Goal: Task Accomplishment & Management: Use online tool/utility

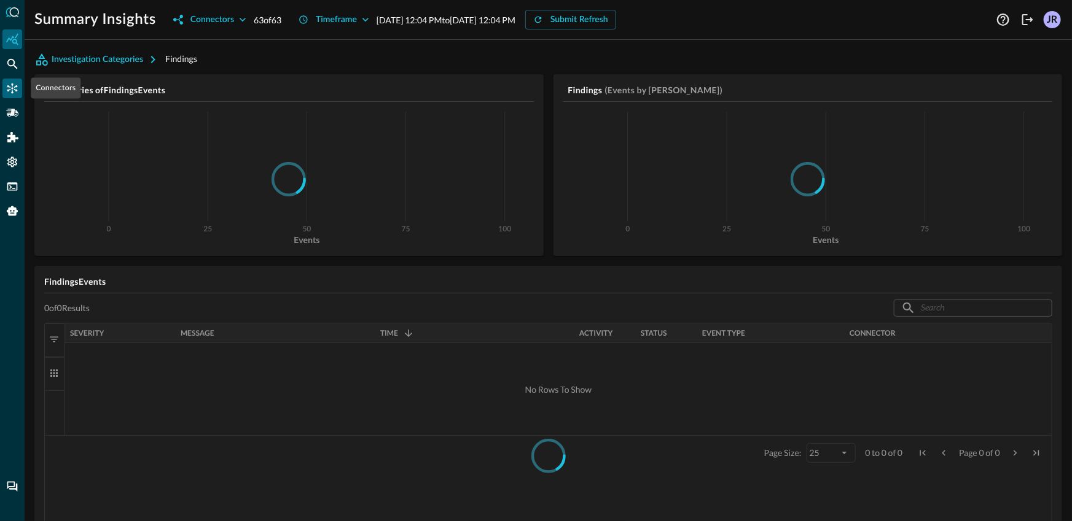
click at [13, 88] on icon "Connectors" at bounding box center [12, 89] width 10 height 10
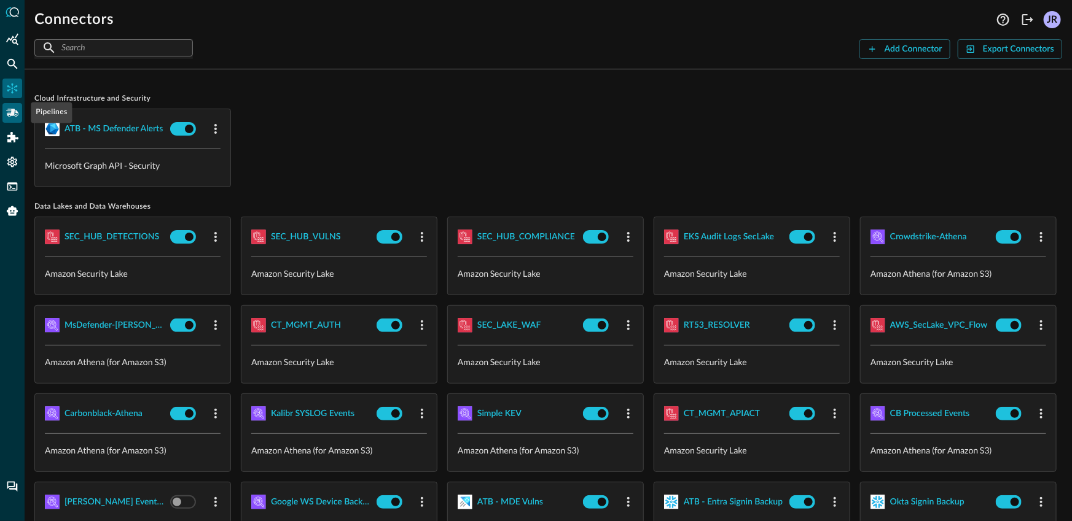
click at [15, 115] on icon "Pipelines" at bounding box center [12, 113] width 12 height 12
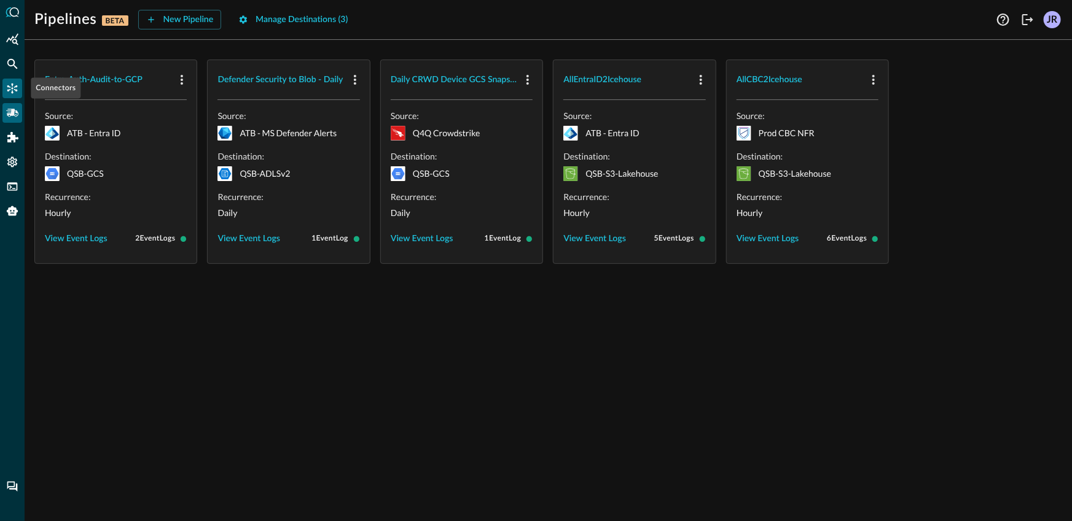
click at [12, 88] on icon "Connectors" at bounding box center [12, 89] width 10 height 10
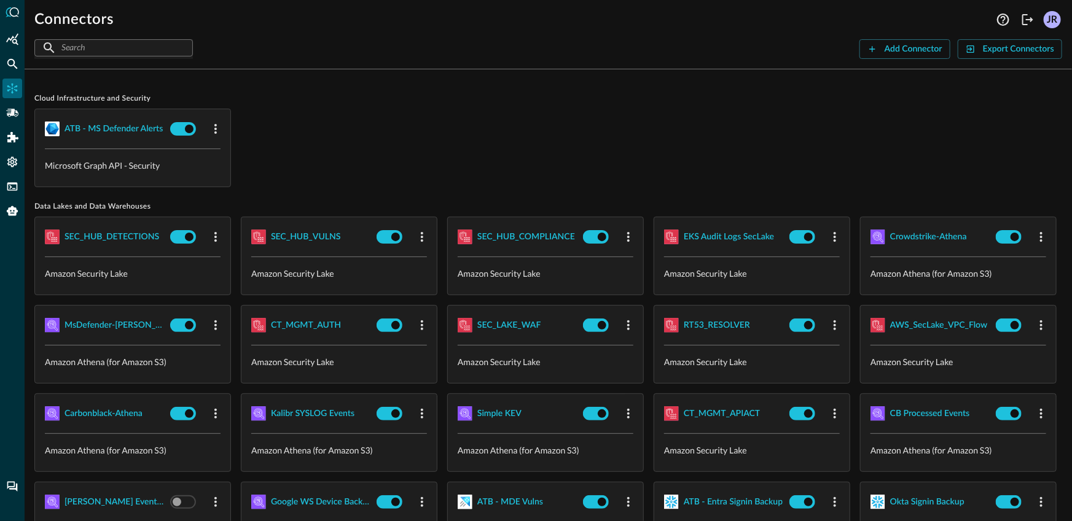
click at [274, 105] on div "Cloud Infrastructure and Security ATB - MS Defender Alerts Microsoft Graph API …" at bounding box center [547, 140] width 1027 height 93
click at [450, 133] on div "ATB - MS Defender Alerts Microsoft Graph API - Security" at bounding box center [547, 148] width 1027 height 79
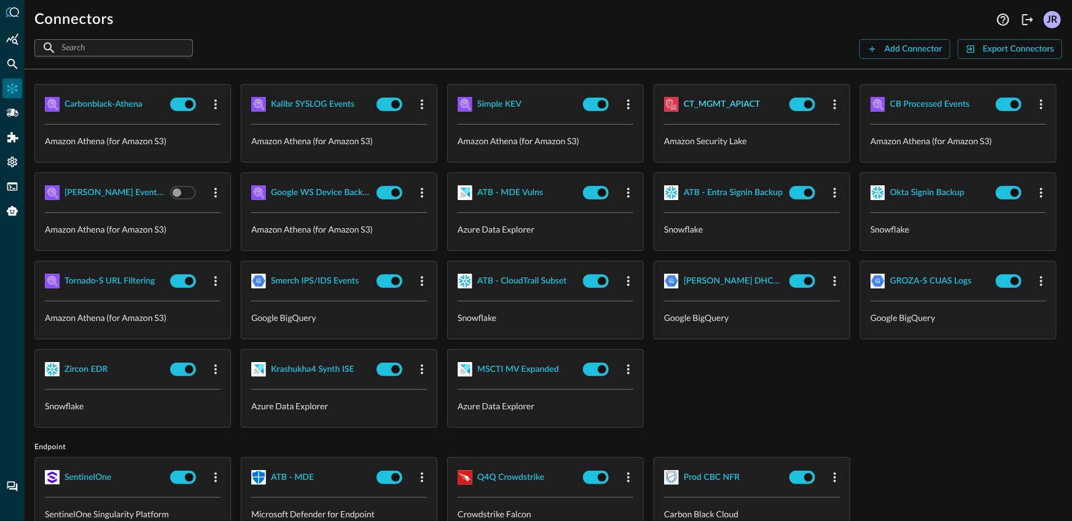
scroll to position [313, 0]
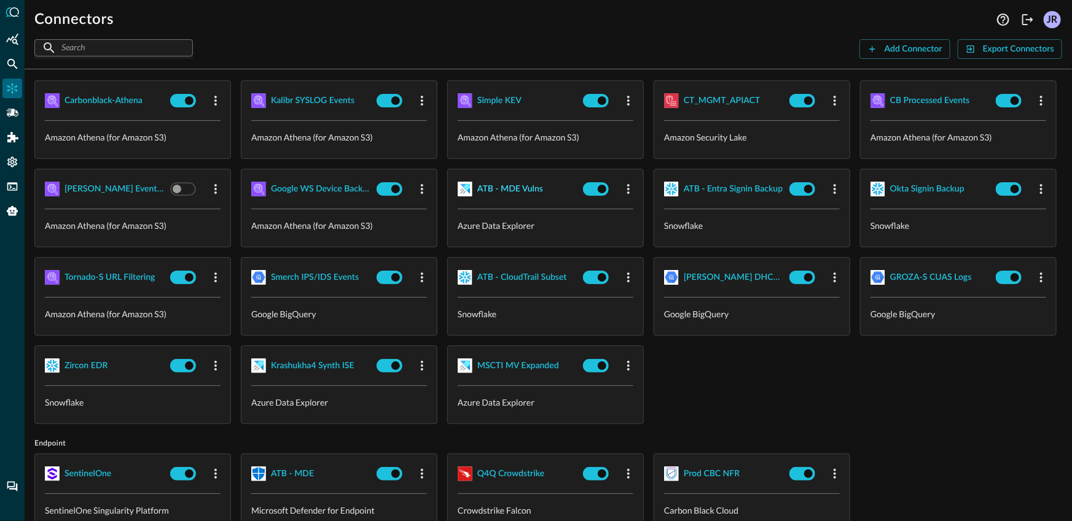
click at [477, 197] on div "ATB - MDE Vulns" at bounding box center [510, 189] width 66 height 15
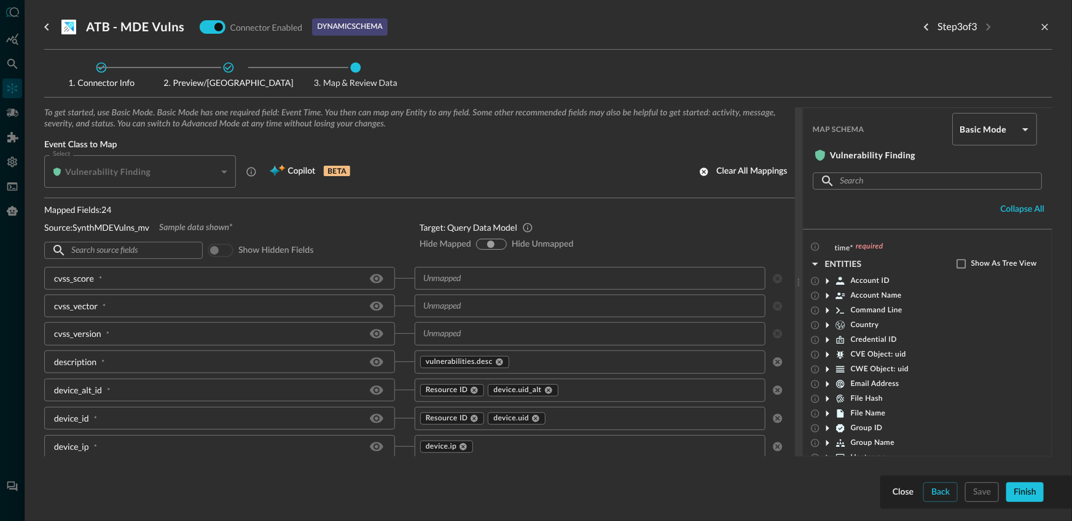
scroll to position [2, 0]
click at [481, 279] on input "text" at bounding box center [579, 276] width 323 height 15
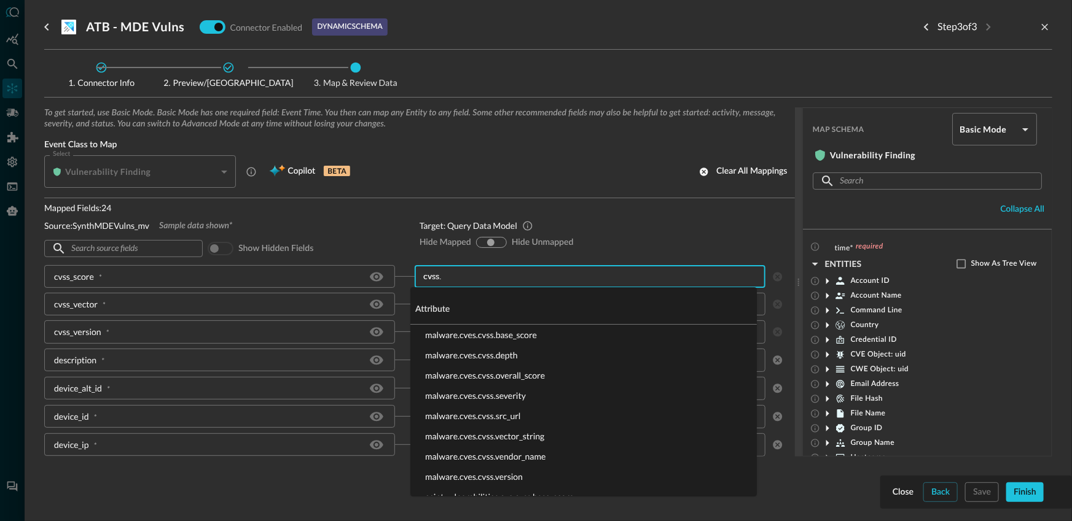
type input "cvss.b"
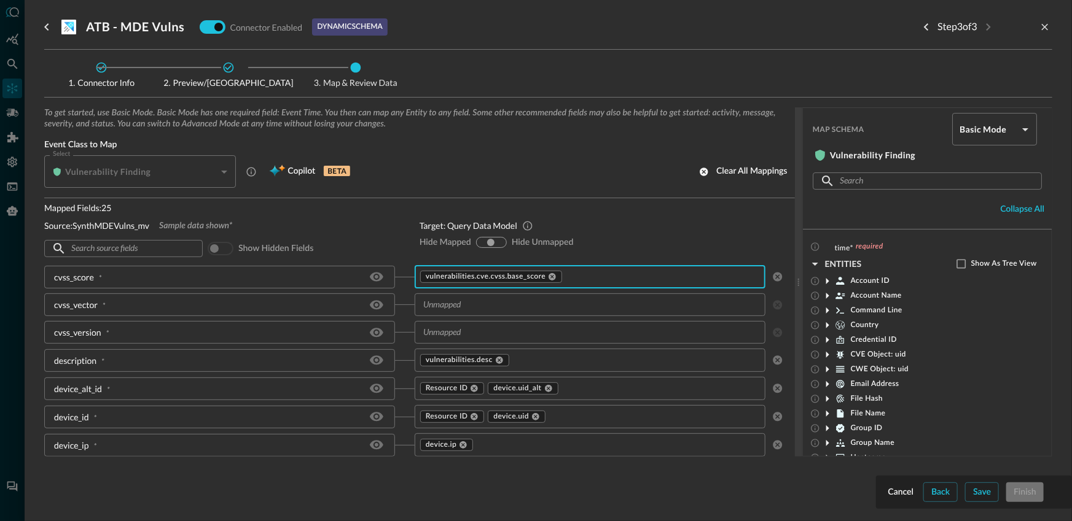
click at [474, 305] on input "text" at bounding box center [579, 304] width 323 height 15
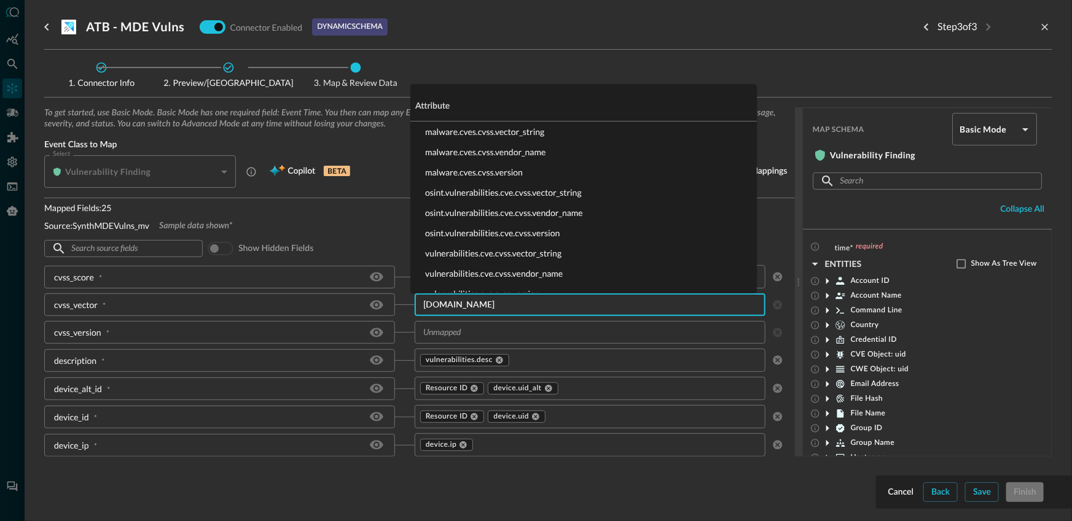
type input "cvss.vec"
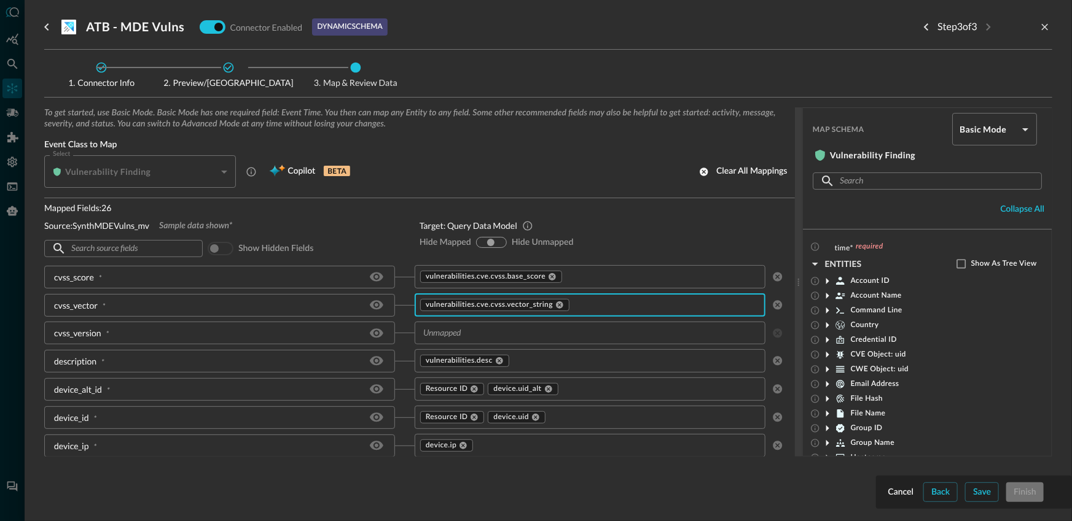
click at [472, 338] on input "text" at bounding box center [579, 332] width 323 height 15
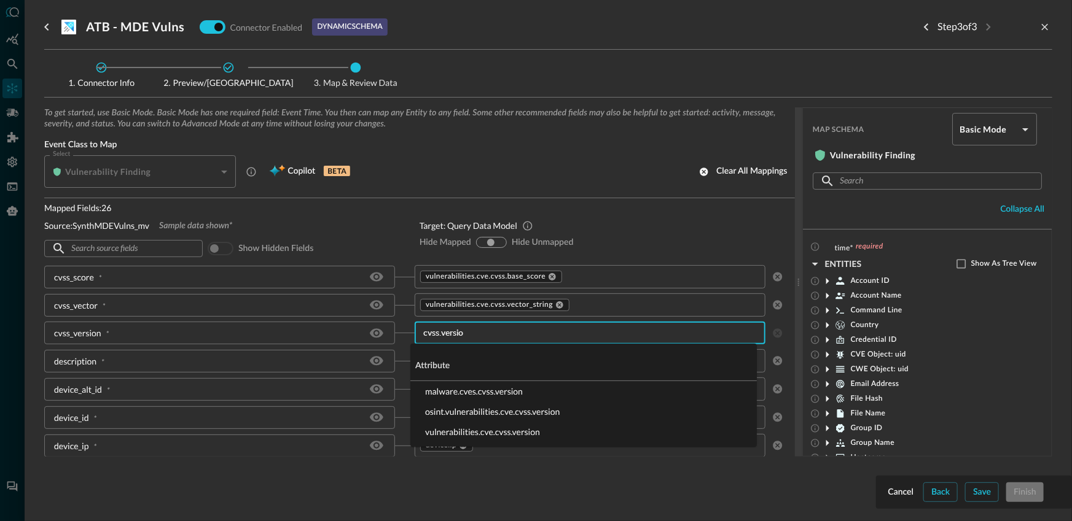
type input "cvss.version"
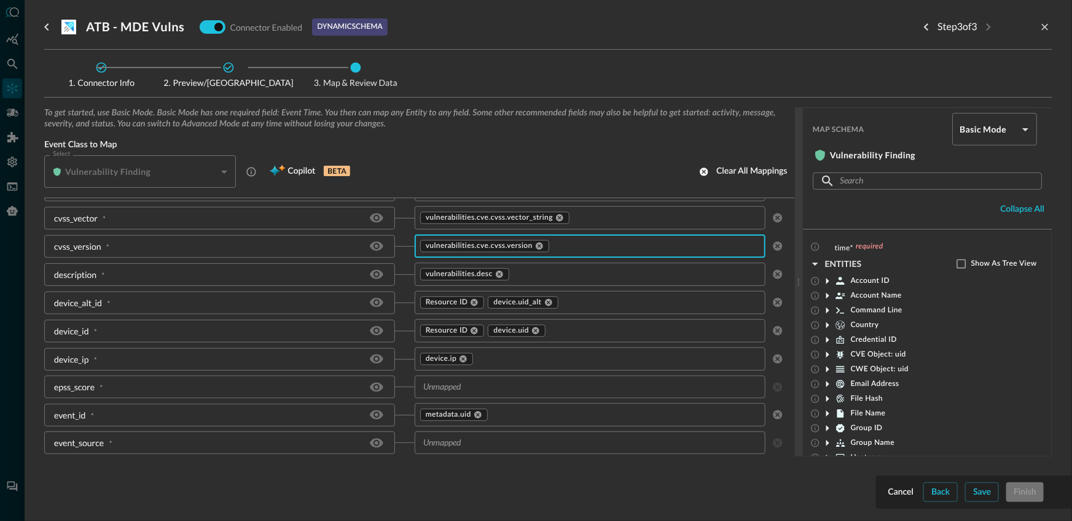
scroll to position [91, 0]
click at [447, 394] on div "​" at bounding box center [590, 384] width 351 height 23
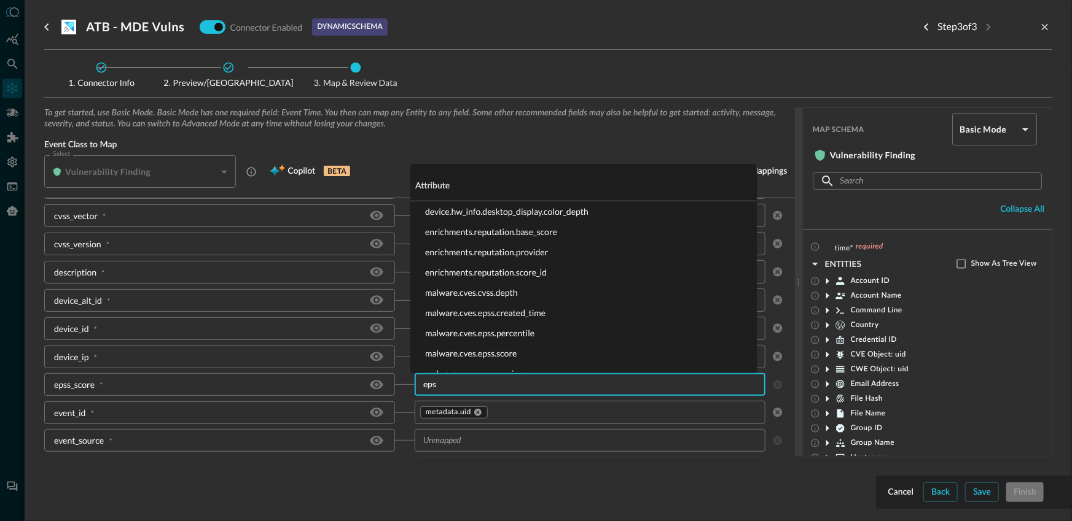
type input "epss"
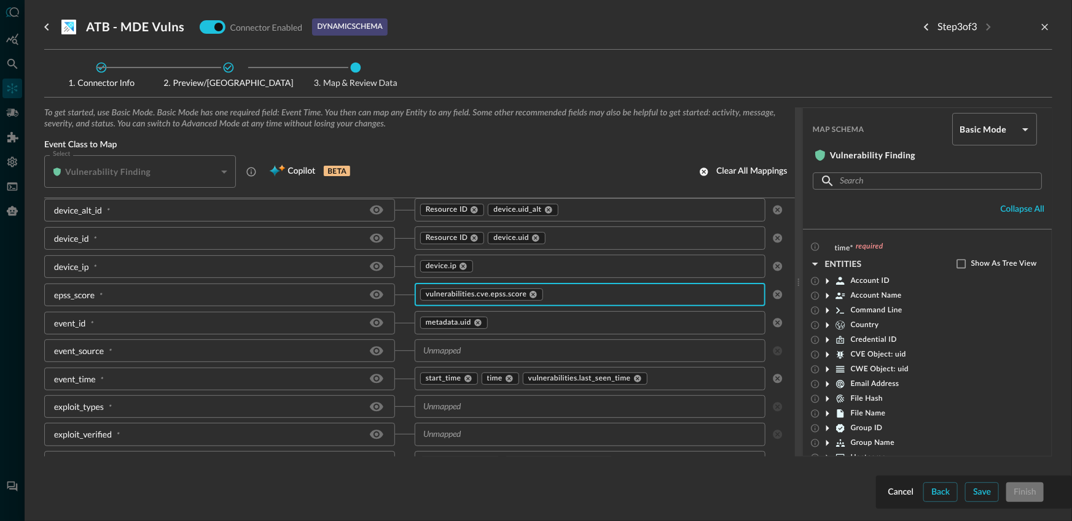
scroll to position [184, 0]
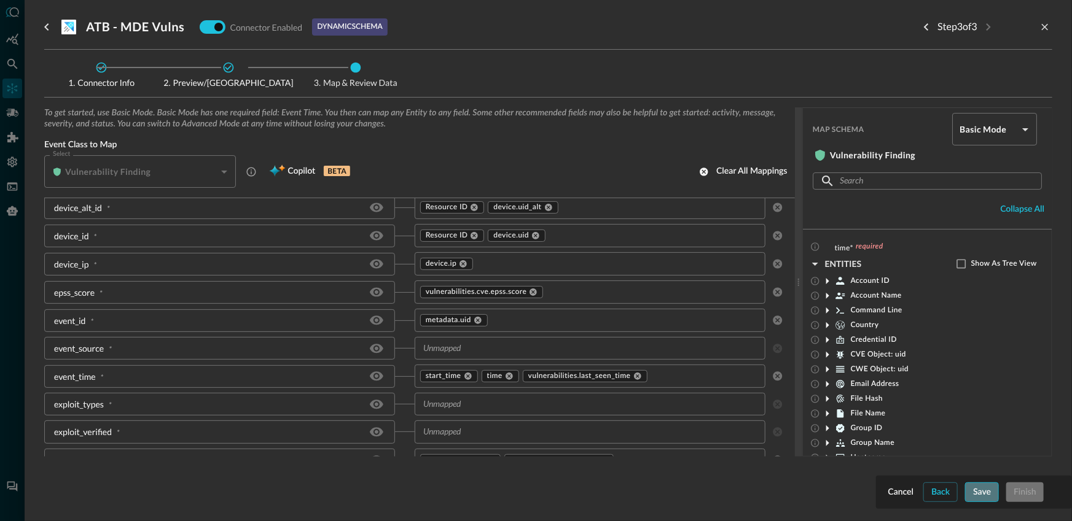
click at [987, 488] on button "Save" at bounding box center [982, 493] width 34 height 20
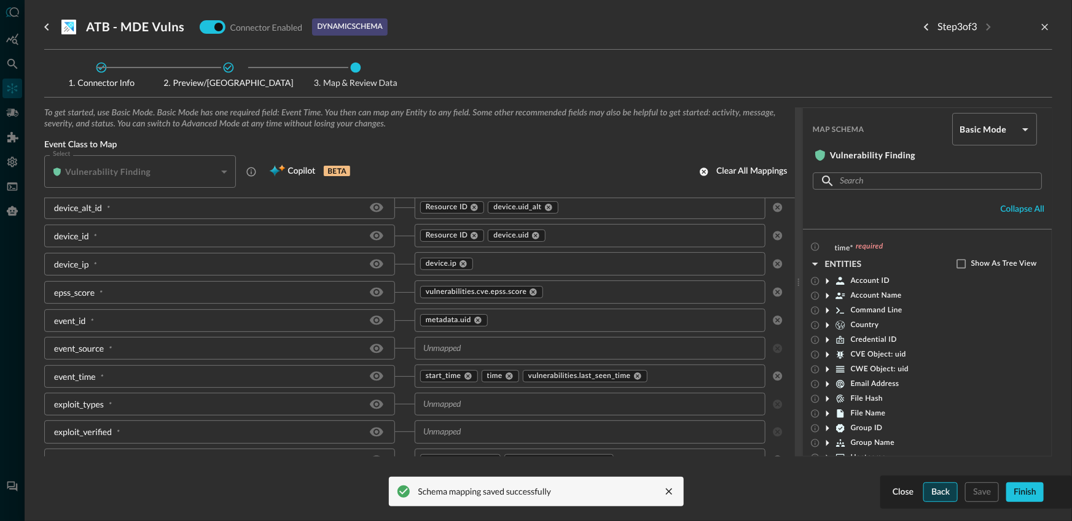
click at [955, 496] on button "Back" at bounding box center [940, 493] width 34 height 20
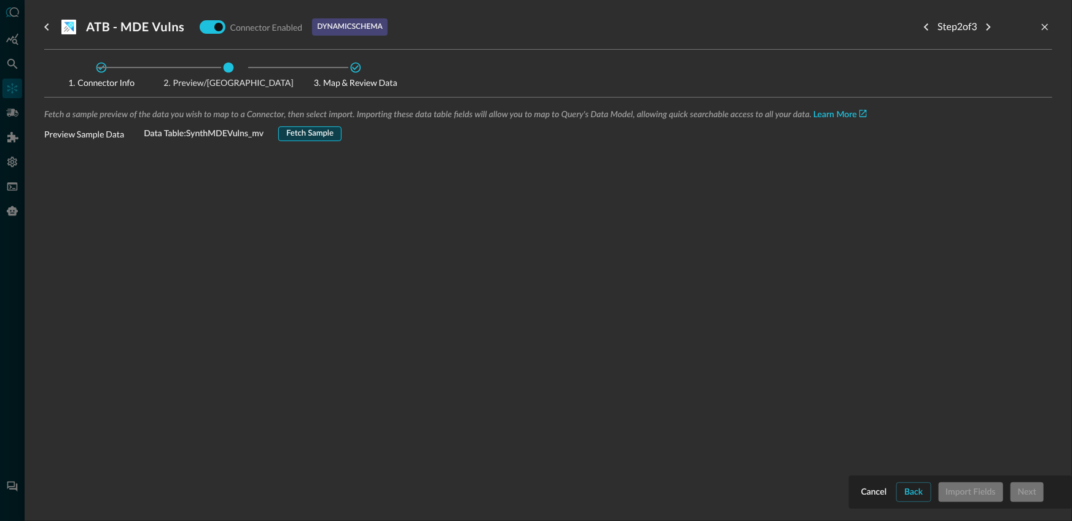
click at [327, 136] on button "Fetch Sample" at bounding box center [309, 134] width 63 height 15
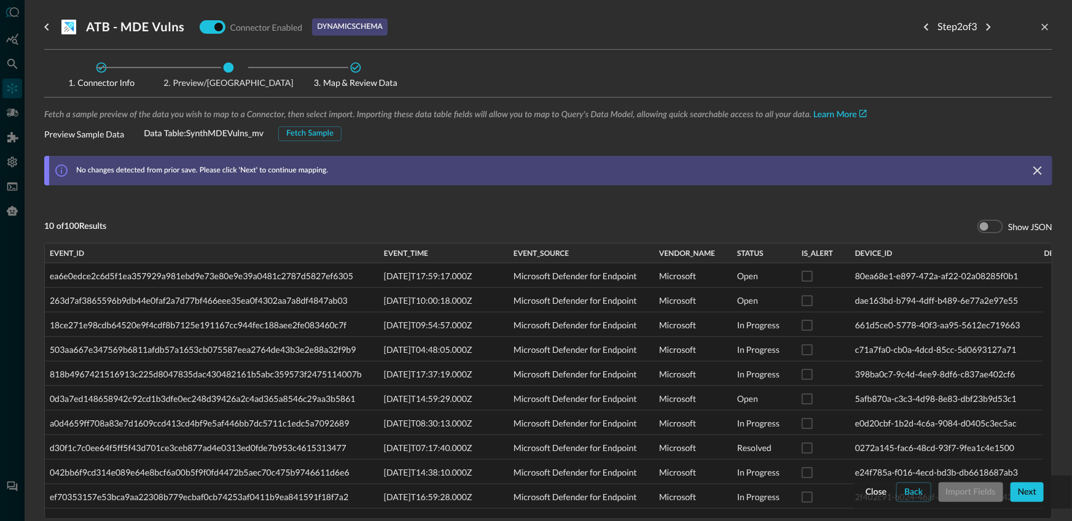
click at [139, 518] on div "Drag here to set row groups Drag here to set column labels event_id event_time …" at bounding box center [548, 381] width 1008 height 276
click at [1030, 489] on button "Next" at bounding box center [1026, 493] width 33 height 20
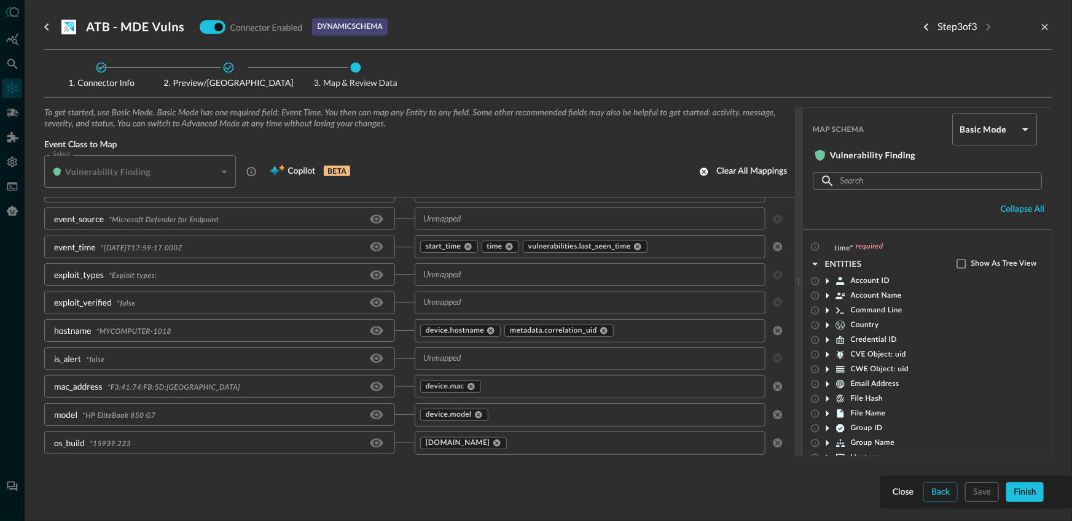
scroll to position [443, 0]
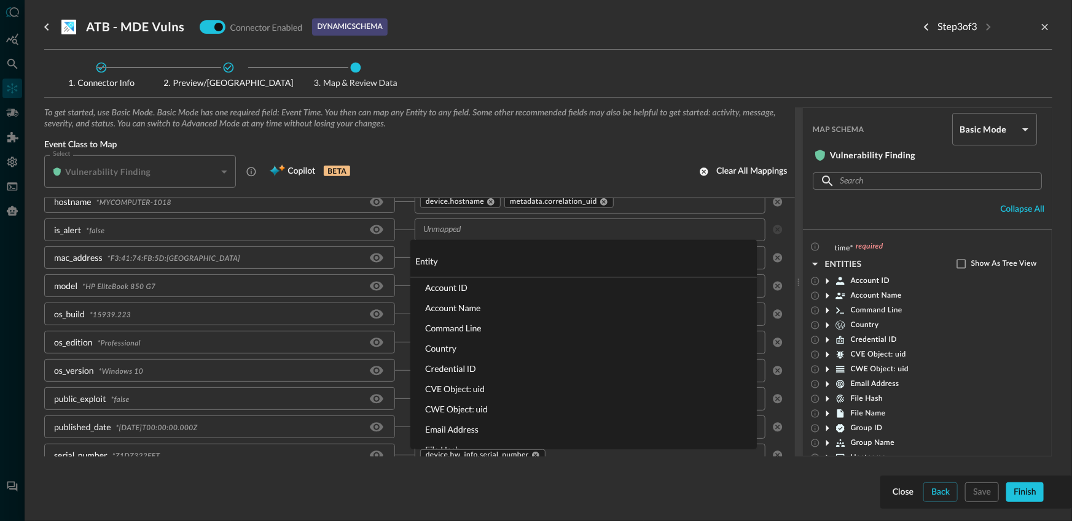
click at [489, 238] on div "​" at bounding box center [590, 230] width 351 height 23
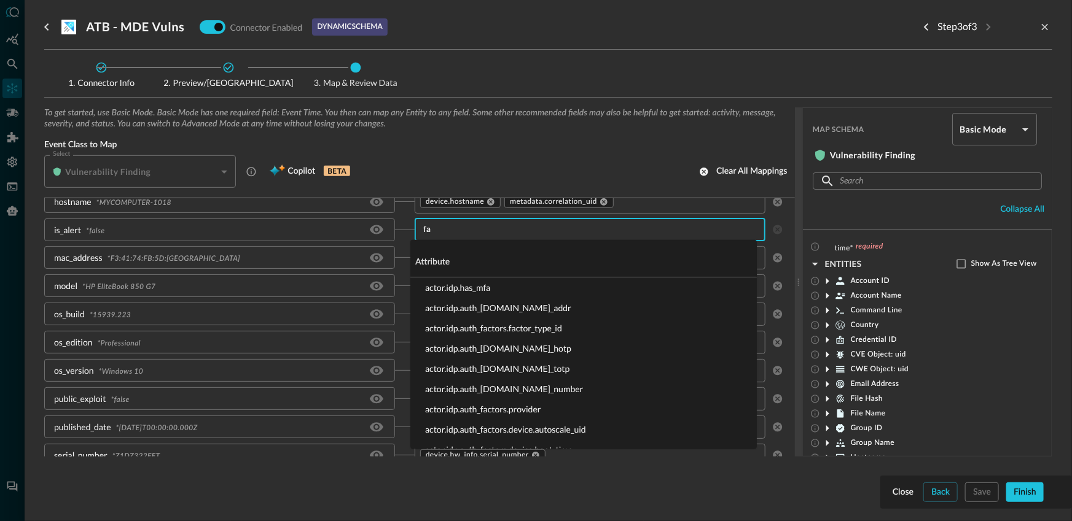
type input "f"
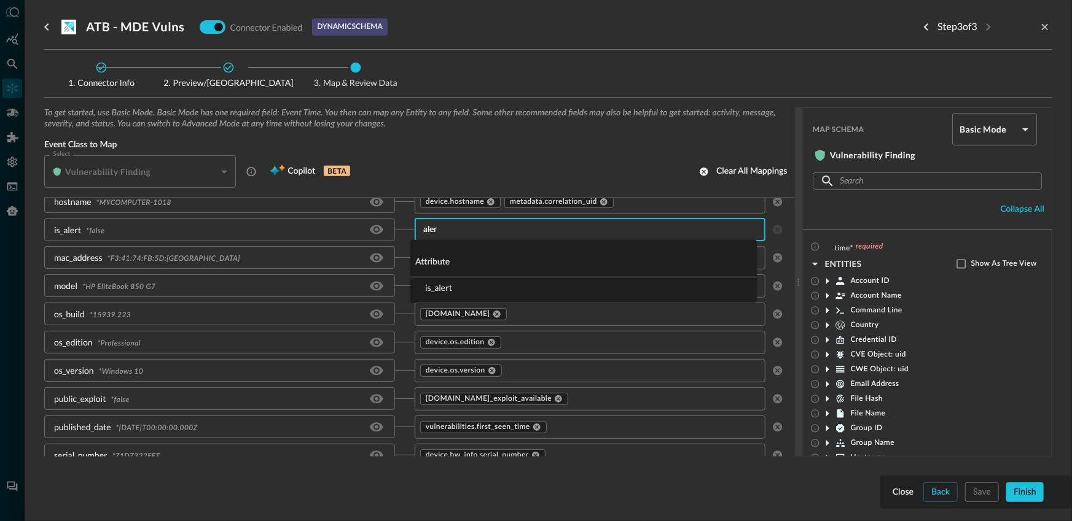
type input "alert"
click at [466, 286] on li "is_alert" at bounding box center [583, 288] width 346 height 20
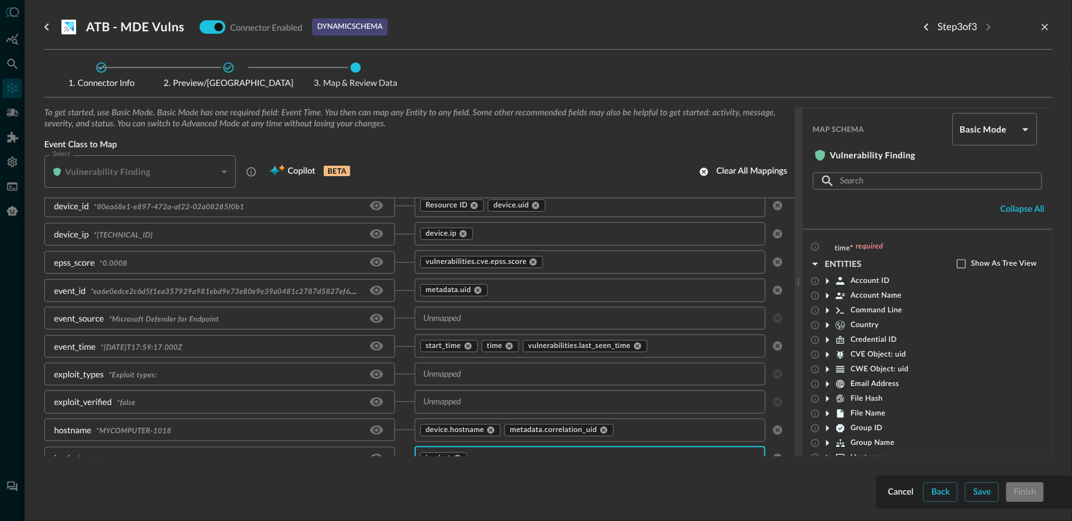
scroll to position [212, 0]
click at [514, 327] on input "text" at bounding box center [579, 320] width 323 height 15
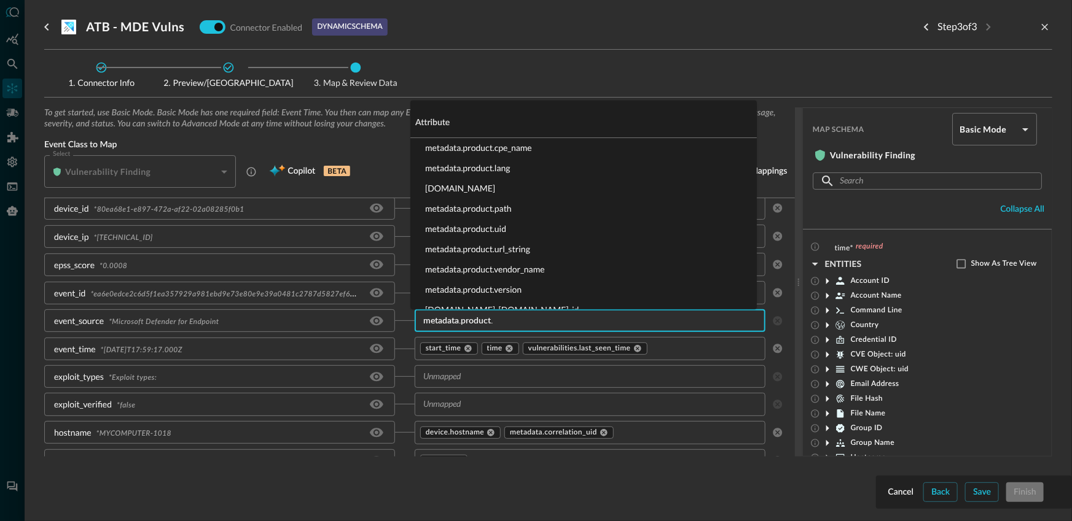
type input "metadata.product.n"
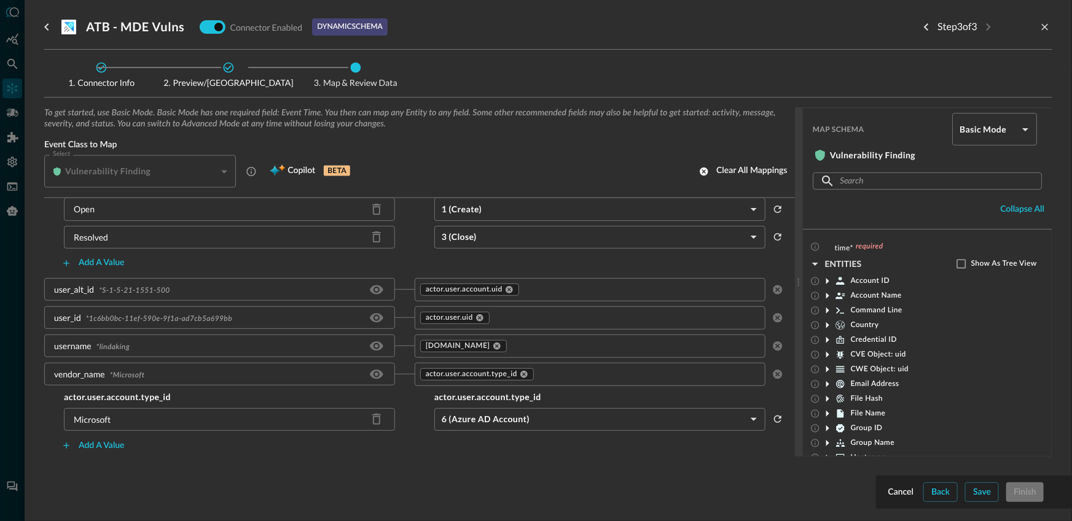
scroll to position [1179, 0]
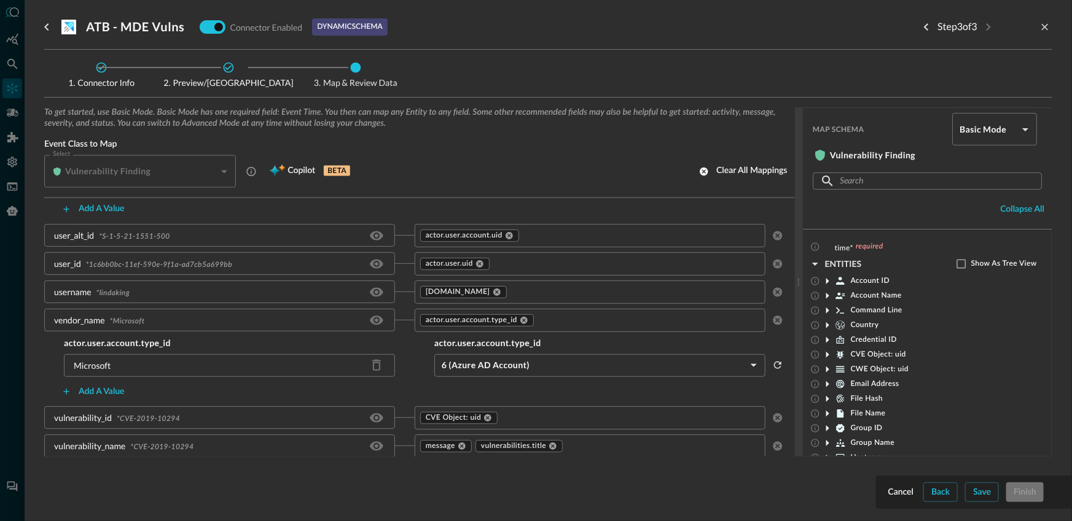
click at [510, 416] on input "text" at bounding box center [620, 417] width 242 height 15
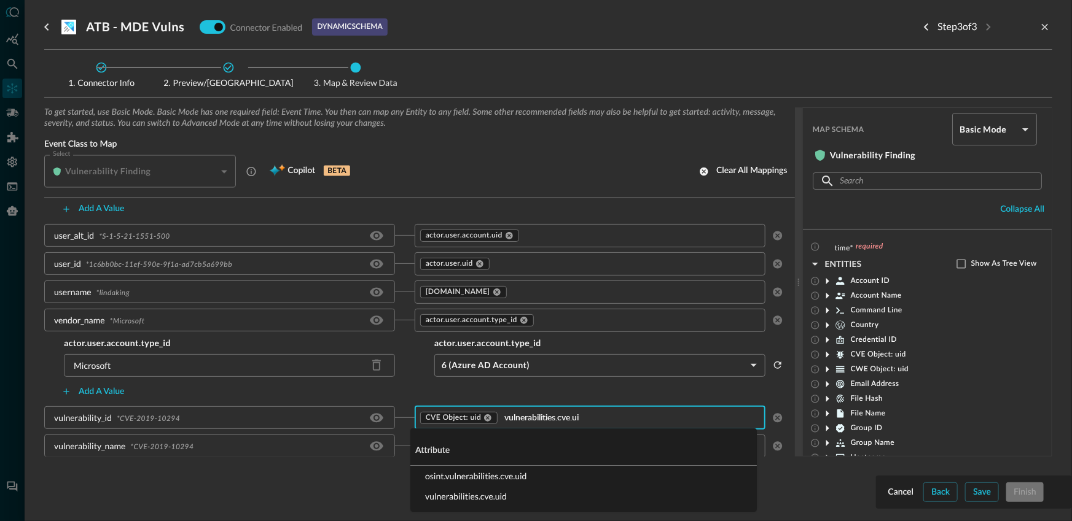
type input "vulnerabilities.cve.uid"
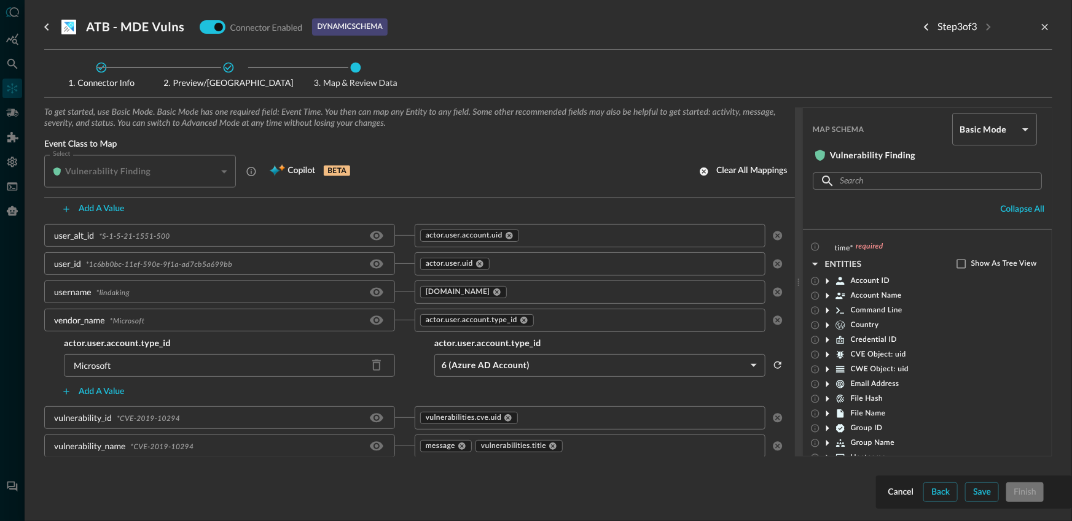
click at [399, 395] on div "Add a value" at bounding box center [414, 392] width 741 height 20
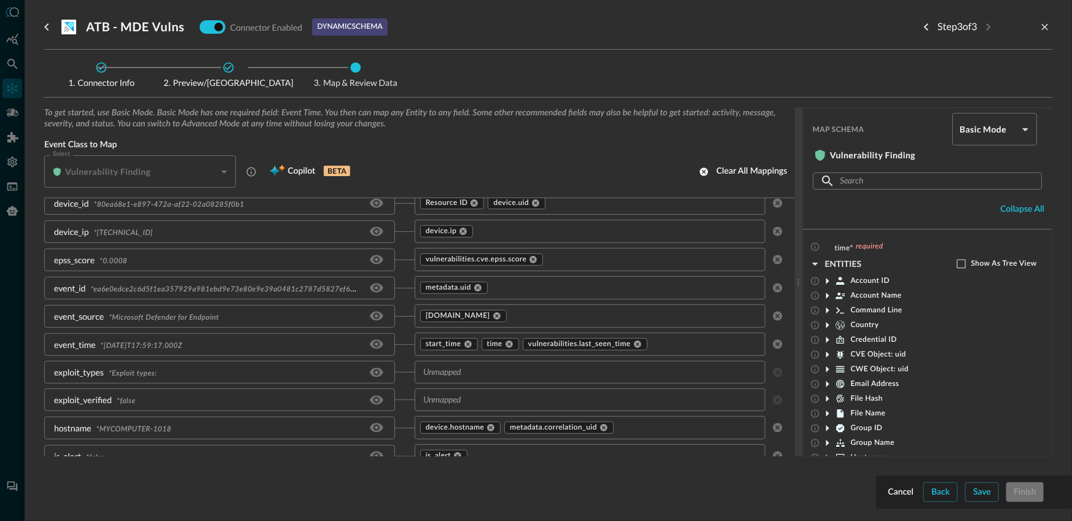
scroll to position [219, 0]
click at [491, 396] on input "text" at bounding box center [579, 397] width 323 height 15
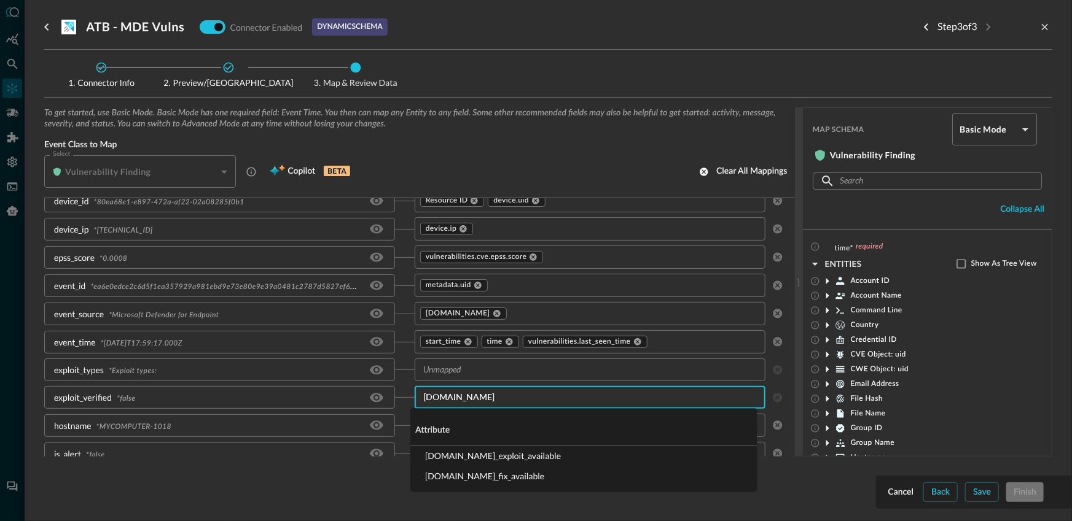
type input "[DOMAIN_NAME]_"
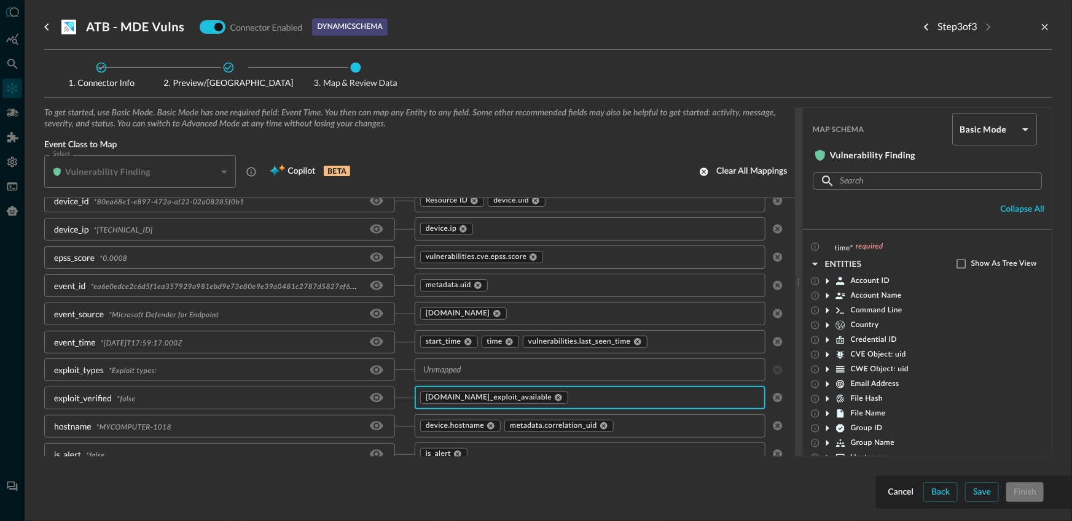
click at [477, 380] on div "​" at bounding box center [590, 370] width 351 height 23
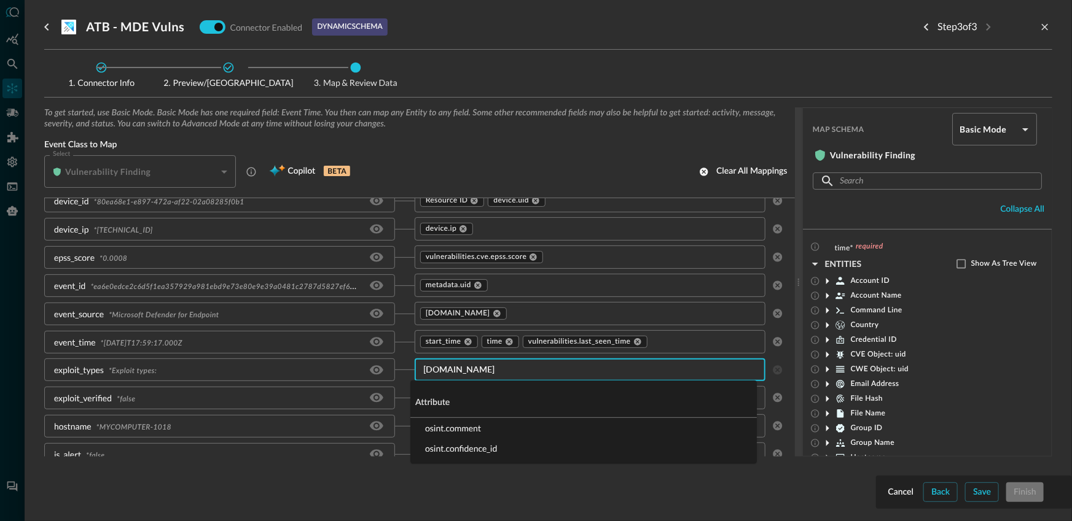
type input "osint.comm"
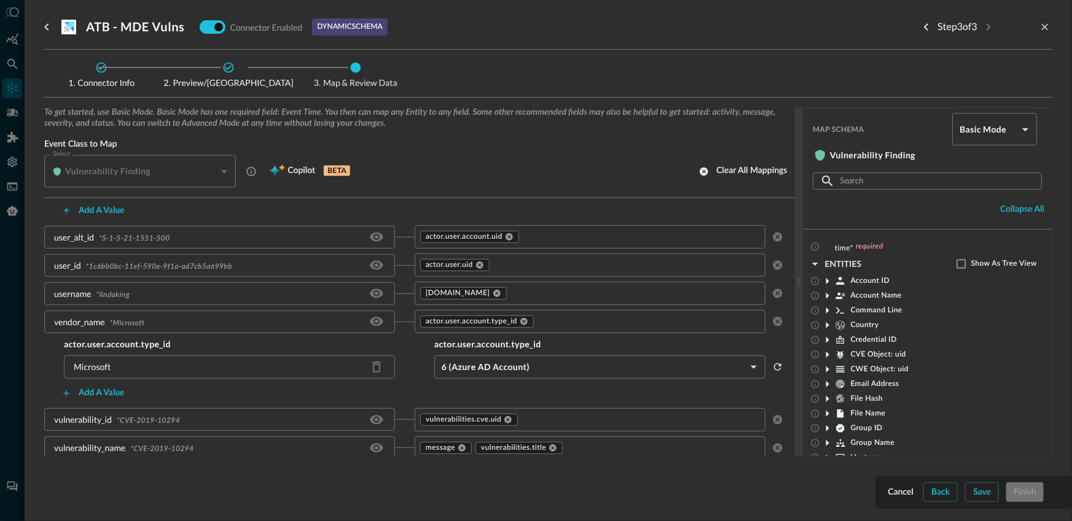
scroll to position [1180, 0]
click at [605, 451] on input "text" at bounding box center [652, 445] width 177 height 15
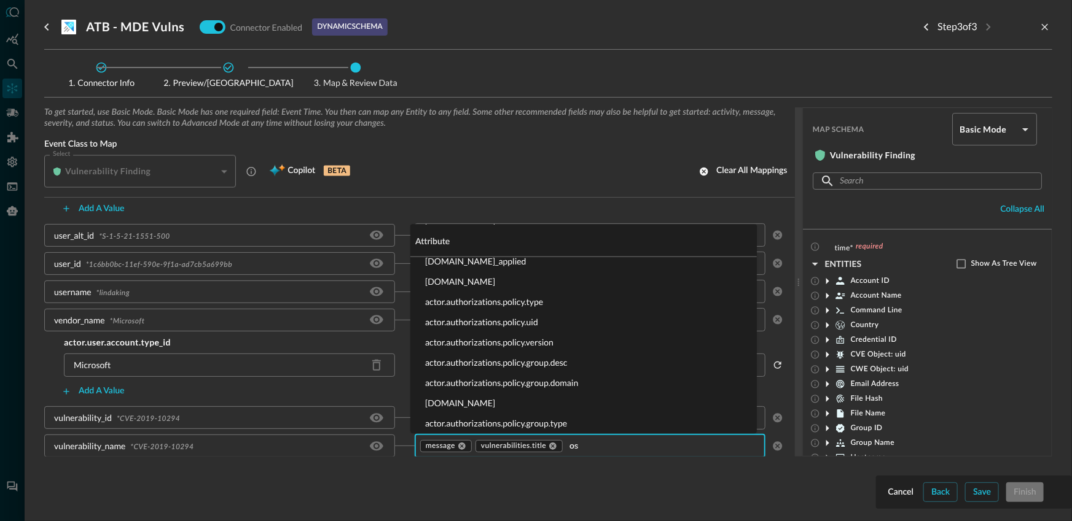
scroll to position [0, 0]
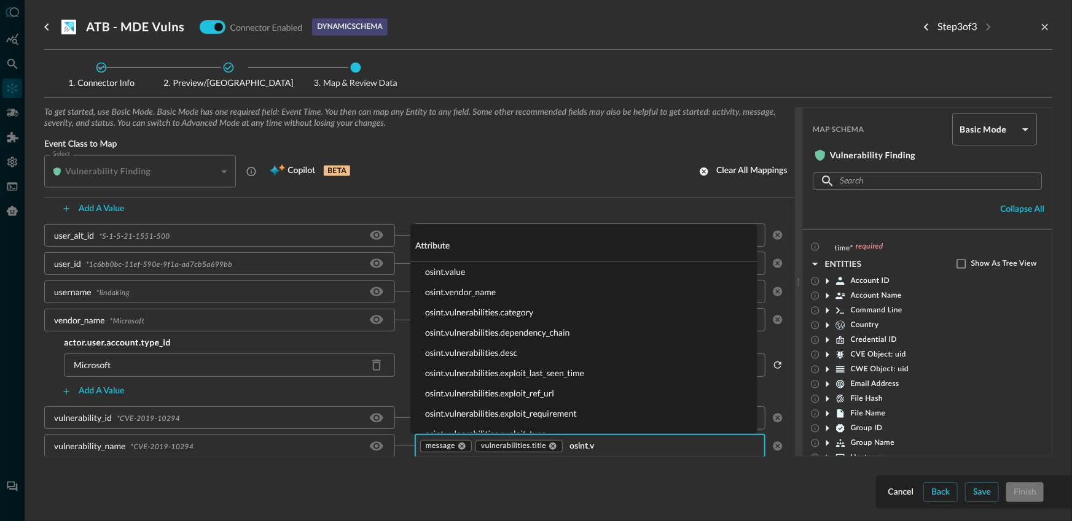
type input "[DOMAIN_NAME]"
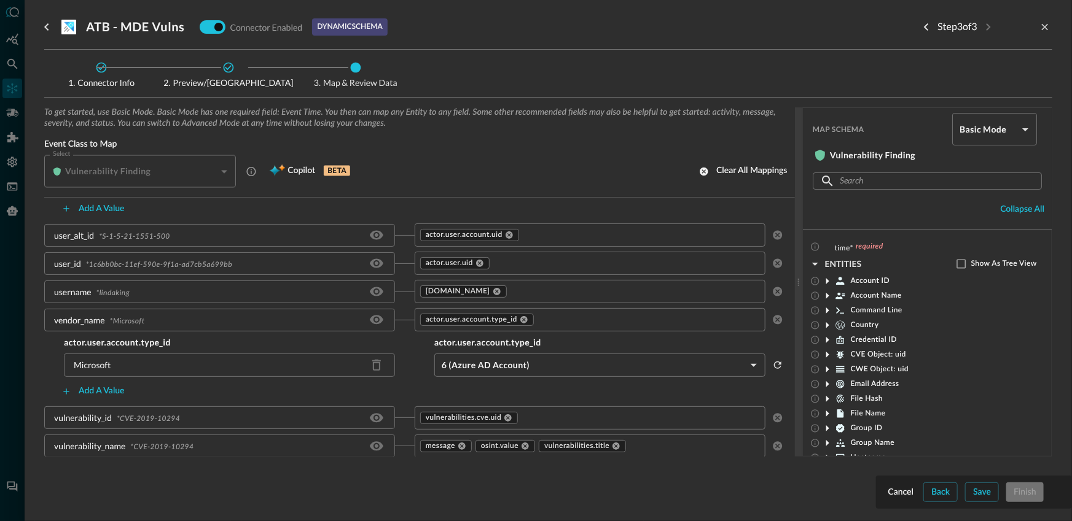
click at [401, 398] on div "Add a value" at bounding box center [414, 392] width 741 height 20
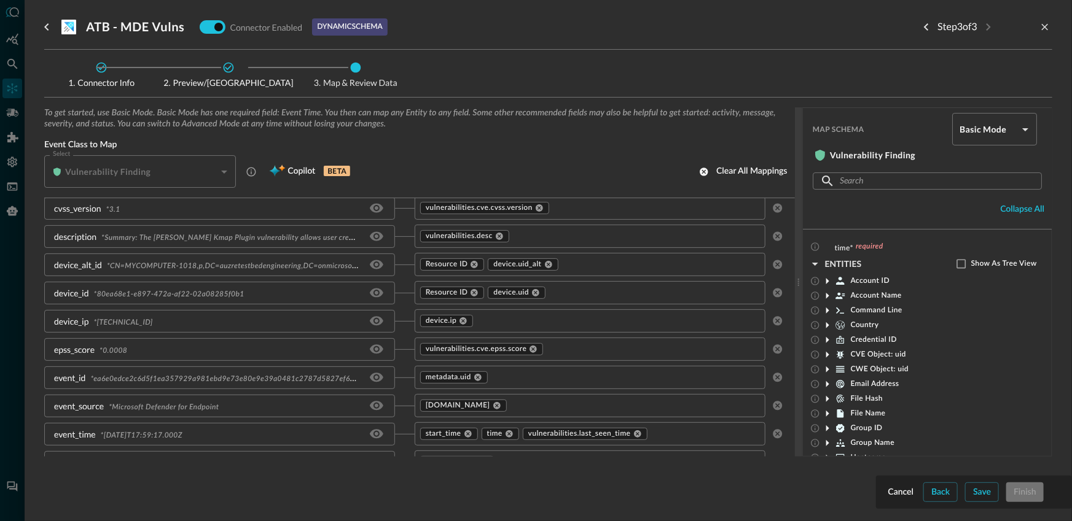
scroll to position [134, 0]
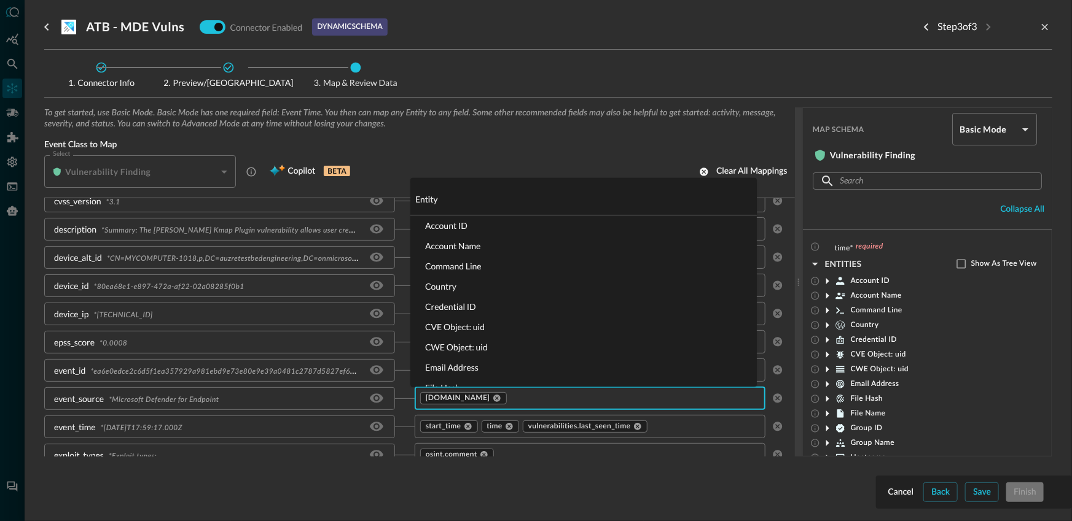
click at [563, 402] on input "text" at bounding box center [624, 398] width 233 height 15
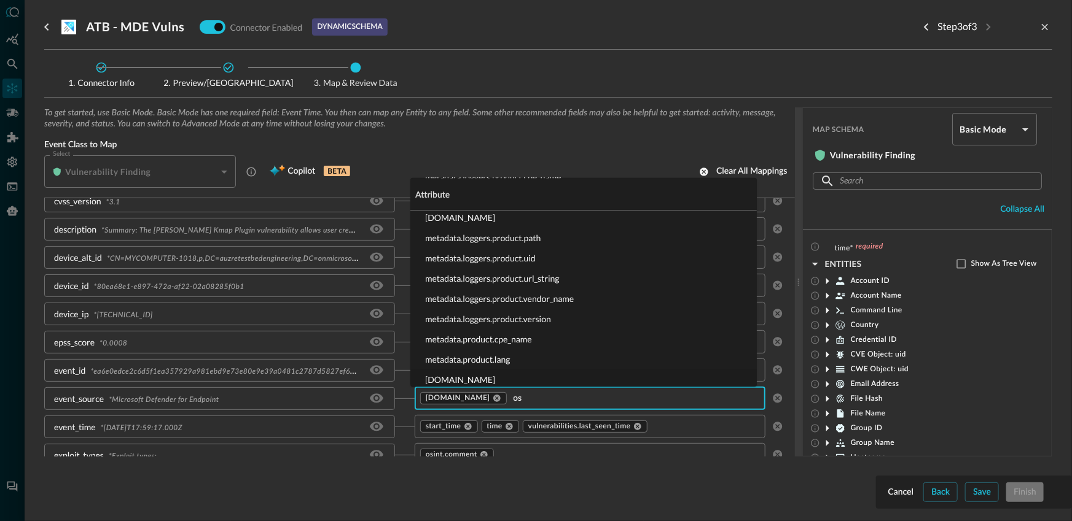
scroll to position [0, 0]
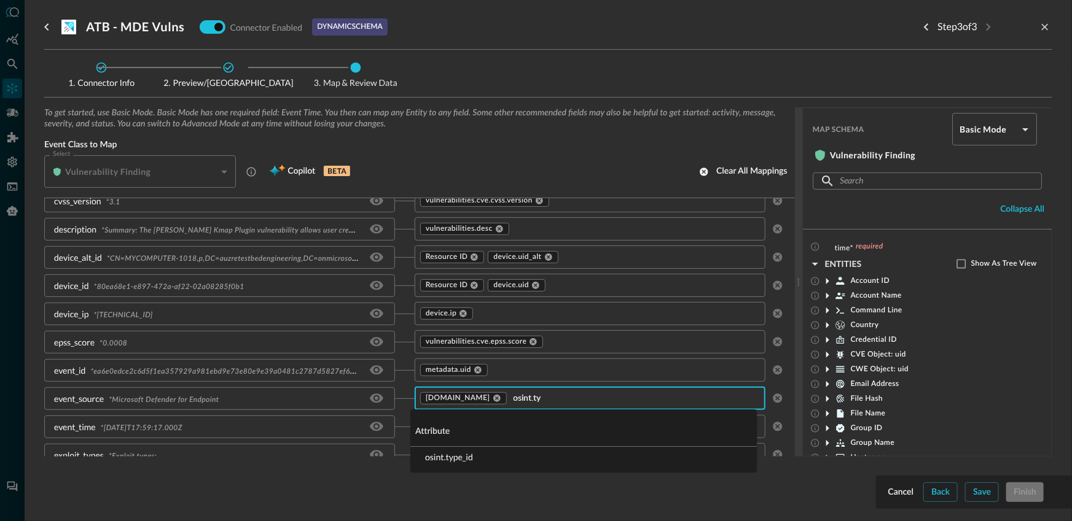
type input "osint.typ"
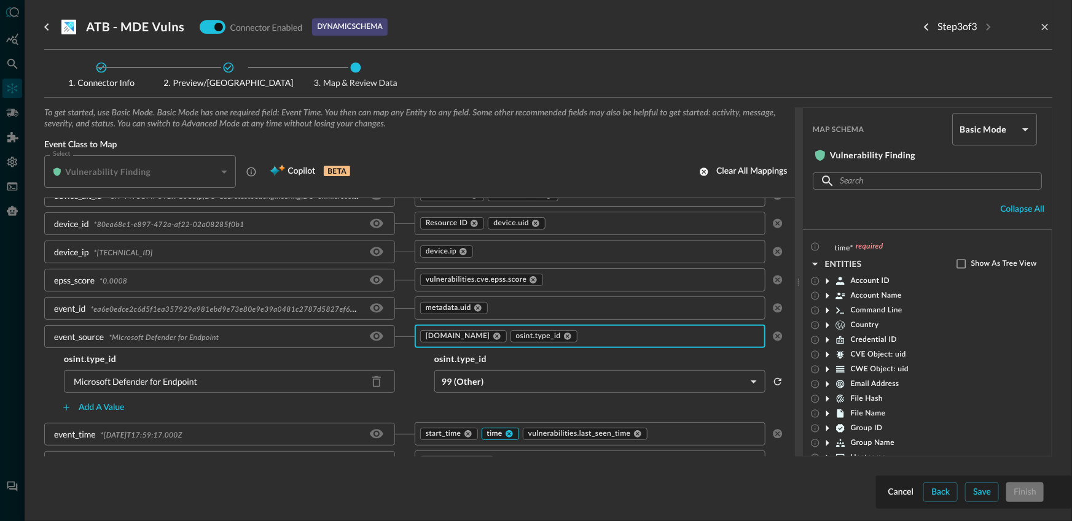
scroll to position [211, 0]
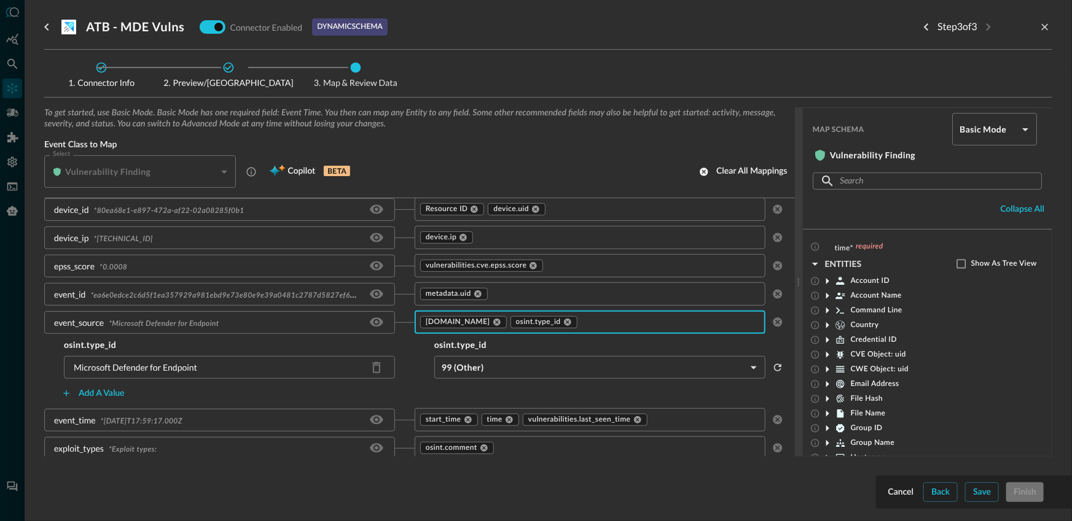
click at [494, 355] on body "Connectors JR ​ ​ Add Connector Export Connectors Cloud Infrastructure and Secu…" at bounding box center [536, 260] width 1072 height 521
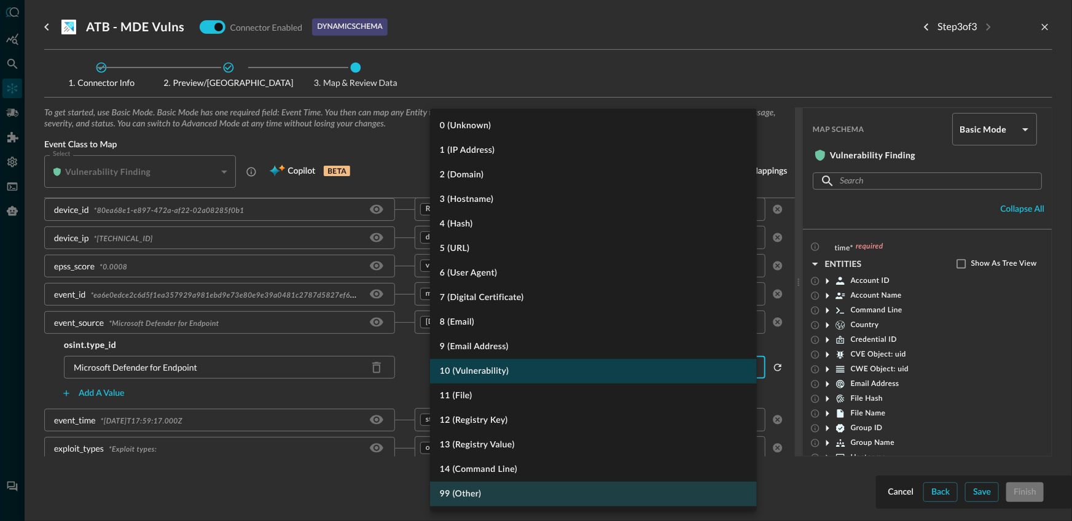
click at [495, 367] on li "10 (Vulnerability)" at bounding box center [593, 371] width 327 height 25
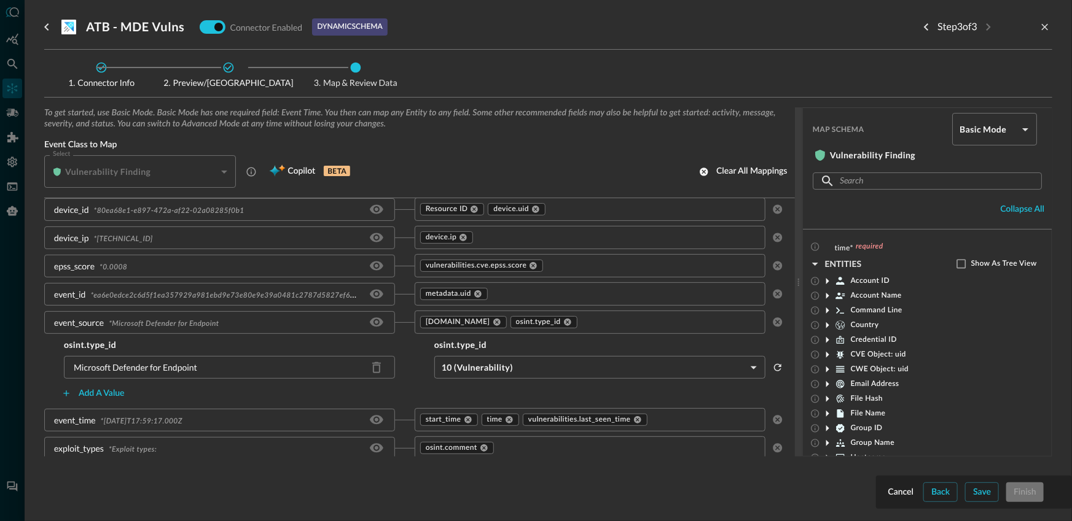
click at [415, 377] on div "10 (Vulnerability) VULNERABILITY ​" at bounding box center [600, 367] width 370 height 23
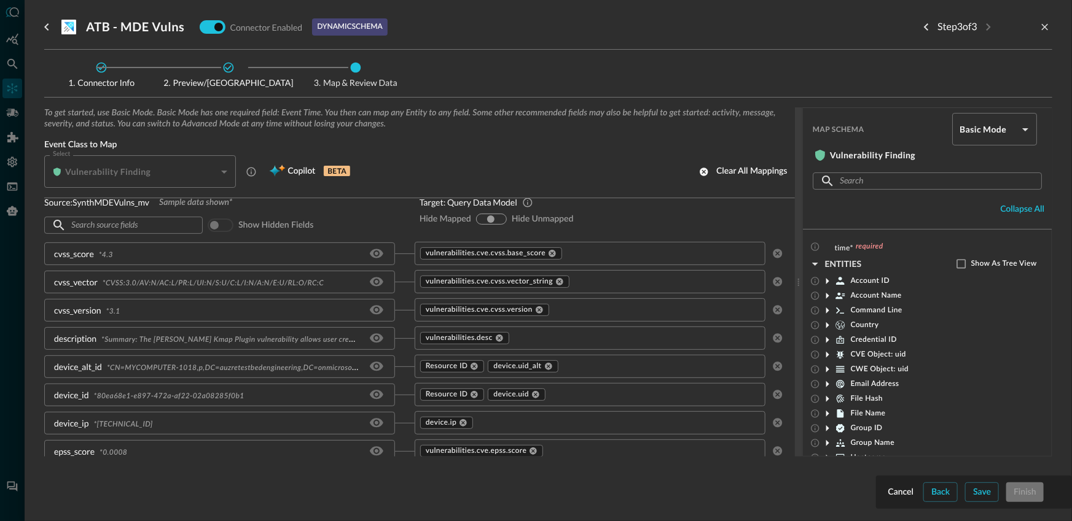
scroll to position [0, 0]
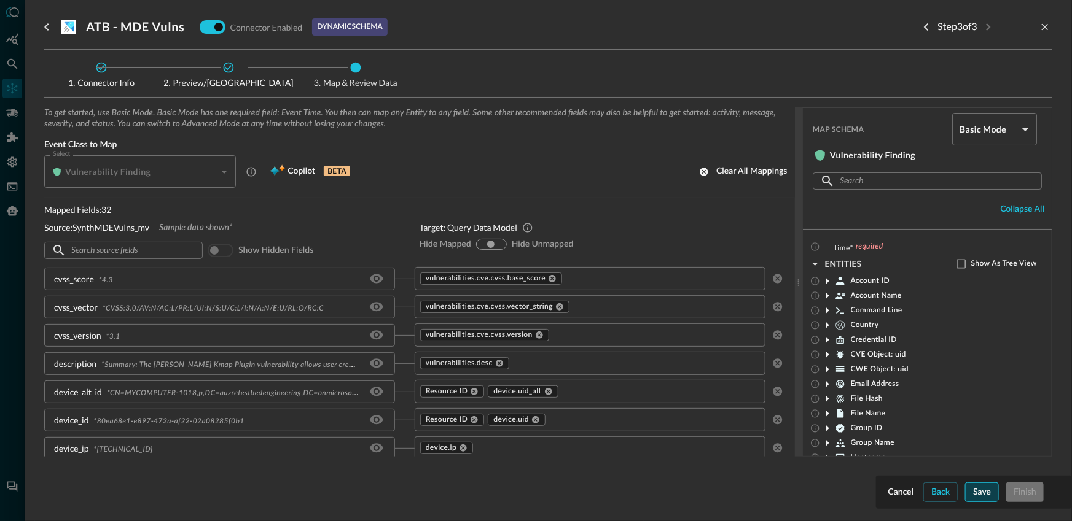
click at [975, 491] on button "Save" at bounding box center [982, 493] width 34 height 20
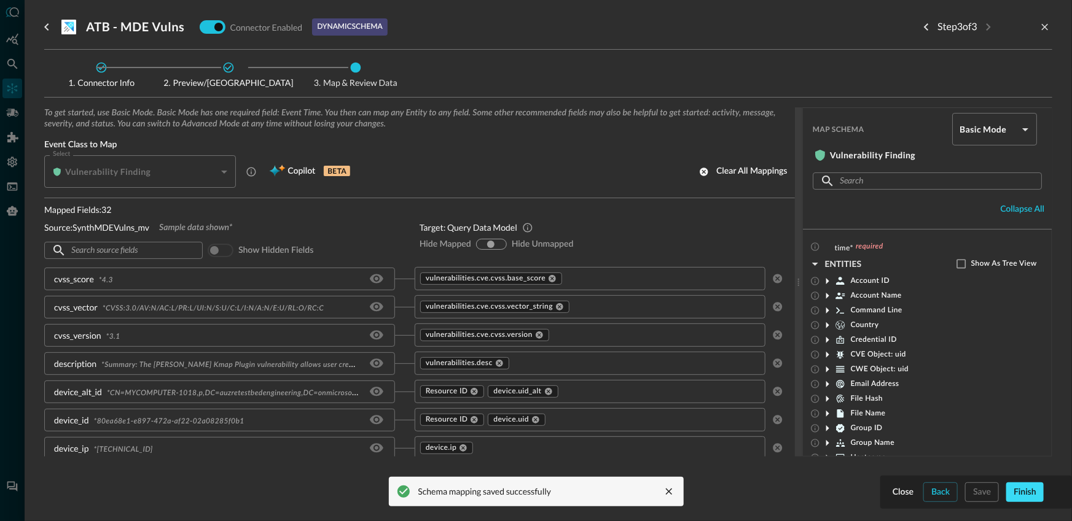
click at [1029, 495] on button "Finish" at bounding box center [1024, 493] width 37 height 20
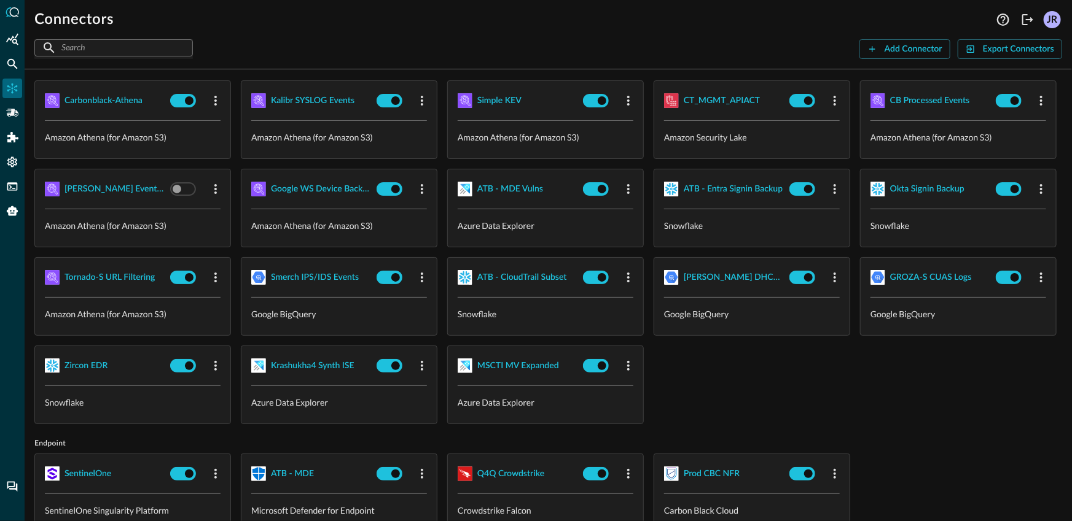
scroll to position [311, 0]
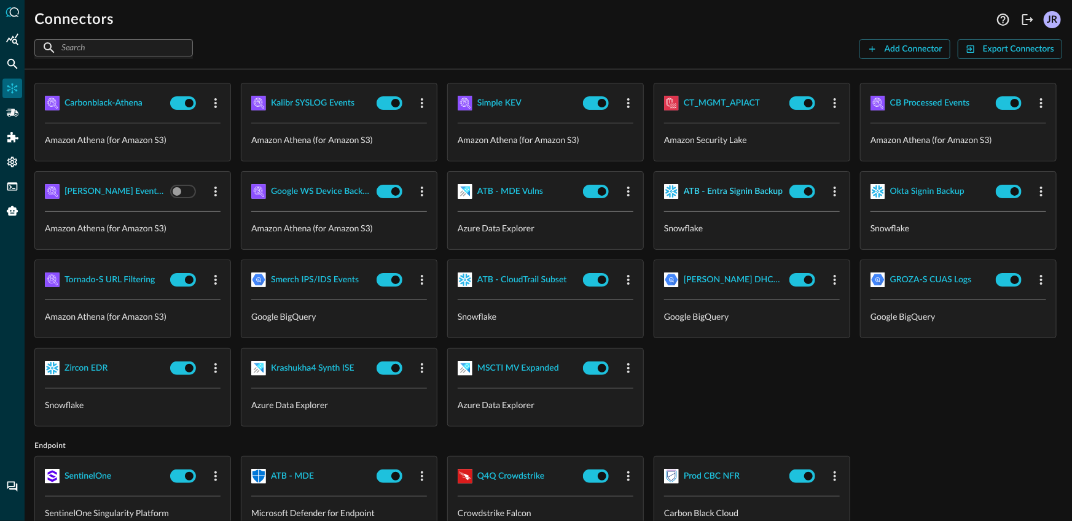
click at [683, 200] on div "ATB - Entra Signin Backup" at bounding box center [732, 191] width 99 height 15
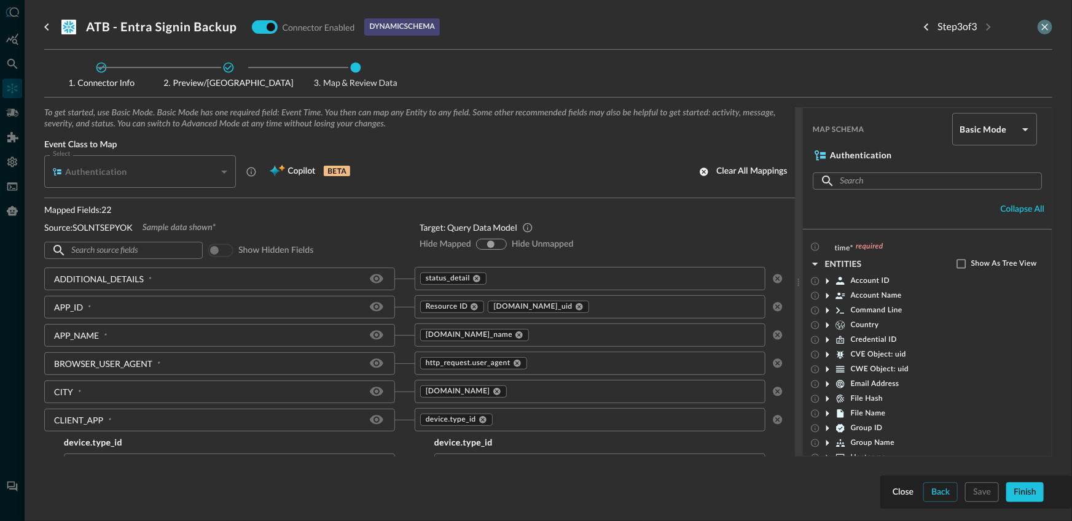
click at [1042, 28] on icon "close-drawer" at bounding box center [1044, 26] width 11 height 11
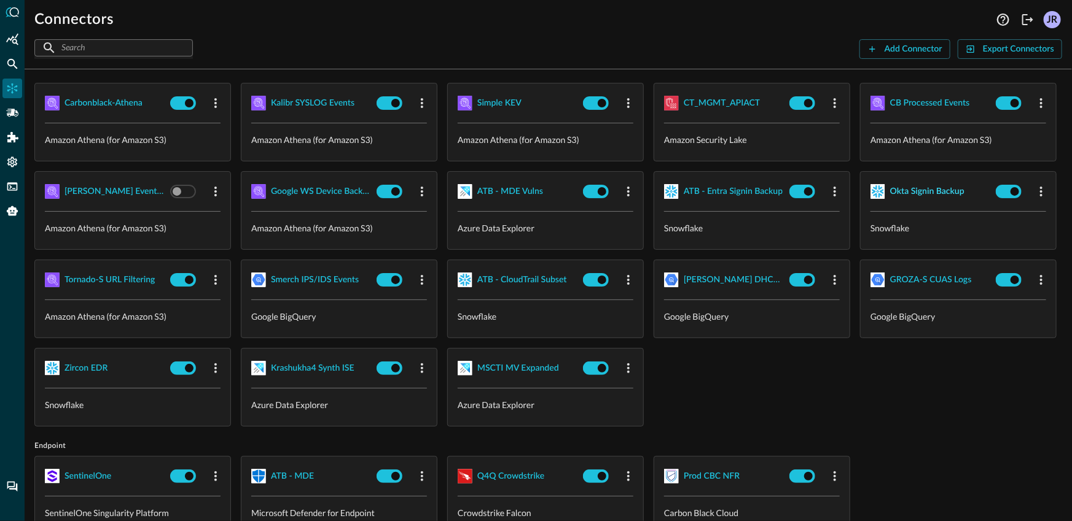
click at [890, 200] on div "Okta Signin Backup" at bounding box center [927, 191] width 74 height 15
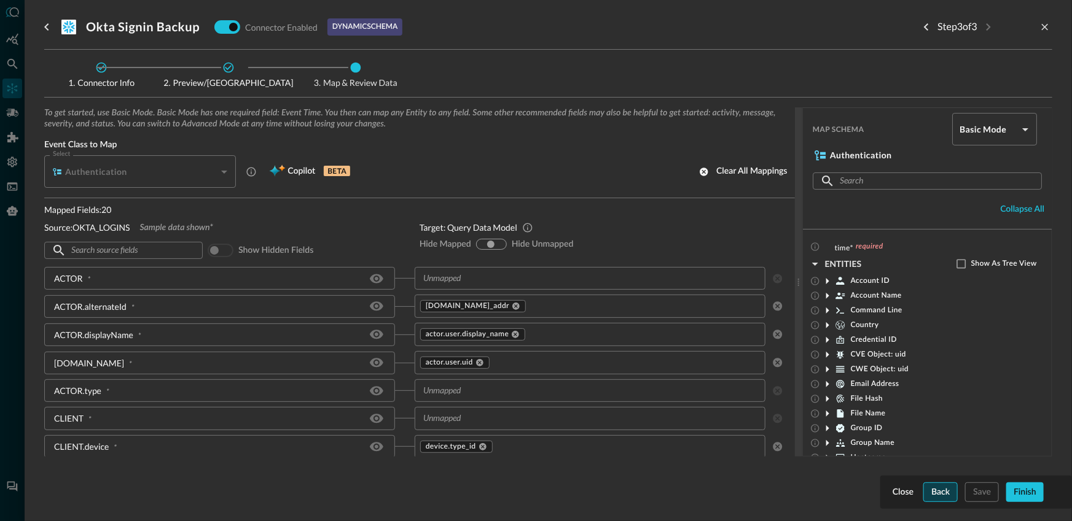
click at [934, 490] on button "Back" at bounding box center [940, 493] width 34 height 20
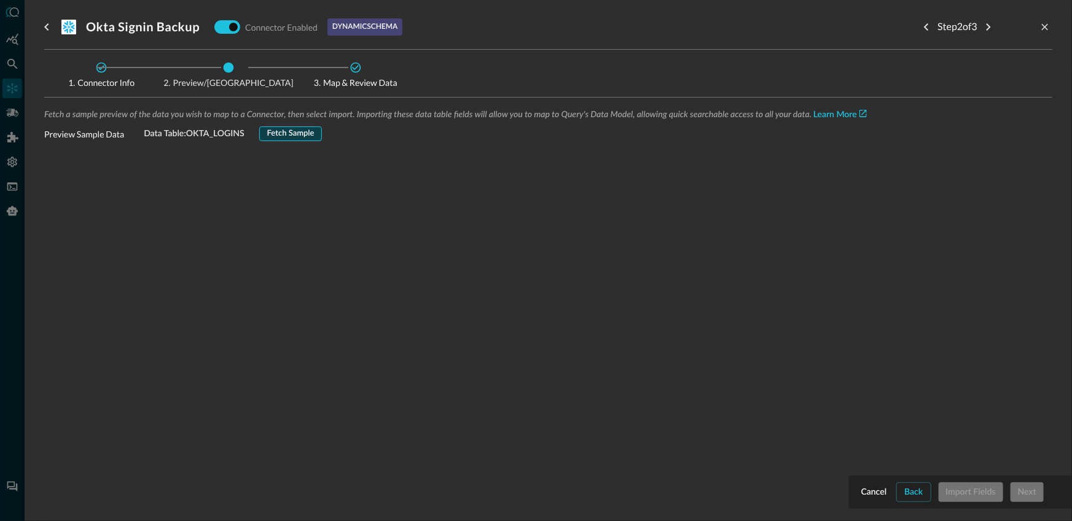
click at [294, 130] on button "Fetch Sample" at bounding box center [290, 134] width 63 height 15
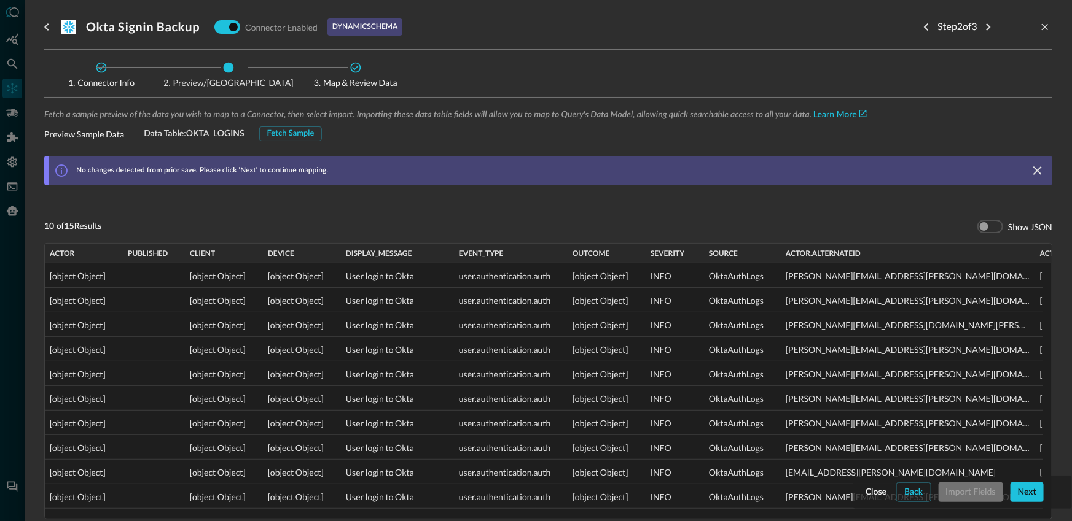
click at [1044, 496] on div "Close Back Import Fields Next" at bounding box center [962, 493] width 199 height 20
click at [1029, 500] on button "Next" at bounding box center [1026, 493] width 33 height 20
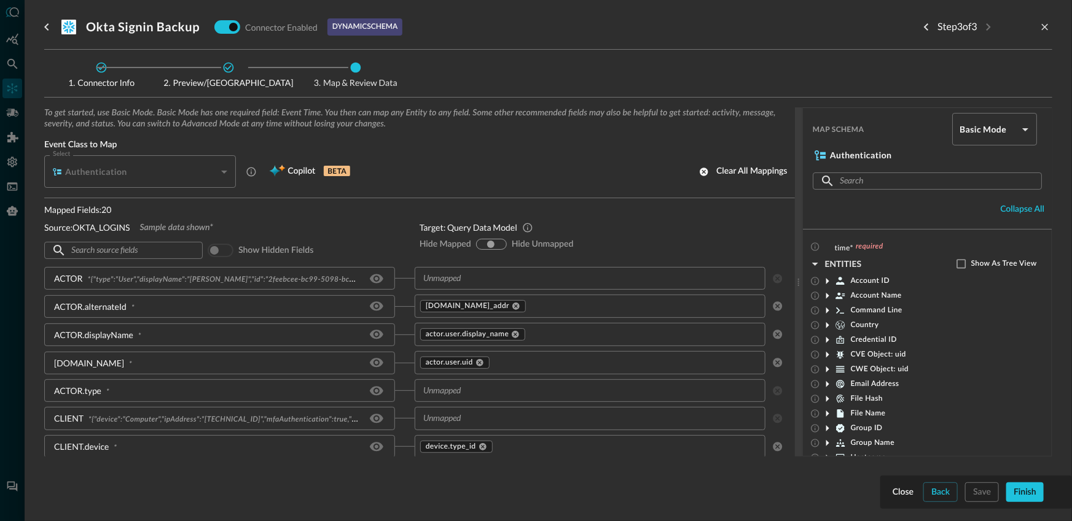
scroll to position [9, 0]
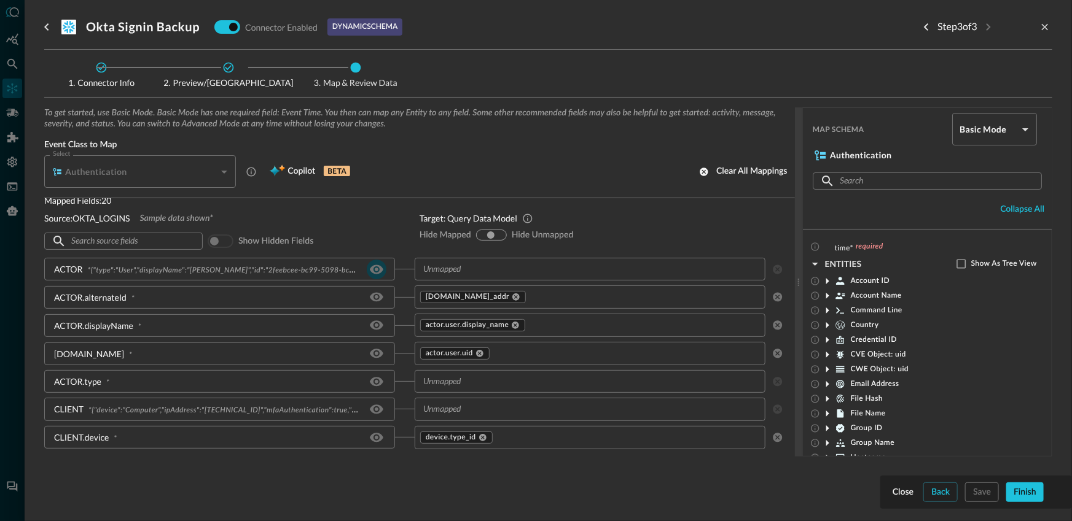
click at [373, 271] on icon "Hide/Show source field" at bounding box center [376, 269] width 15 height 15
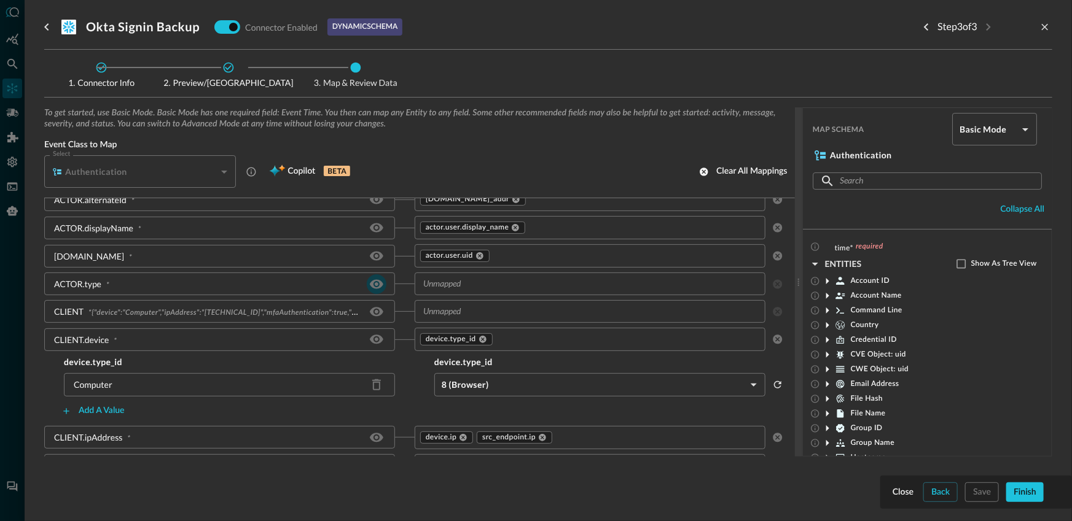
scroll to position [82, 0]
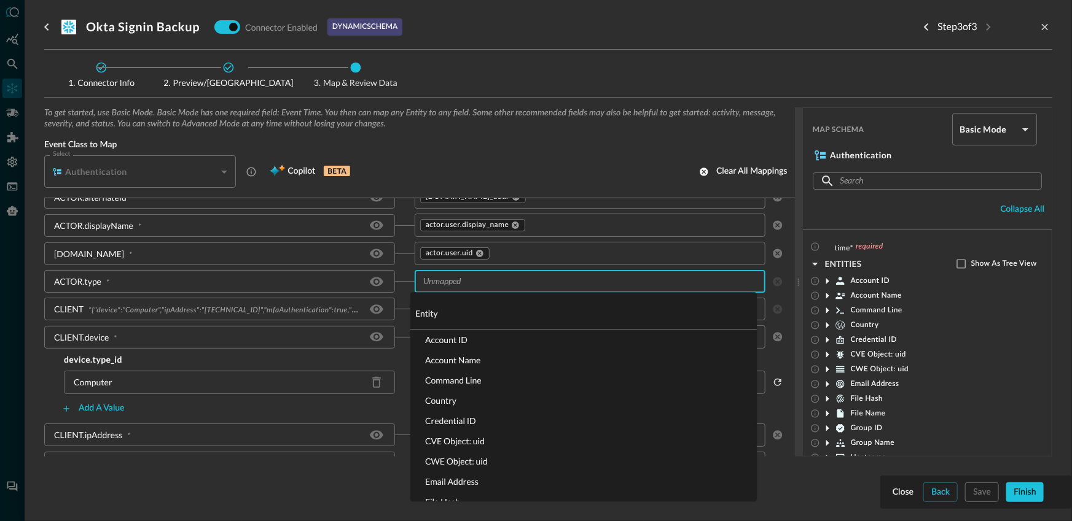
click at [456, 283] on input "text" at bounding box center [579, 281] width 323 height 15
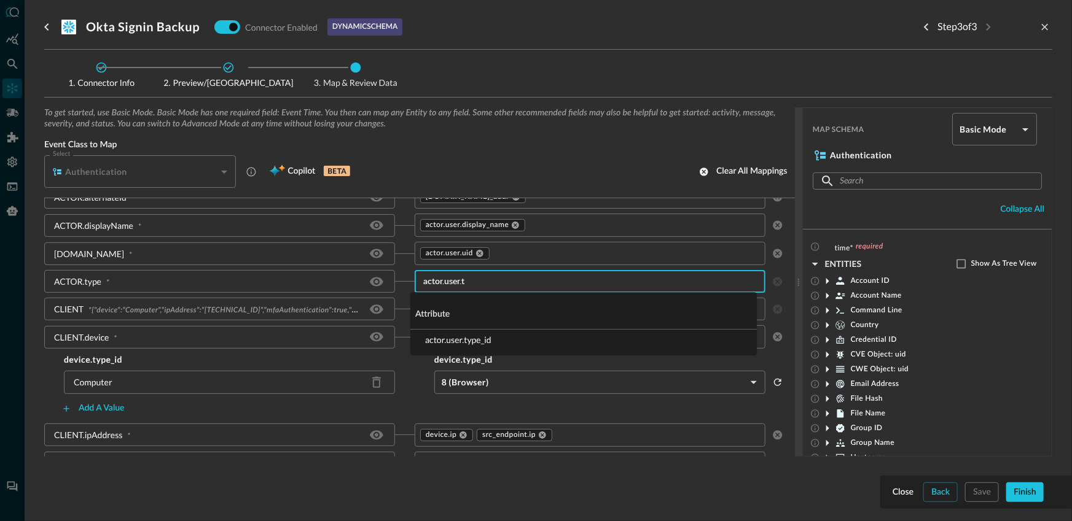
type input "actor.user.ty"
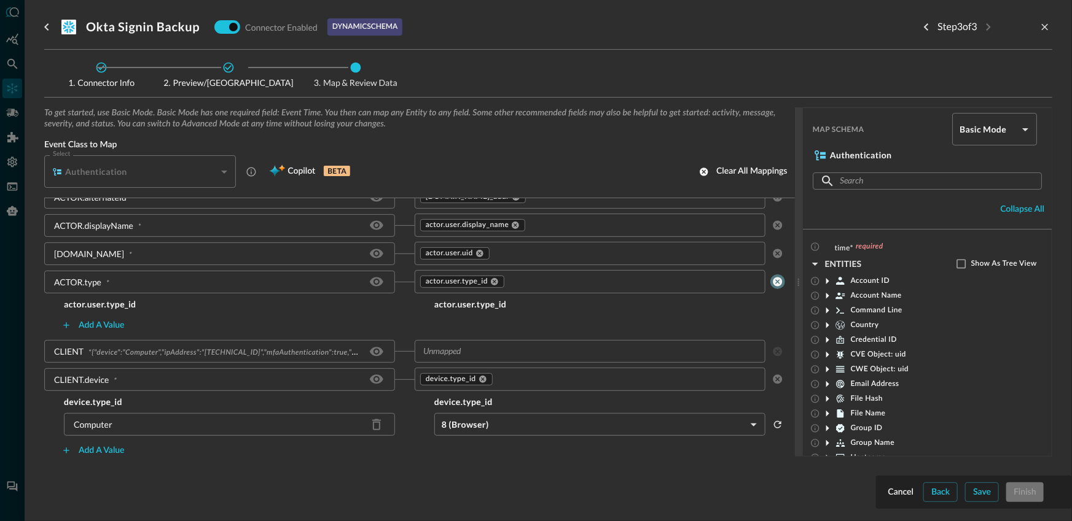
click at [773, 286] on icon "clear selected values" at bounding box center [777, 281] width 11 height 11
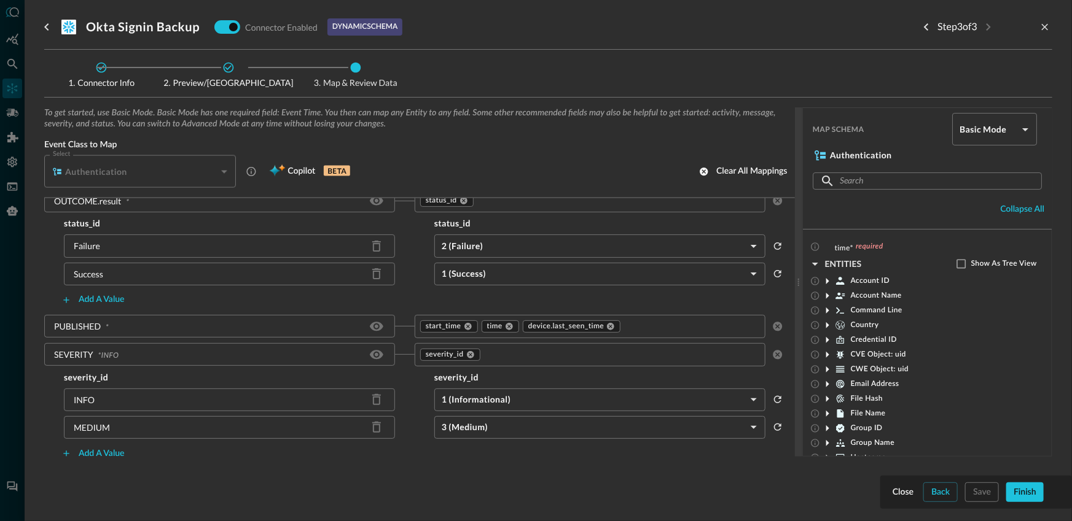
scroll to position [1024, 0]
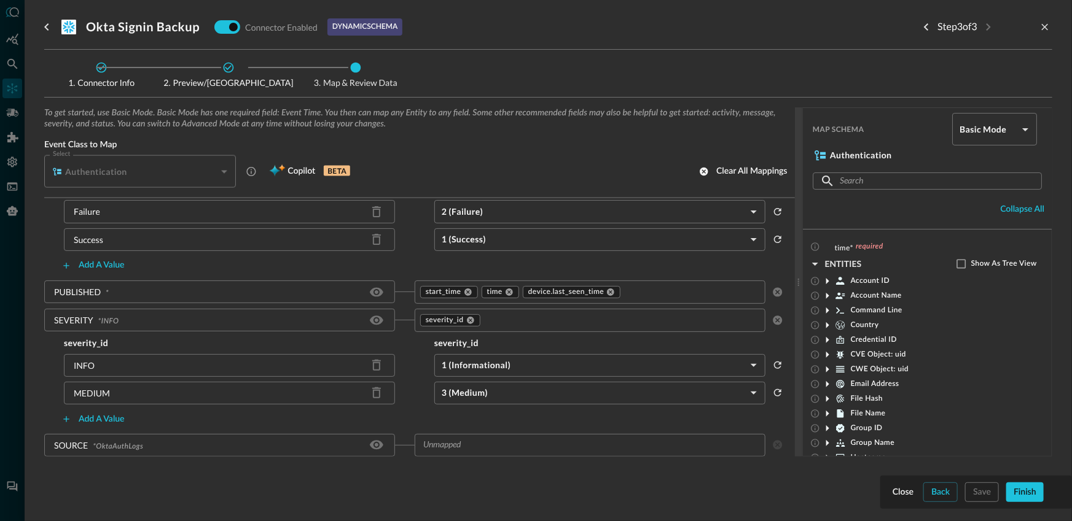
click at [504, 440] on input "text" at bounding box center [579, 445] width 323 height 15
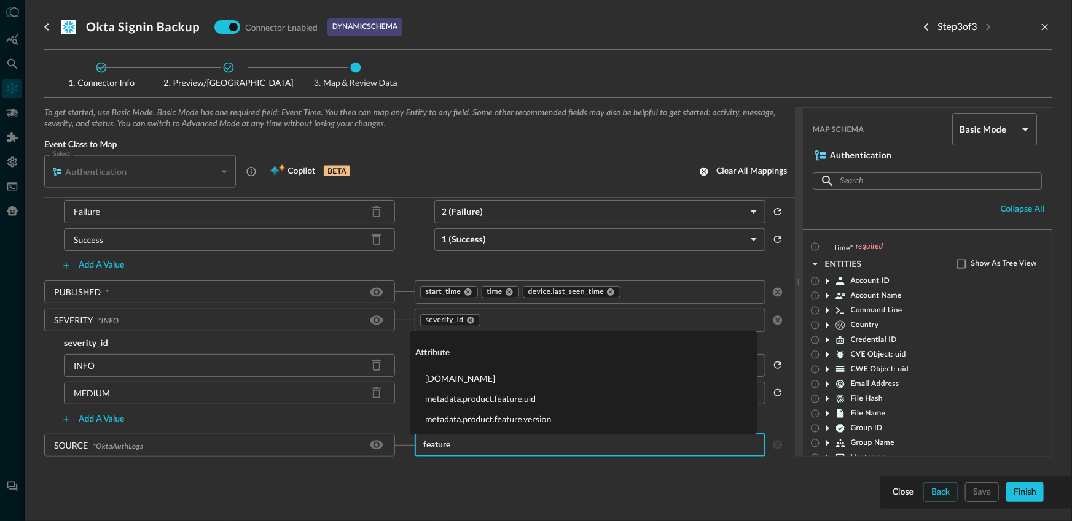
type input "feature.n"
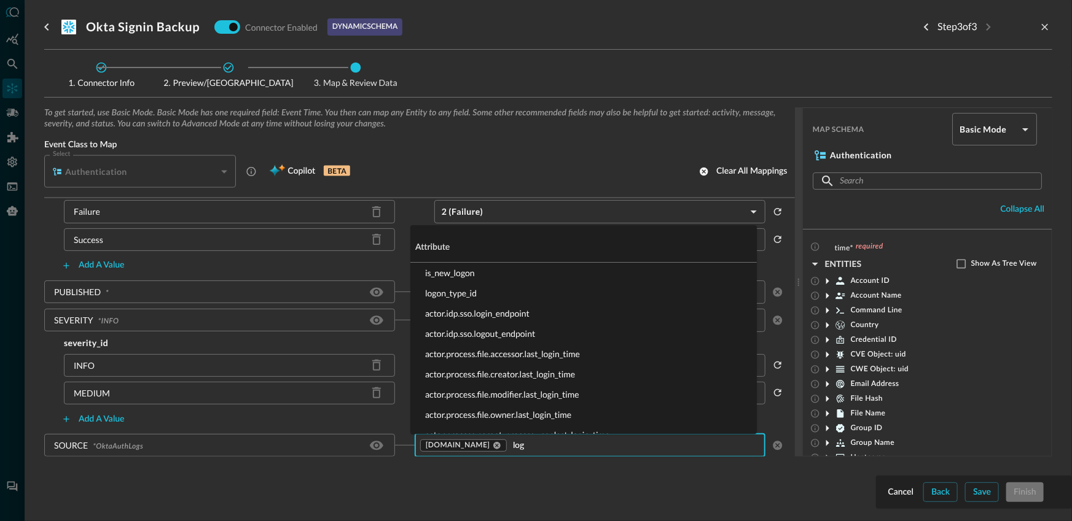
type input "log_"
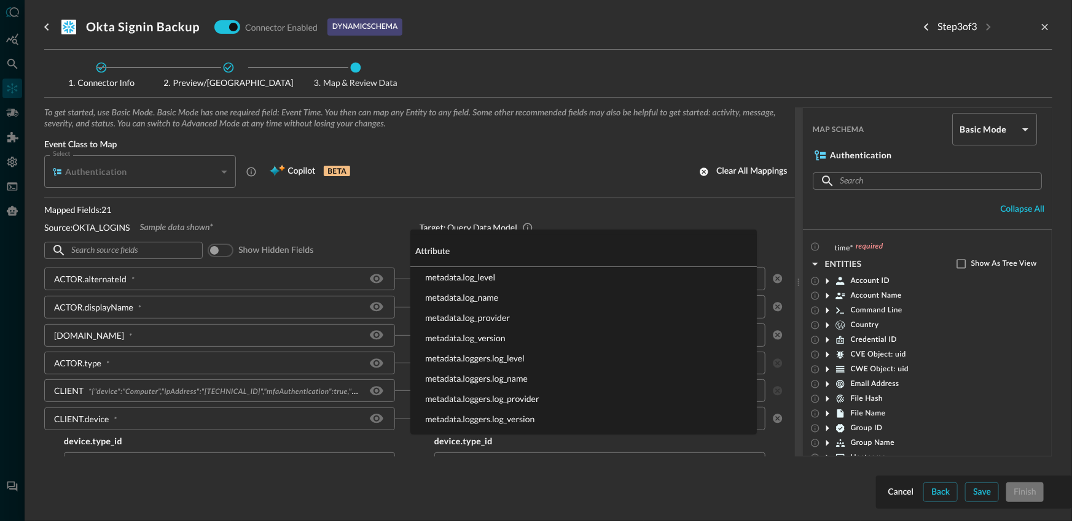
scroll to position [1024, 0]
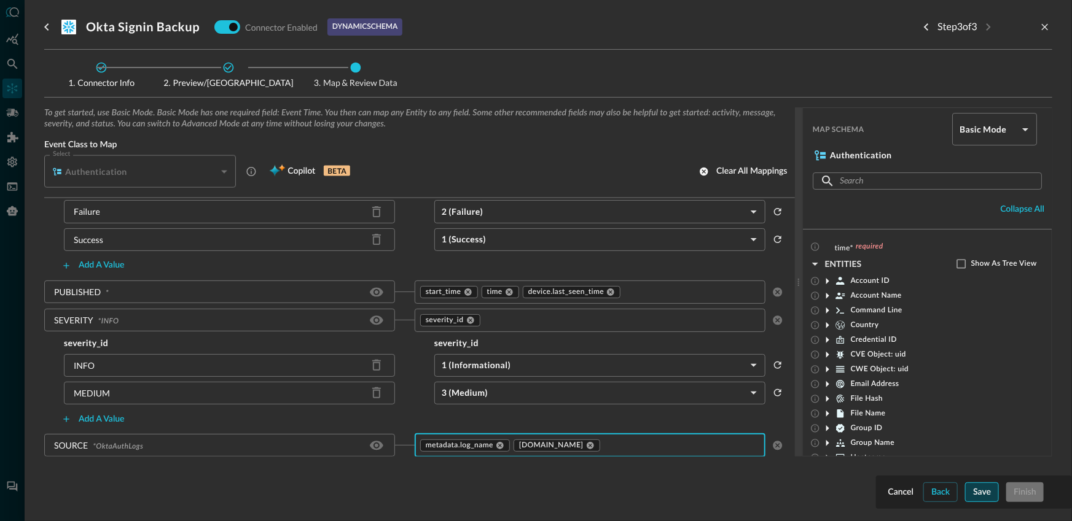
click at [983, 486] on button "Save" at bounding box center [982, 493] width 34 height 20
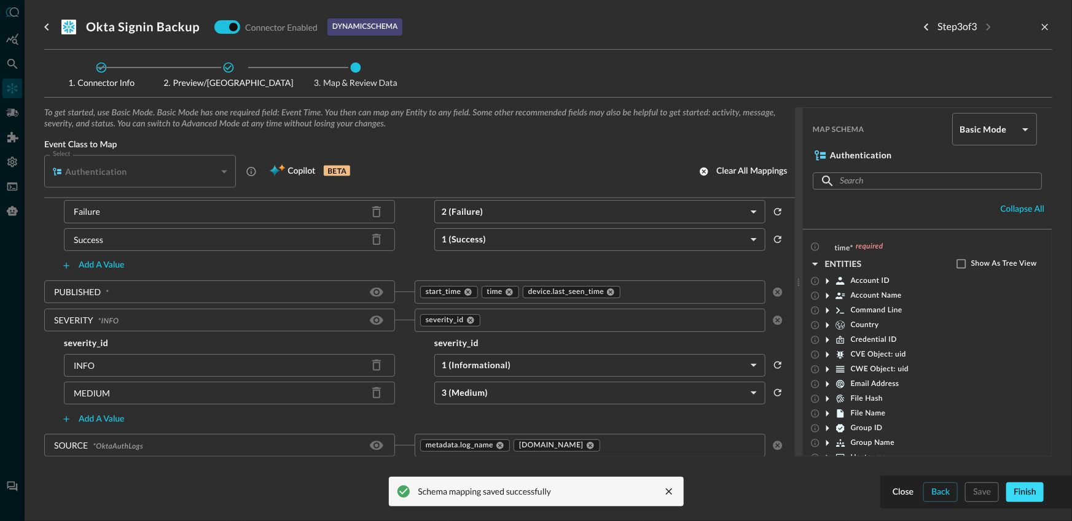
click at [1030, 497] on button "Finish" at bounding box center [1024, 493] width 37 height 20
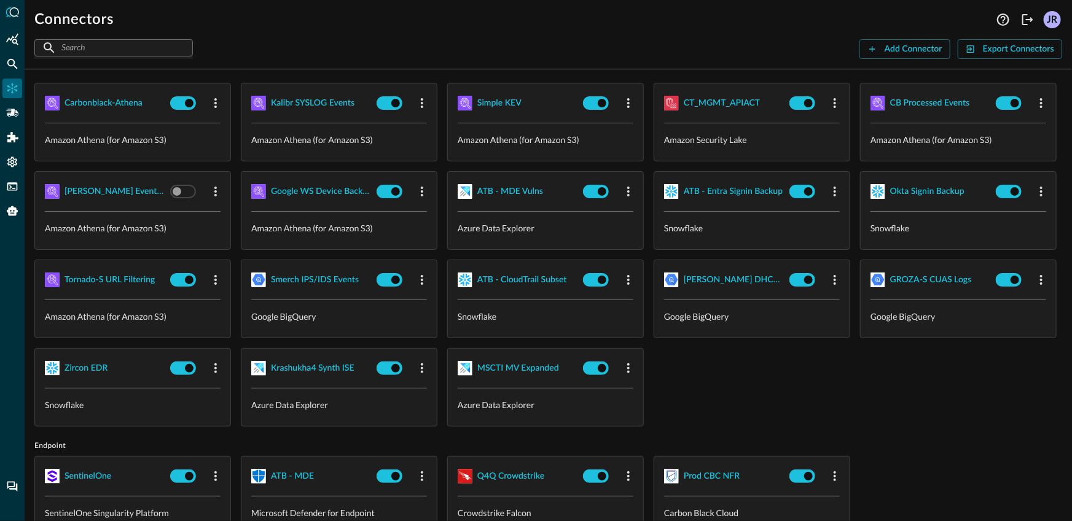
scroll to position [313, 0]
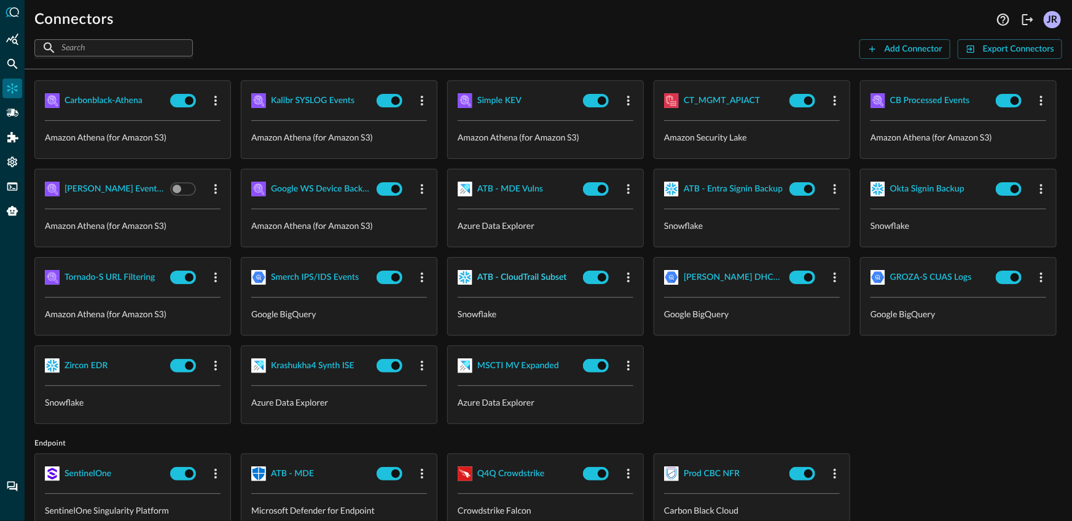
click at [539, 286] on div "ATB - CloudTrail Subset" at bounding box center [522, 277] width 90 height 15
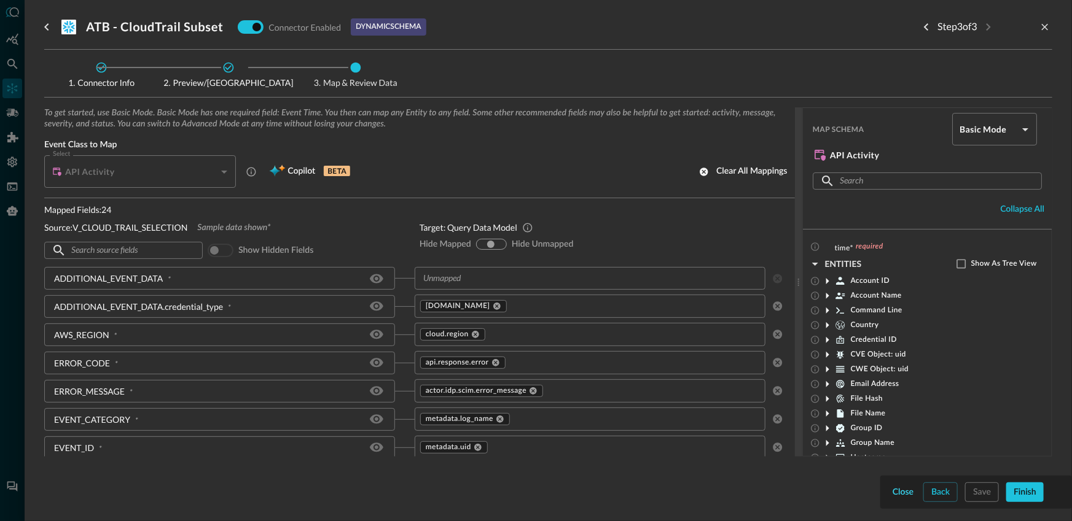
click at [913, 495] on button "Close" at bounding box center [903, 493] width 26 height 20
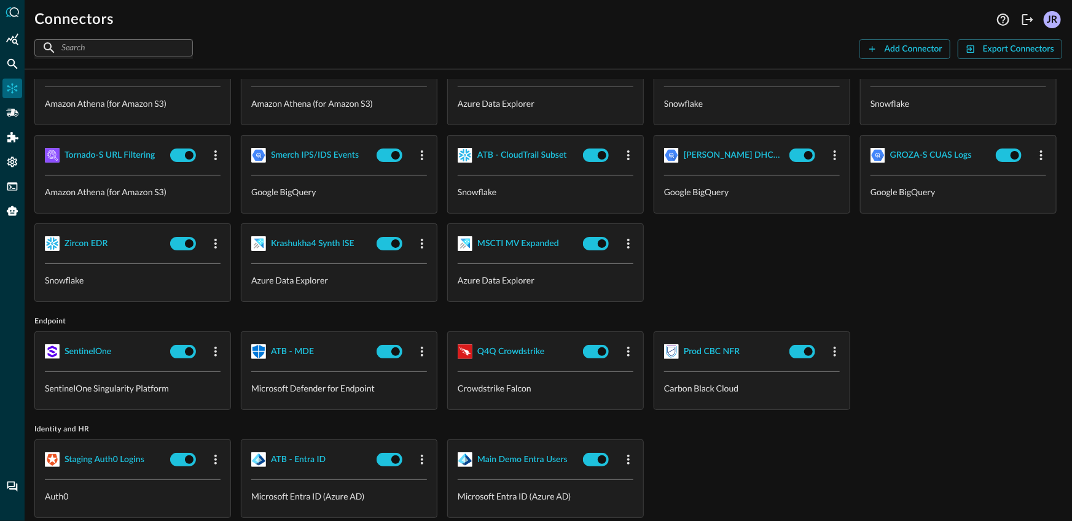
scroll to position [452, 0]
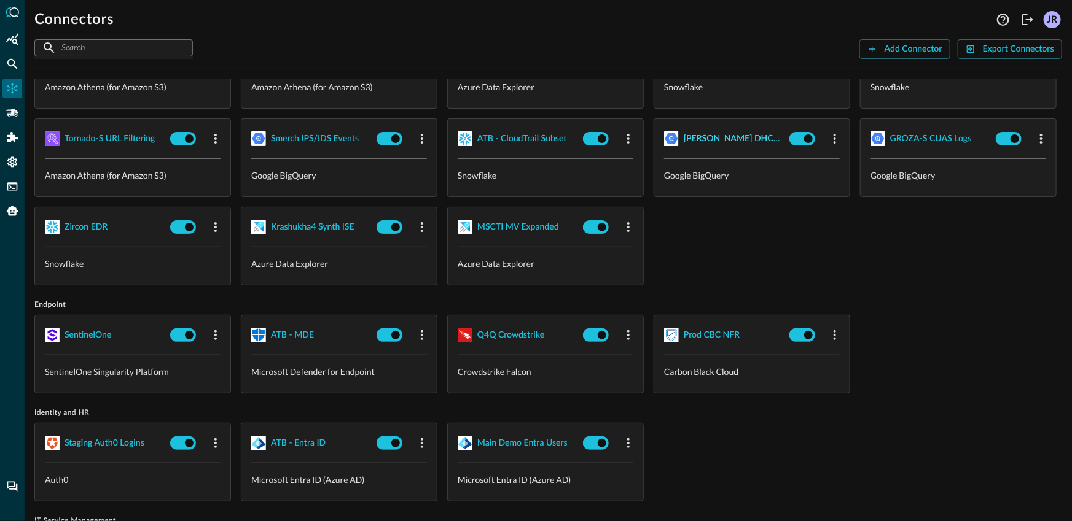
click at [721, 147] on div "[PERSON_NAME] DHCP Logs" at bounding box center [733, 138] width 101 height 15
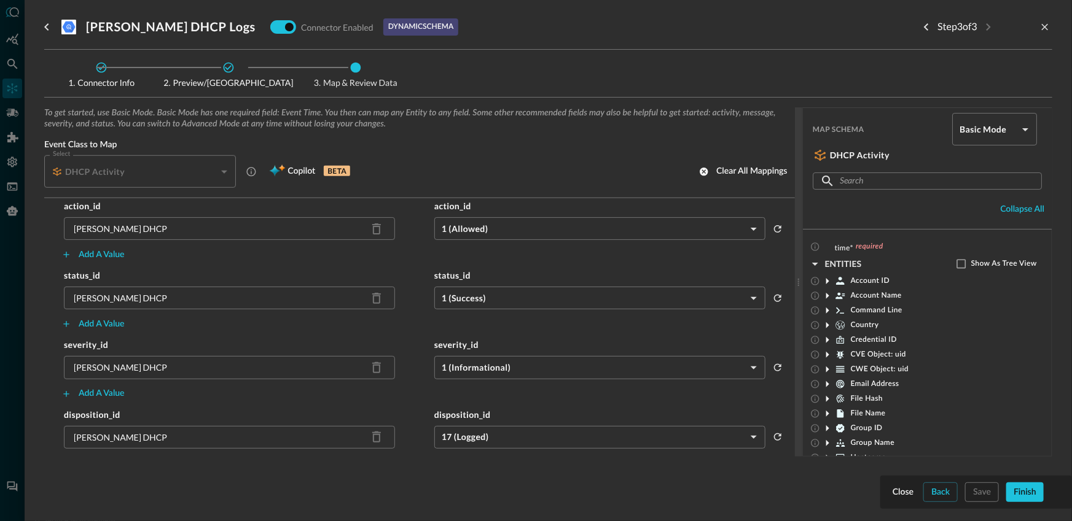
scroll to position [800, 0]
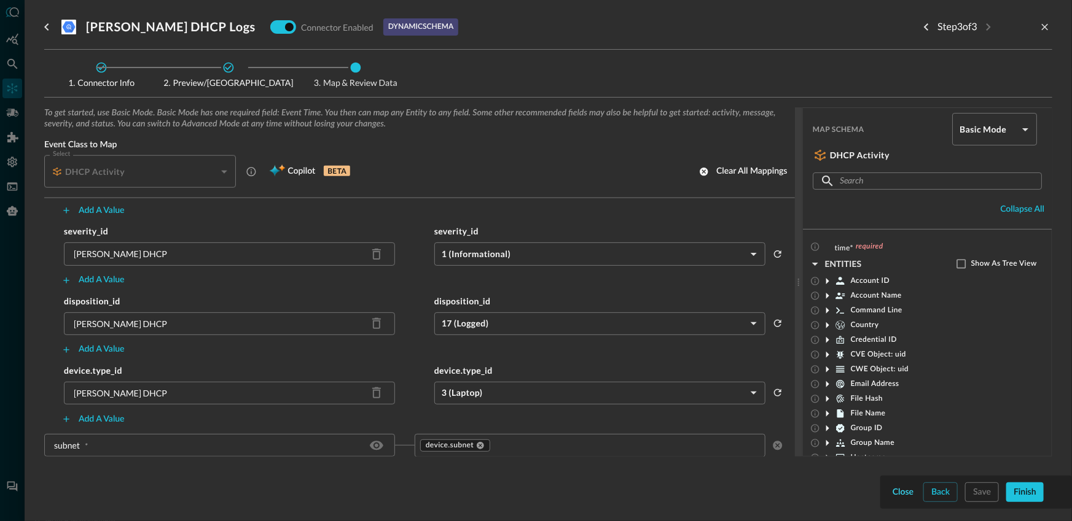
click at [905, 491] on button "Close" at bounding box center [903, 493] width 26 height 20
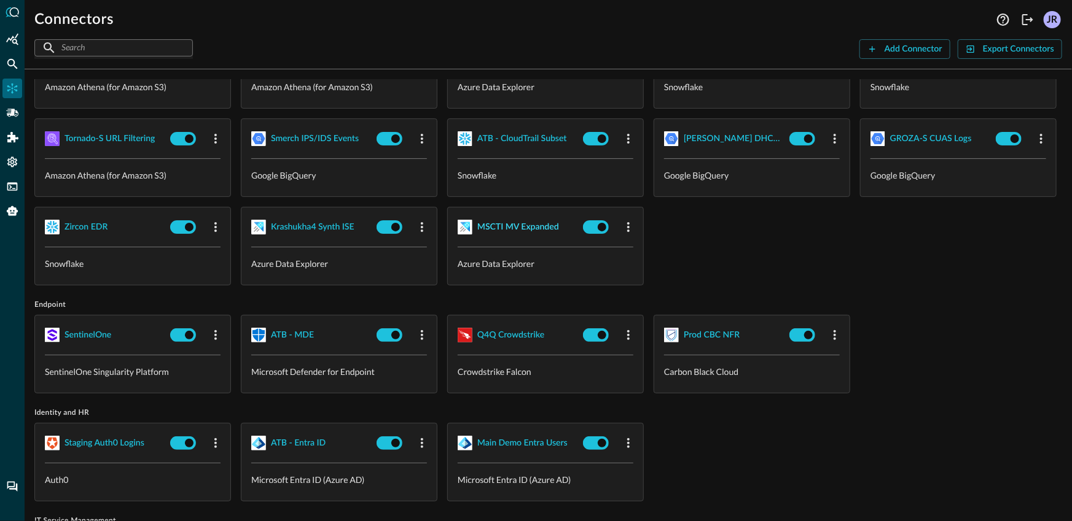
click at [559, 235] on div "MSCTI MV Expanded" at bounding box center [518, 227] width 82 height 15
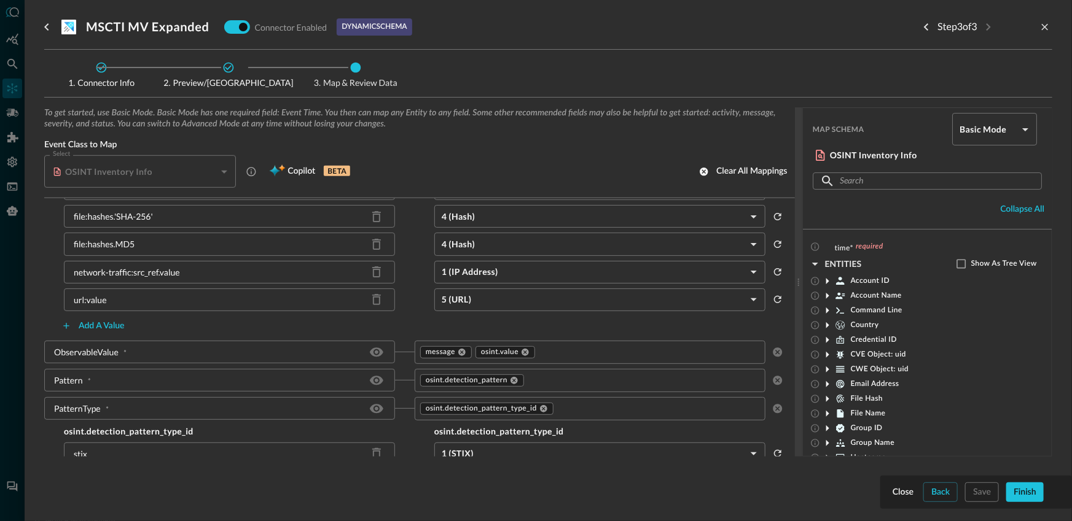
scroll to position [669, 0]
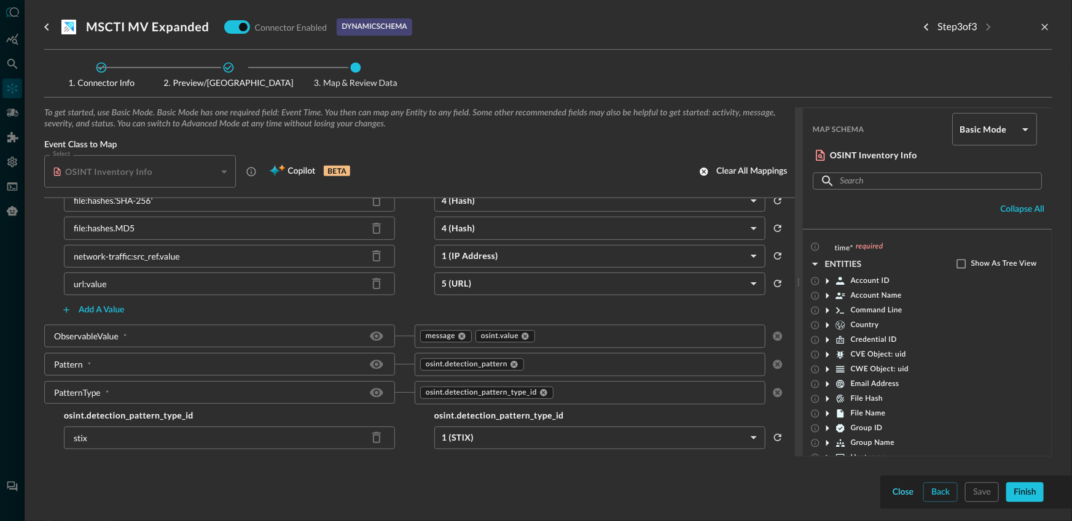
click at [903, 493] on button "Close" at bounding box center [903, 493] width 26 height 20
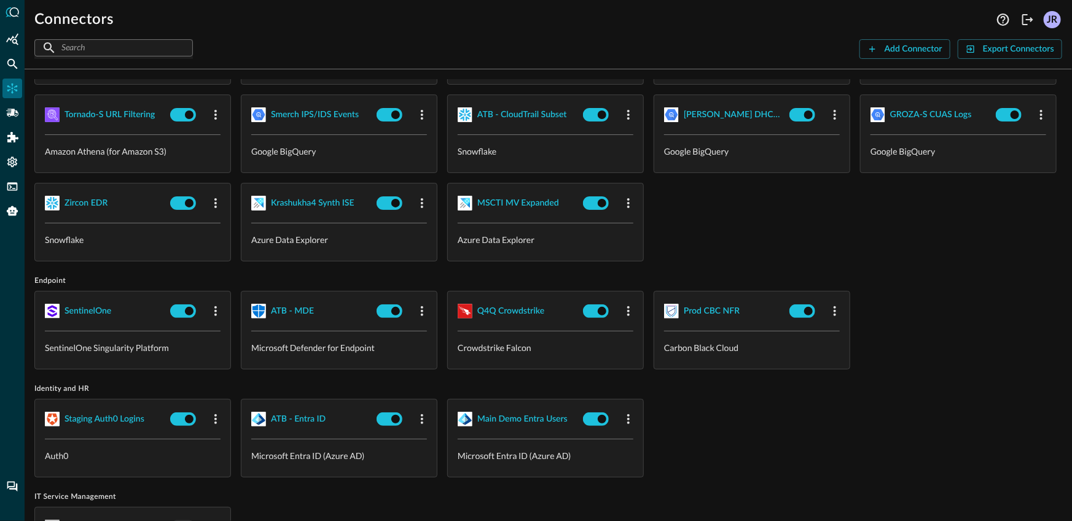
scroll to position [511, 0]
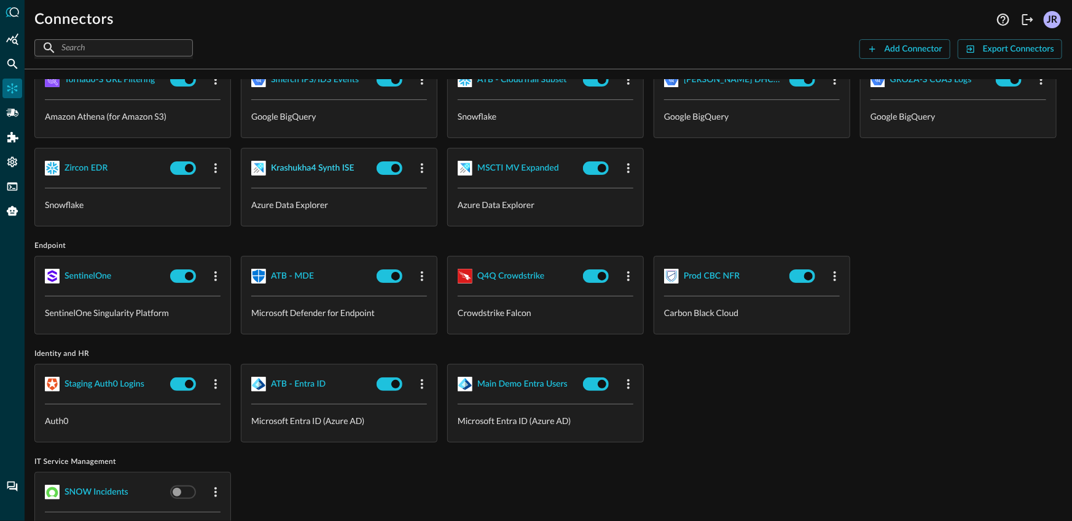
click at [354, 176] on div "Krashukha4 Synth ISE" at bounding box center [313, 168] width 84 height 15
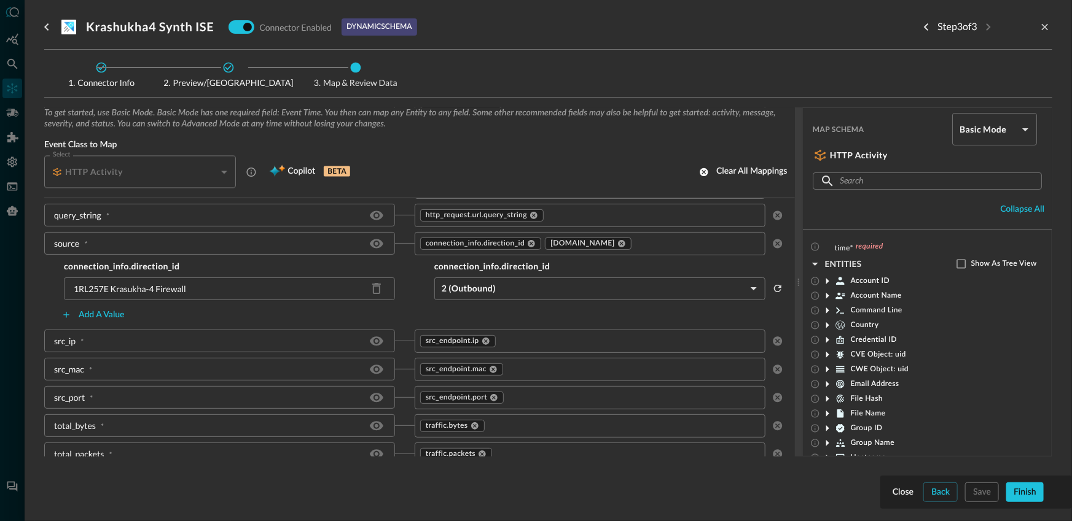
scroll to position [1455, 0]
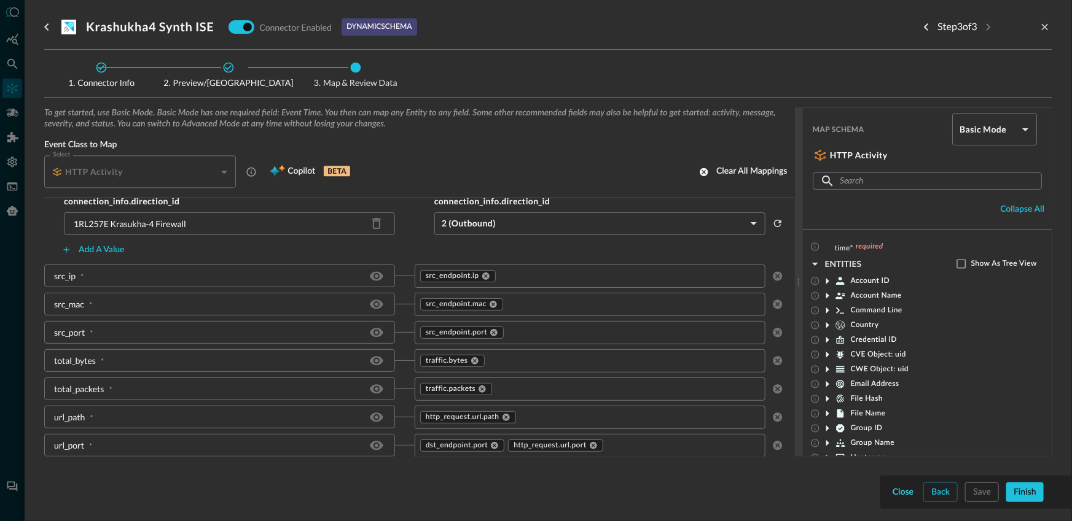
click at [897, 494] on button "Close" at bounding box center [903, 493] width 26 height 20
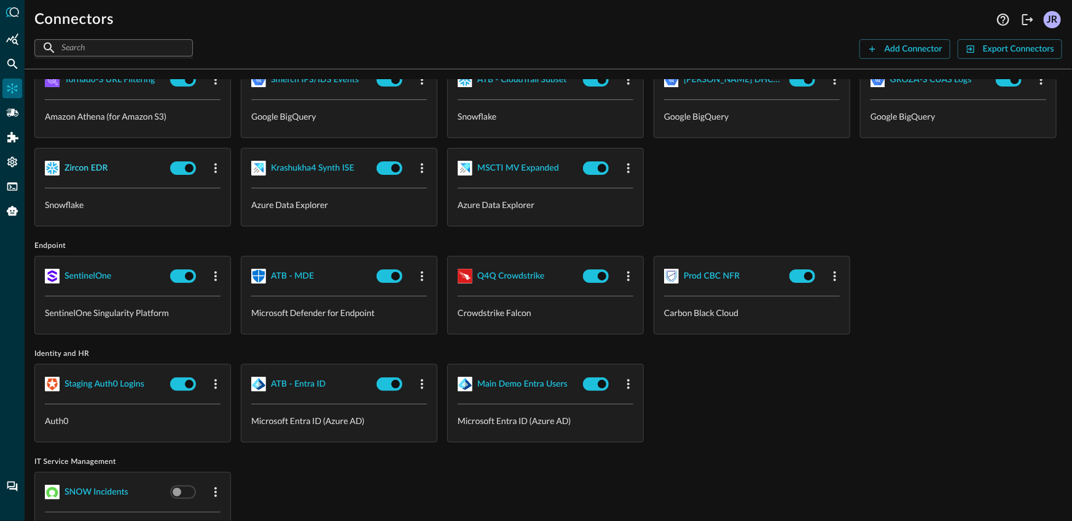
click at [107, 176] on div "Zircon EDR" at bounding box center [85, 168] width 43 height 15
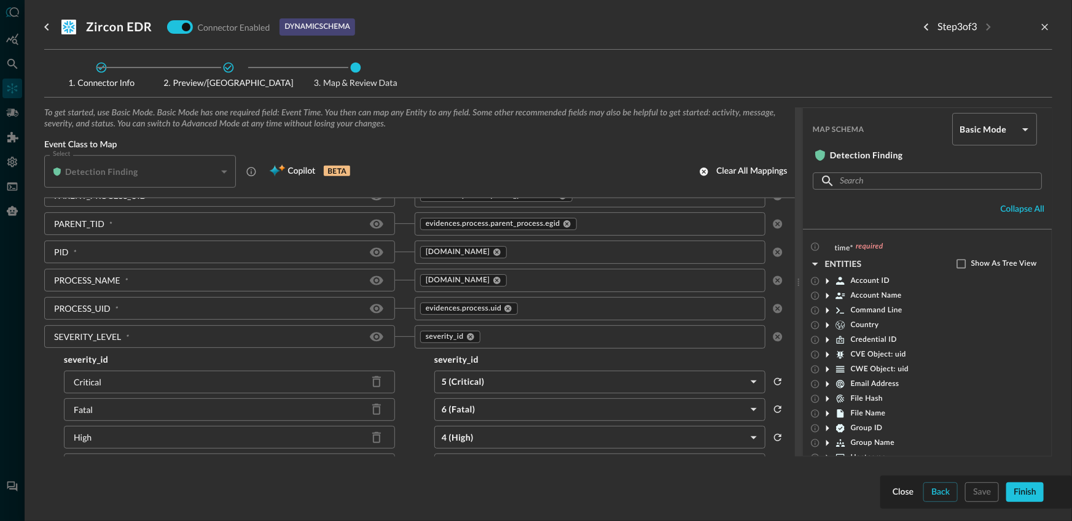
scroll to position [634, 0]
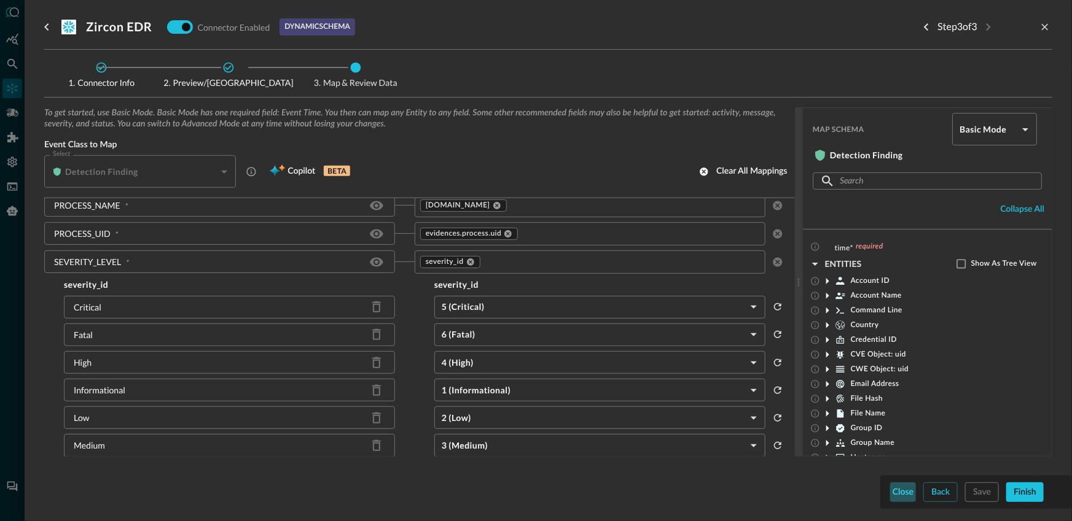
click at [898, 486] on button "Close" at bounding box center [903, 493] width 26 height 20
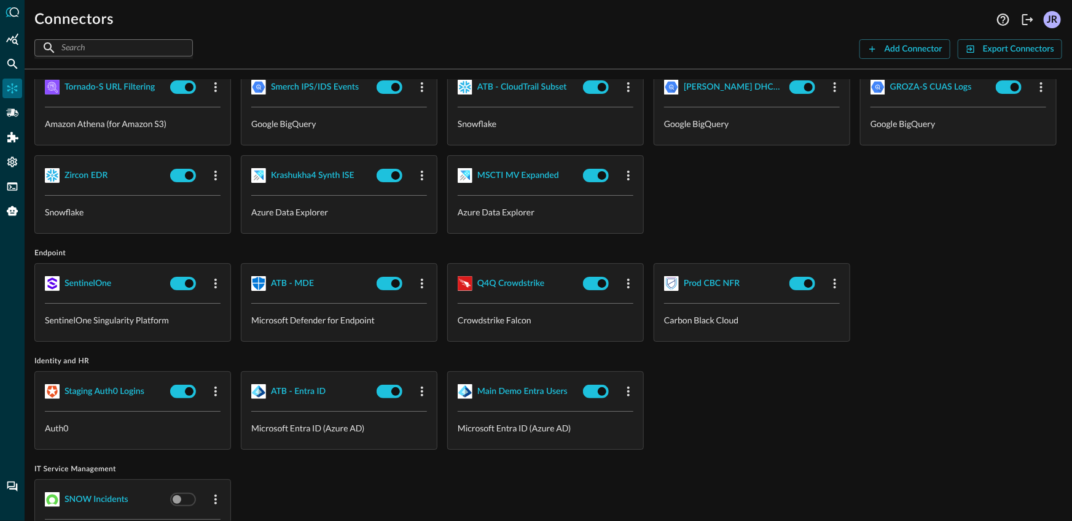
scroll to position [495, 0]
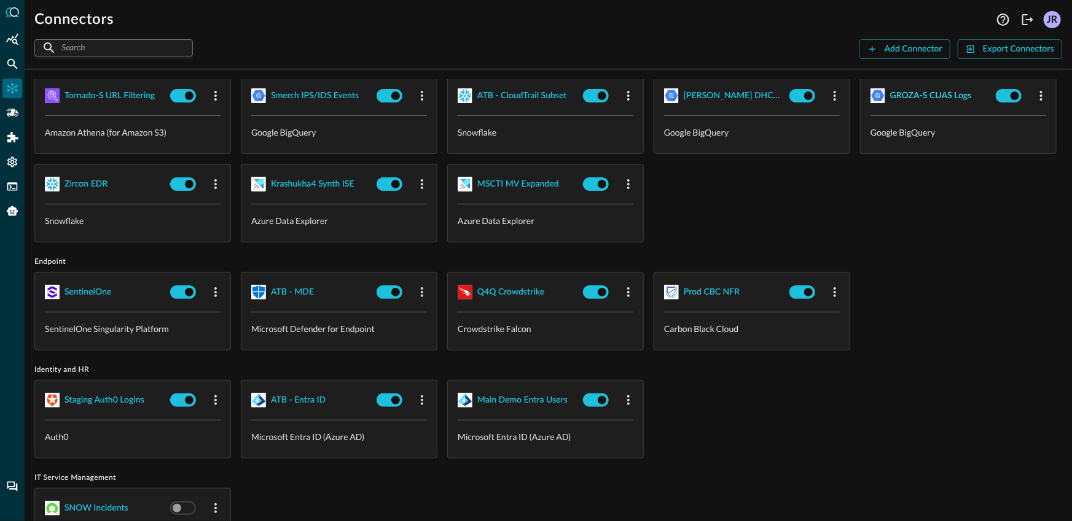
click at [890, 104] on div "GROZA-S CUAS Logs" at bounding box center [931, 95] width 82 height 15
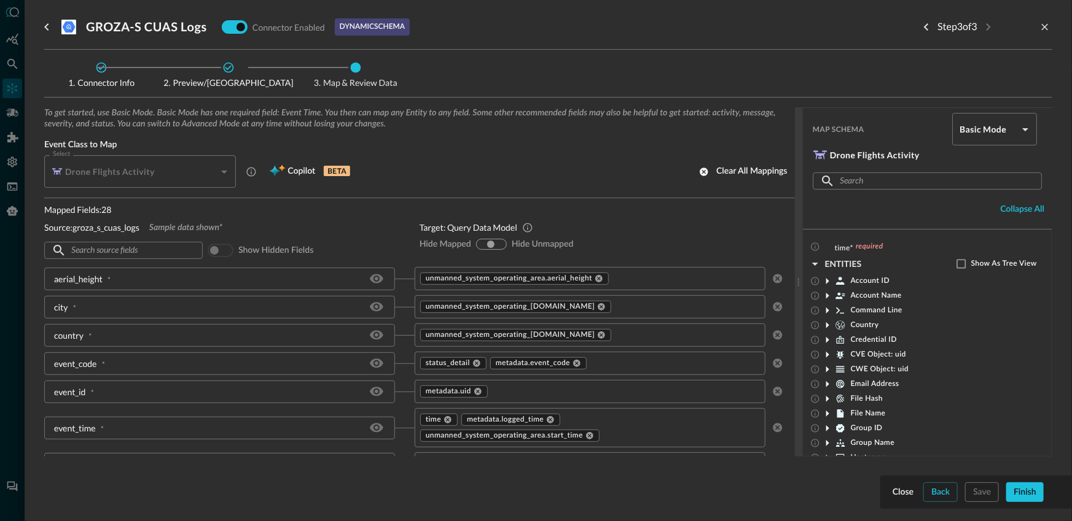
scroll to position [344, 0]
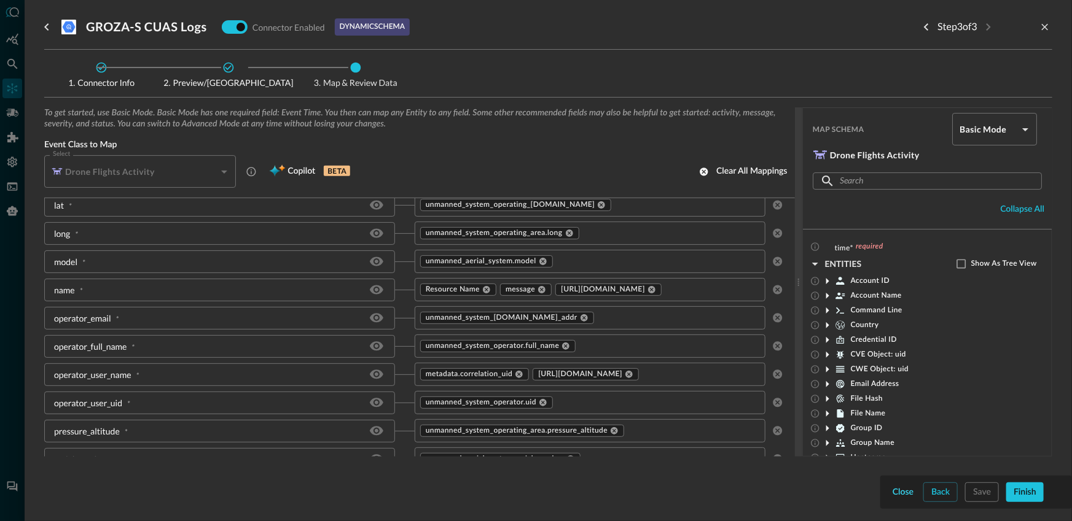
click at [897, 494] on button "Close" at bounding box center [903, 493] width 26 height 20
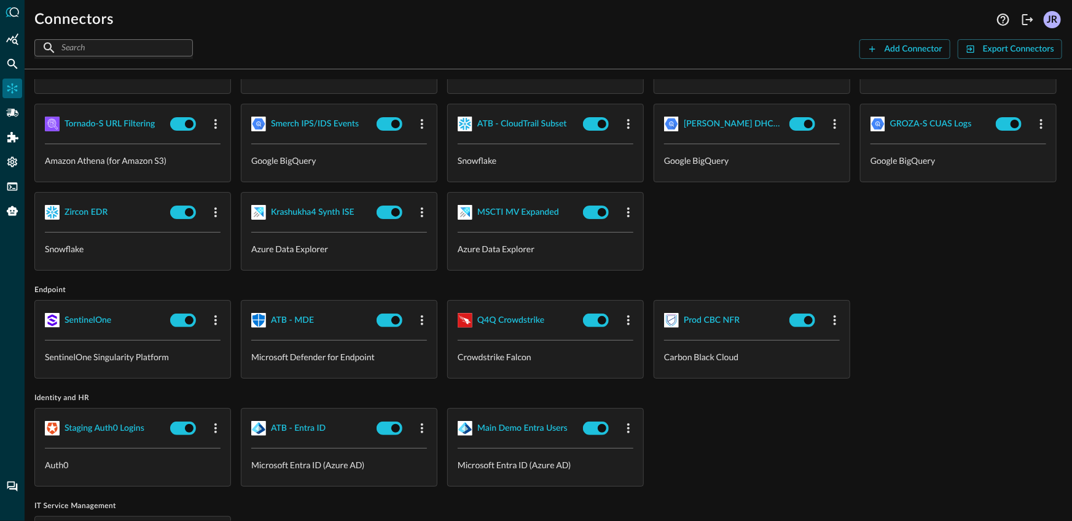
scroll to position [458, 0]
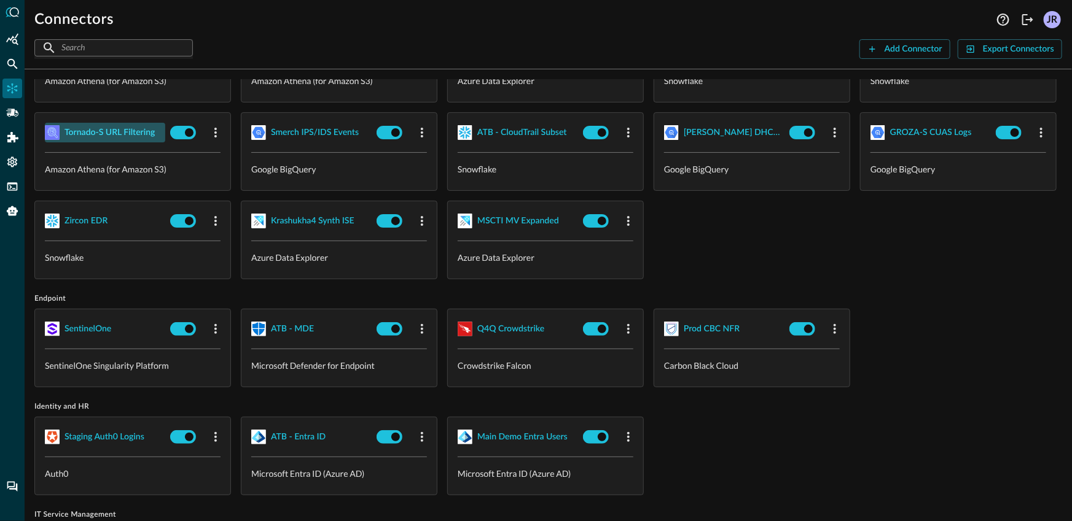
click at [134, 141] on div "Tornado-S URL Filtering" at bounding box center [109, 132] width 90 height 15
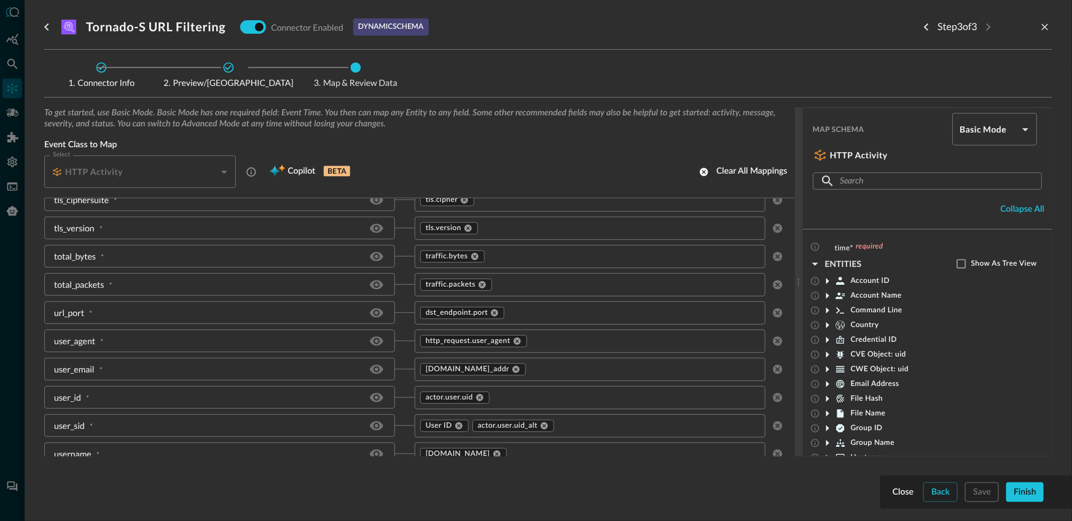
scroll to position [1740, 0]
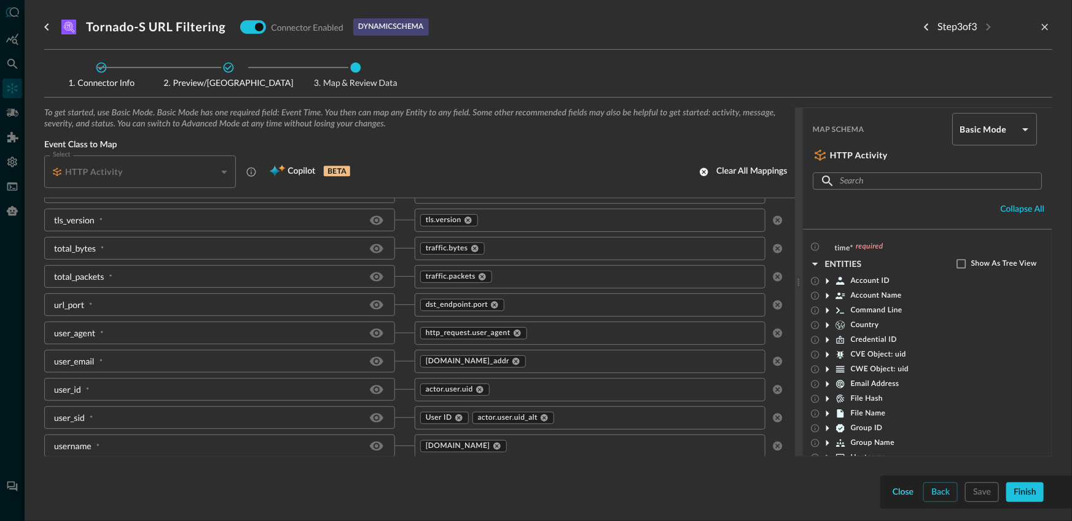
click at [908, 491] on button "Close" at bounding box center [903, 493] width 26 height 20
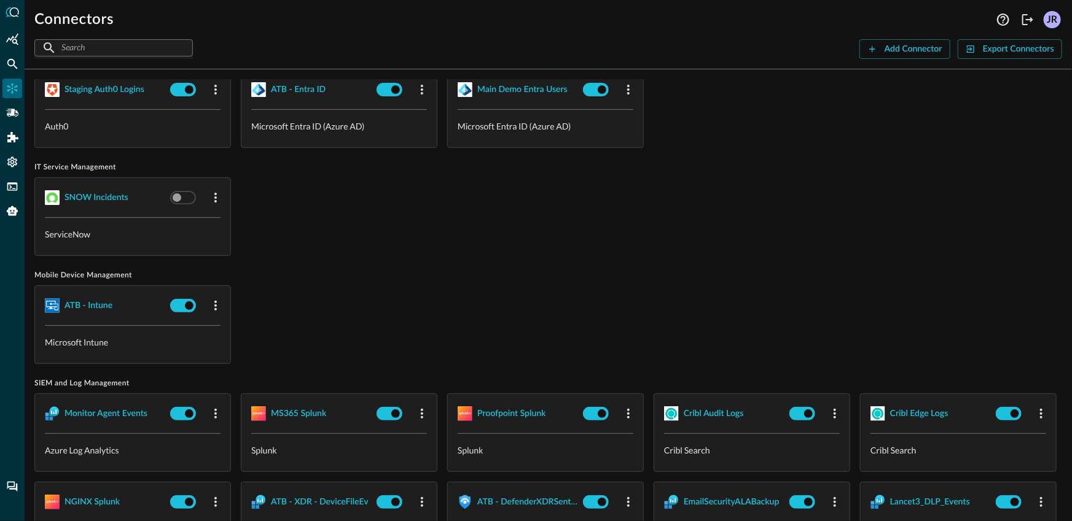
click at [438, 256] on div "SNOW Incidents ServiceNow" at bounding box center [547, 216] width 1027 height 79
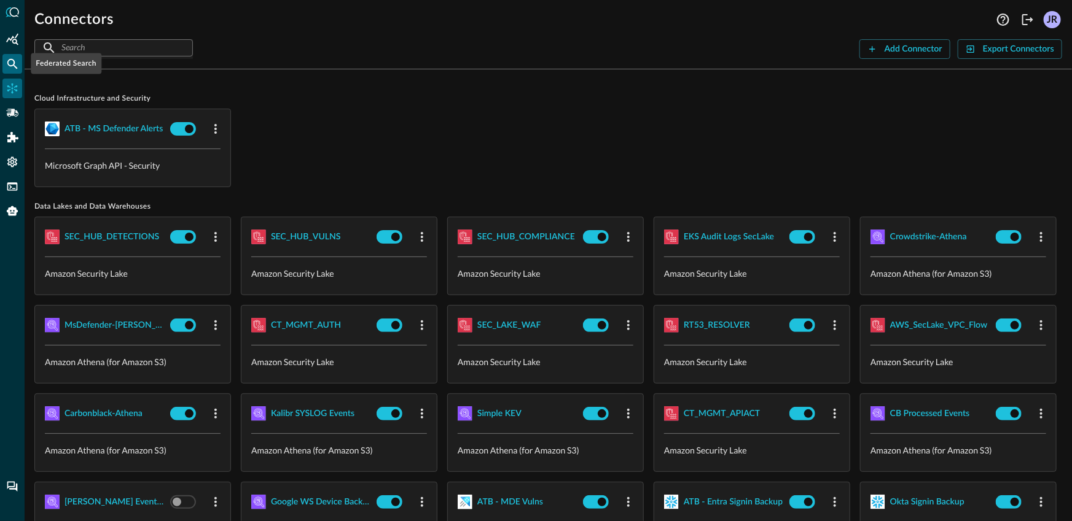
click at [5, 61] on div "Federated Search" at bounding box center [12, 64] width 20 height 20
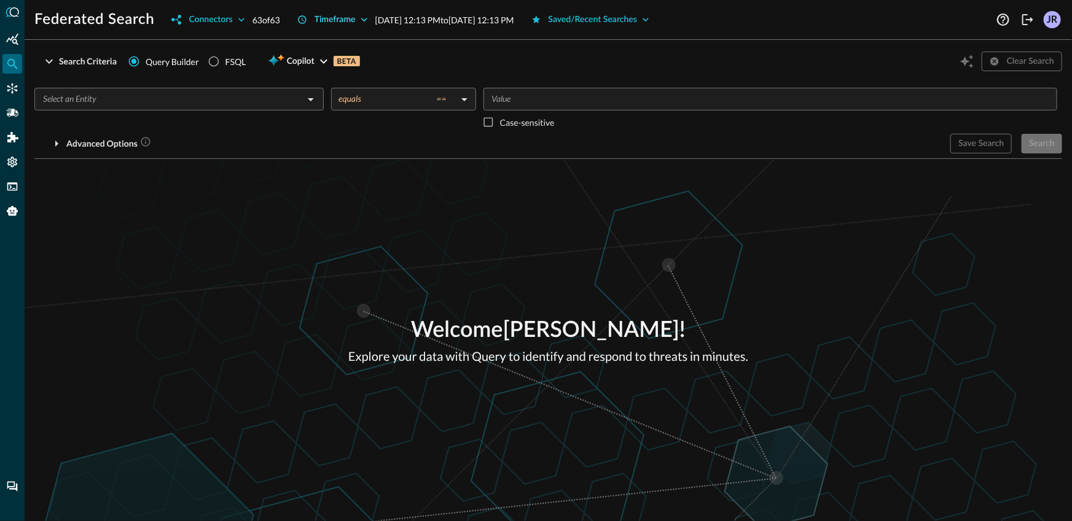
click at [349, 15] on button "Timeframe" at bounding box center [332, 20] width 85 height 20
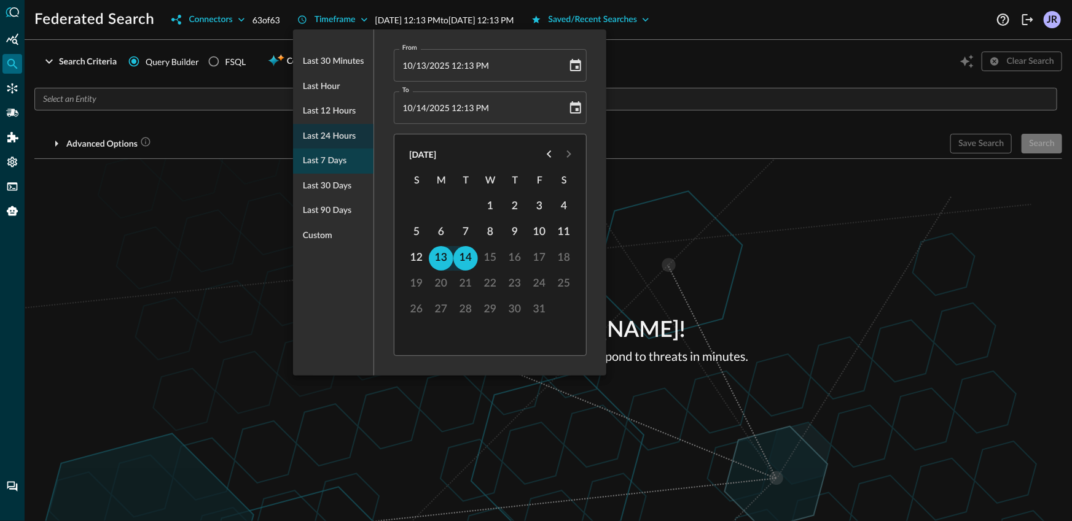
click at [330, 166] on span "Last 7 days" at bounding box center [325, 161] width 44 height 15
type input "10/07/2025 12:13 PM"
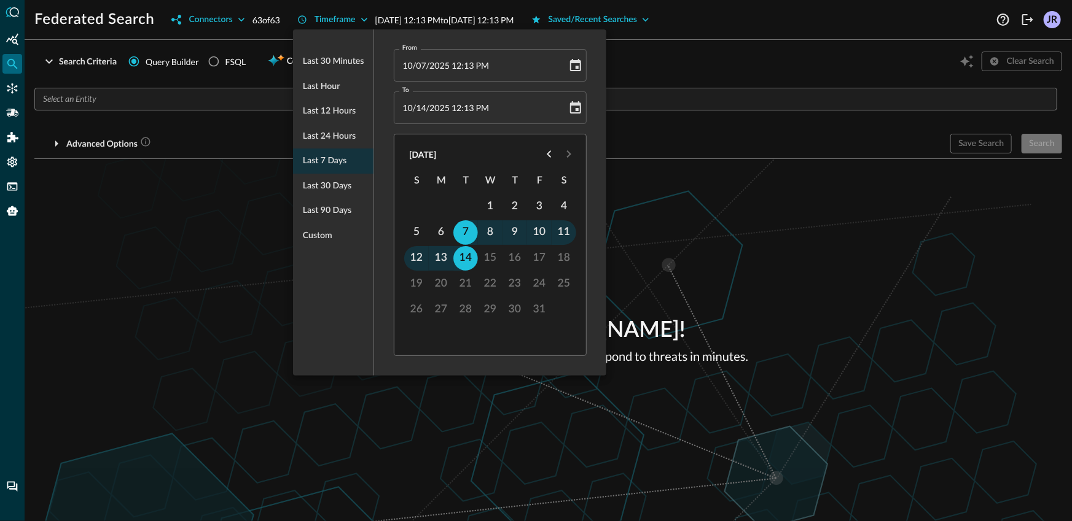
click at [205, 181] on div at bounding box center [536, 260] width 1072 height 521
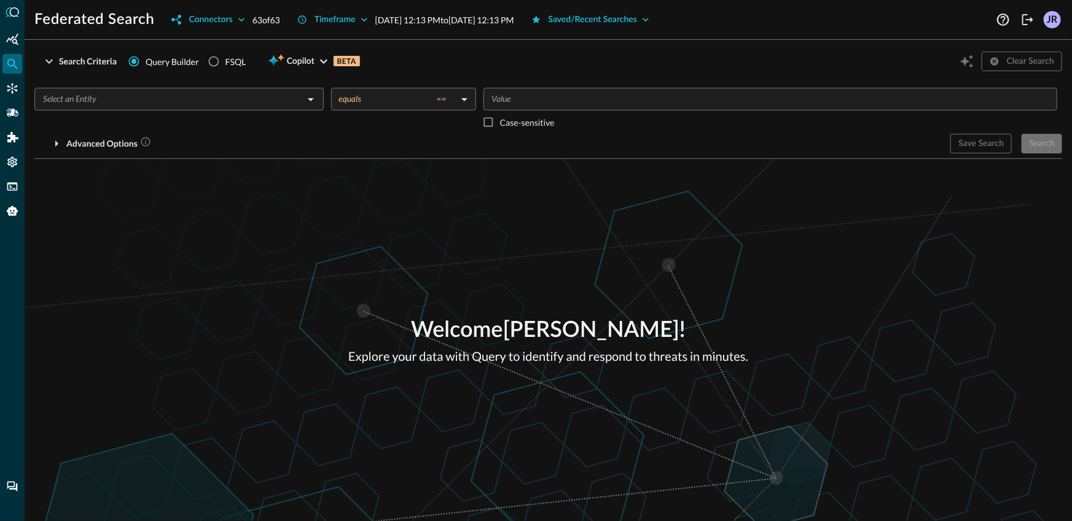
click at [241, 95] on input "text" at bounding box center [169, 98] width 262 height 15
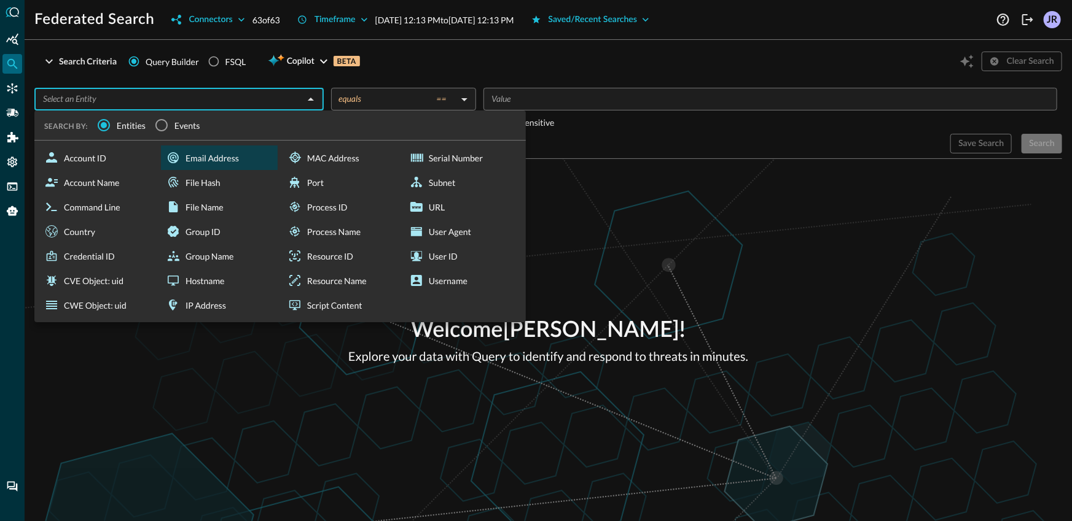
click at [205, 161] on div "Email Address" at bounding box center [219, 158] width 117 height 25
type input "Email Address"
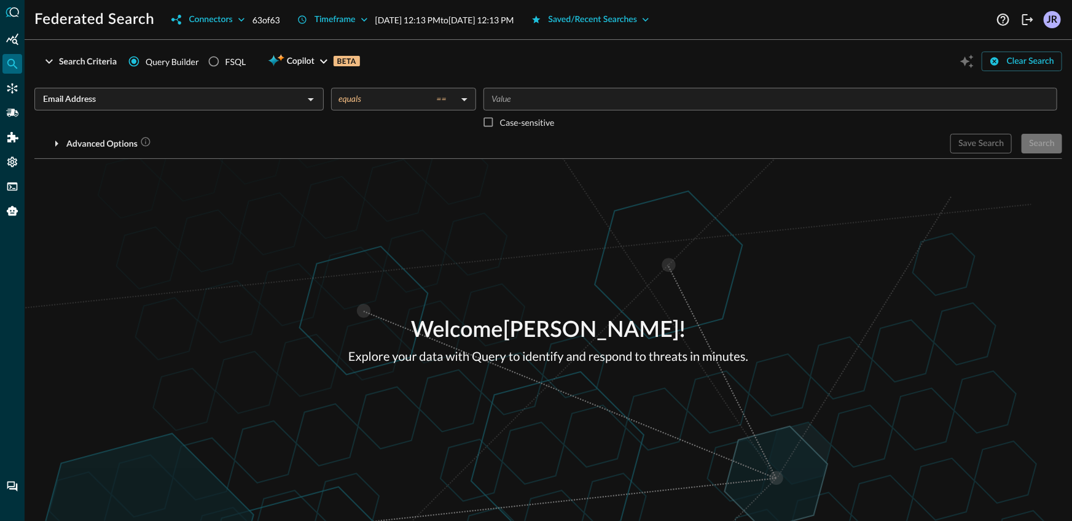
click at [515, 99] on input "Value" at bounding box center [769, 98] width 564 height 15
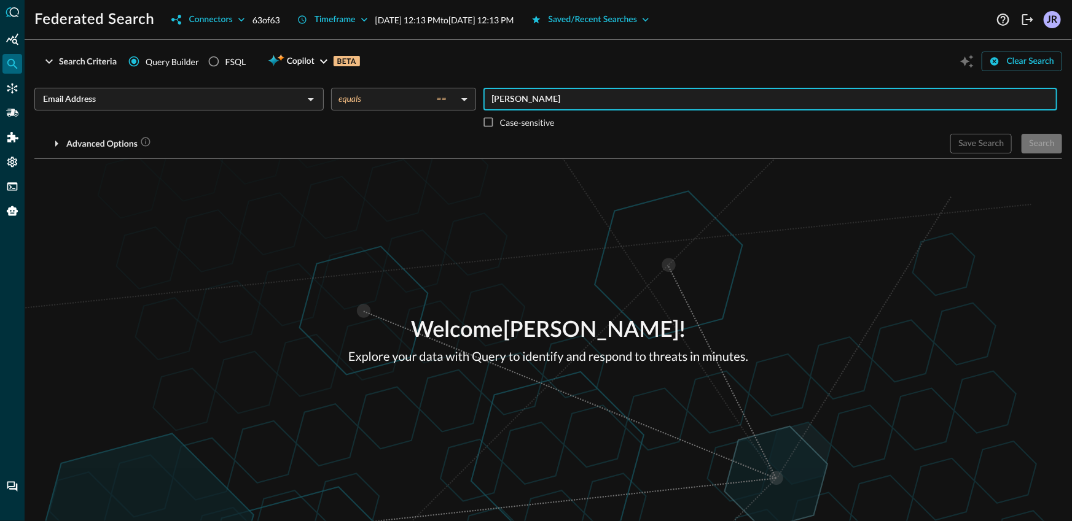
type input "barbara"
click at [365, 99] on body "Federated Search Connectors 63 of 63 Timeframe Oct 07, 2025 12:13 PM to Oct 14,…" at bounding box center [536, 260] width 1072 height 521
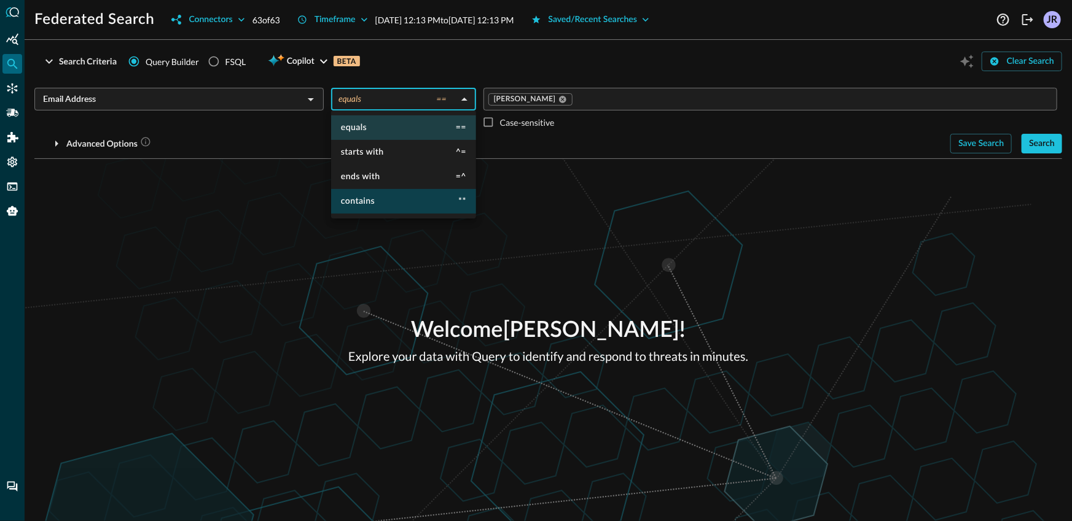
click at [375, 203] on li "contains **" at bounding box center [403, 201] width 145 height 25
type input "contains"
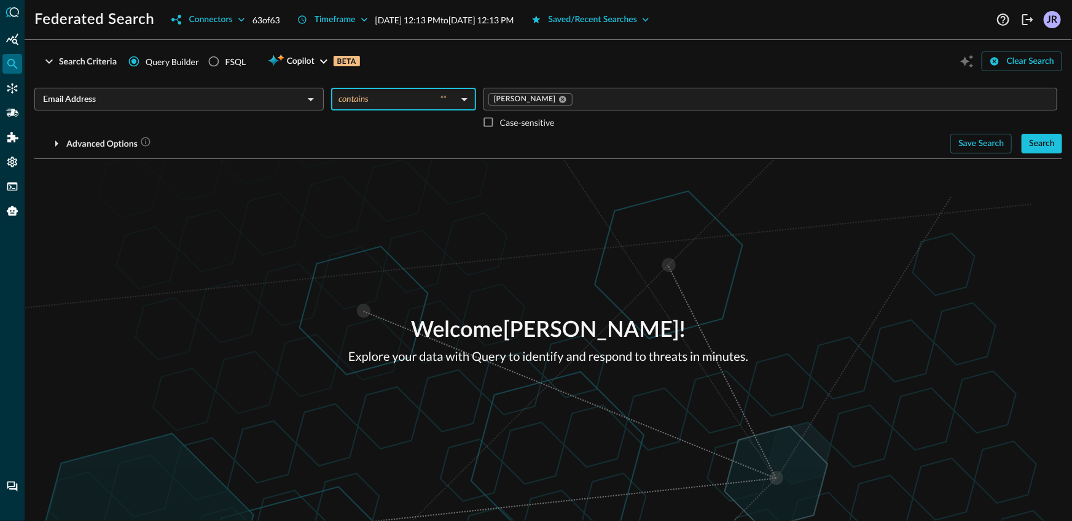
click at [643, 216] on div "equals == starts with ^= ends with =^ contains **" at bounding box center [536, 260] width 1072 height 521
click at [1045, 140] on button "Search" at bounding box center [1041, 144] width 41 height 20
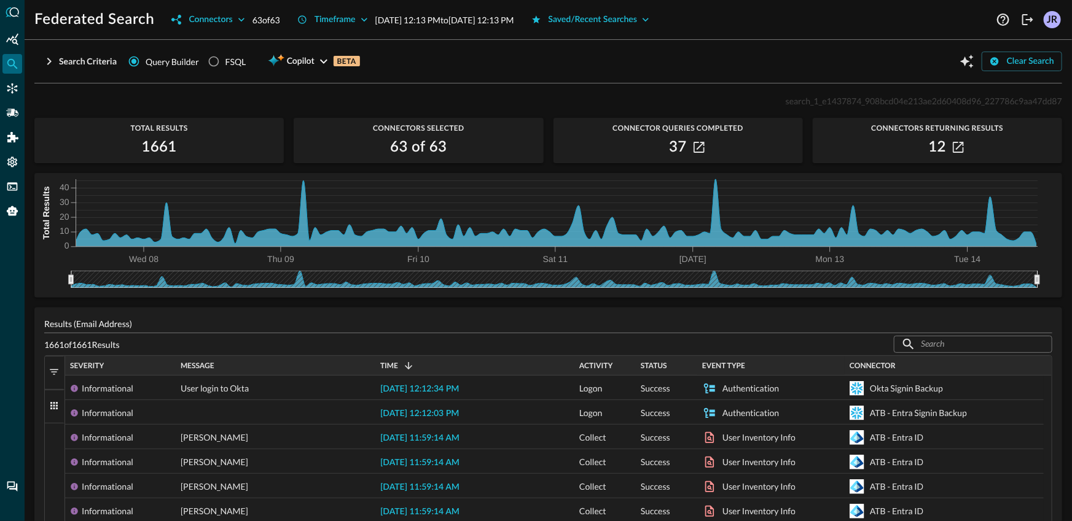
click at [744, 364] on span "Event Type" at bounding box center [723, 366] width 43 height 9
click at [760, 359] on div "Event Type 1" at bounding box center [771, 366] width 138 height 20
click at [759, 361] on span at bounding box center [755, 365] width 11 height 11
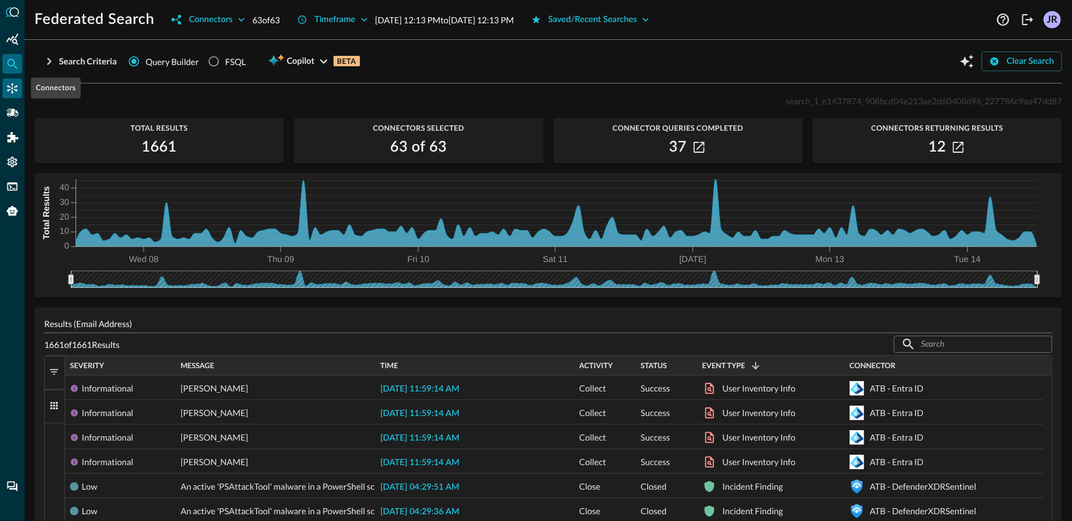
click at [19, 95] on div "Connectors" at bounding box center [12, 89] width 20 height 20
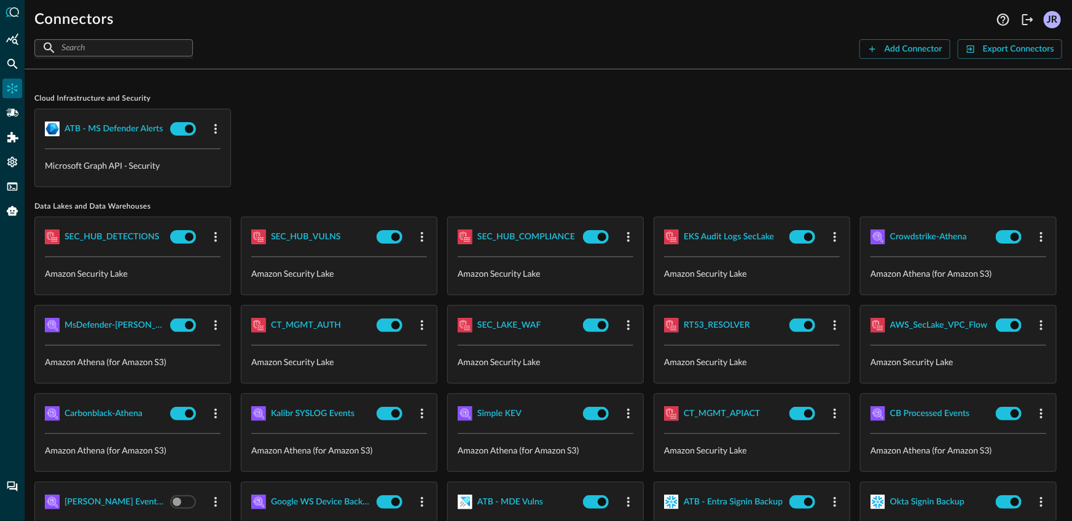
click at [411, 142] on div "ATB - MS Defender Alerts Microsoft Graph API - Security" at bounding box center [547, 148] width 1027 height 79
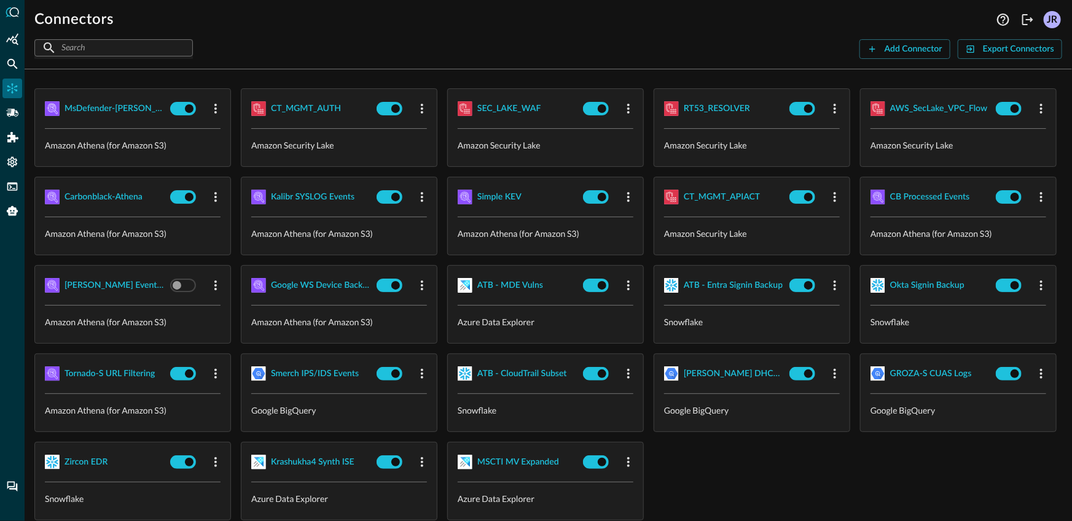
scroll to position [221, 0]
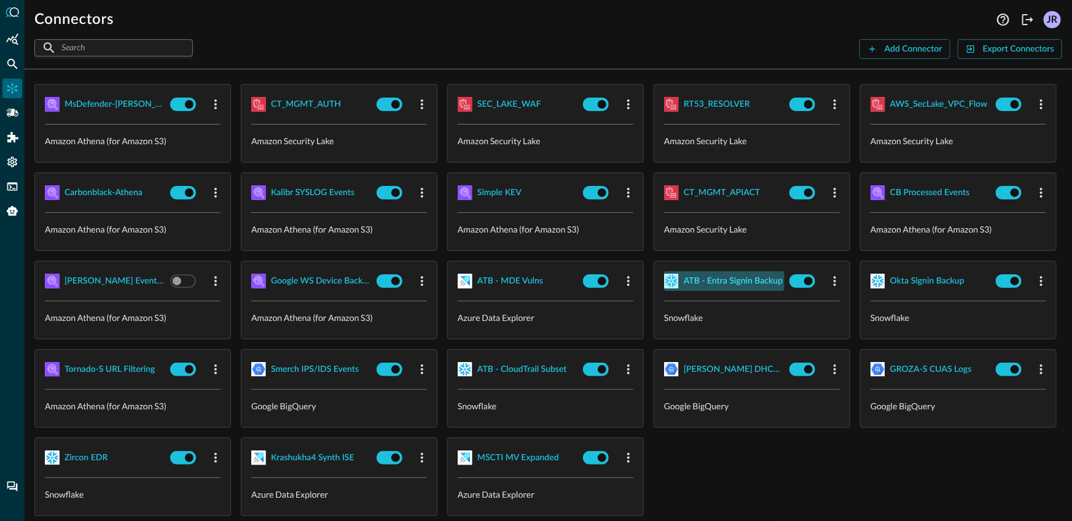
click at [683, 289] on div "ATB - Entra Signin Backup" at bounding box center [732, 281] width 99 height 15
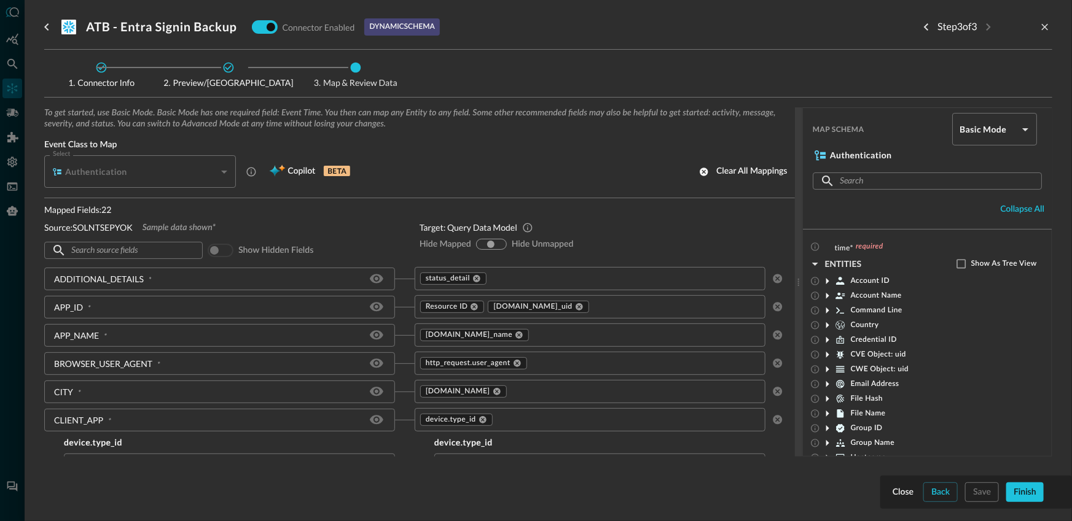
scroll to position [74, 0]
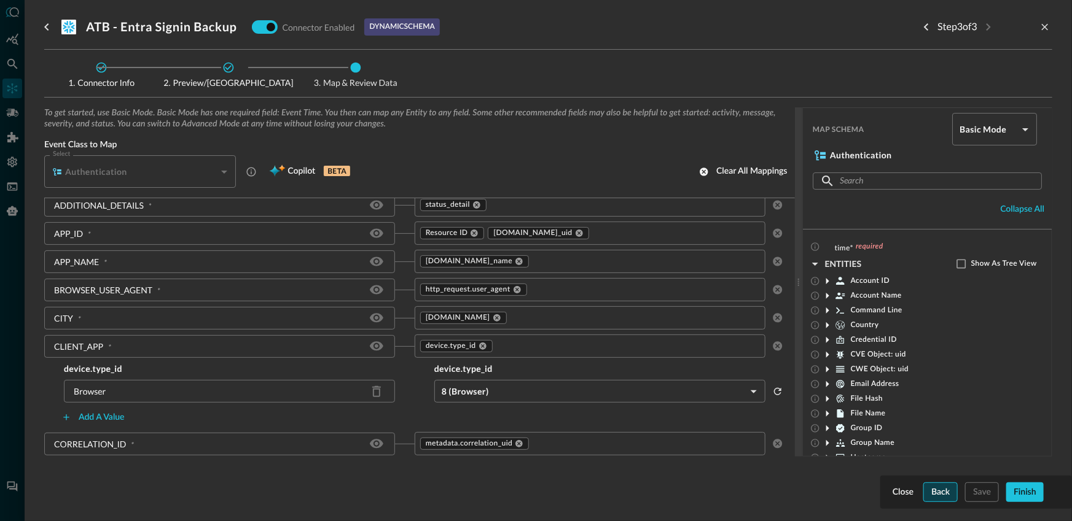
click at [924, 488] on button "Back" at bounding box center [940, 493] width 34 height 20
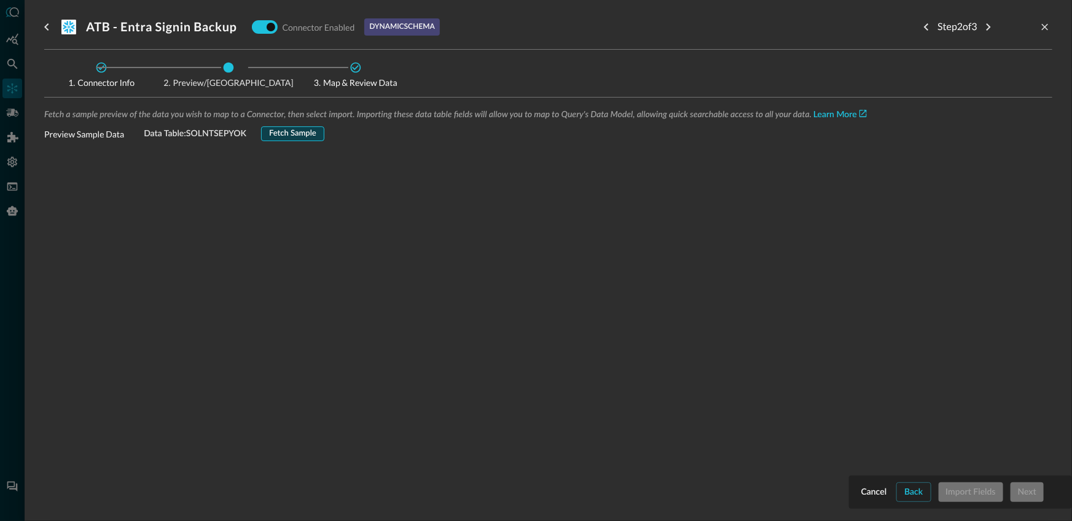
click at [295, 132] on button "Fetch Sample" at bounding box center [292, 134] width 63 height 15
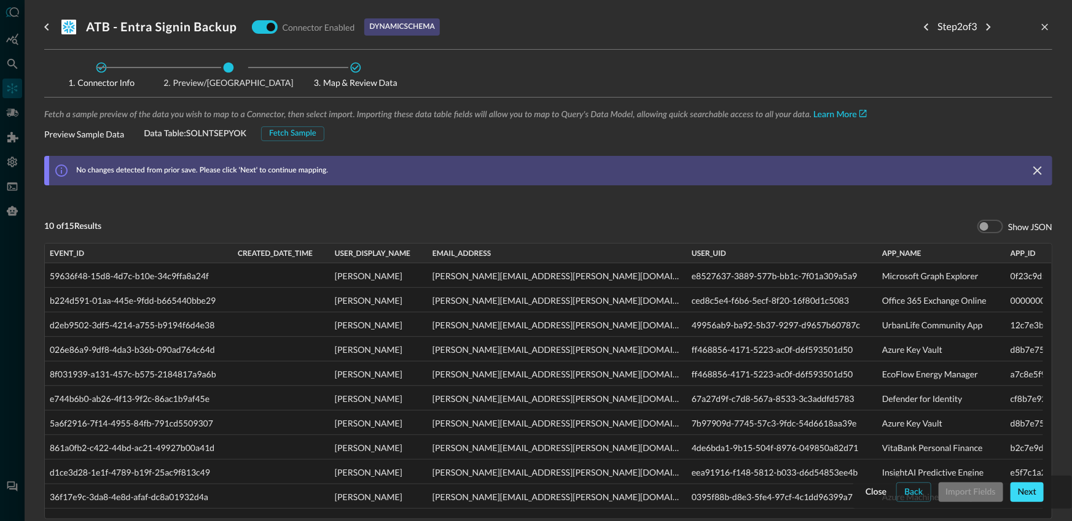
click at [1029, 496] on button "Next" at bounding box center [1026, 493] width 33 height 20
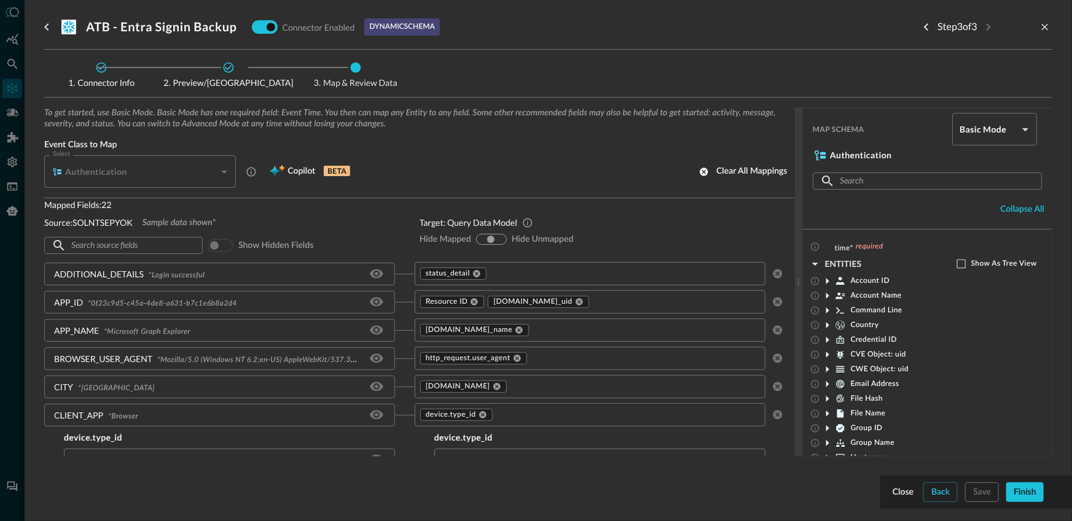
scroll to position [9, 0]
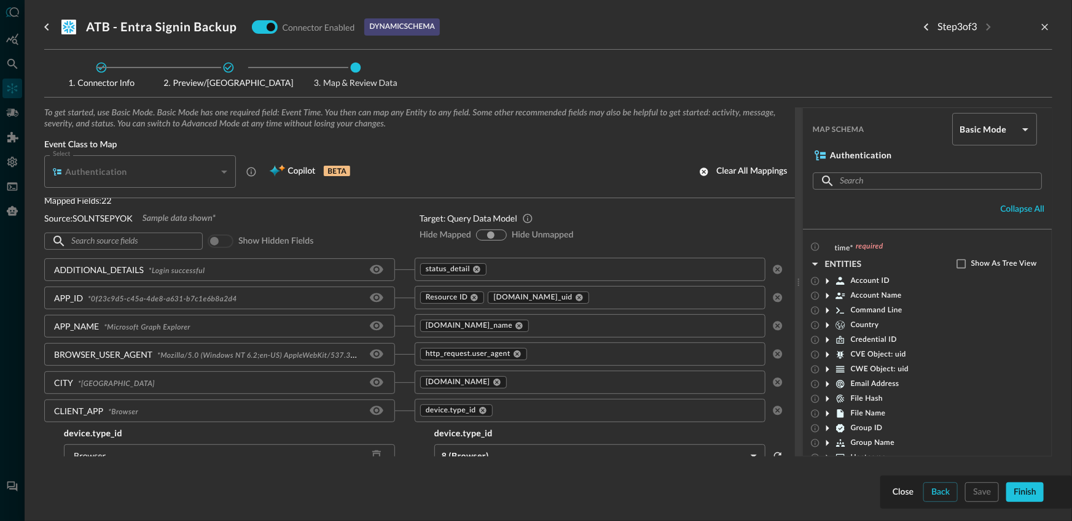
click at [536, 270] on input "text" at bounding box center [614, 269] width 253 height 15
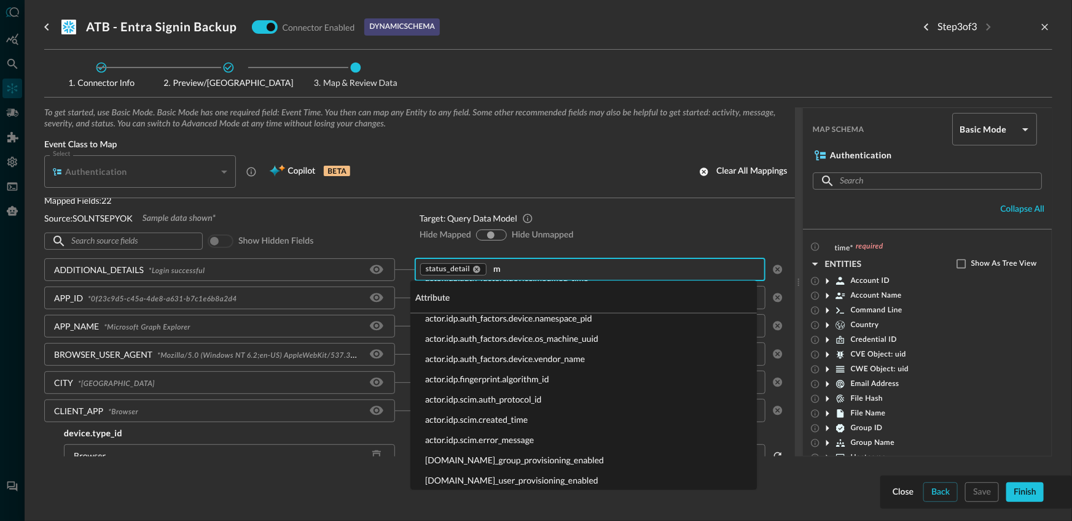
scroll to position [0, 0]
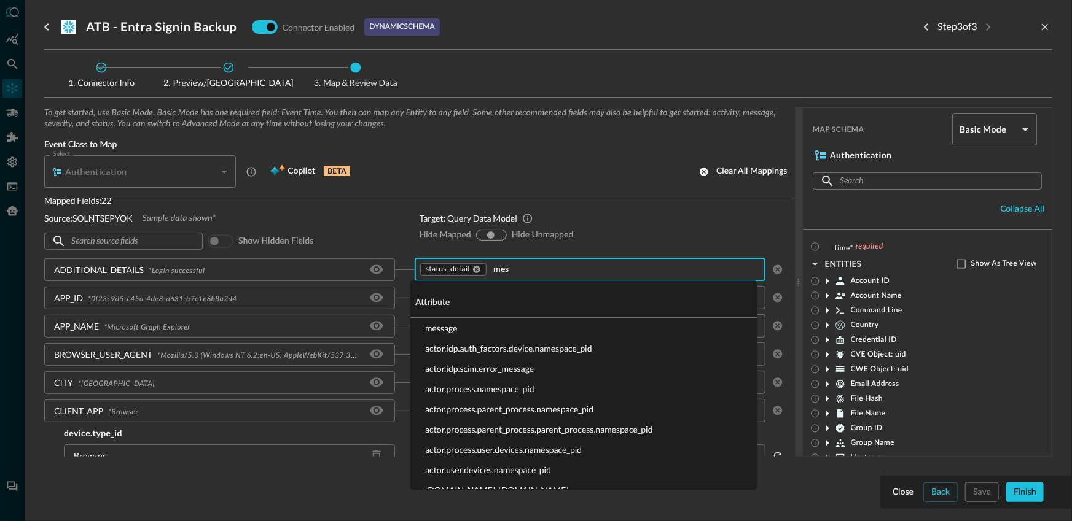
type input "mess"
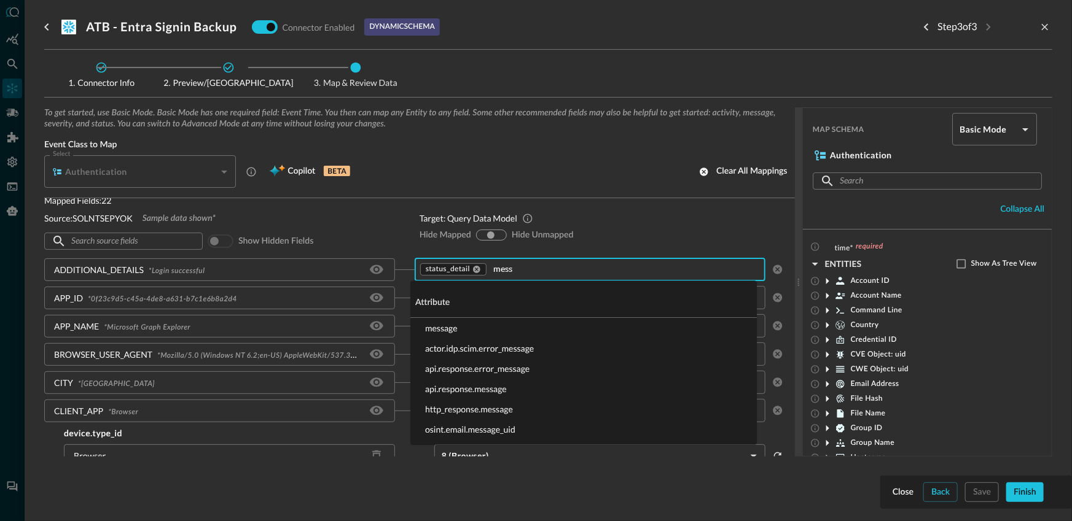
click at [485, 329] on li "message" at bounding box center [583, 328] width 346 height 20
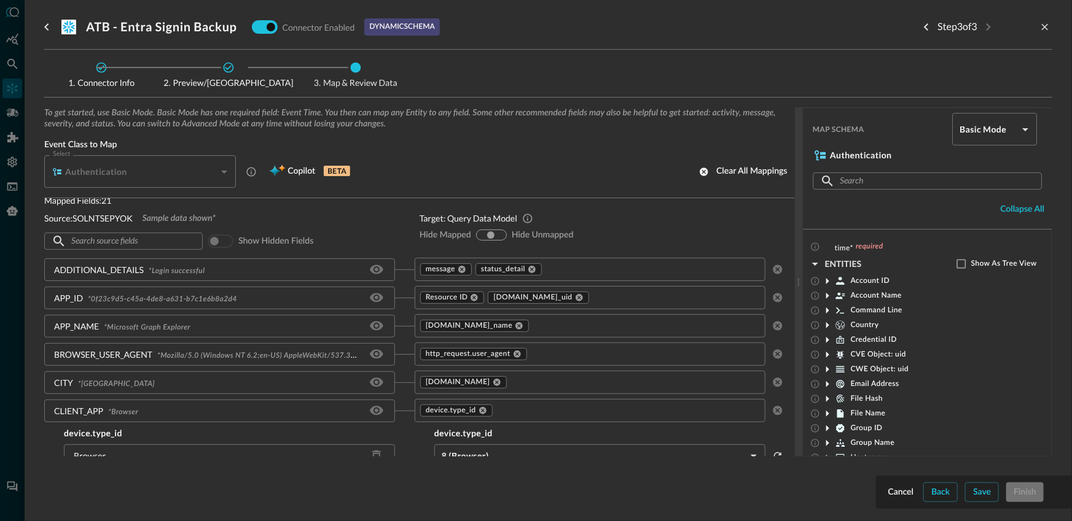
click at [978, 503] on div "Cancel Back Save Finish" at bounding box center [974, 492] width 196 height 33
click at [978, 499] on button "Save" at bounding box center [982, 493] width 34 height 20
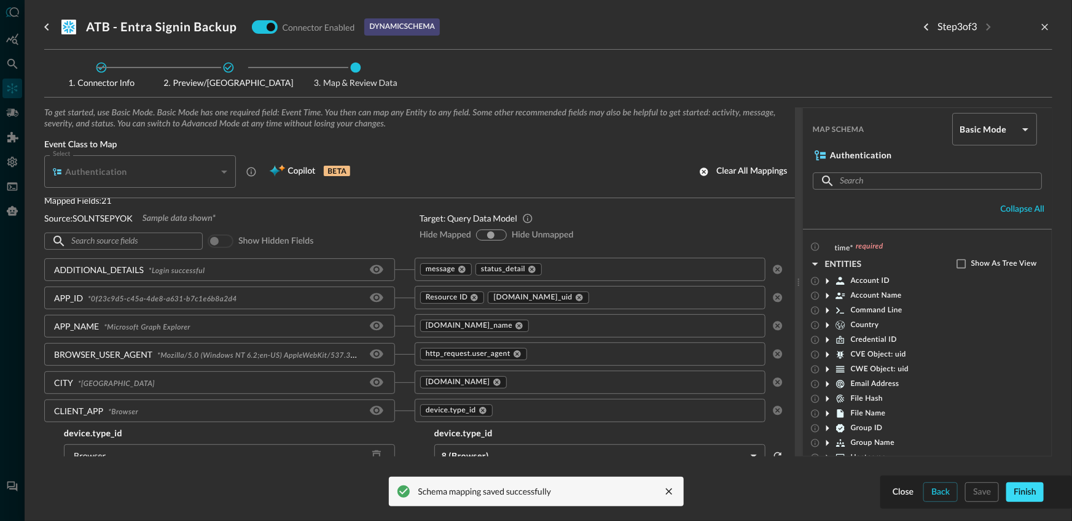
click at [1022, 494] on button "Finish" at bounding box center [1024, 493] width 37 height 20
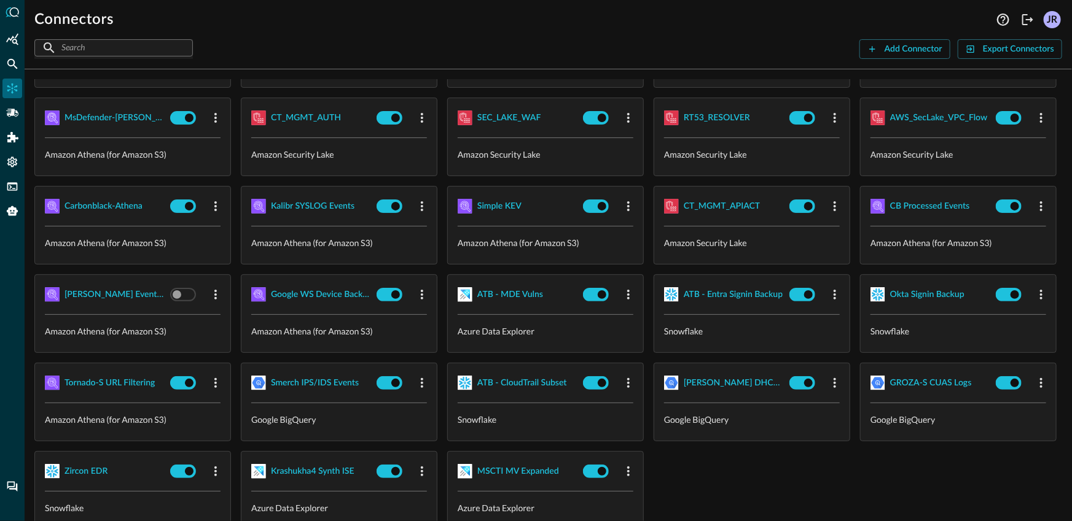
scroll to position [203, 0]
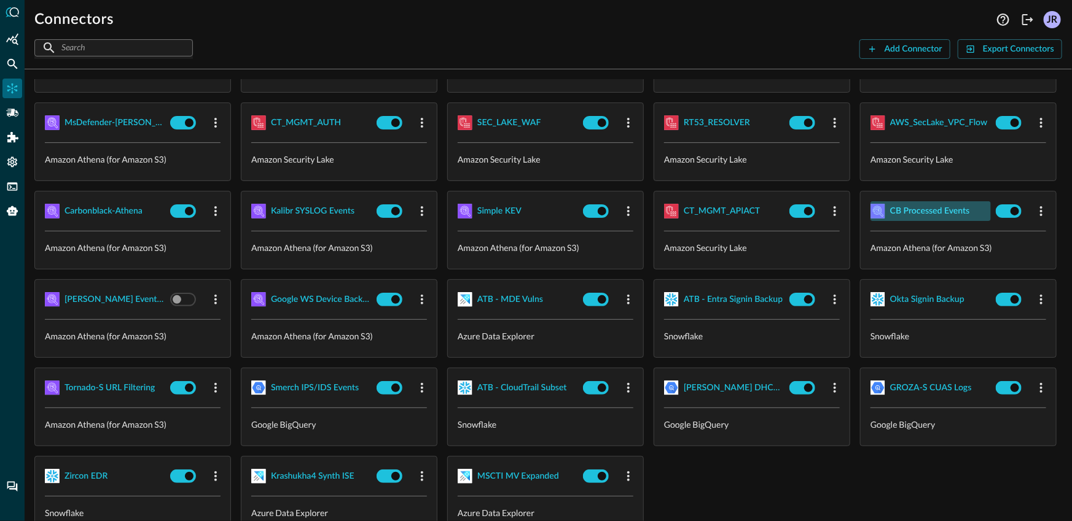
click at [890, 219] on div "CB Processed Events" at bounding box center [930, 211] width 80 height 15
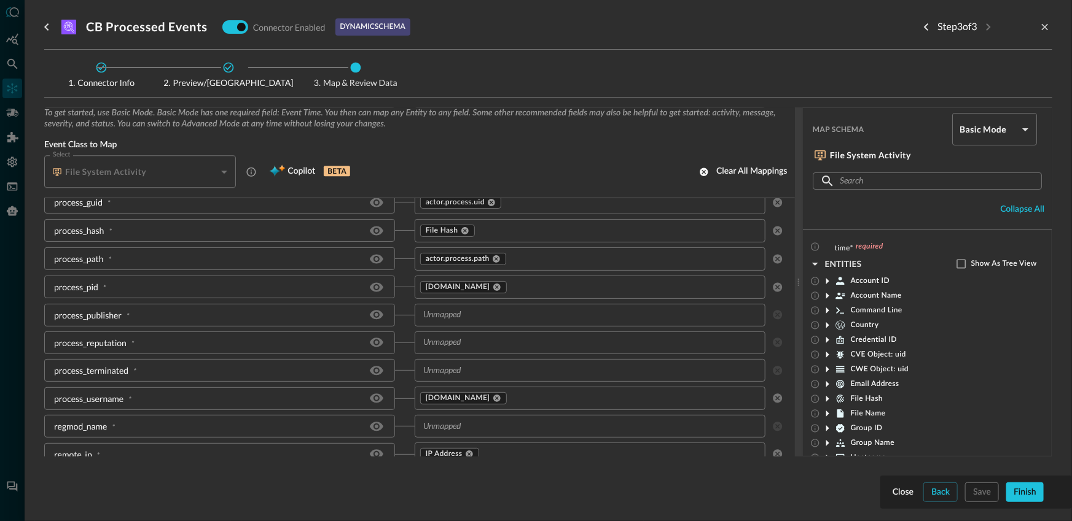
scroll to position [2002, 0]
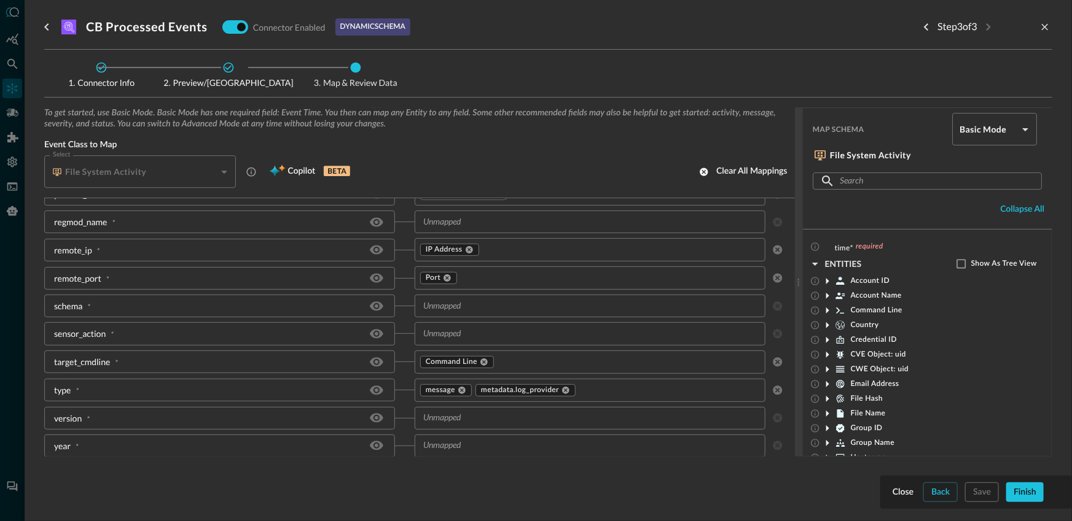
click at [1051, 35] on div "Step 3 of 3" at bounding box center [984, 27] width 136 height 25
click at [1049, 34] on div "Step 3 of 3" at bounding box center [984, 27] width 136 height 25
click at [1048, 30] on icon "close-drawer" at bounding box center [1044, 26] width 11 height 11
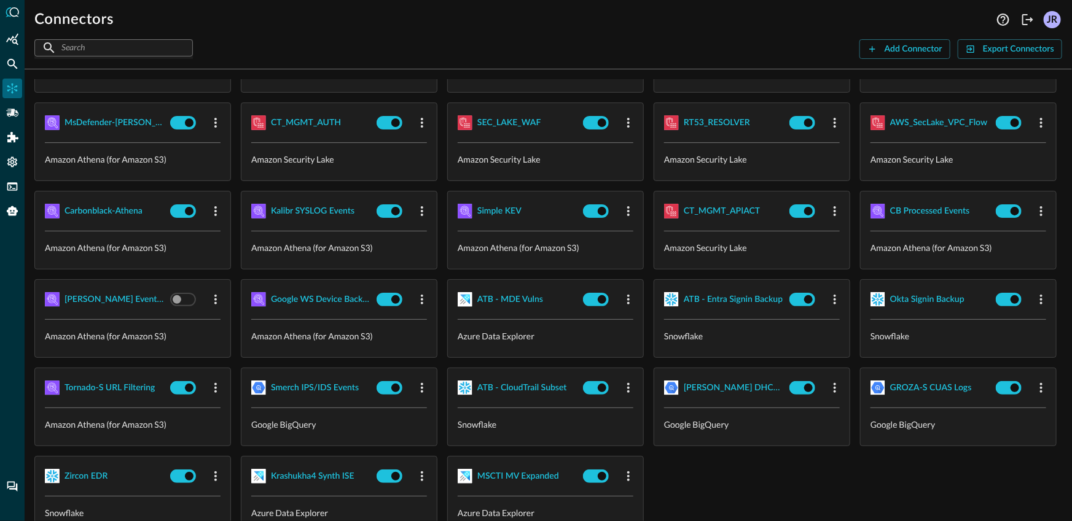
click at [862, 313] on div "SEC_HUB_DETECTIONS Amazon Security Lake SEC_HUB_VULNS Amazon Security Lake SEC_…" at bounding box center [547, 274] width 1027 height 521
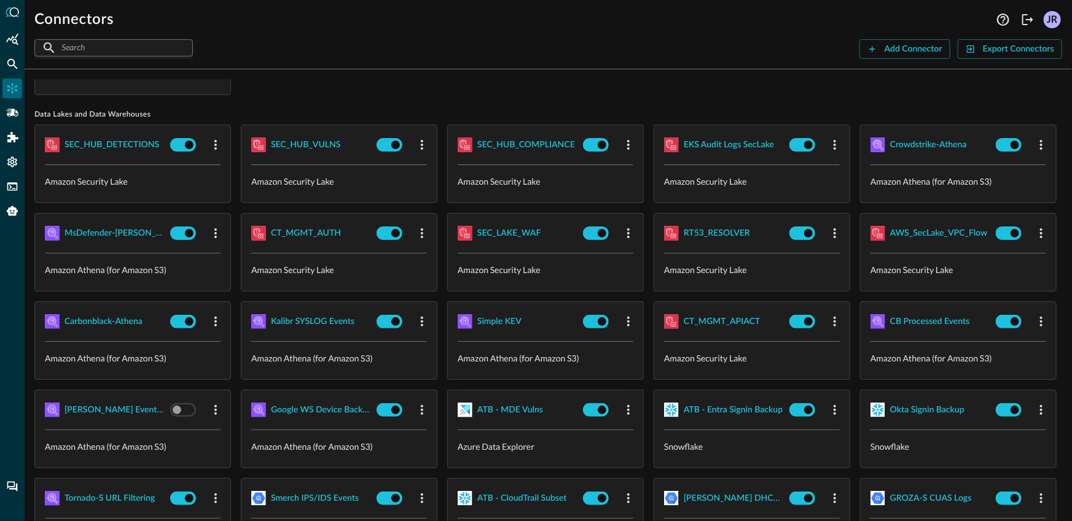
scroll to position [88, 0]
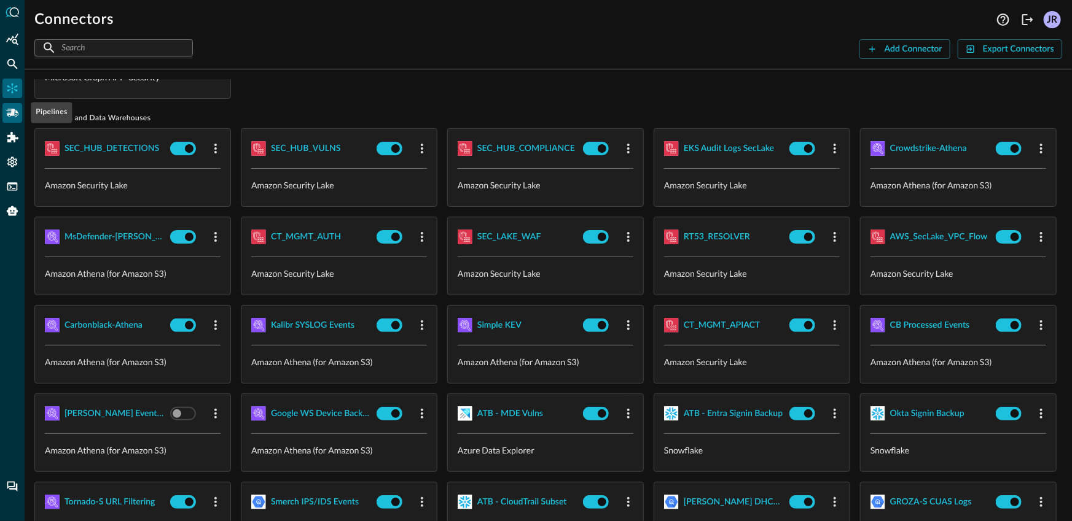
click at [20, 119] on div "Pipelines" at bounding box center [12, 113] width 20 height 20
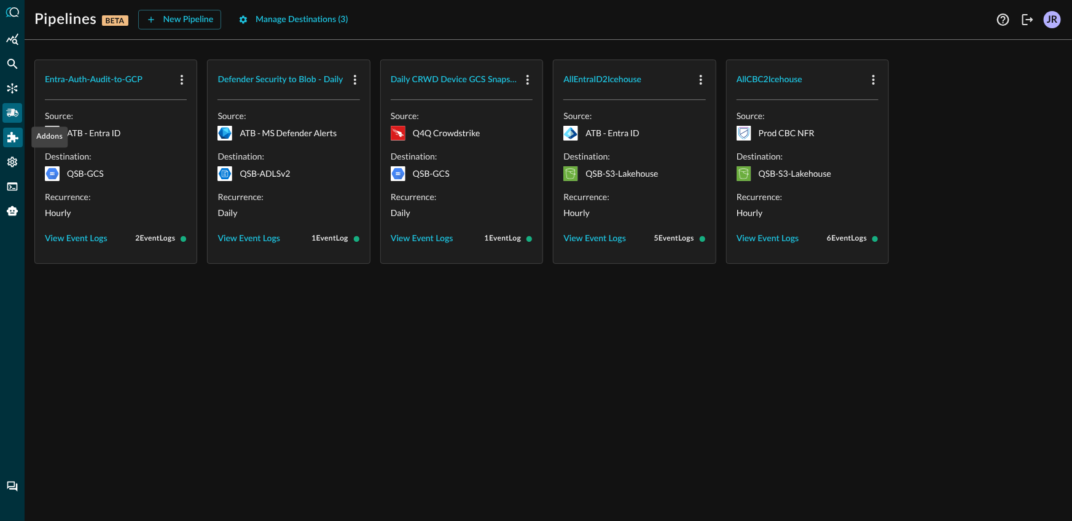
click at [10, 130] on div "Addons" at bounding box center [13, 138] width 20 height 20
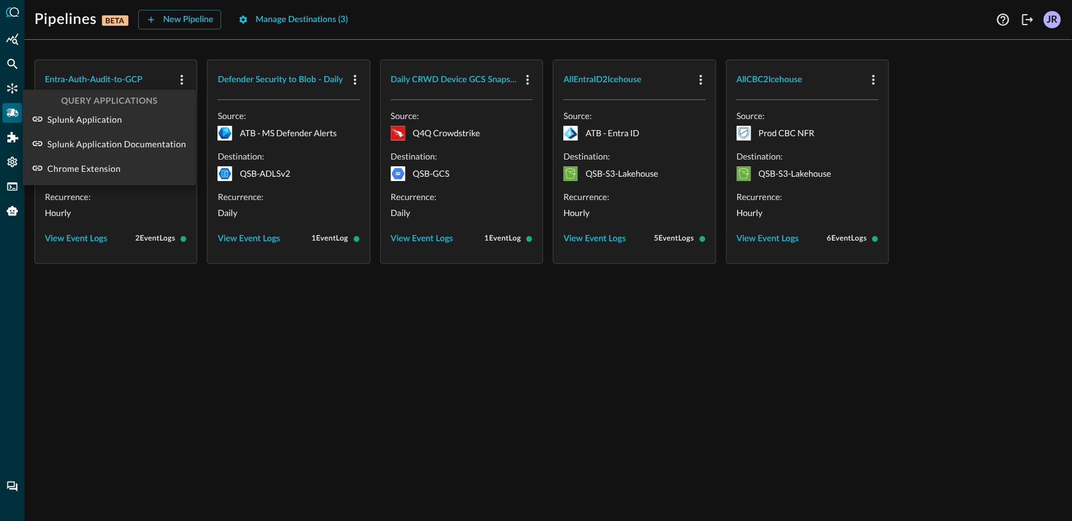
click at [17, 164] on div at bounding box center [536, 260] width 1072 height 521
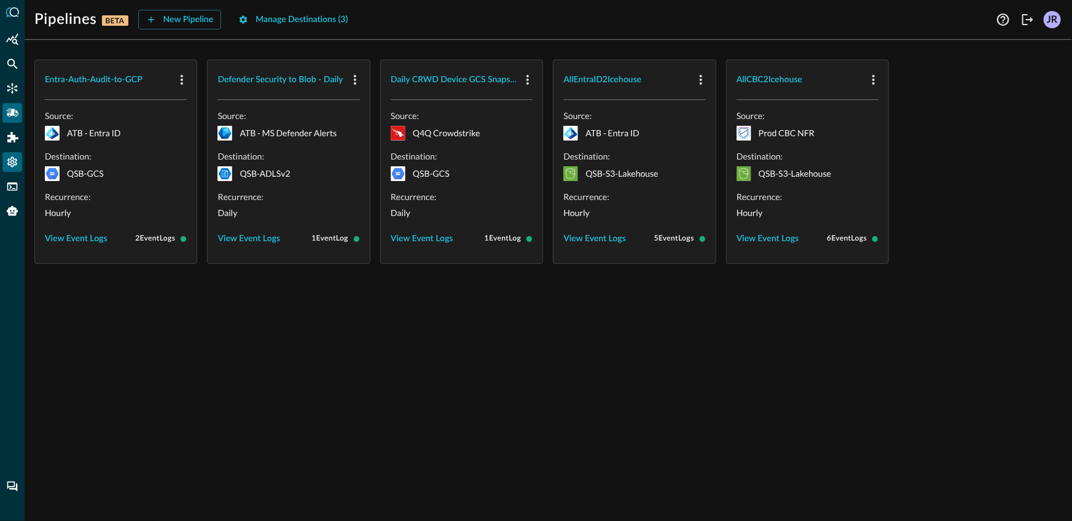
click at [14, 165] on icon "Settings" at bounding box center [12, 162] width 12 height 12
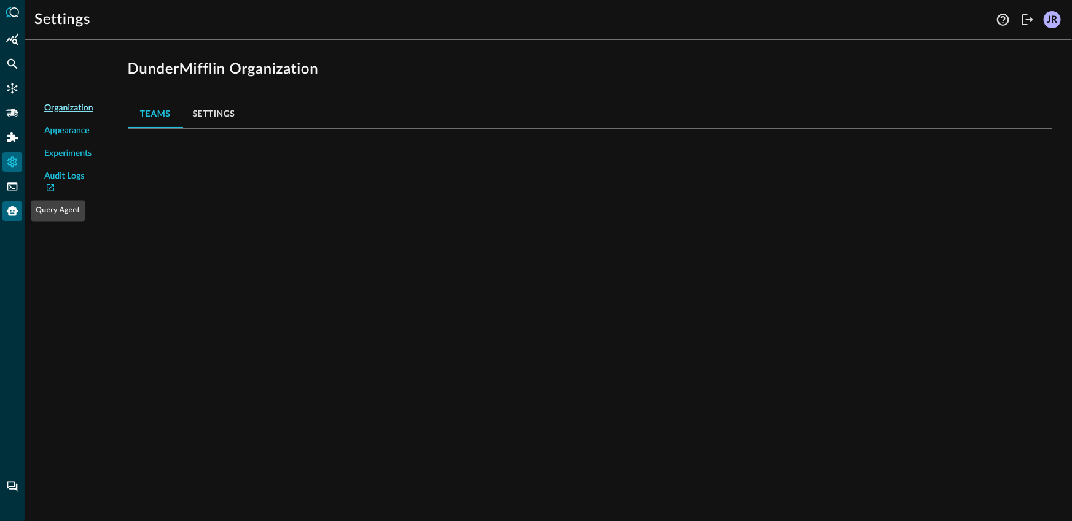
click at [10, 203] on div "Query Agent" at bounding box center [12, 211] width 20 height 20
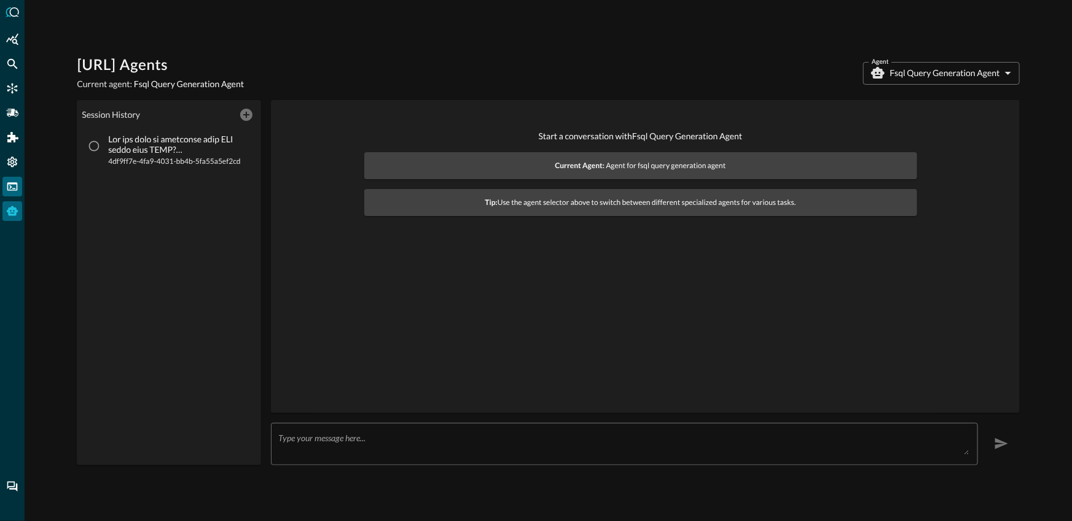
click at [14, 190] on icon "FSQL" at bounding box center [12, 186] width 10 height 8
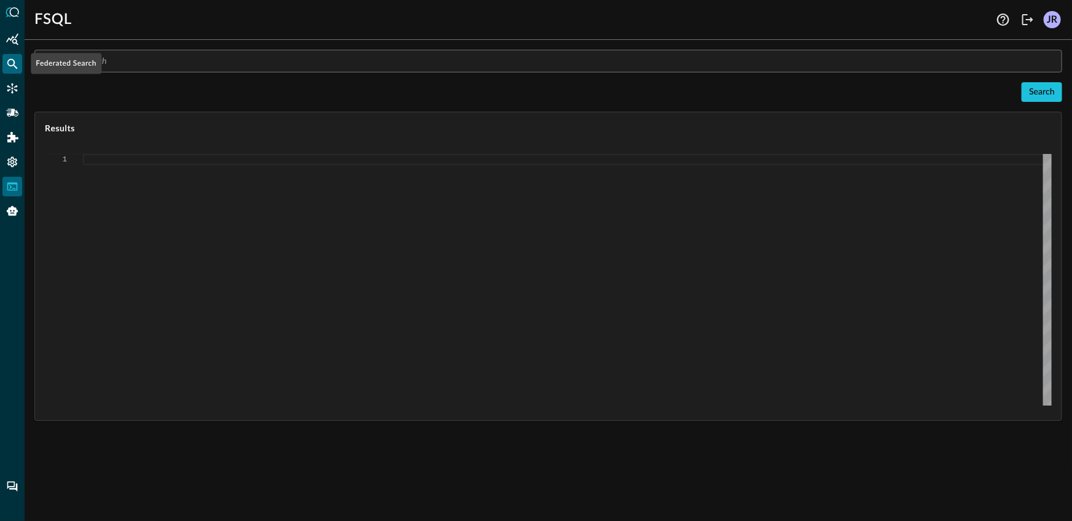
click at [4, 61] on div "Federated Search" at bounding box center [12, 64] width 20 height 20
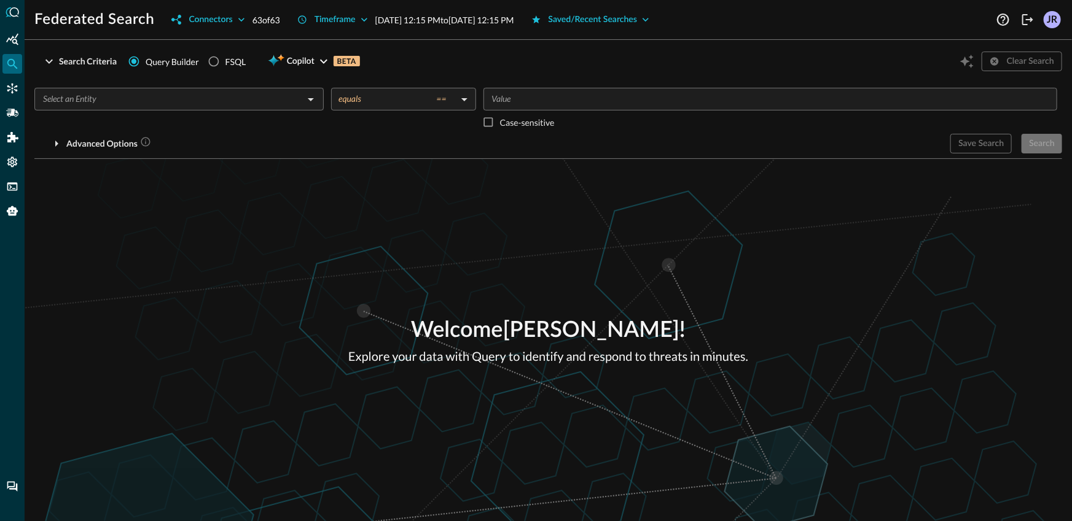
click at [231, 203] on div "Welcome Jonathan Rau ! Explore your data with Query to identify and respond to …" at bounding box center [548, 340] width 1047 height 362
click at [204, 107] on div "​" at bounding box center [178, 99] width 289 height 23
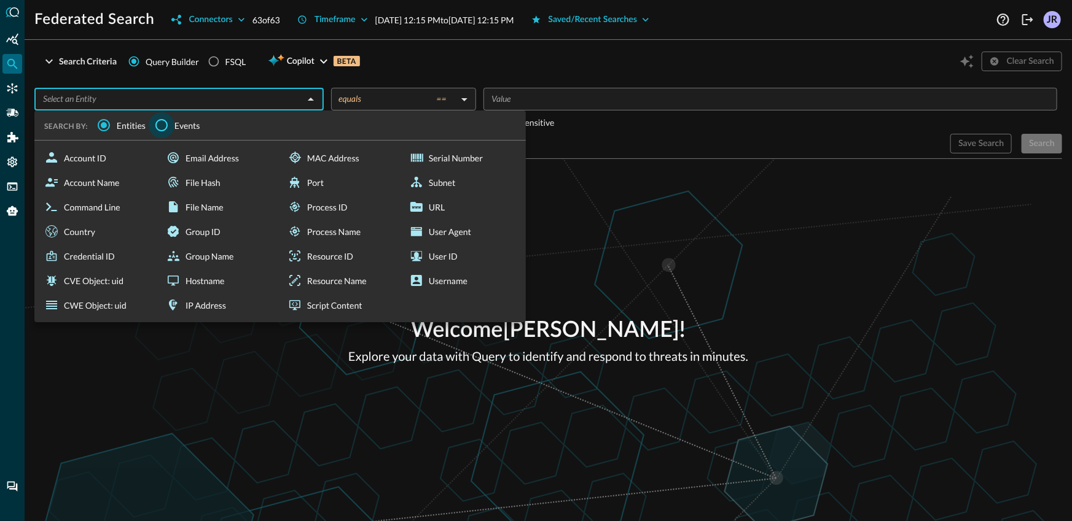
click at [163, 134] on input "Events" at bounding box center [162, 125] width 26 height 26
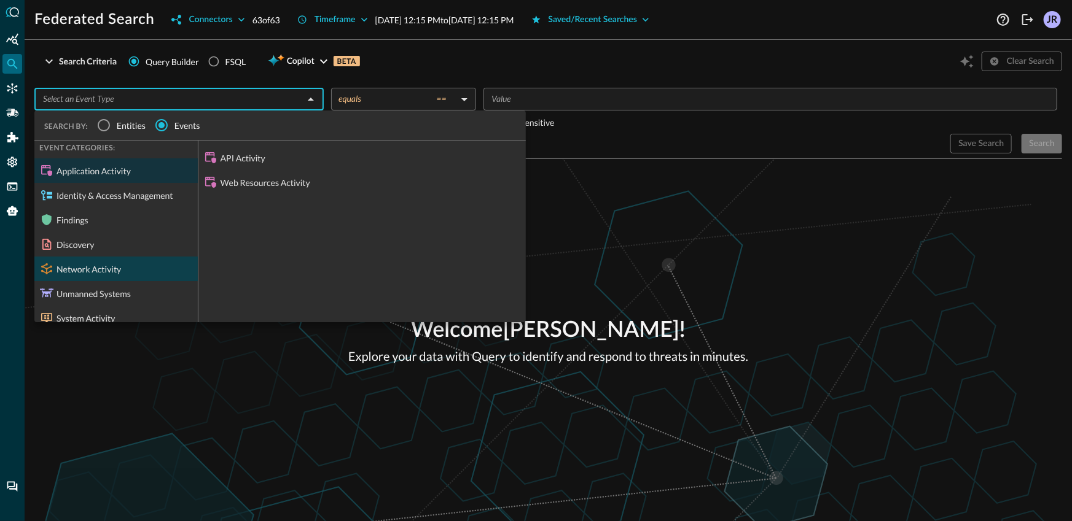
scroll to position [12, 0]
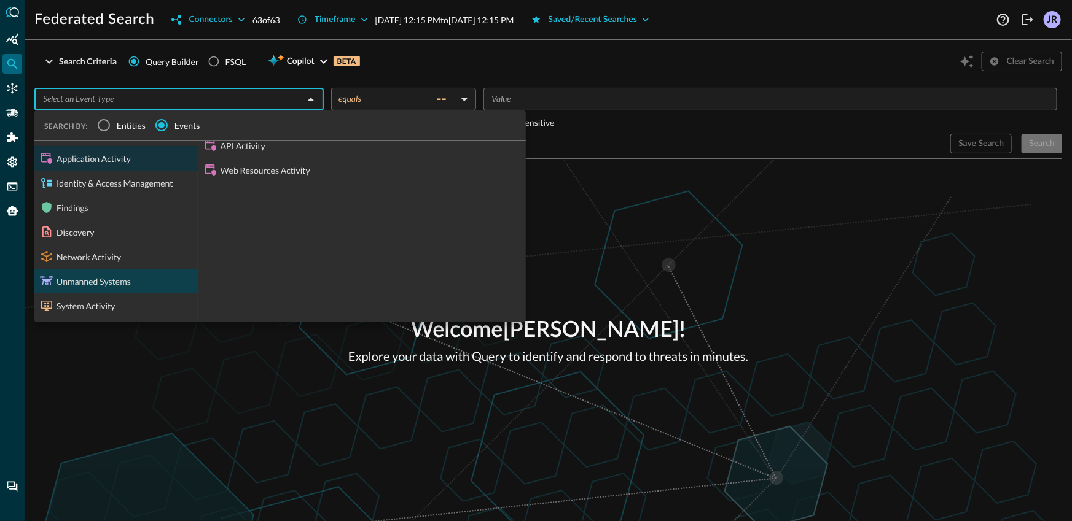
click at [112, 282] on div "Unmanned Systems" at bounding box center [115, 281] width 163 height 25
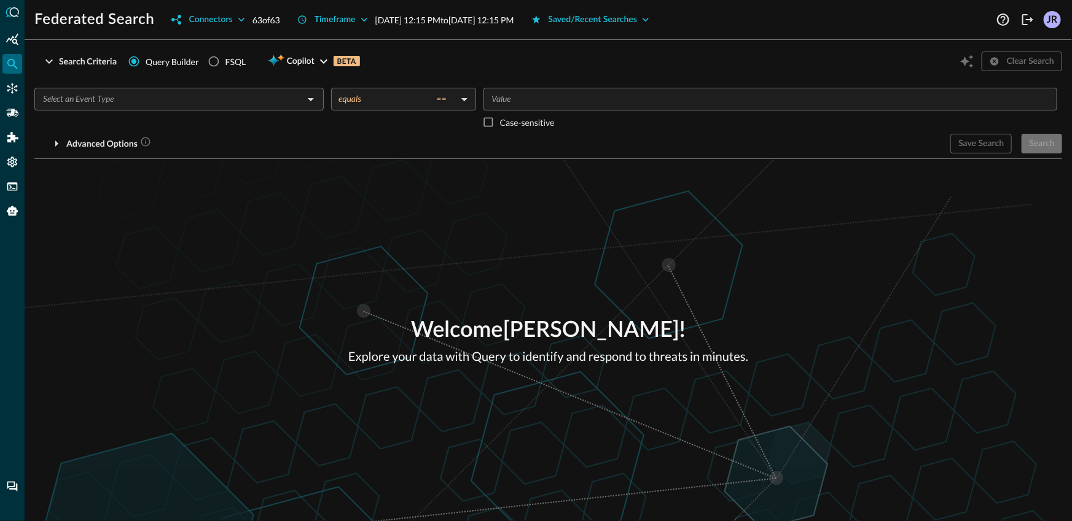
click at [142, 95] on input "text" at bounding box center [169, 98] width 262 height 15
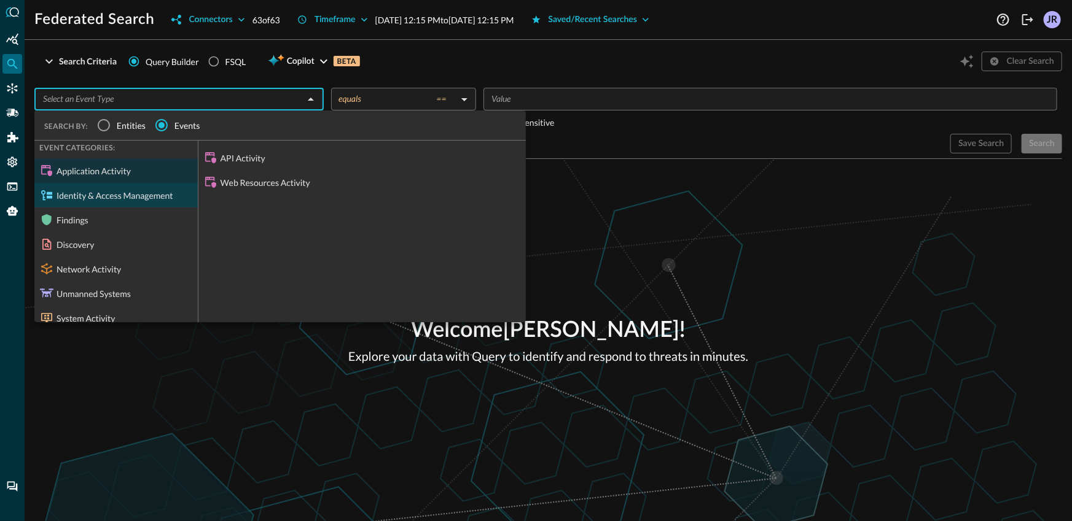
click at [107, 194] on div "Identity & Access Management" at bounding box center [115, 195] width 163 height 25
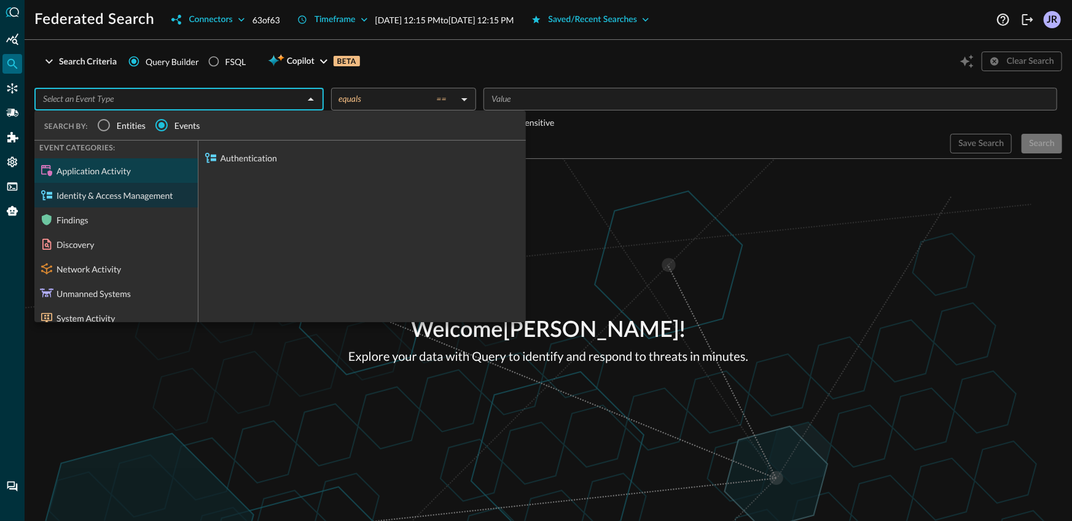
click at [116, 174] on div "Application Activity" at bounding box center [115, 170] width 163 height 25
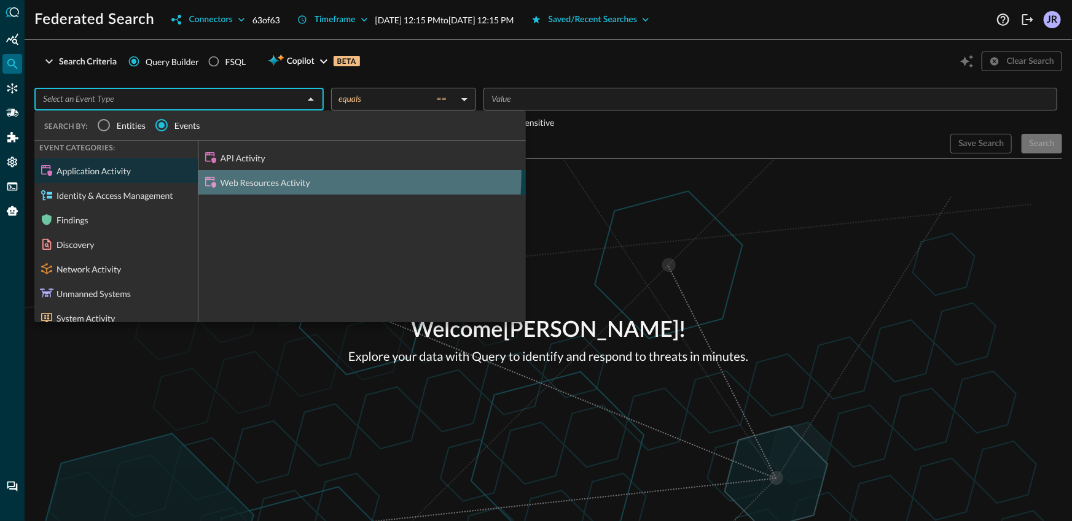
click at [239, 174] on div "Web Resources Activity" at bounding box center [361, 182] width 327 height 25
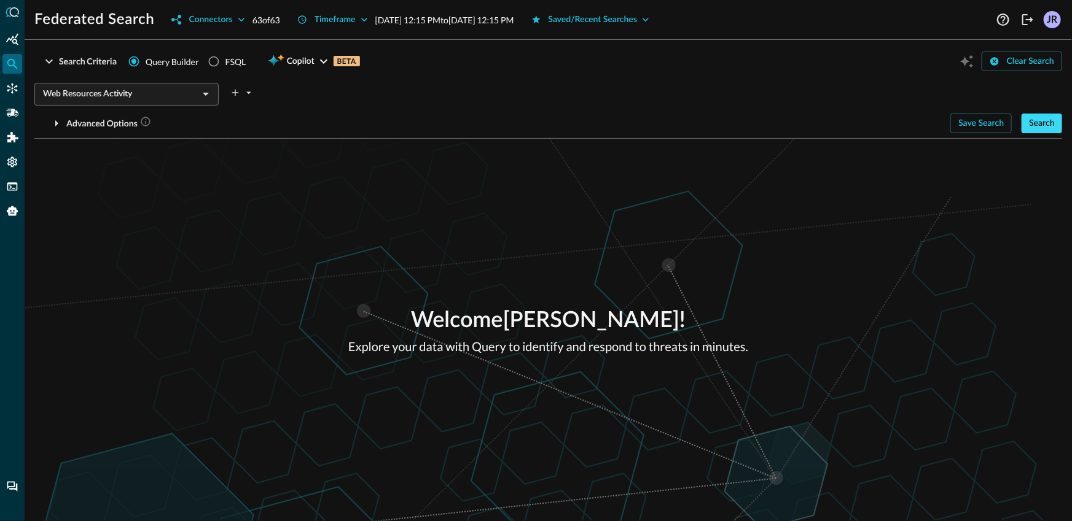
click at [1035, 130] on button "Search" at bounding box center [1041, 124] width 41 height 20
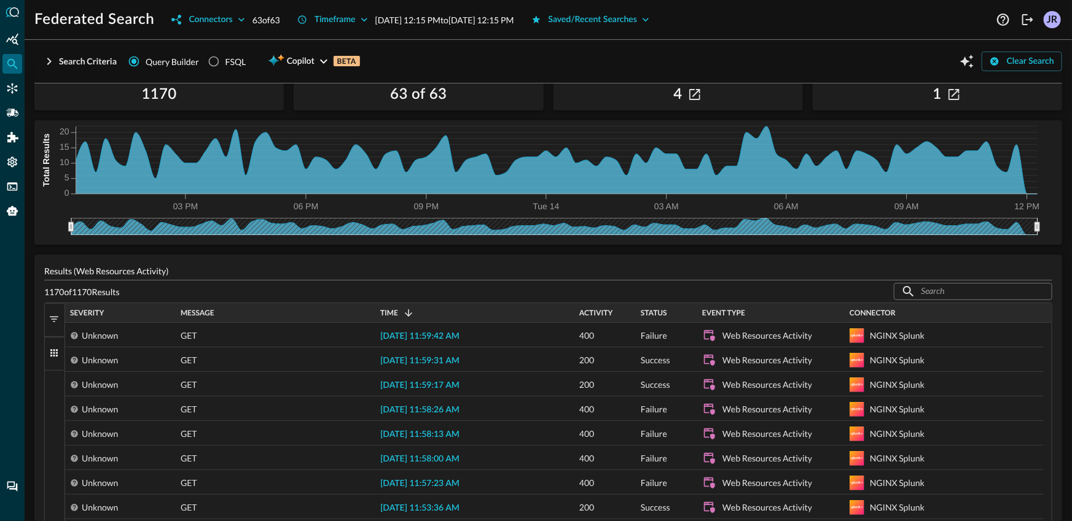
scroll to position [0, 0]
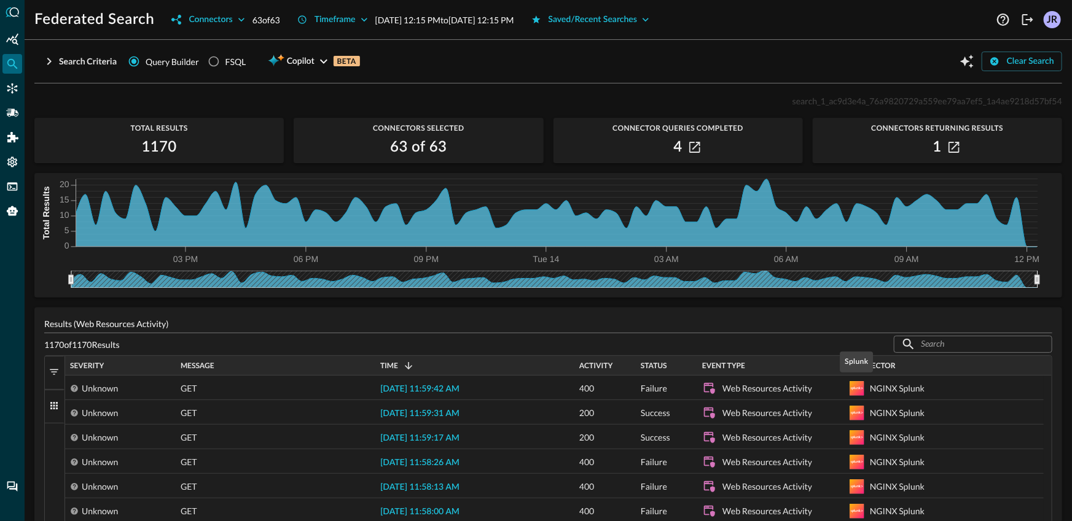
click at [862, 381] on div "Splunk" at bounding box center [856, 366] width 36 height 31
click at [865, 368] on div "Splunk" at bounding box center [855, 362] width 33 height 21
click at [876, 366] on span "Connector" at bounding box center [872, 366] width 46 height 9
click at [878, 365] on span "Connector" at bounding box center [872, 366] width 46 height 9
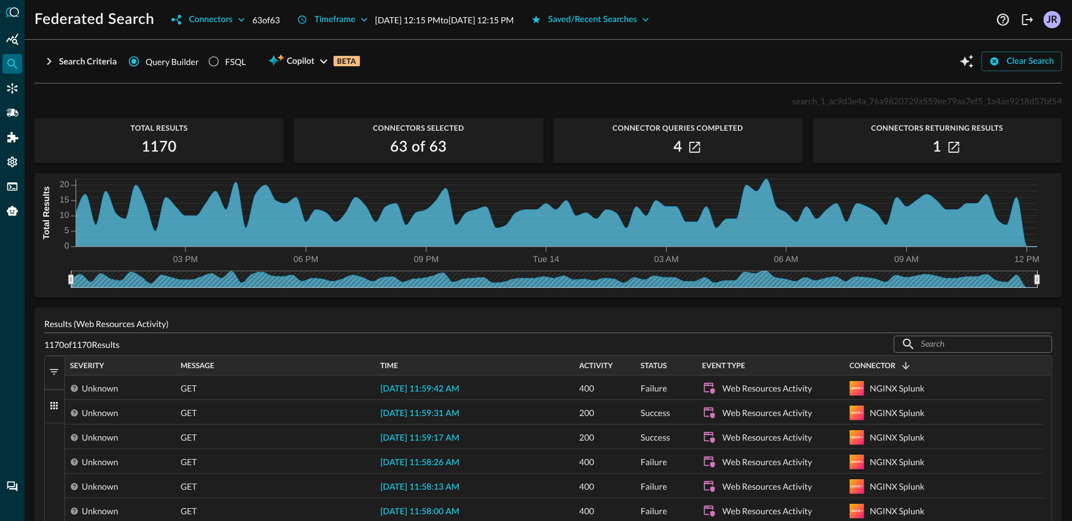
click at [878, 365] on span "Connector" at bounding box center [872, 366] width 46 height 9
click at [781, 356] on div "Event Type" at bounding box center [771, 366] width 138 height 20
click at [775, 359] on div "Event Type" at bounding box center [771, 366] width 138 height 14
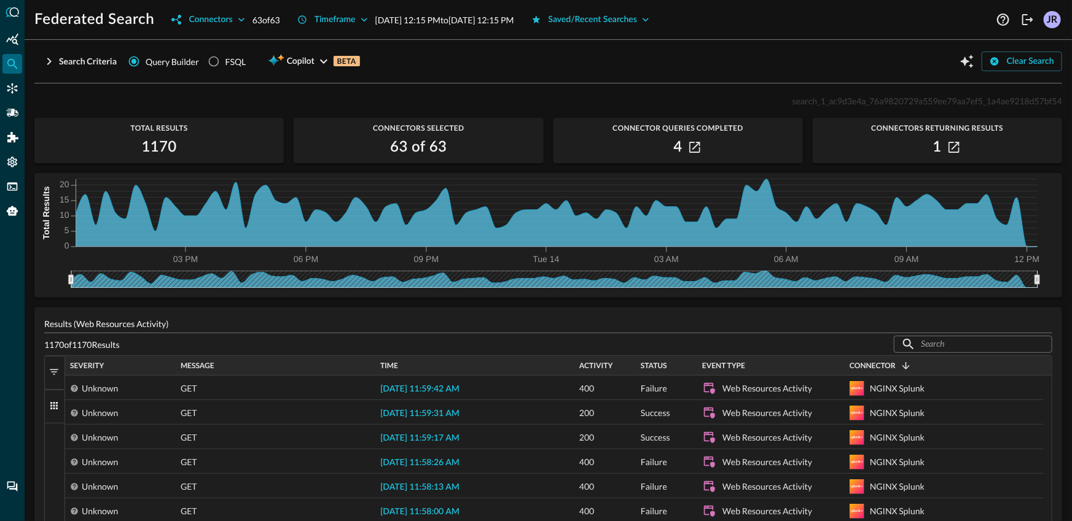
click at [775, 359] on div "Event Type" at bounding box center [771, 366] width 138 height 14
click at [774, 359] on div "Event Type 1" at bounding box center [771, 366] width 138 height 14
click at [700, 358] on div "Event Type" at bounding box center [770, 366] width 147 height 20
click at [646, 358] on div "Status" at bounding box center [666, 366] width 52 height 20
click at [653, 373] on div "Status" at bounding box center [666, 366] width 52 height 20
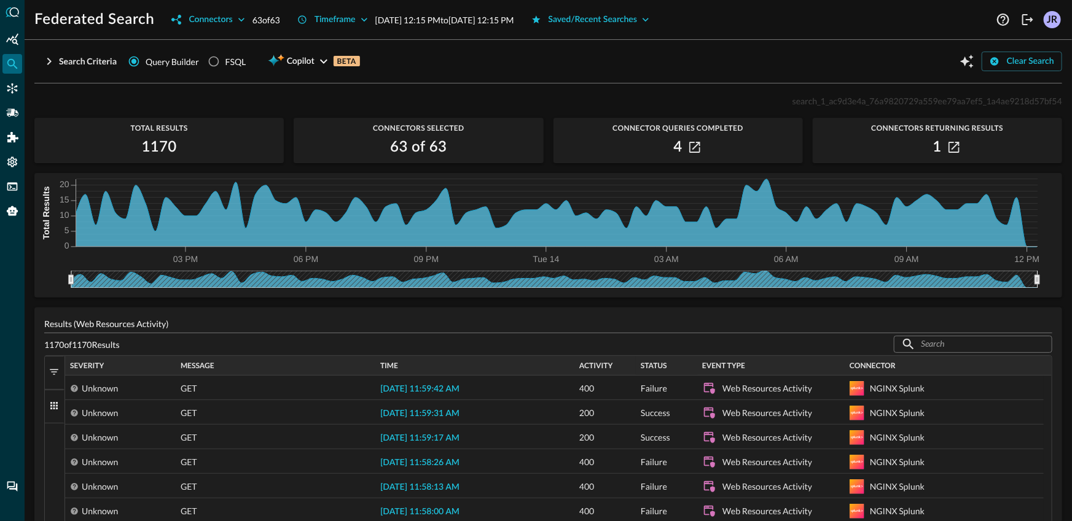
click at [653, 373] on div "Status" at bounding box center [666, 366] width 52 height 20
click at [654, 371] on div "Status" at bounding box center [666, 366] width 52 height 14
click at [654, 371] on div "Status 1" at bounding box center [666, 366] width 52 height 14
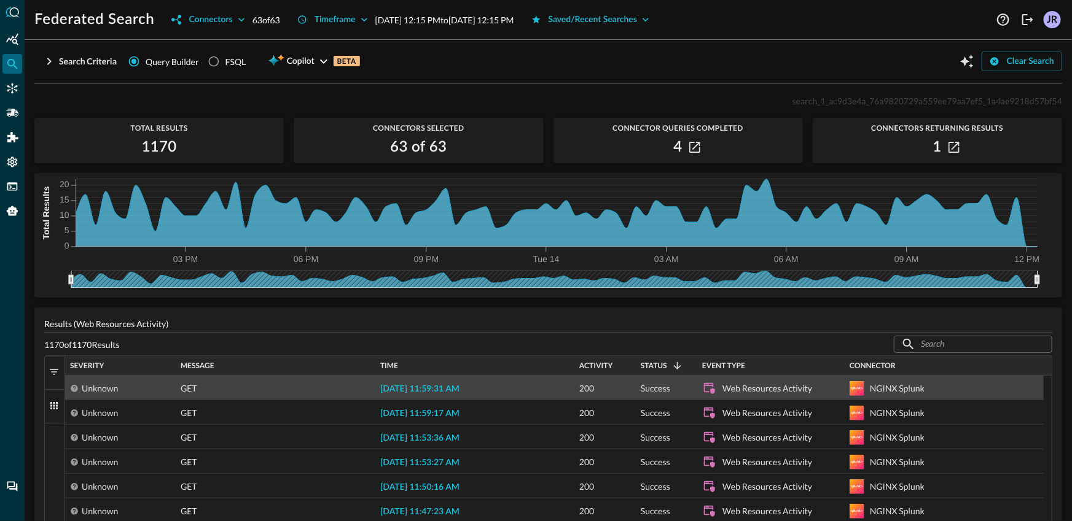
click at [448, 394] on span "2025-10-14 11:59:31 AM" at bounding box center [419, 389] width 79 height 9
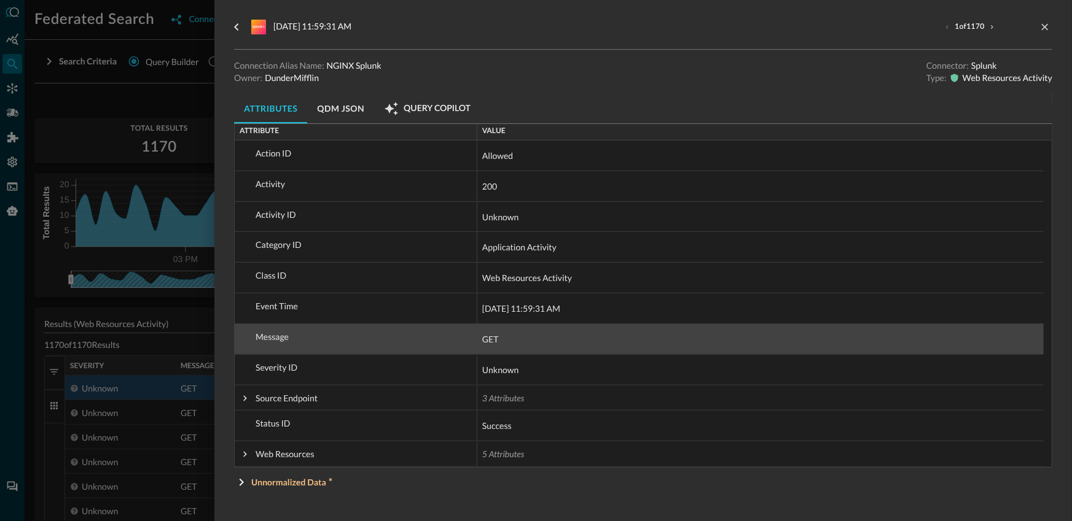
scroll to position [49, 0]
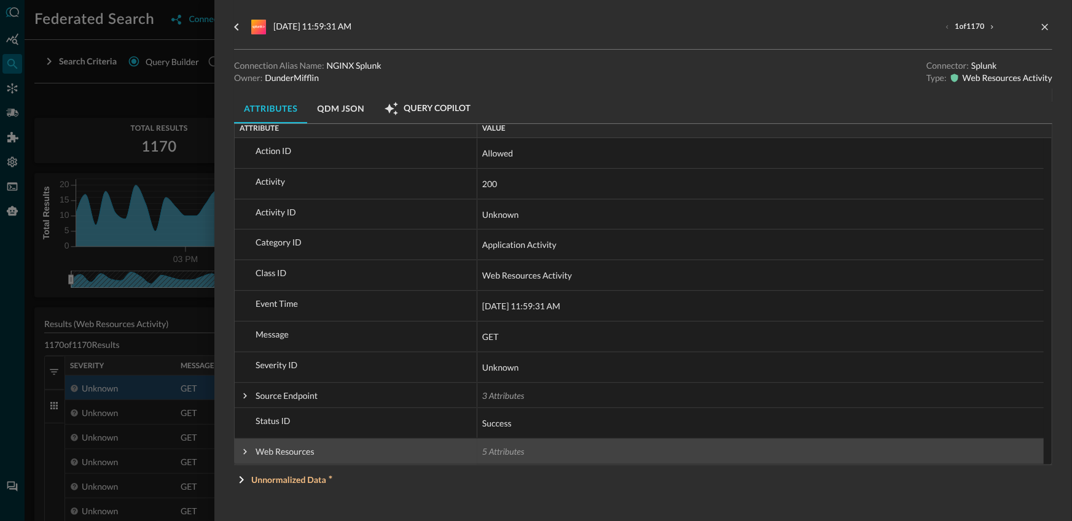
click at [243, 454] on span at bounding box center [244, 451] width 11 height 11
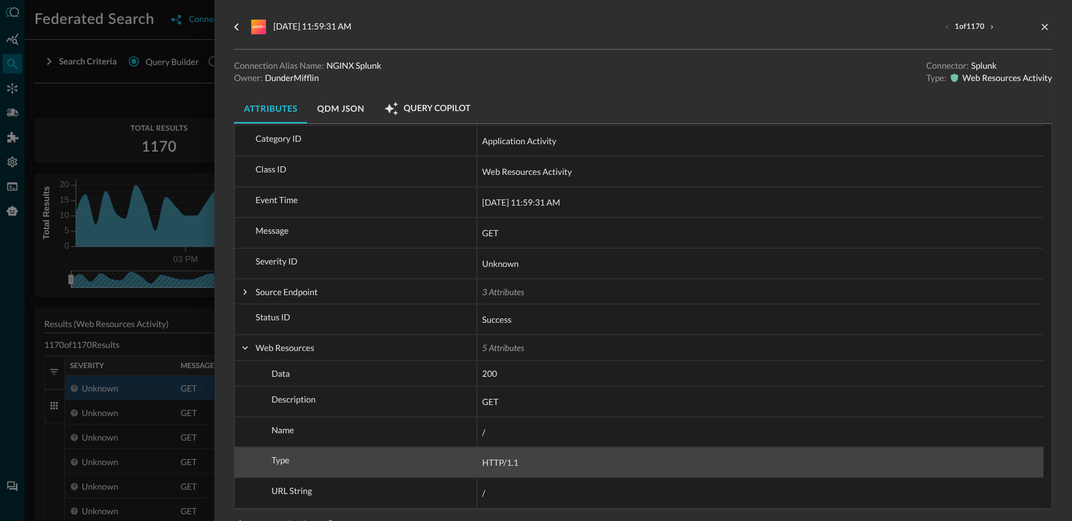
scroll to position [197, 0]
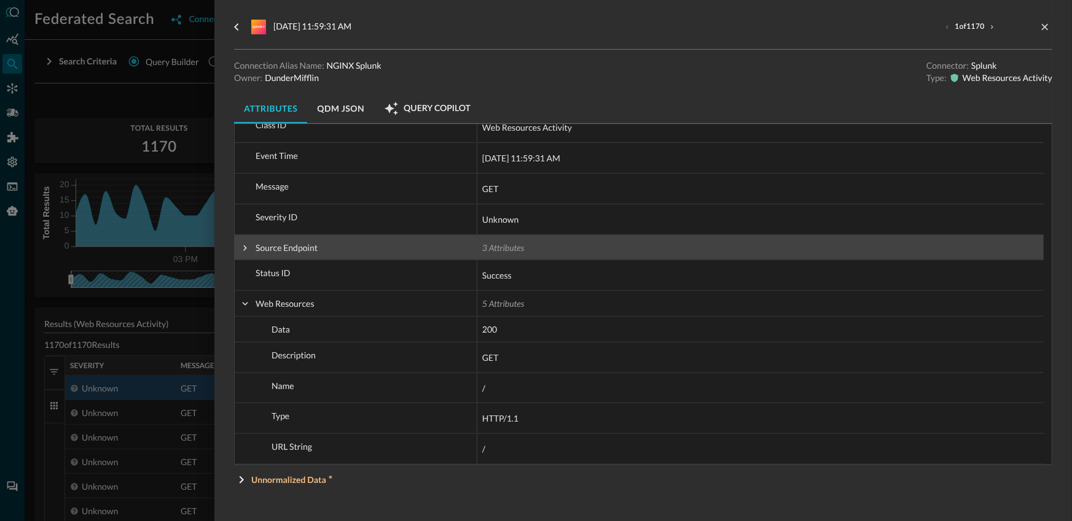
click at [240, 257] on span at bounding box center [244, 248] width 11 height 25
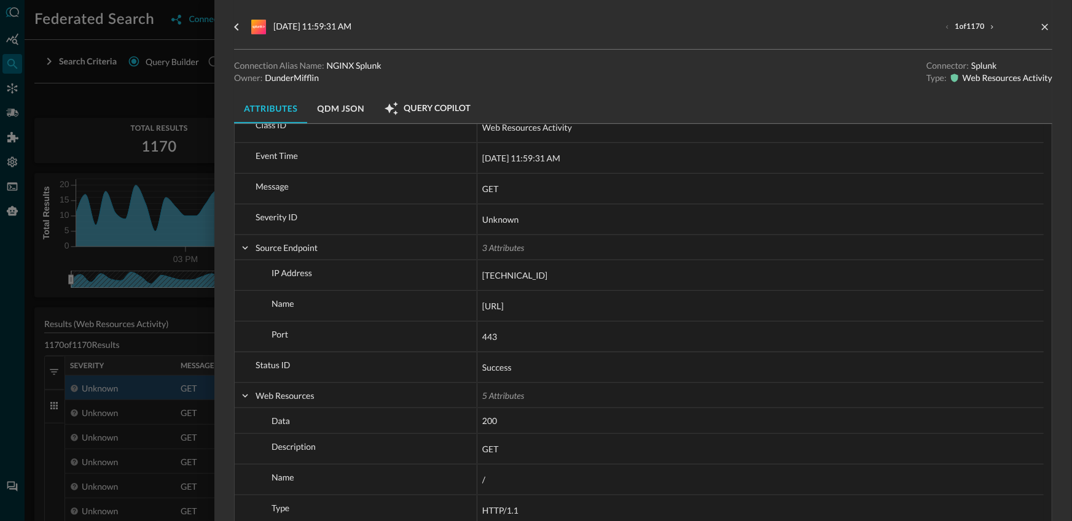
click at [141, 304] on div at bounding box center [536, 260] width 1072 height 521
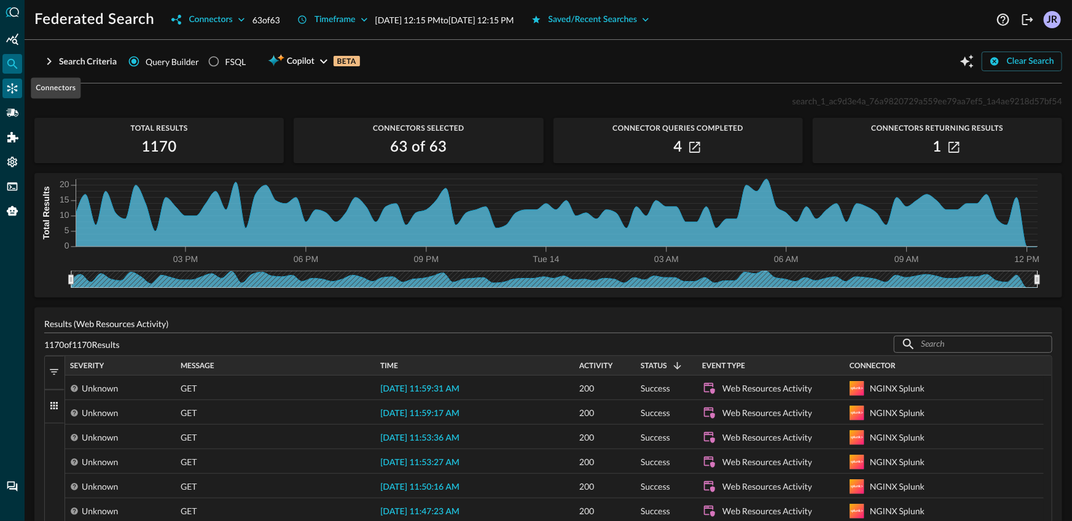
click at [7, 90] on icon "Connectors" at bounding box center [12, 88] width 12 height 12
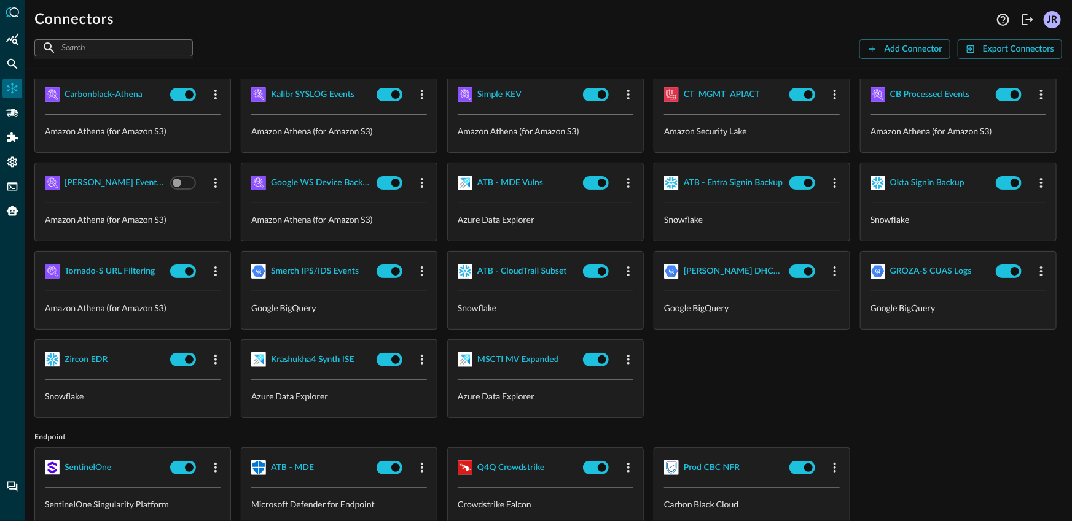
scroll to position [322, 0]
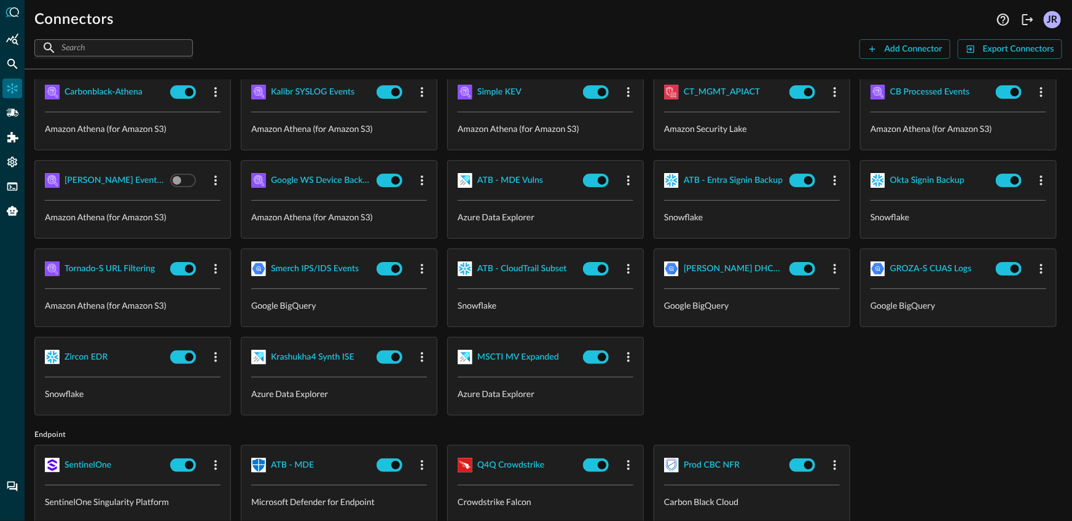
click at [941, 252] on div "SEC_HUB_DETECTIONS Amazon Security Lake SEC_HUB_VULNS Amazon Security Lake SEC_…" at bounding box center [547, 155] width 1027 height 521
click at [12, 119] on icon "Pipelines" at bounding box center [12, 113] width 12 height 12
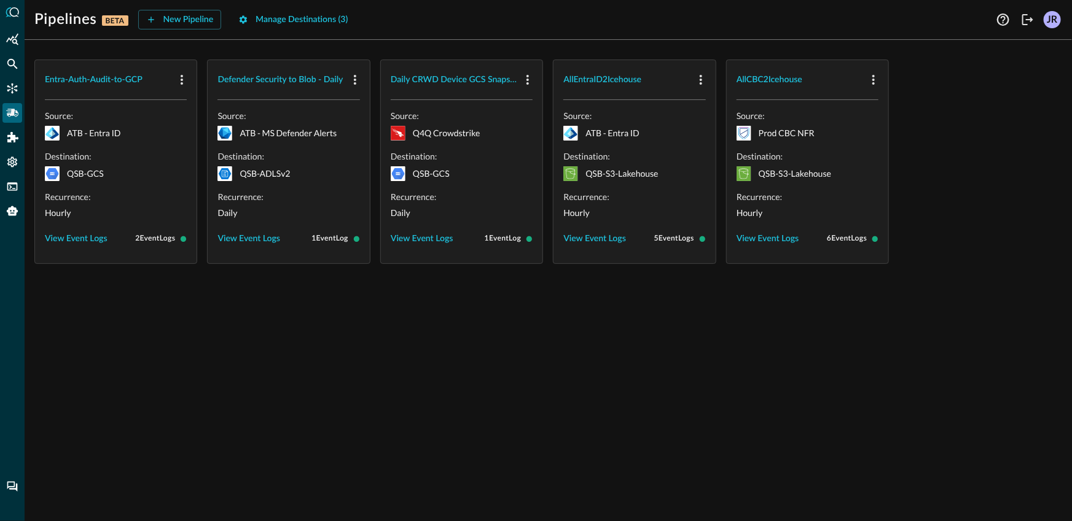
click at [192, 311] on div "Entra-Auth-Audit-to-GCP Source: ATB - Entra ID Destination: QSB-GCS Recurrence:…" at bounding box center [548, 286] width 1047 height 472
click at [195, 32] on div "Pipelines BETA New Pipeline Manage Destinations ( 3 ) JR Entra-Auth-Audit-to-GC…" at bounding box center [548, 260] width 1047 height 521
click at [196, 30] on div "Pipelines BETA New Pipeline Manage Destinations ( 3 ) JR Entra-Auth-Audit-to-GC…" at bounding box center [548, 260] width 1047 height 521
click at [219, 18] on button "New Pipeline" at bounding box center [180, 20] width 84 height 20
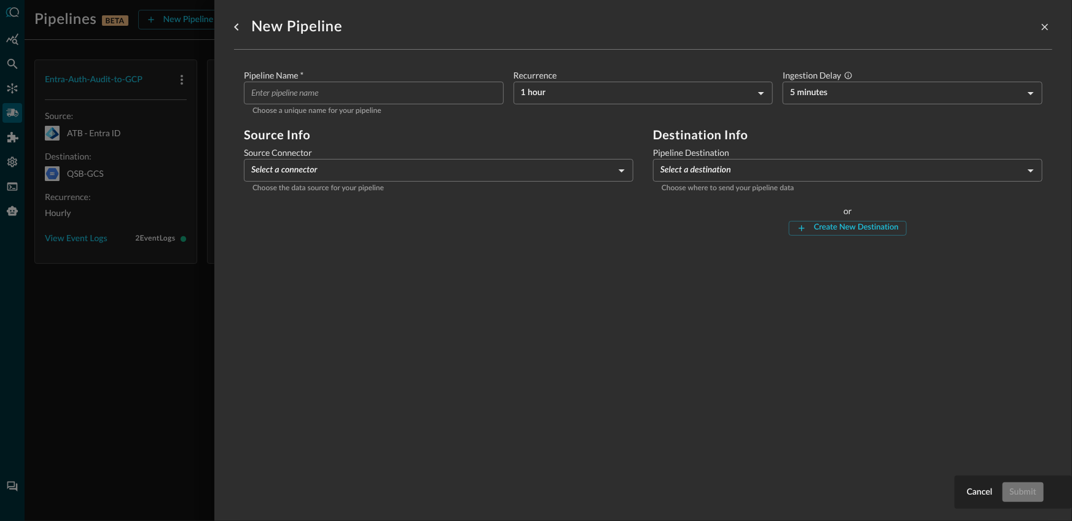
click at [169, 343] on div at bounding box center [536, 260] width 1072 height 521
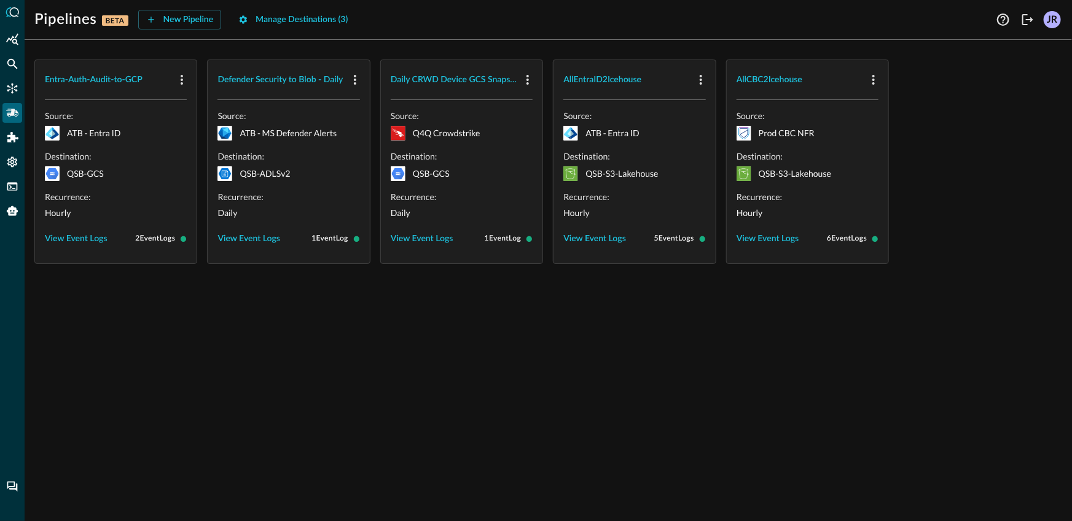
click at [172, 340] on div "Entra-Auth-Audit-to-GCP Source: ATB - Entra ID Destination: QSB-GCS Recurrence:…" at bounding box center [548, 286] width 1047 height 472
click at [15, 67] on icon "Federated Search" at bounding box center [12, 64] width 10 height 10
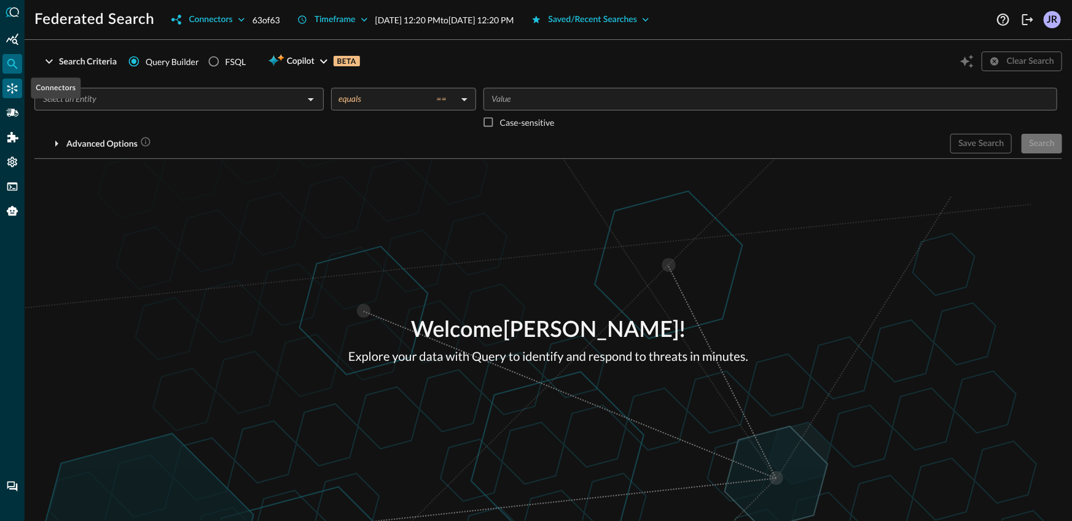
click at [7, 86] on icon "Connectors" at bounding box center [12, 89] width 10 height 10
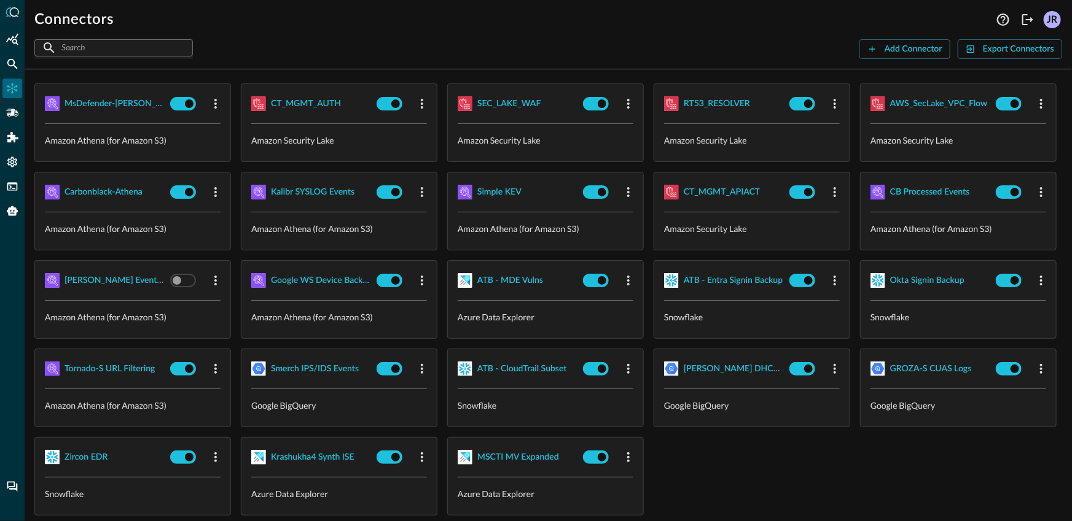
scroll to position [225, 0]
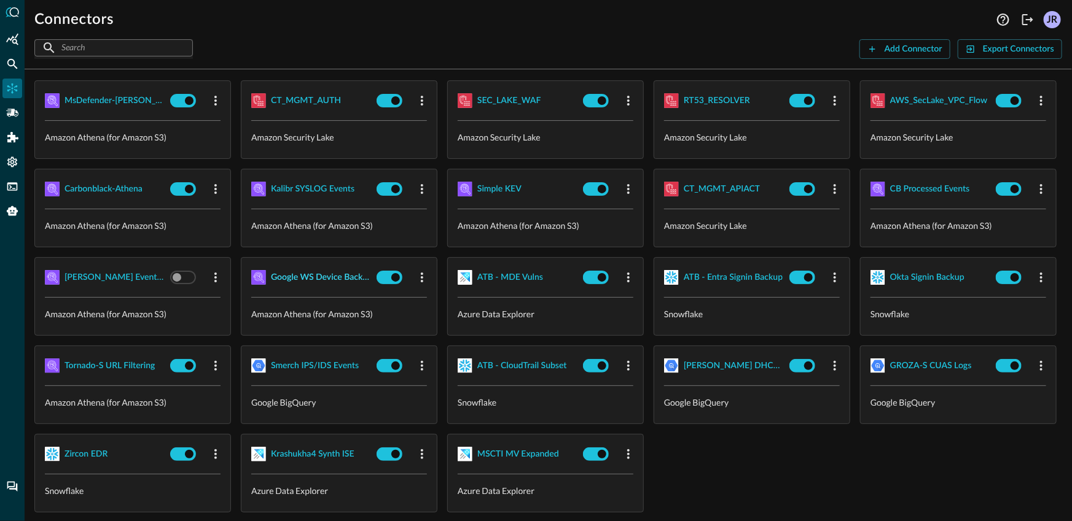
click at [271, 286] on div "Google WS Device Backups" at bounding box center [321, 277] width 101 height 15
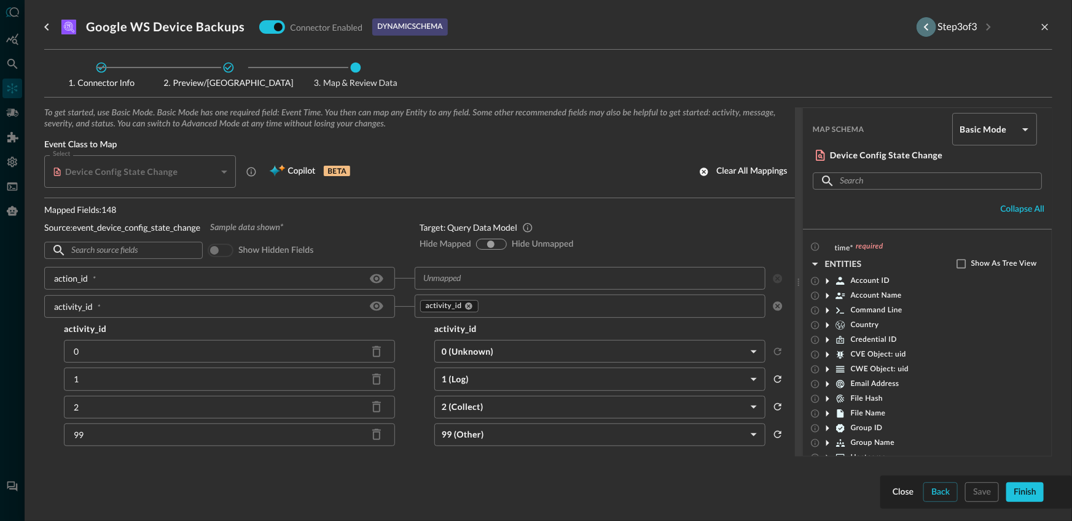
click at [916, 29] on button "Previous step" at bounding box center [926, 27] width 20 height 20
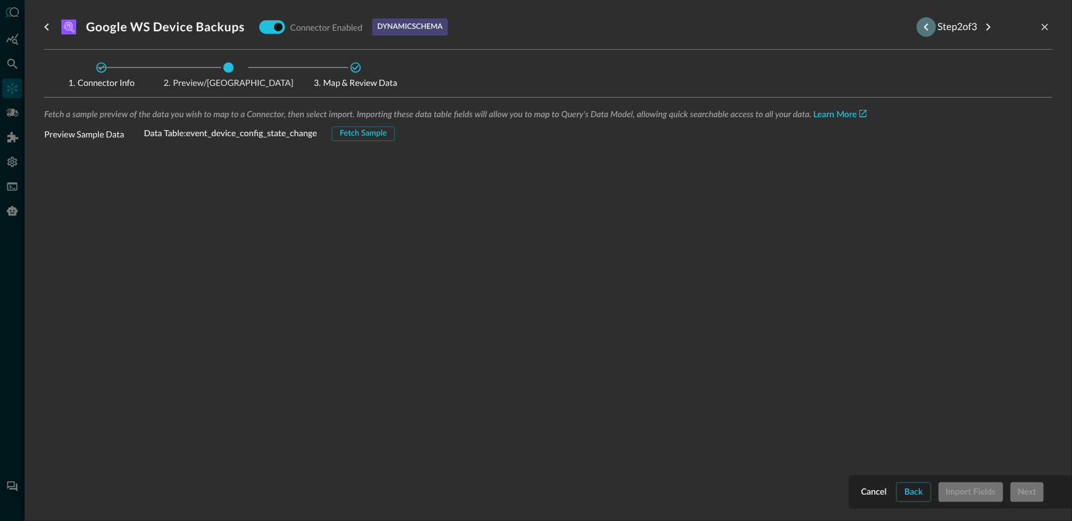
click at [919, 29] on icon "Previous step" at bounding box center [926, 27] width 15 height 15
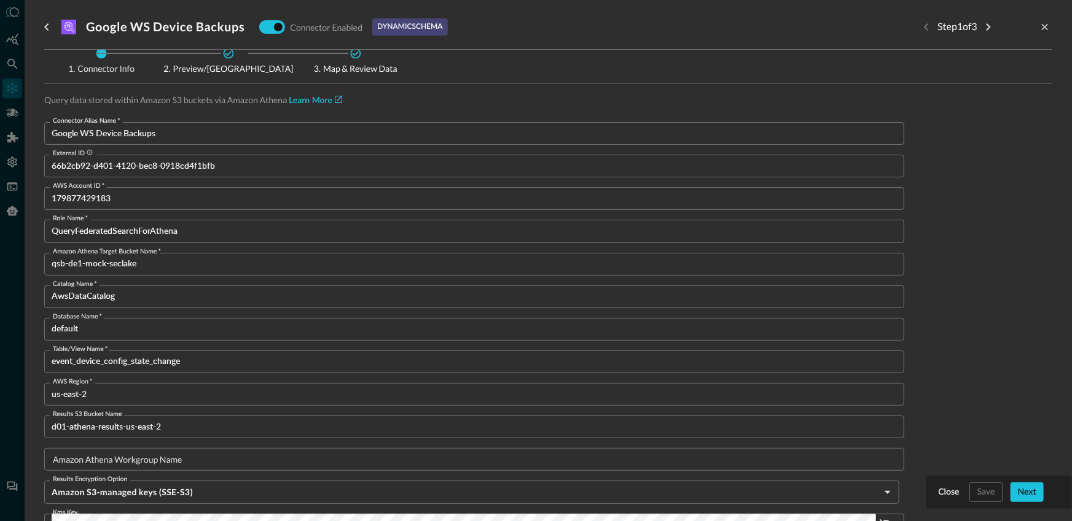
scroll to position [16, 0]
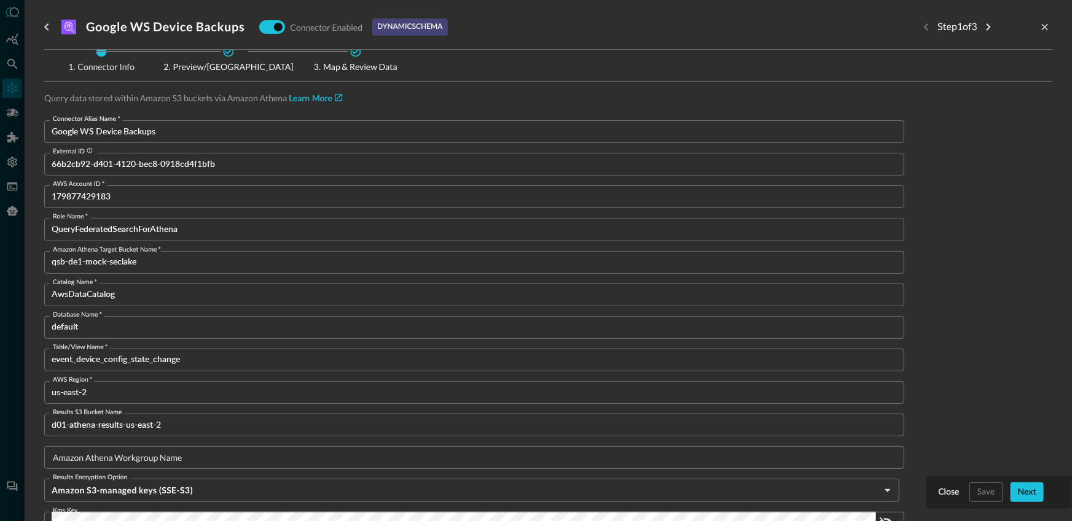
click at [5, 173] on div at bounding box center [536, 260] width 1072 height 521
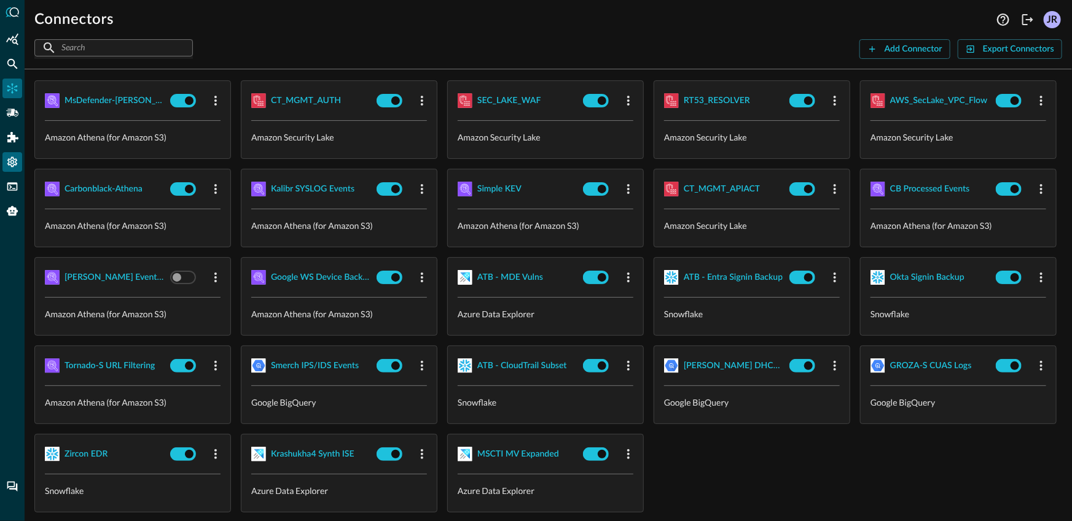
click at [9, 170] on div "Settings" at bounding box center [12, 162] width 20 height 20
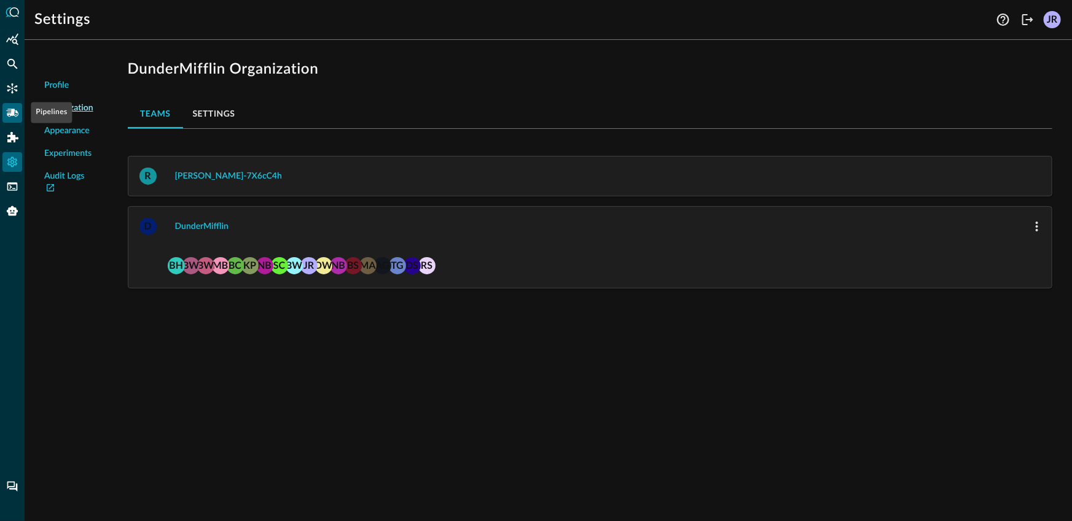
click at [17, 107] on icon "Pipelines" at bounding box center [12, 113] width 12 height 12
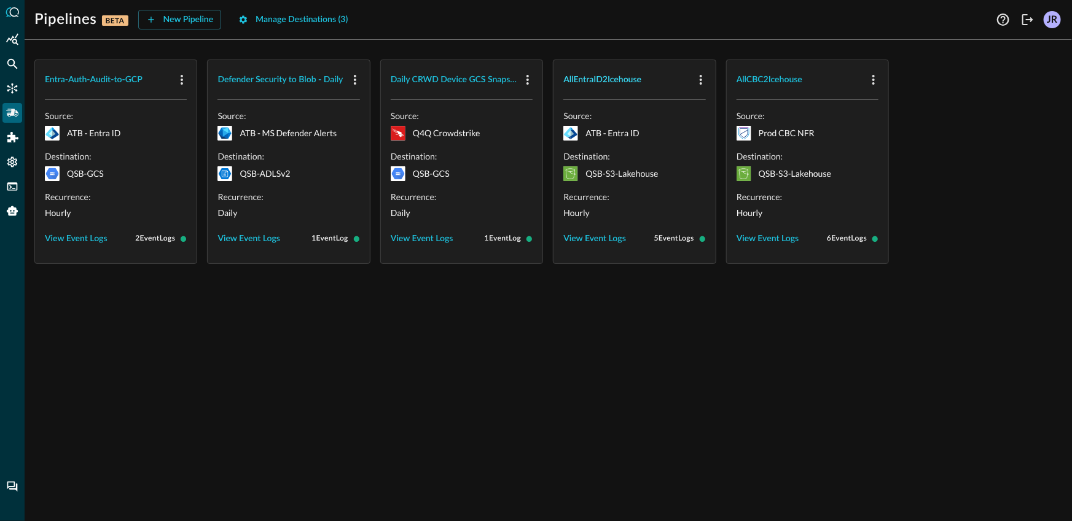
click at [596, 74] on div "AllEntraID2Icehouse" at bounding box center [602, 79] width 78 height 15
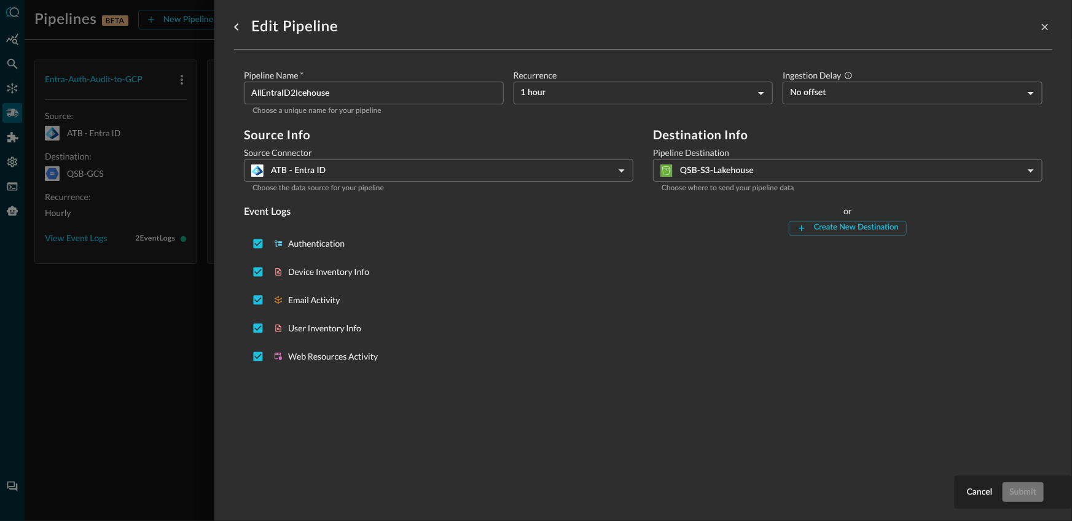
click at [142, 307] on div at bounding box center [536, 260] width 1072 height 521
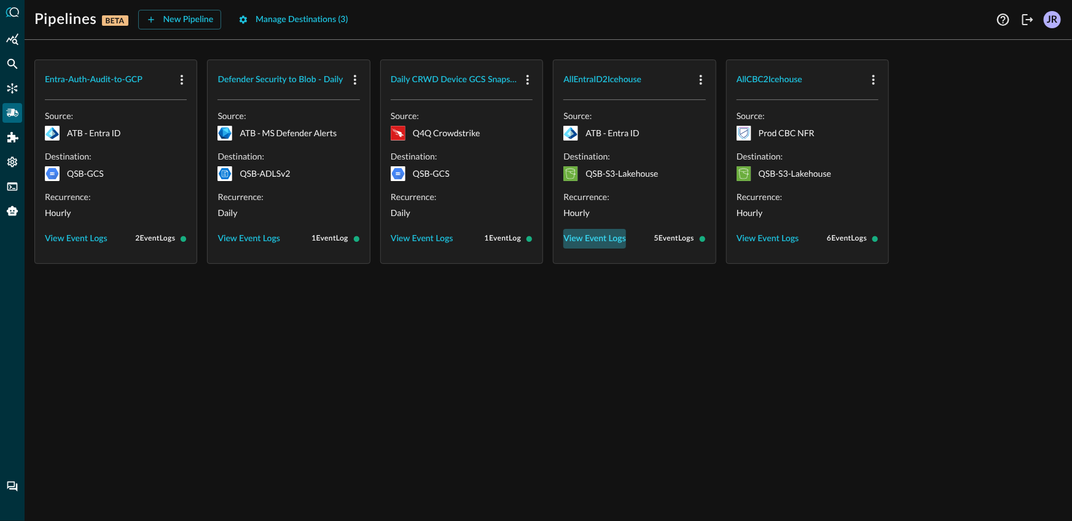
click at [593, 241] on button "View Event Logs" at bounding box center [594, 239] width 63 height 20
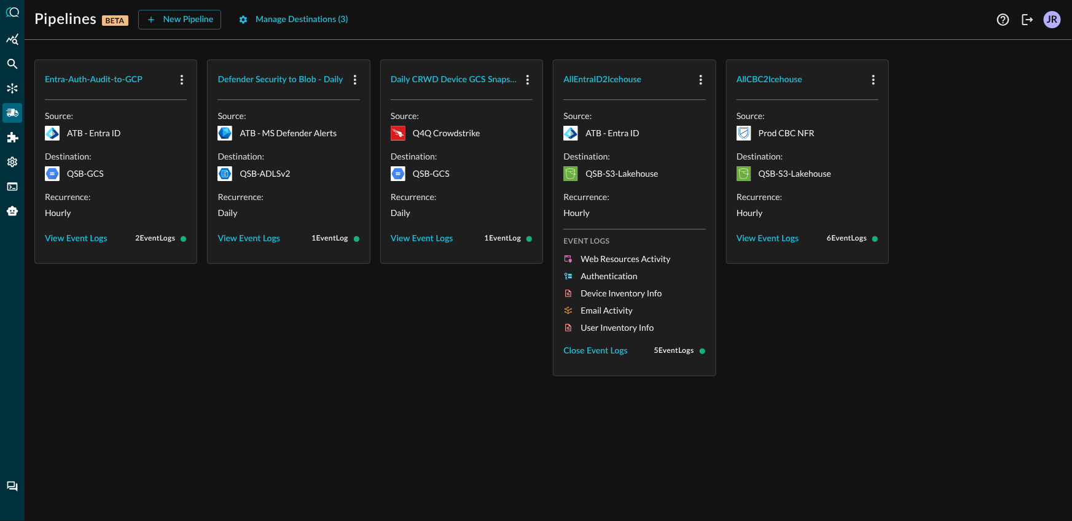
click at [380, 339] on div "Daily CRWD Device GCS Snapshot Source: .CrowdStrikeFalcon_svg__st1{fill:#fff} Q…" at bounding box center [461, 218] width 163 height 317
click at [764, 238] on button "View Event Logs" at bounding box center [767, 239] width 63 height 20
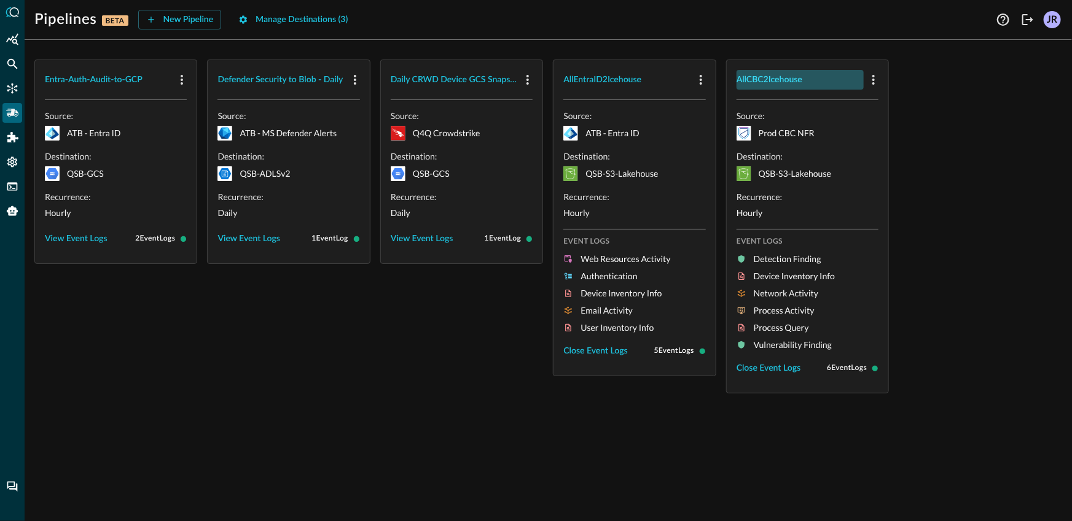
click at [772, 77] on div "AllCBC2Icehouse" at bounding box center [769, 79] width 66 height 15
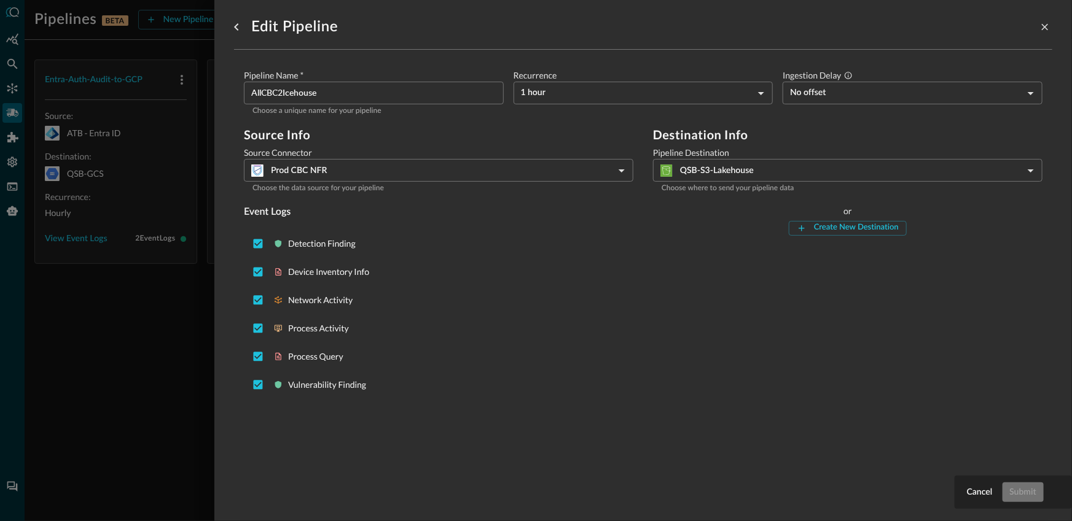
click at [199, 302] on div at bounding box center [536, 260] width 1072 height 521
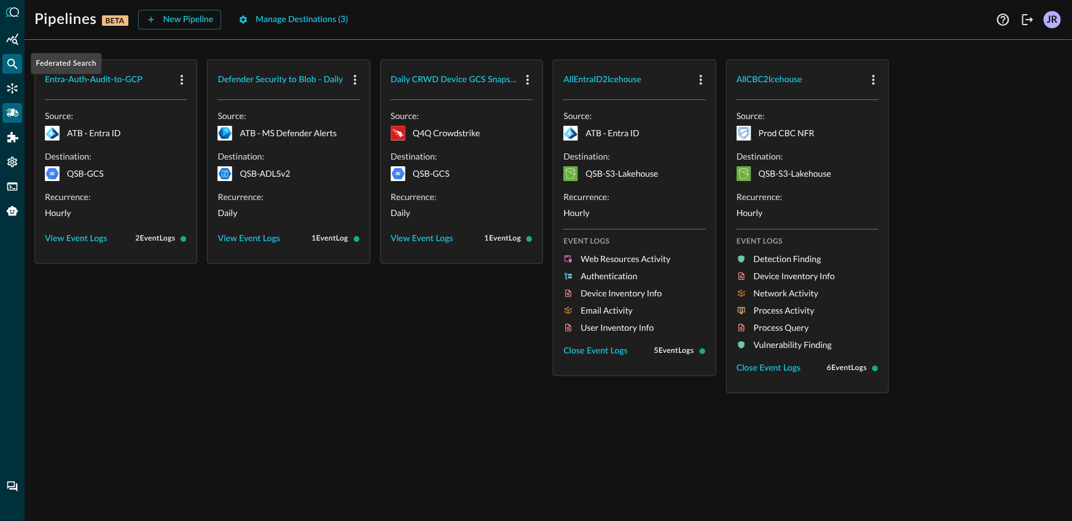
click at [11, 60] on icon "Federated Search" at bounding box center [12, 64] width 12 height 12
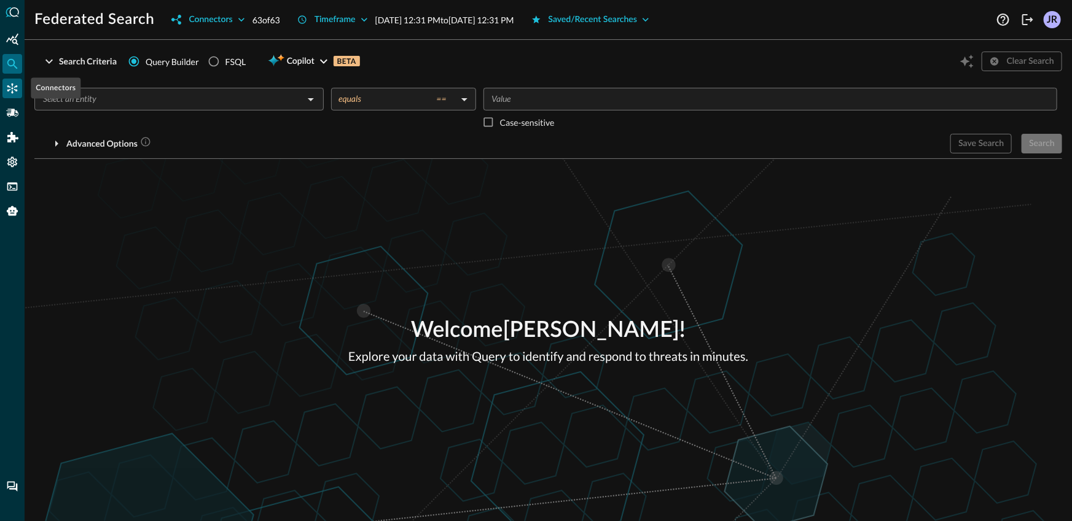
click at [9, 84] on icon "Connectors" at bounding box center [12, 88] width 12 height 12
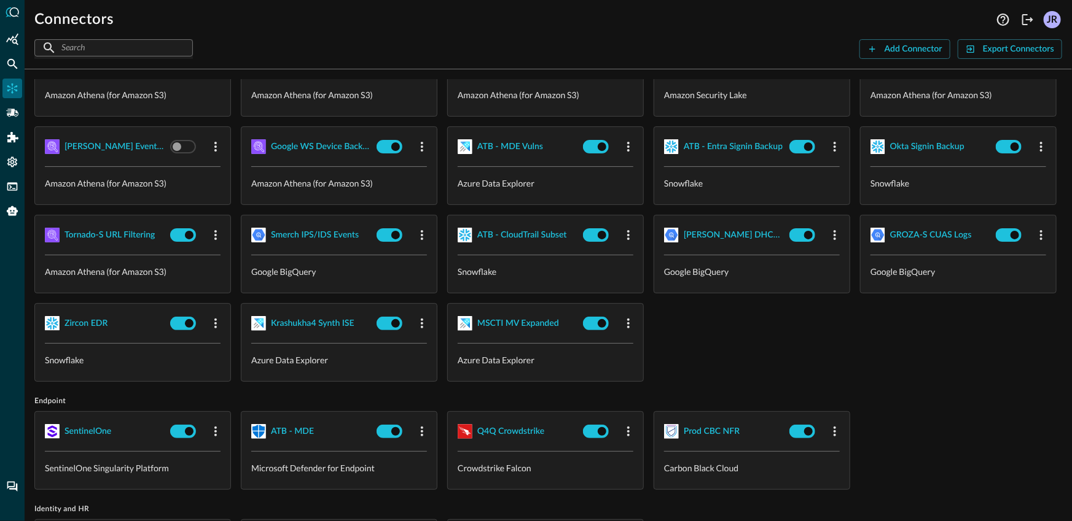
scroll to position [313, 0]
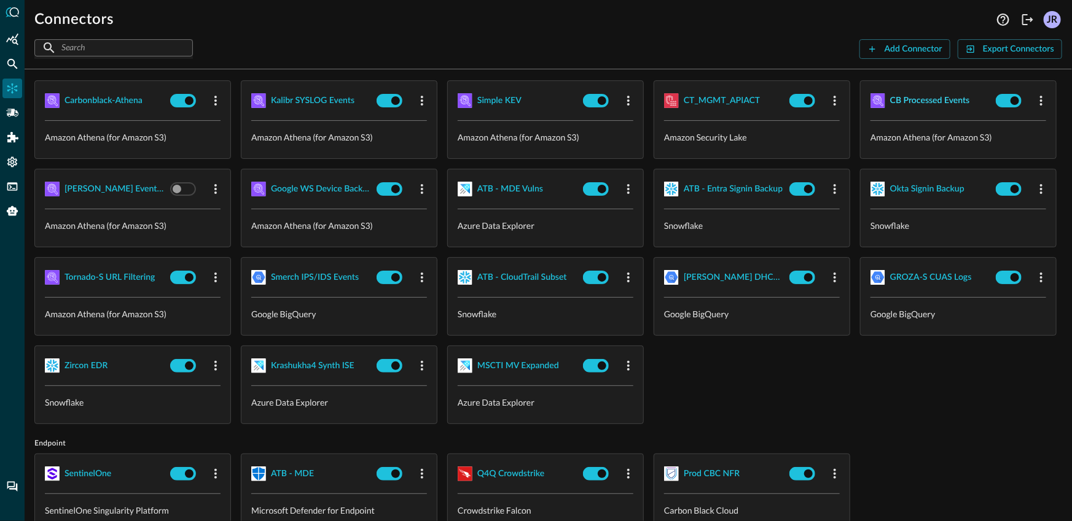
click at [890, 109] on div "CB Processed Events" at bounding box center [930, 100] width 80 height 15
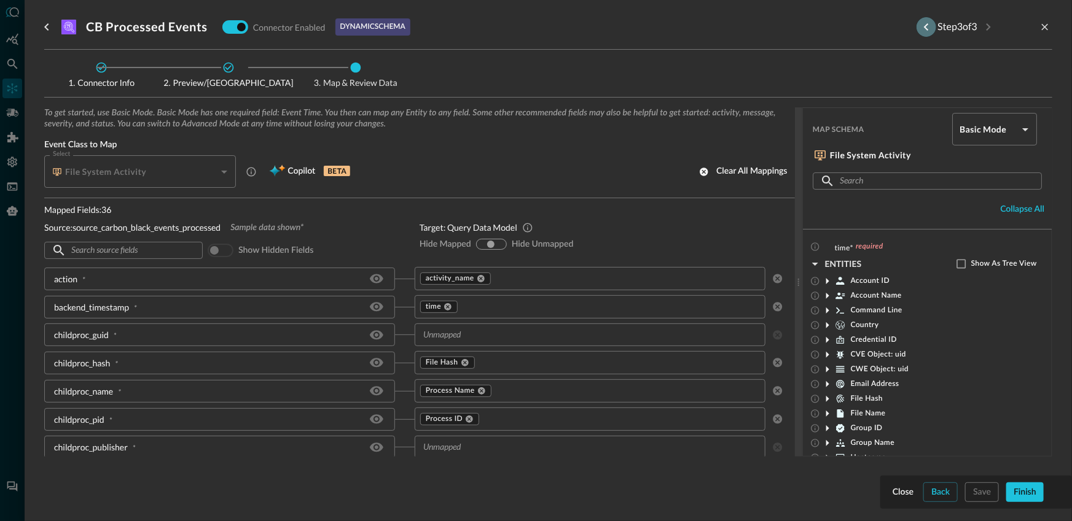
click at [923, 29] on icon "Previous step" at bounding box center [926, 27] width 15 height 15
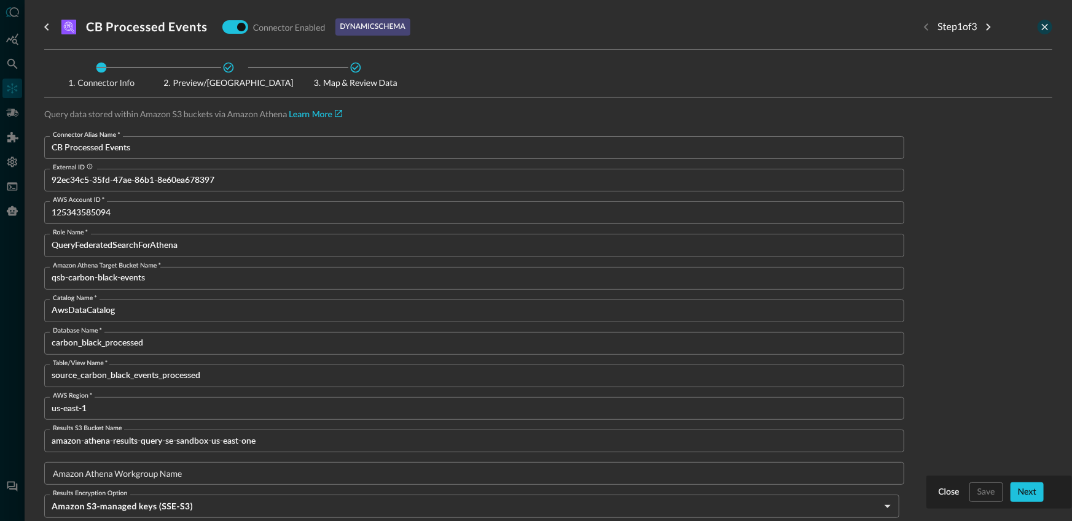
click at [1041, 31] on icon "close-drawer" at bounding box center [1044, 26] width 11 height 11
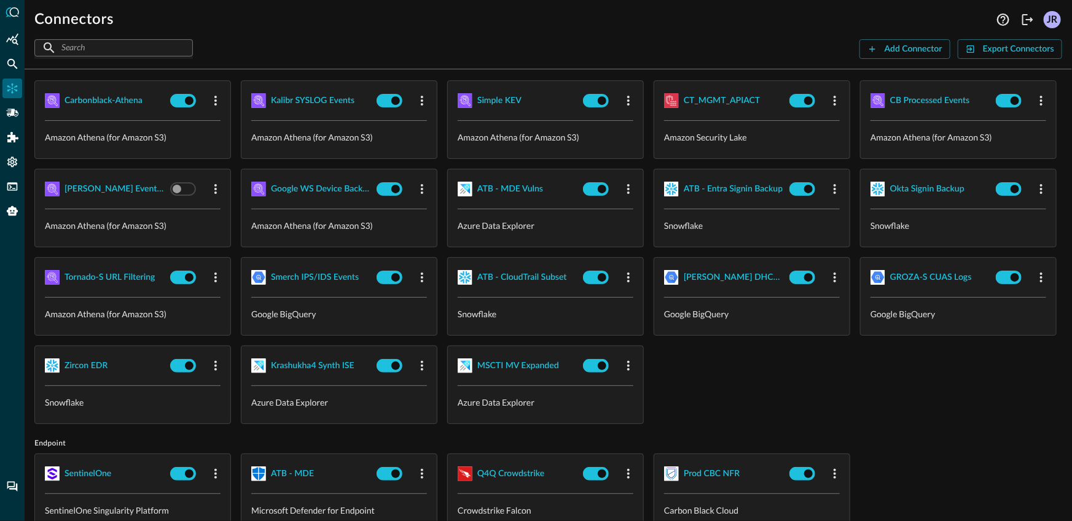
click at [913, 276] on div "SEC_HUB_DETECTIONS Amazon Security Lake SEC_HUB_VULNS Amazon Security Lake SEC_…" at bounding box center [547, 164] width 1027 height 521
click at [980, 112] on input "checkbox" at bounding box center [1014, 100] width 68 height 23
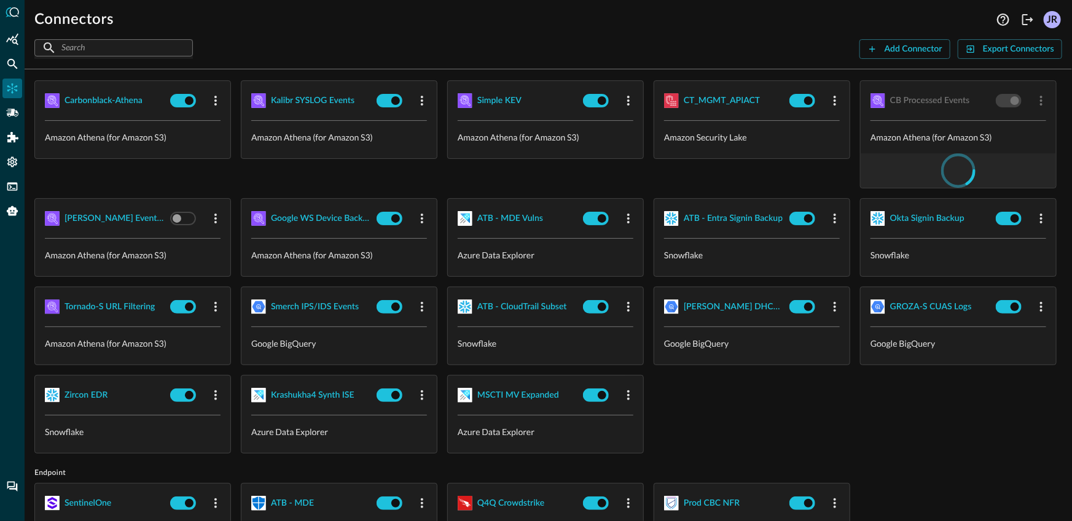
checkbox input "false"
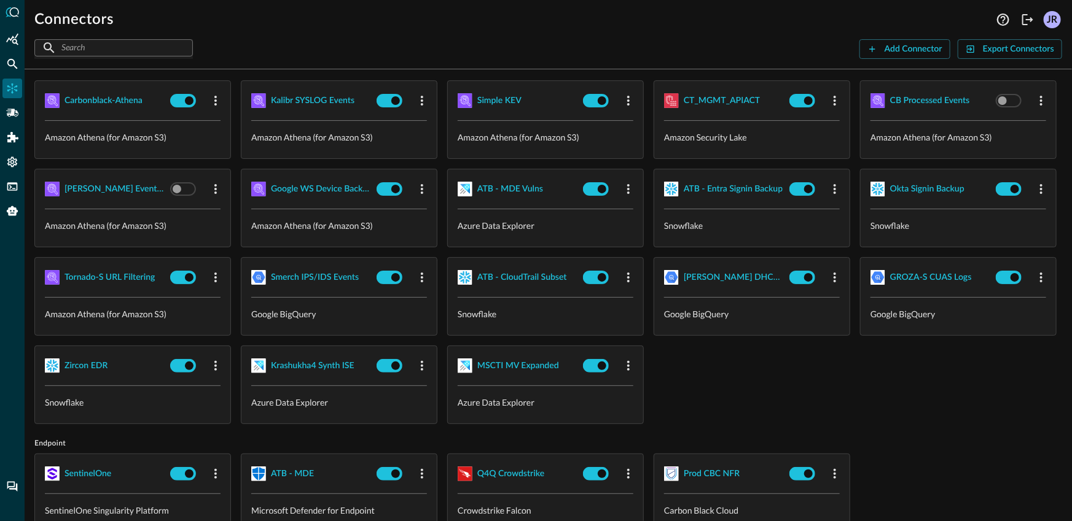
click at [936, 182] on div "SEC_HUB_DETECTIONS Amazon Security Lake SEC_HUB_VULNS Amazon Security Lake SEC_…" at bounding box center [547, 164] width 1027 height 521
click at [901, 44] on button "Add Connector" at bounding box center [904, 49] width 91 height 20
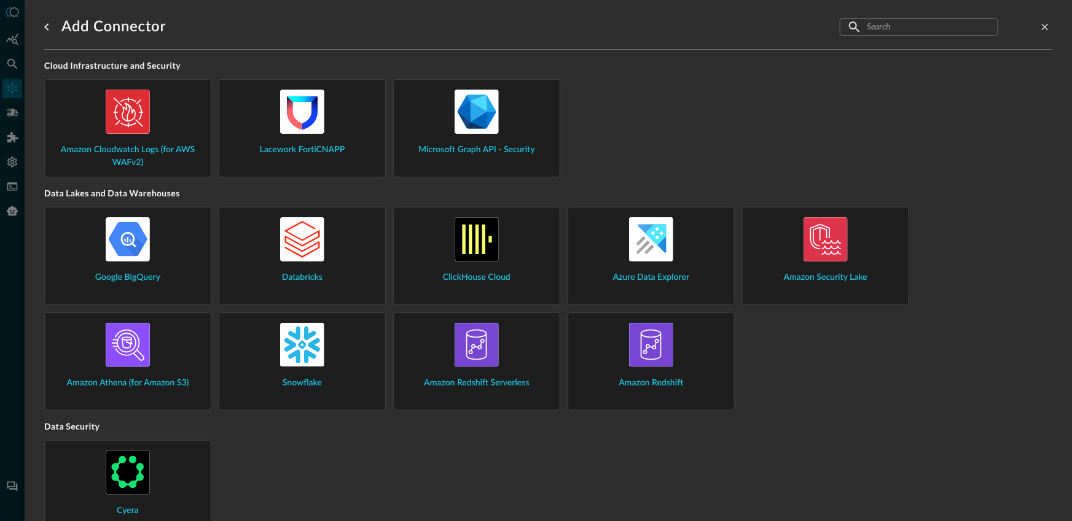
click at [157, 356] on div "Amazon Athena (for Amazon S3)" at bounding box center [128, 356] width 146 height 67
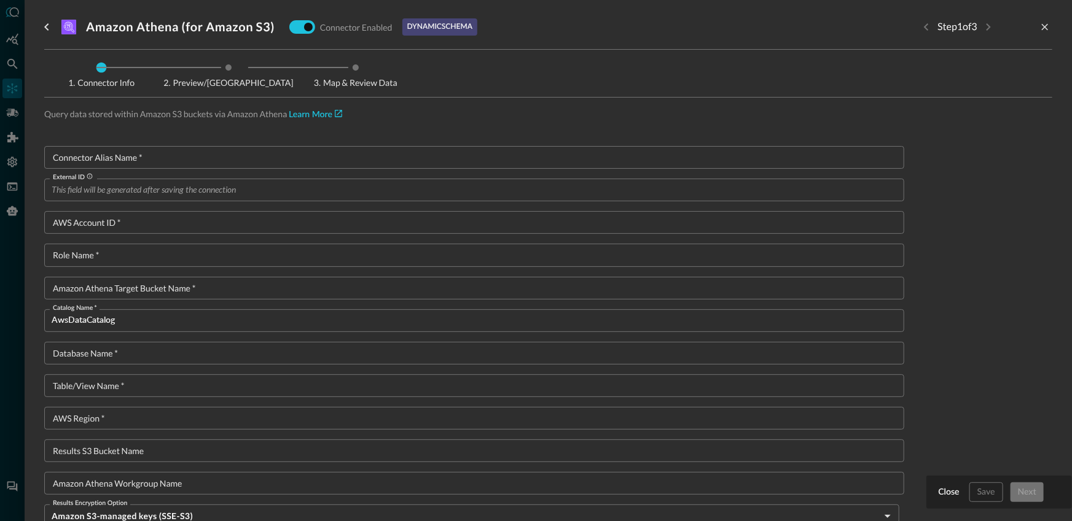
click at [332, 152] on input "Connector Alias Name   *" at bounding box center [478, 157] width 852 height 23
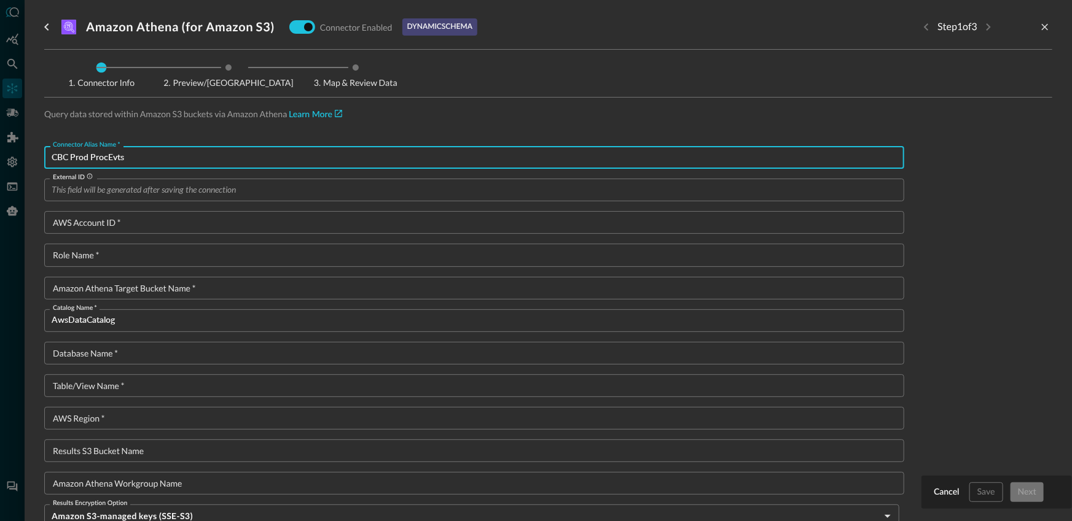
type input "CBC Prod ProcEvts"
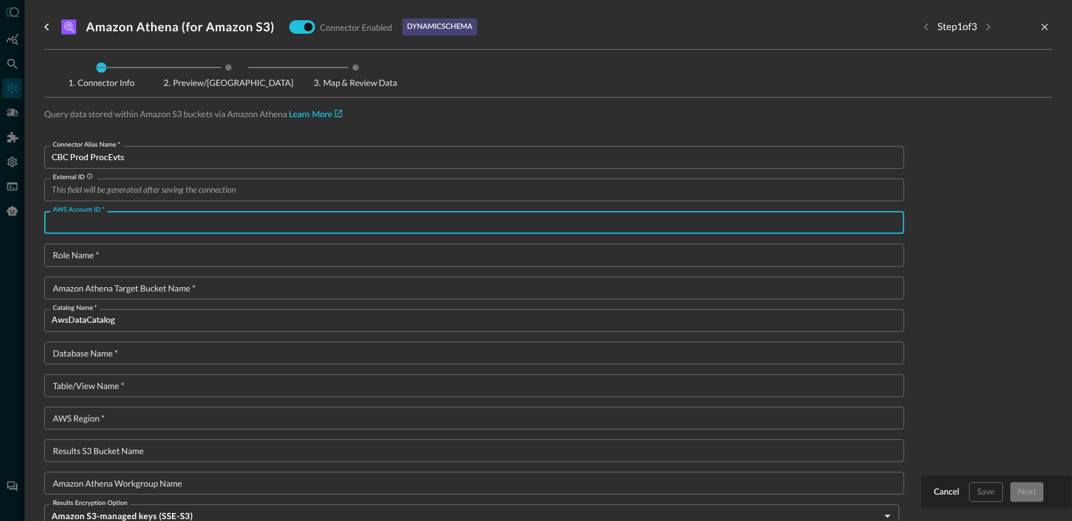
paste input "179877429183"
type input "179877429183"
type textarea "{ "Version": "2012-10-17", "Statement": [ { "Sid": "athenaPermissions", "Effect…"
type input "179877429183"
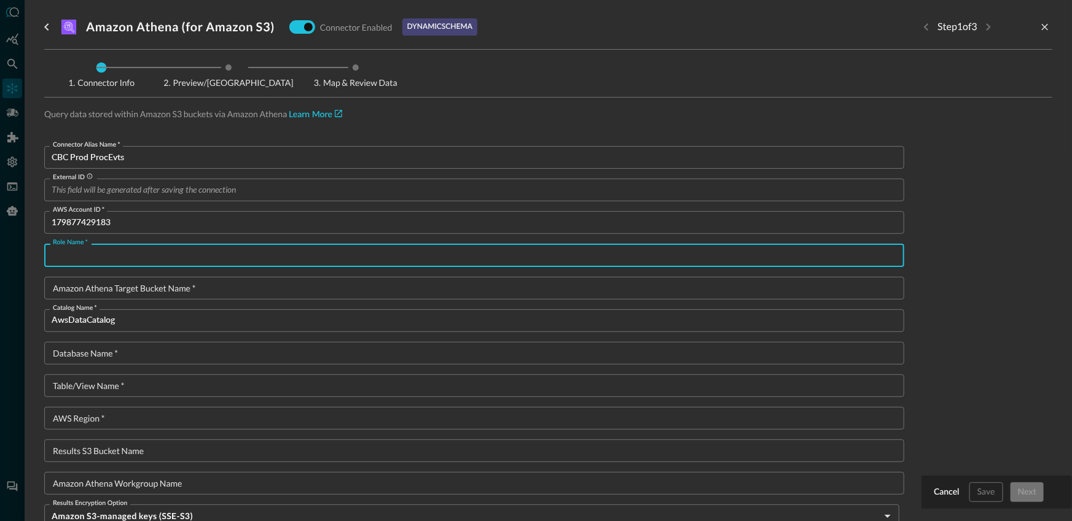
paste input "QueryFederatedSearchForAthena"
type input "QueryFederatedSearchForAthena"
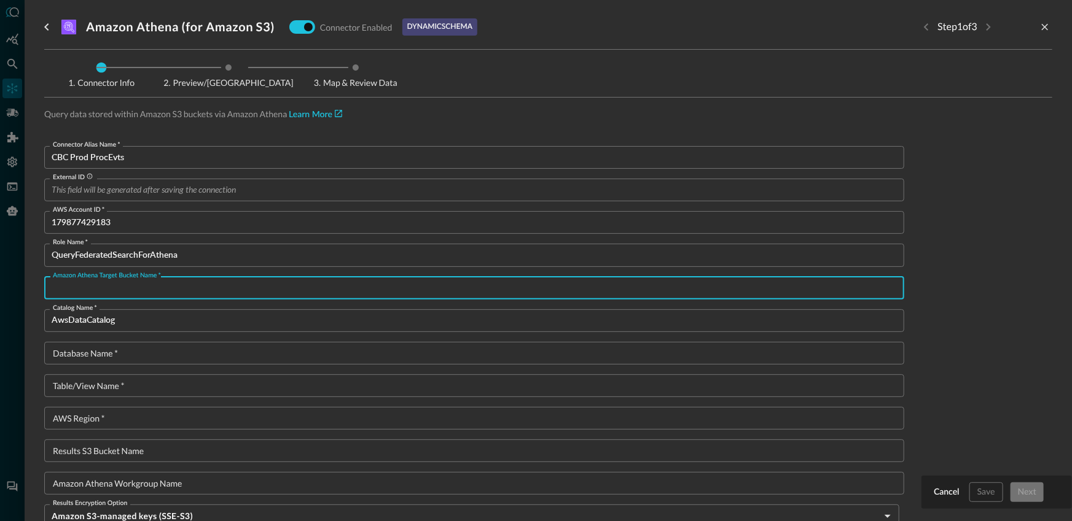
paste input "qsb-de1-mock-seclake"
type input "qsb-de1-mock-seclake"
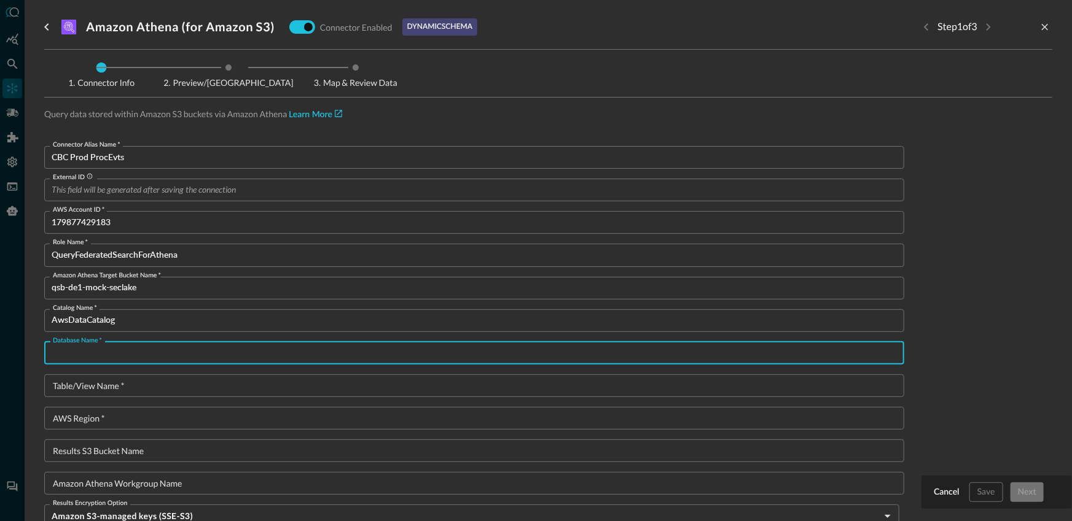
paste input "default"
type input "default"
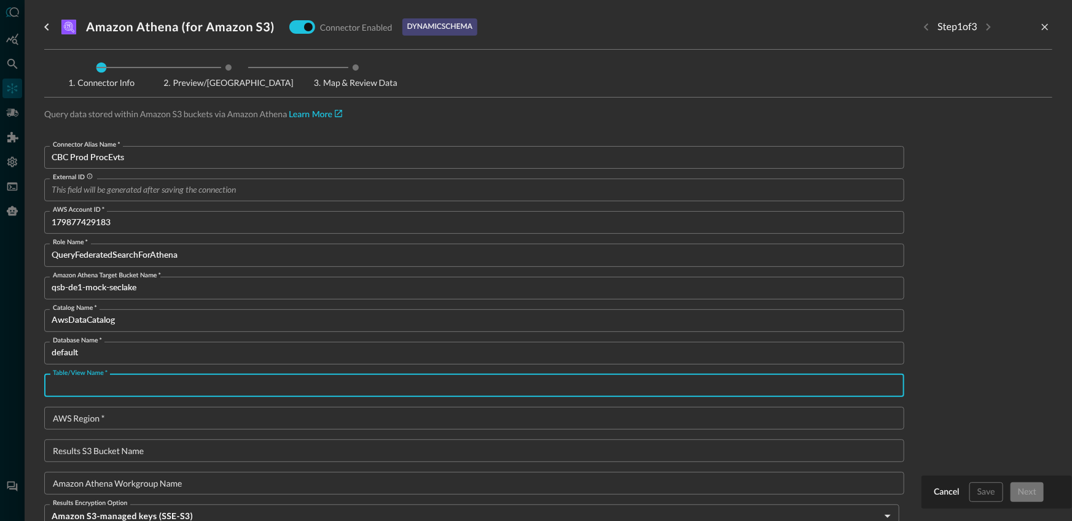
paste input "qsdp_event_process_activity"
type input "qsdp_event_process_activity"
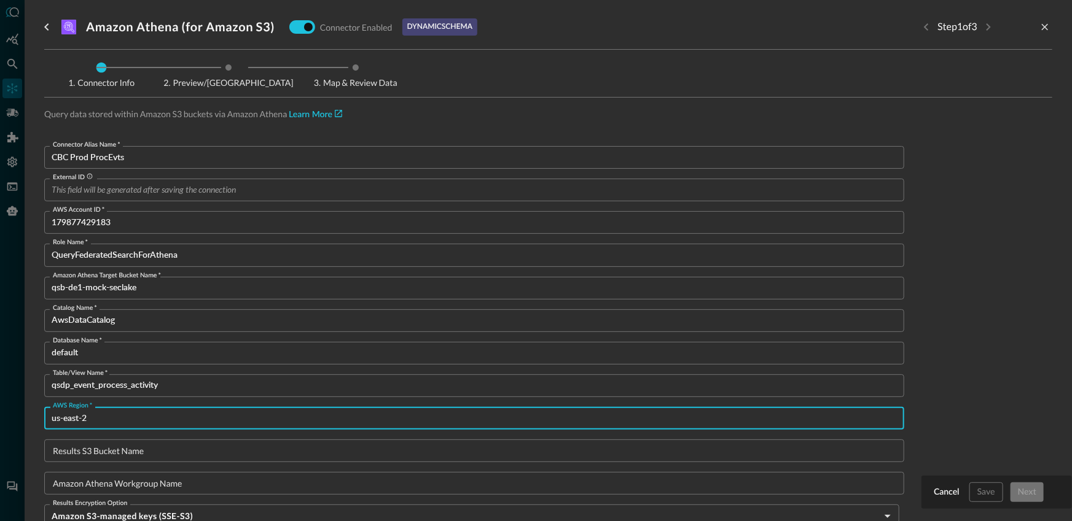
type input "us-east-2"
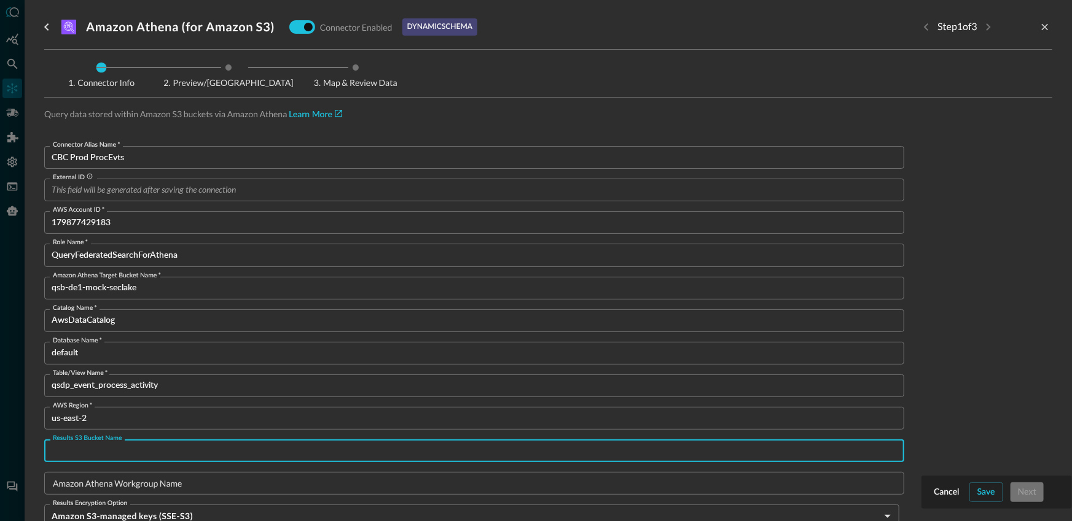
paste input "d01-athena-results-us-east-2"
type input "d01-athena-results-us-east-2"
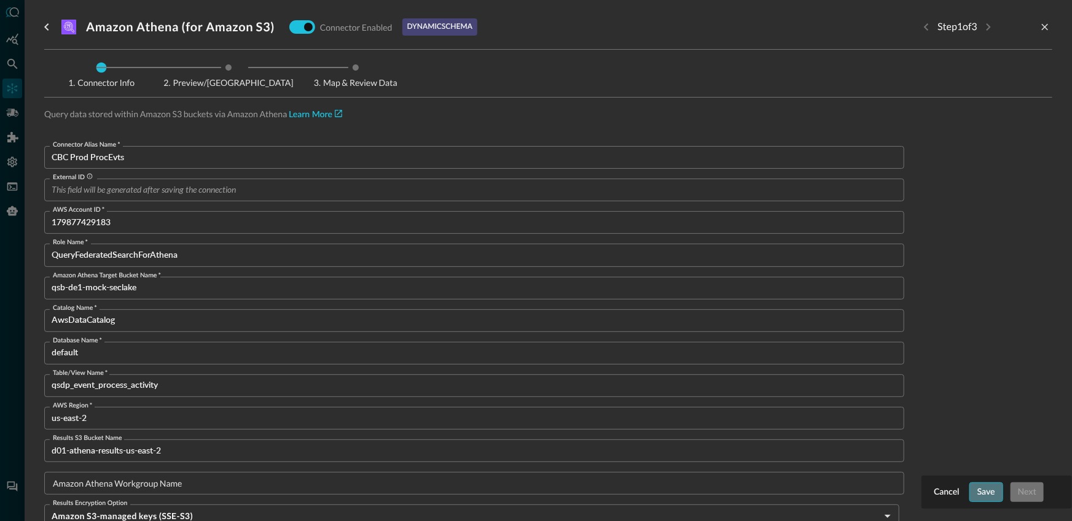
click at [989, 492] on button "Save" at bounding box center [986, 493] width 34 height 20
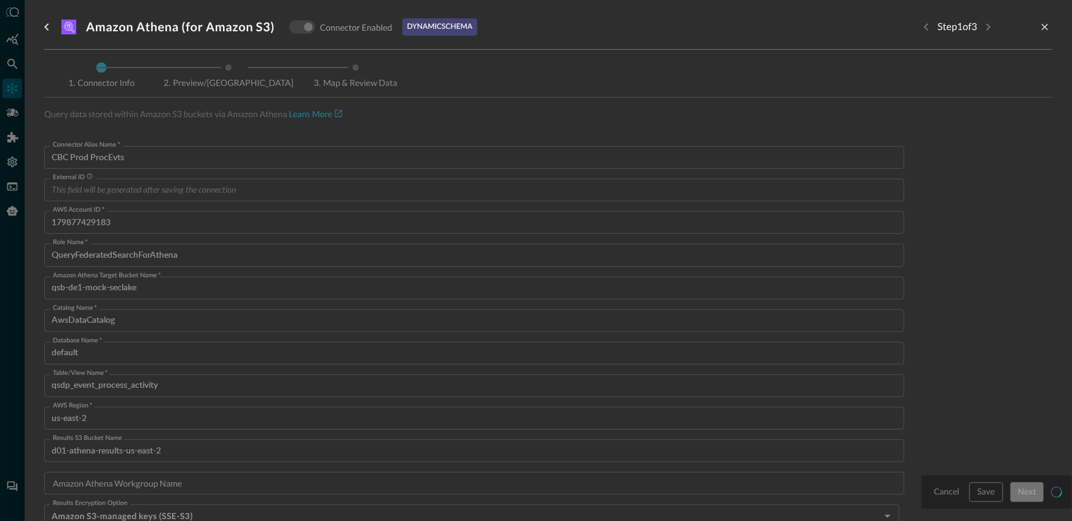
type input "AwsAthena"
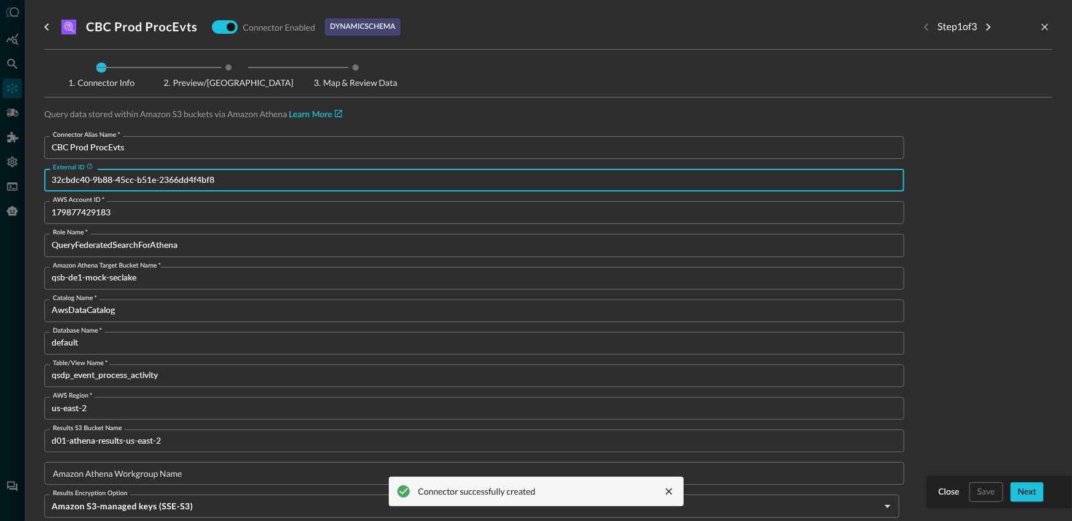
click at [169, 181] on input "32cbdc40-9b88-45cc-b51e-2366dd4f4bf8" at bounding box center [478, 180] width 852 height 23
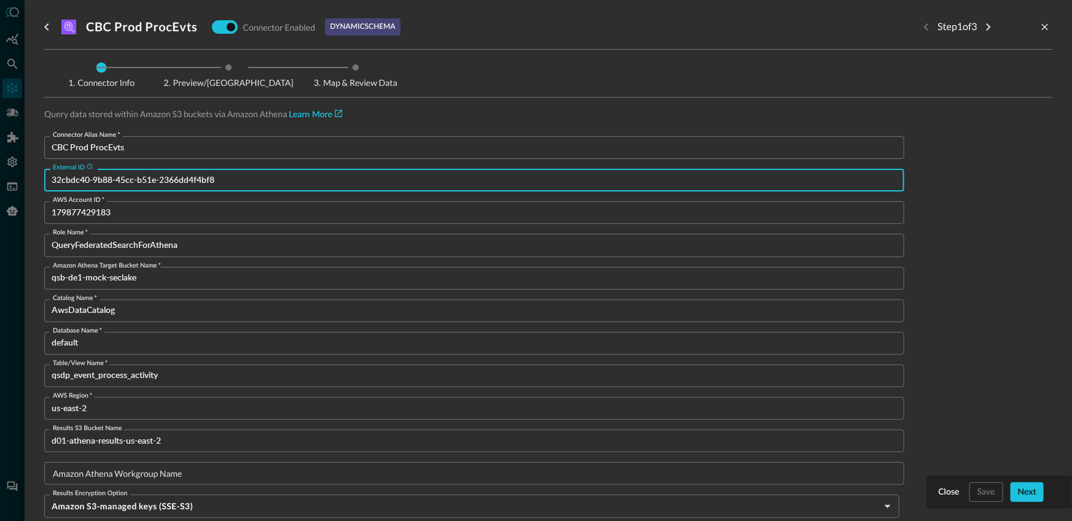
click at [168, 181] on input "32cbdc40-9b88-45cc-b51e-2366dd4f4bf8" at bounding box center [478, 180] width 852 height 23
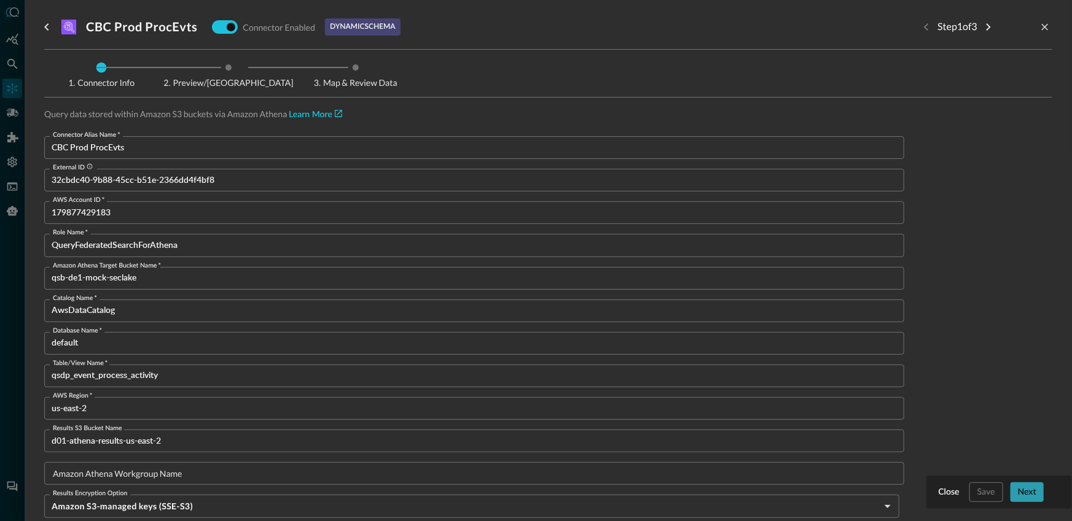
click at [1038, 494] on button "Next" at bounding box center [1026, 493] width 33 height 20
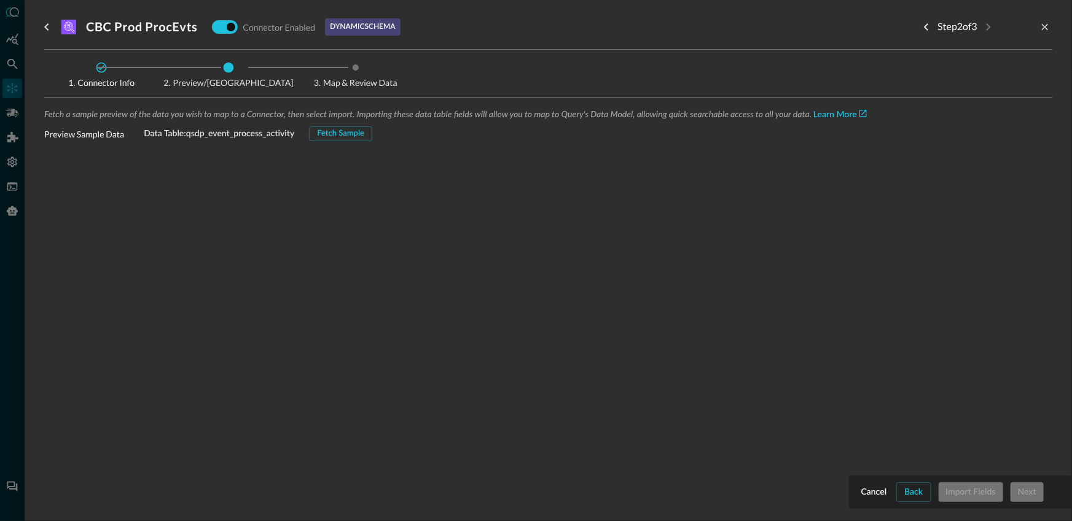
click at [346, 138] on button "Fetch Sample" at bounding box center [340, 134] width 63 height 15
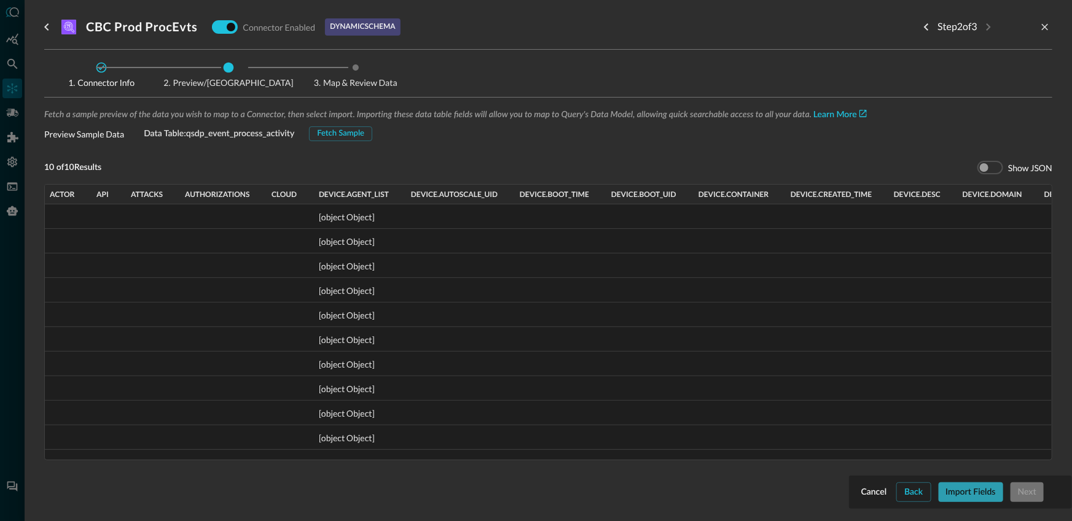
click at [998, 496] on button "Import Fields" at bounding box center [970, 493] width 64 height 20
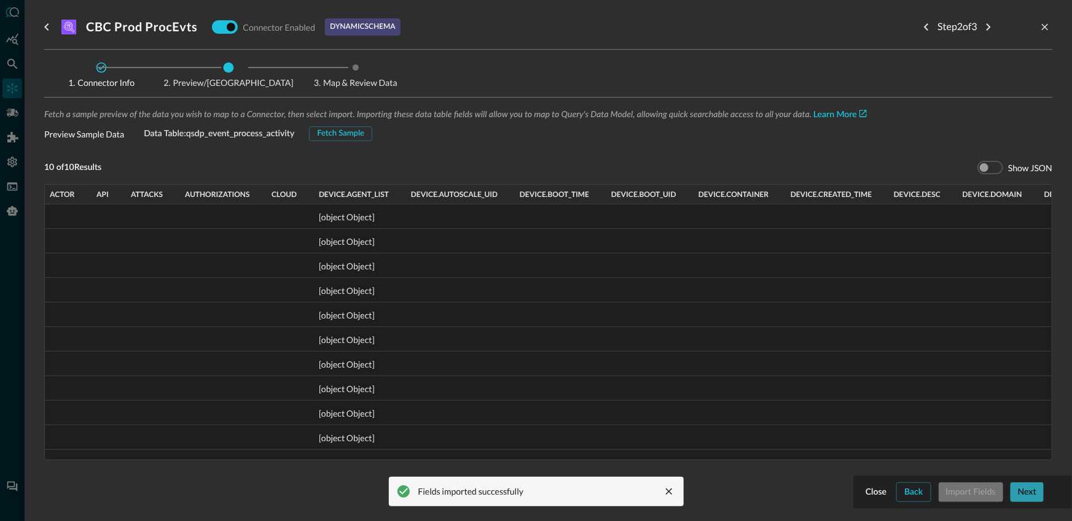
click at [1025, 497] on button "Next" at bounding box center [1026, 493] width 33 height 20
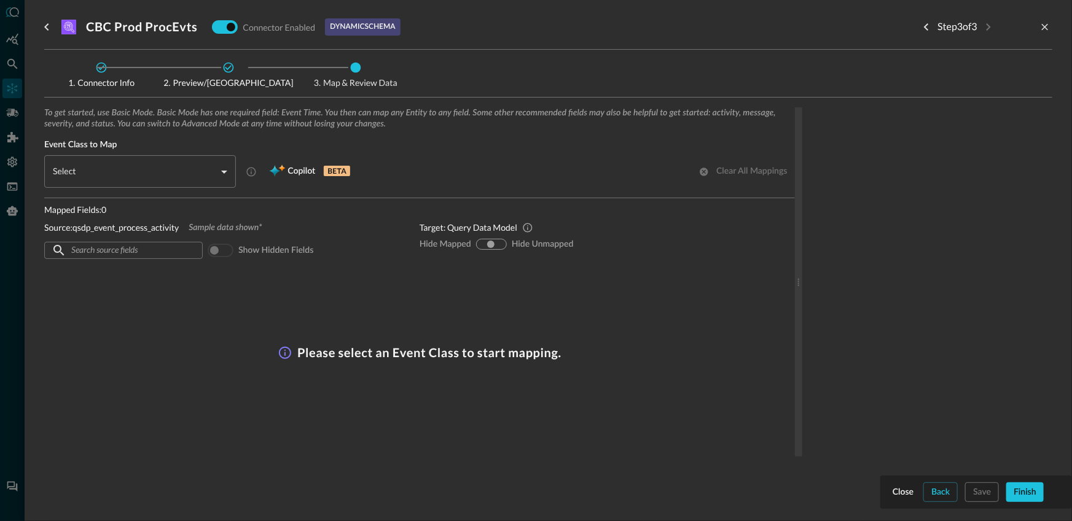
click at [141, 170] on body "Connectors JR ​ ​ Add Connector Export Connectors Cloud Infrastructure and Secu…" at bounding box center [536, 260] width 1072 height 521
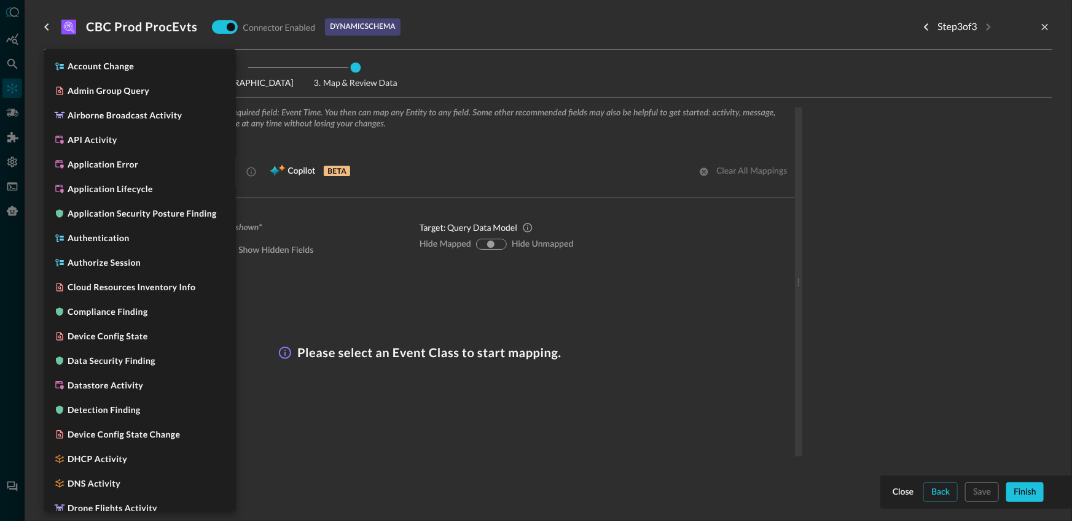
scroll to position [1038, 0]
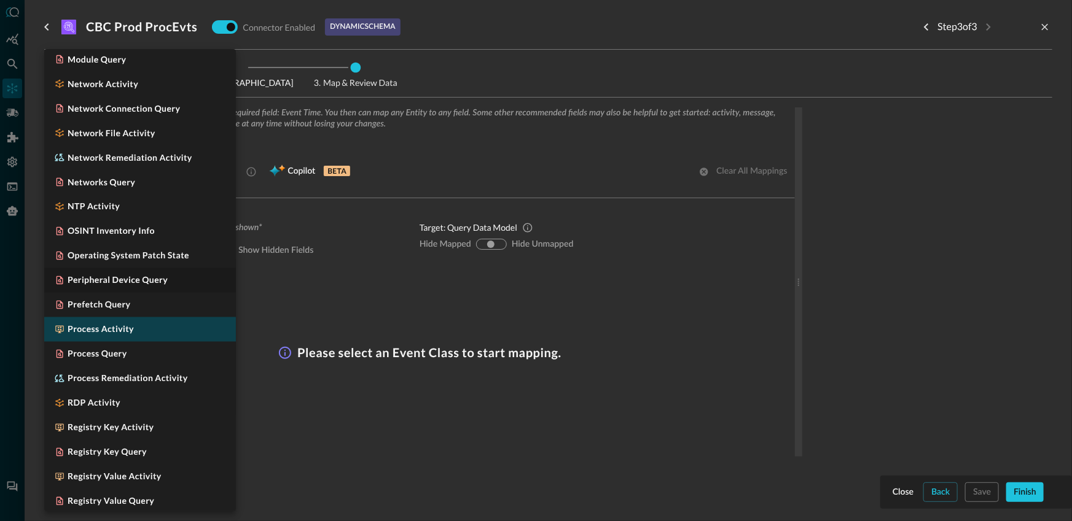
click at [152, 338] on li "Process Activity" at bounding box center [140, 329] width 192 height 25
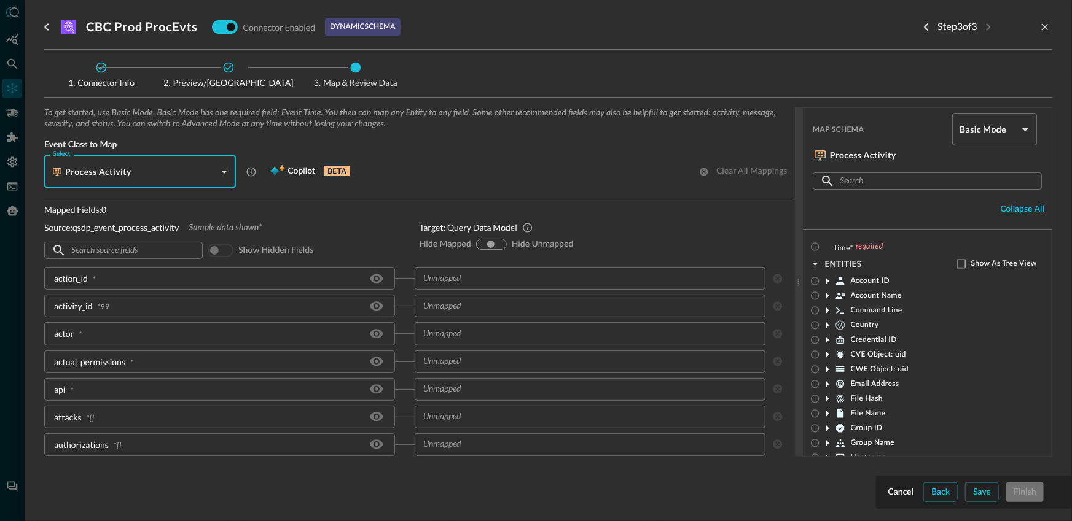
type input "CLASS_PROCESS_ACTIVITY"
click at [402, 163] on div "Select Process Activity CLASS_PROCESS_ACTIVITY Select Copilot BETA Clear all ma…" at bounding box center [419, 171] width 750 height 33
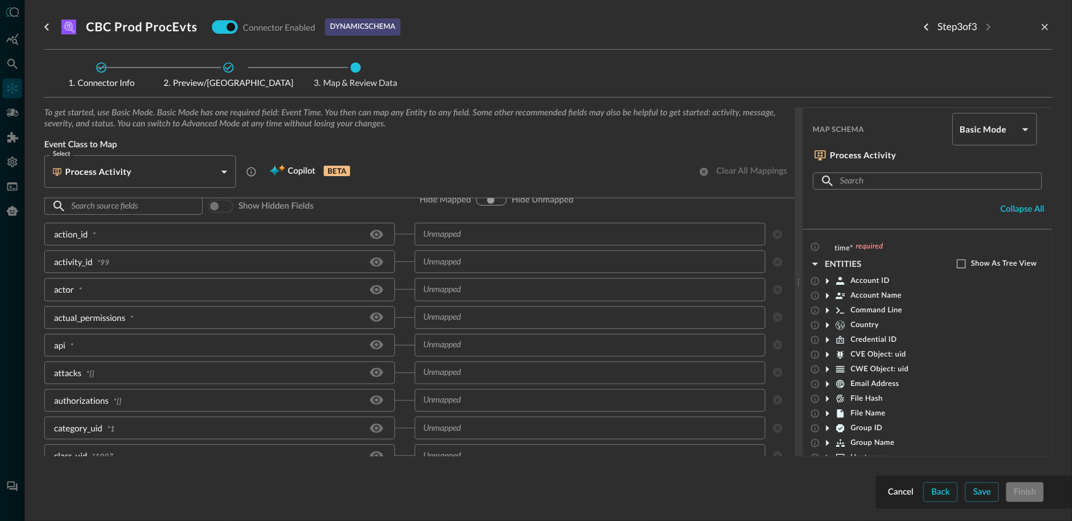
scroll to position [0, 0]
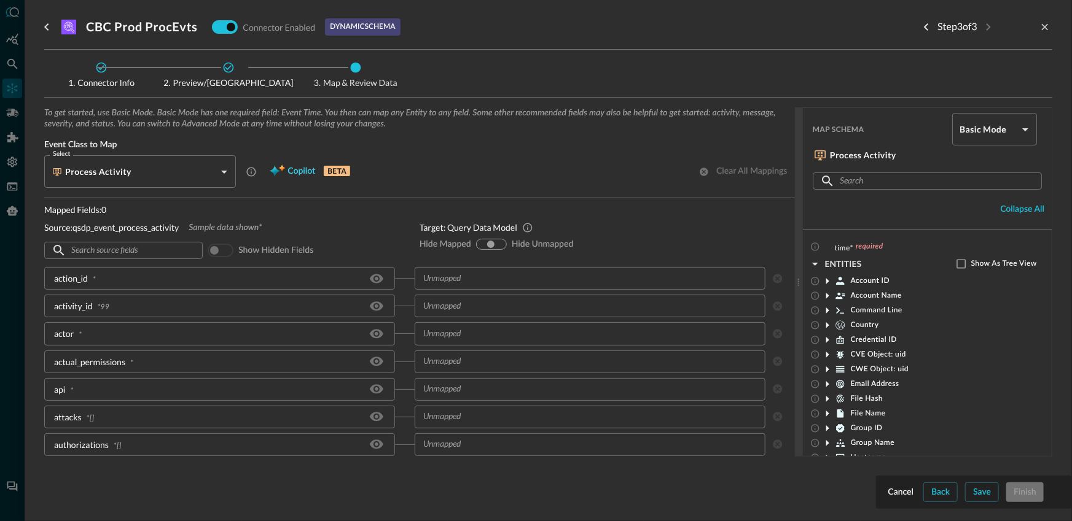
click at [295, 174] on span "Copilot" at bounding box center [301, 171] width 28 height 15
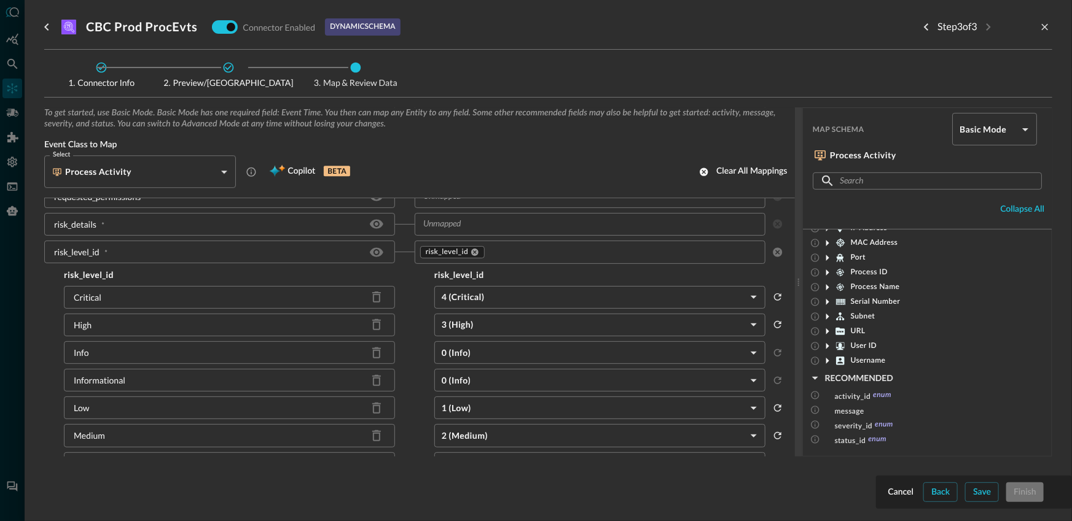
scroll to position [6398, 0]
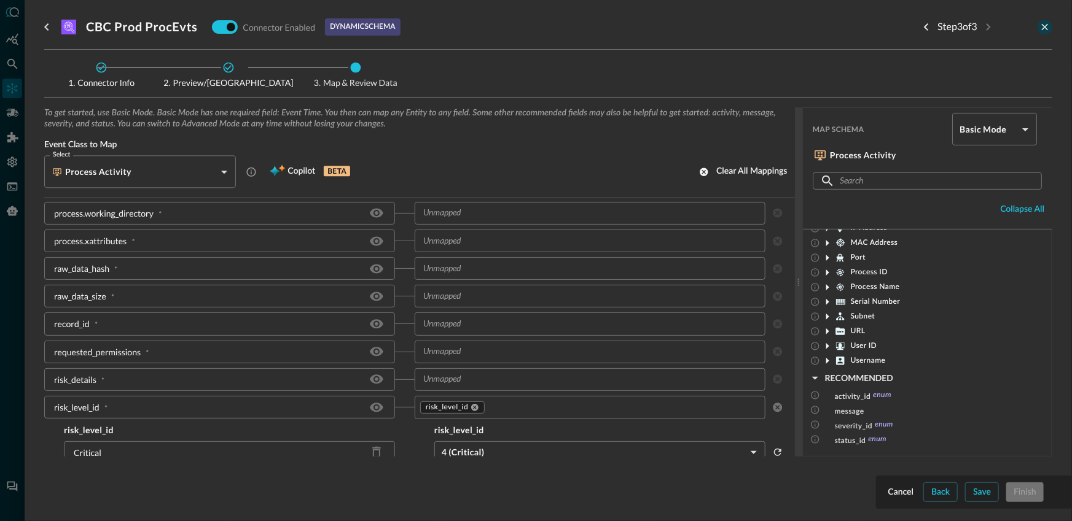
click at [1046, 26] on icon "close-drawer" at bounding box center [1044, 26] width 11 height 11
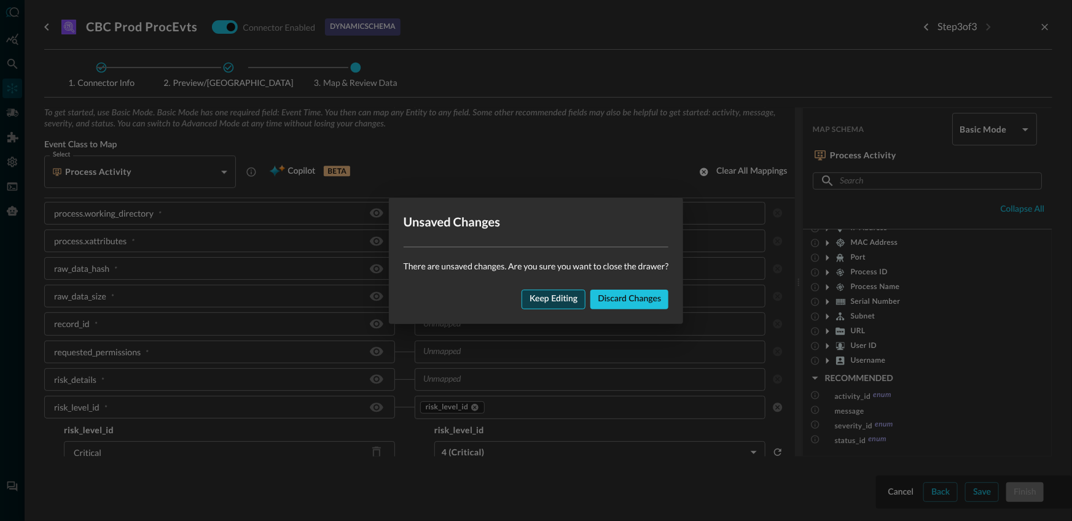
click at [554, 292] on button "Keep editing" at bounding box center [553, 300] width 64 height 20
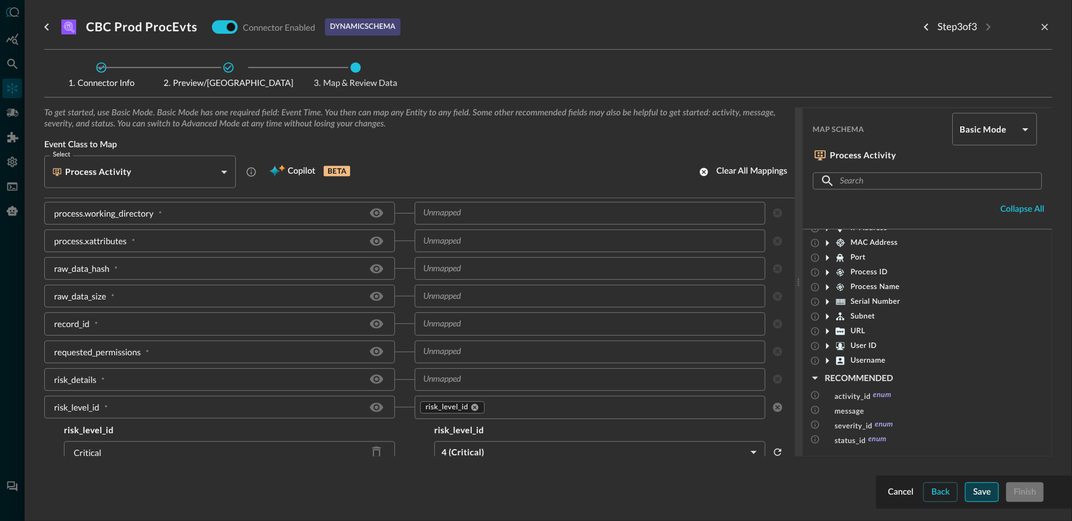
click at [972, 494] on button "Save" at bounding box center [982, 493] width 34 height 20
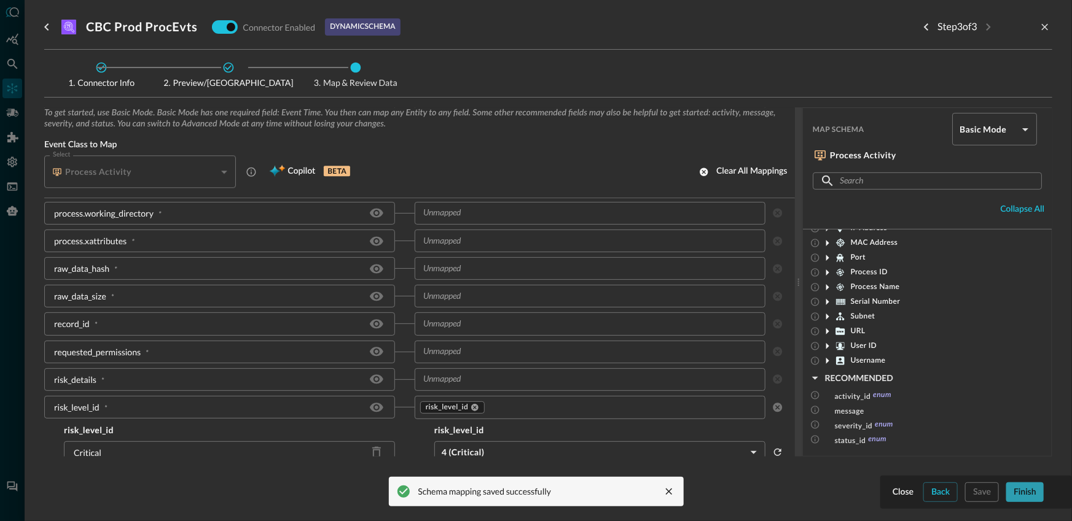
click at [1022, 496] on button "Finish" at bounding box center [1024, 493] width 37 height 20
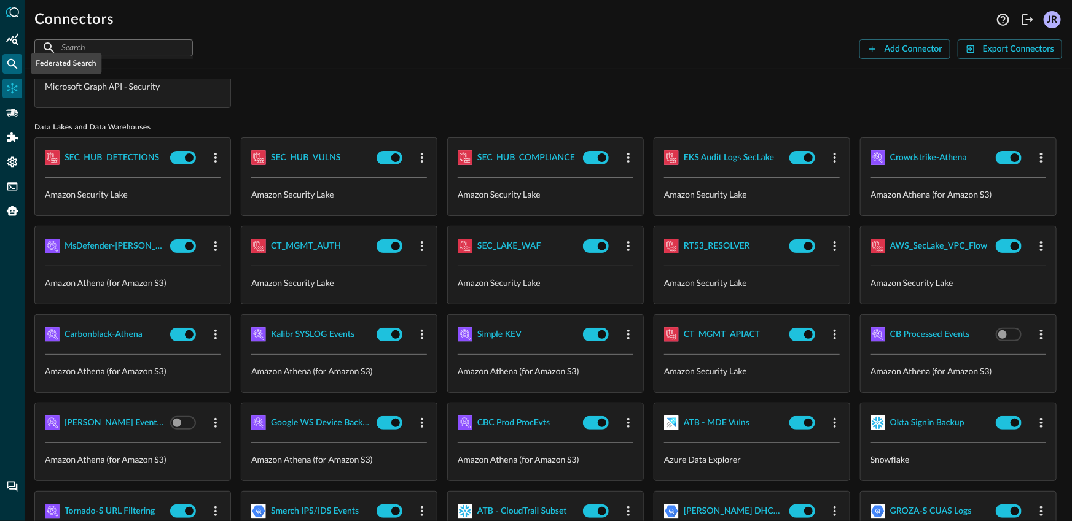
click at [6, 63] on icon "Federated Search" at bounding box center [12, 64] width 12 height 12
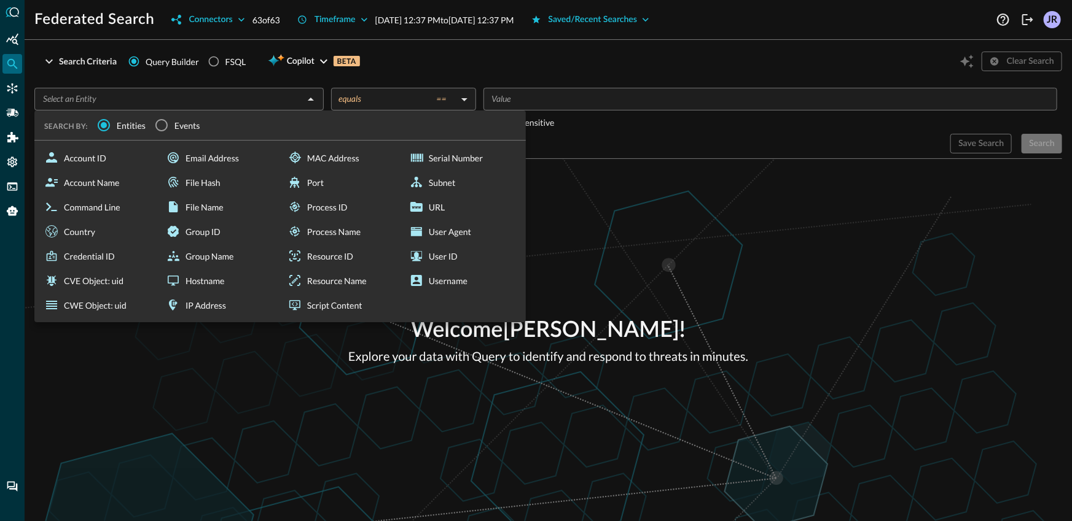
click at [170, 107] on div "​" at bounding box center [178, 99] width 289 height 23
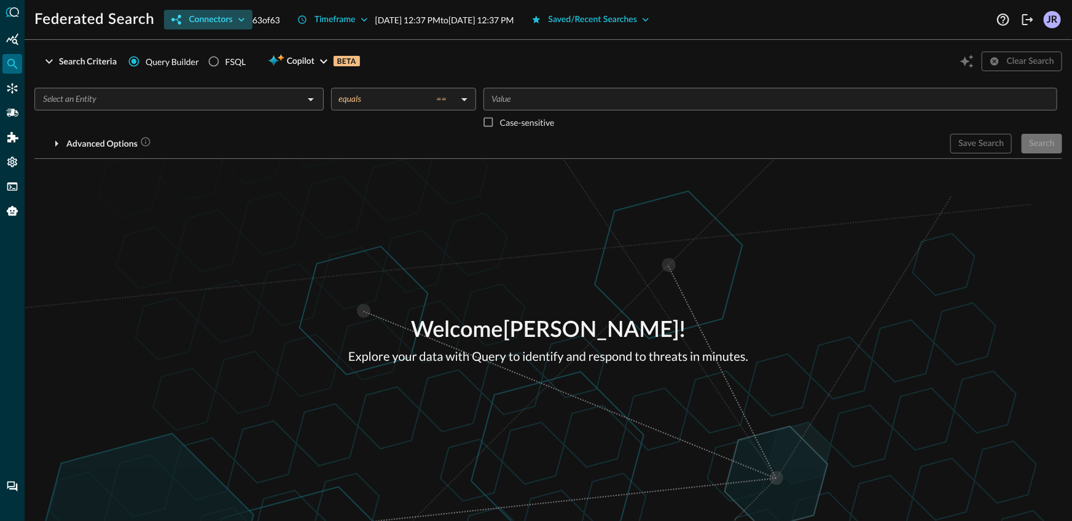
click at [209, 19] on button "Connectors" at bounding box center [208, 20] width 88 height 20
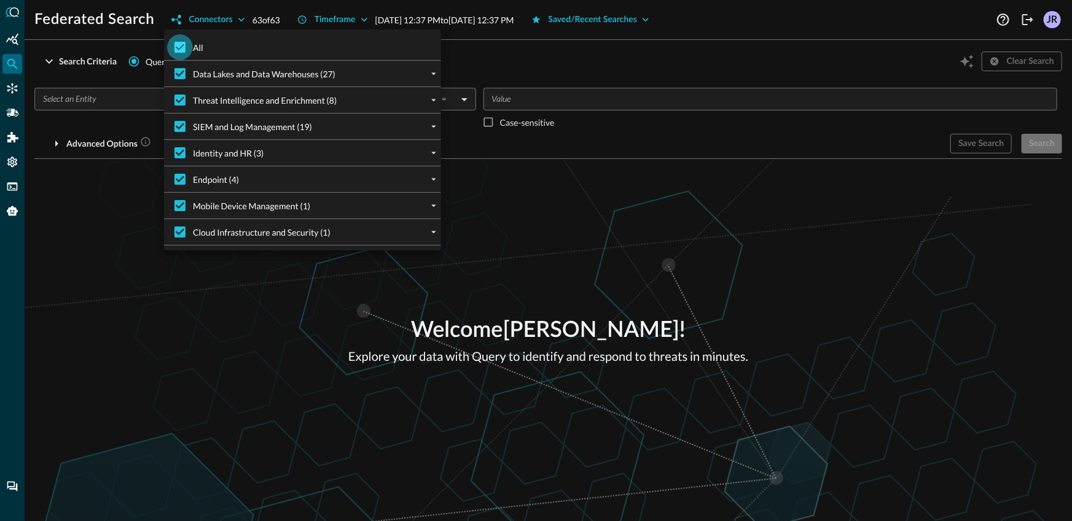
click at [181, 39] on input "All" at bounding box center [180, 47] width 26 height 26
checkbox input "false"
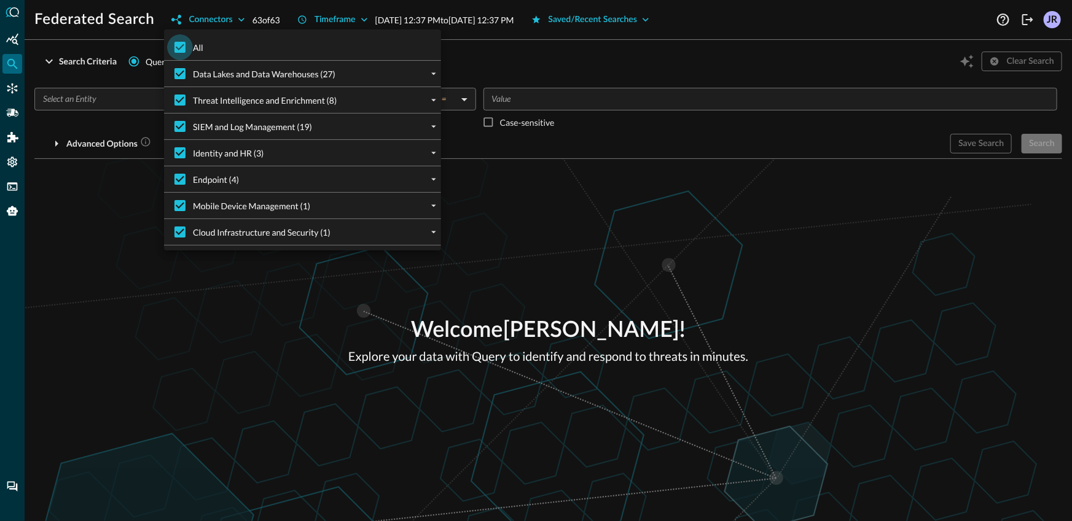
checkbox input "false"
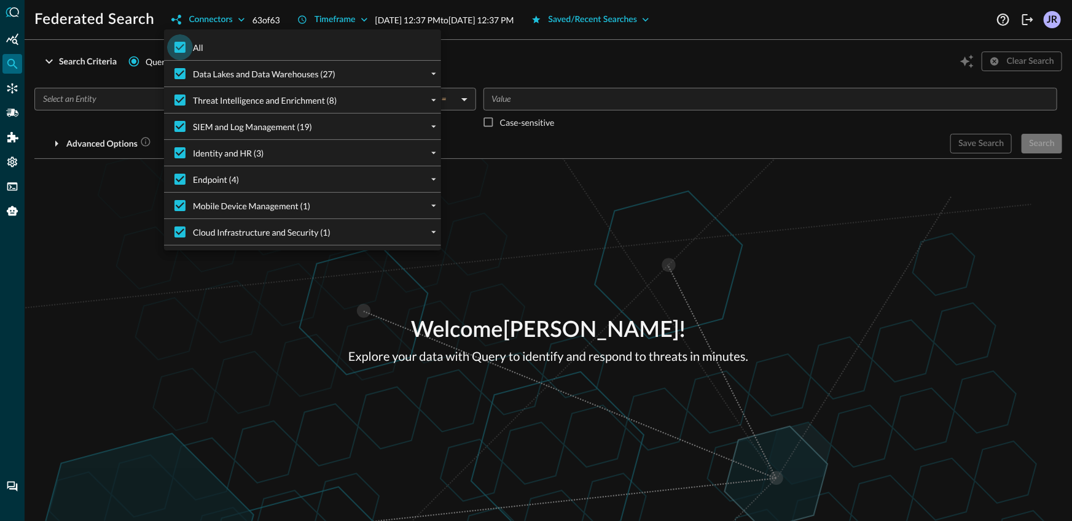
checkbox input "false"
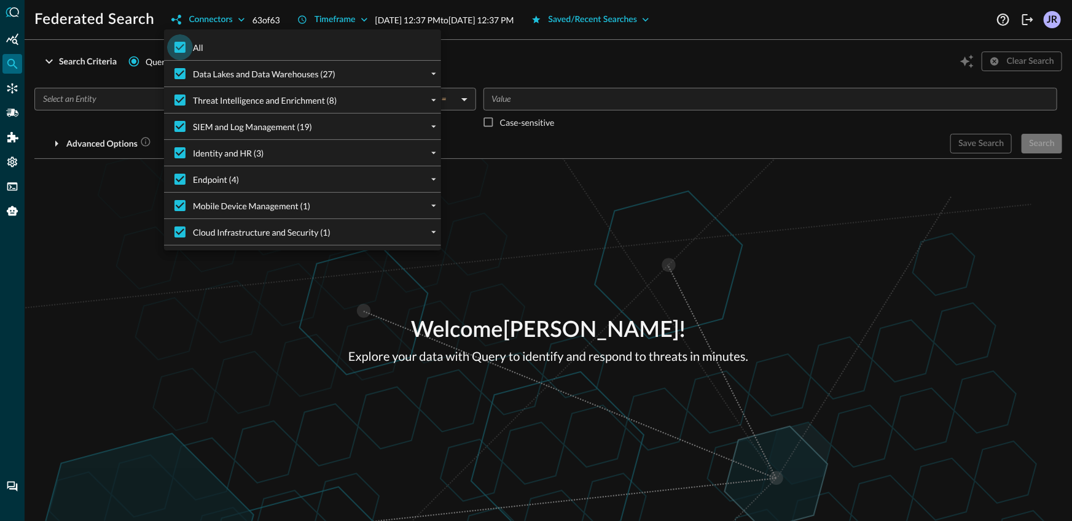
checkbox input "false"
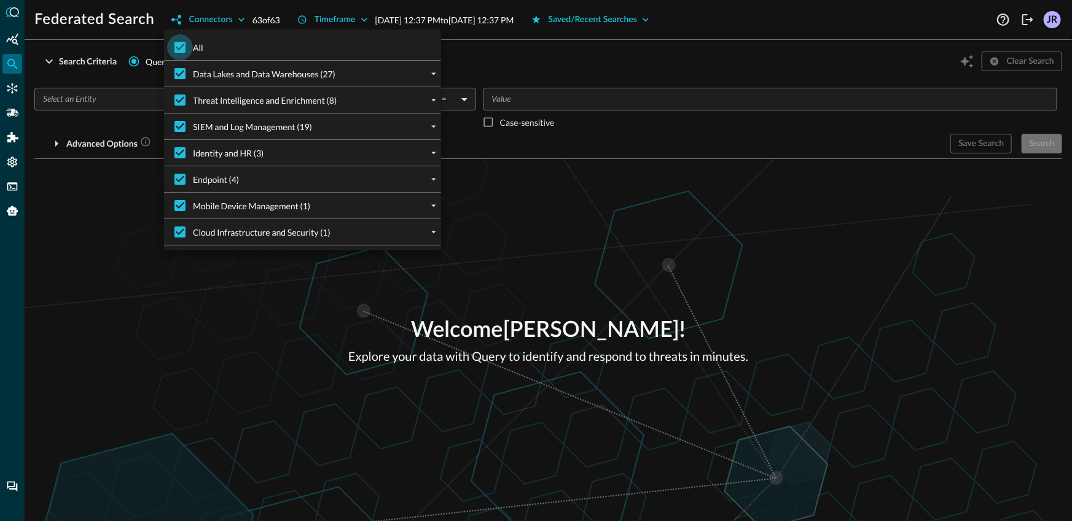
checkbox input "false"
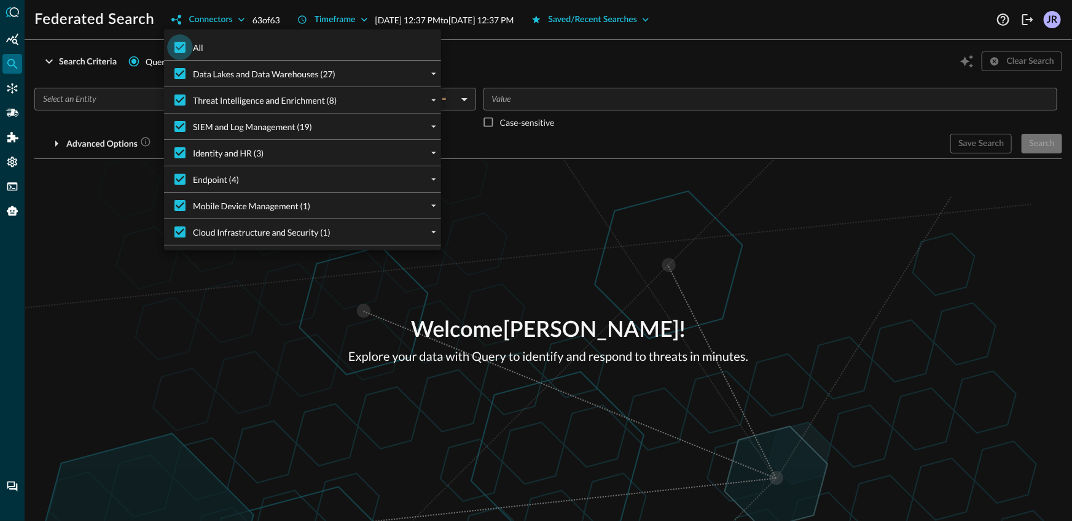
checkbox input "false"
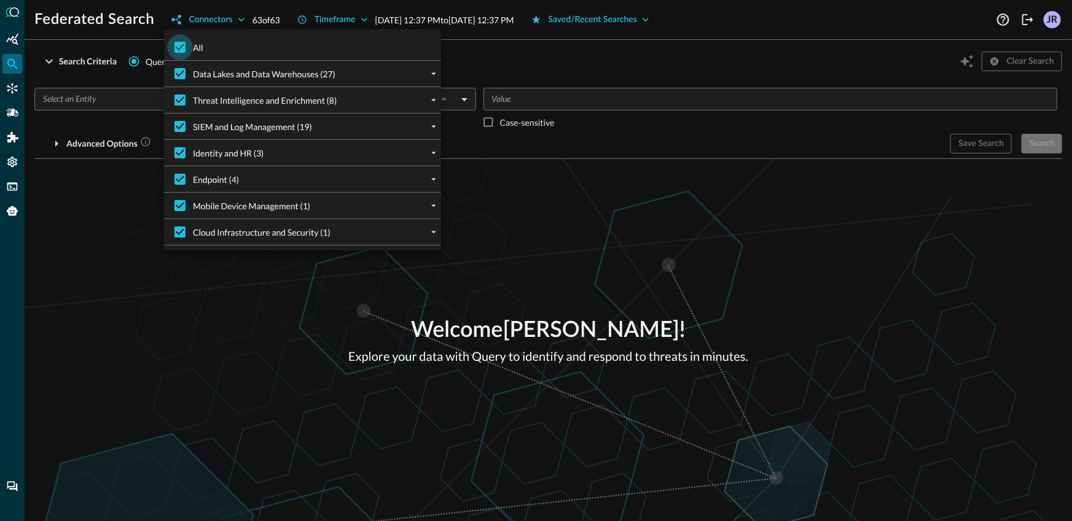
checkbox input "false"
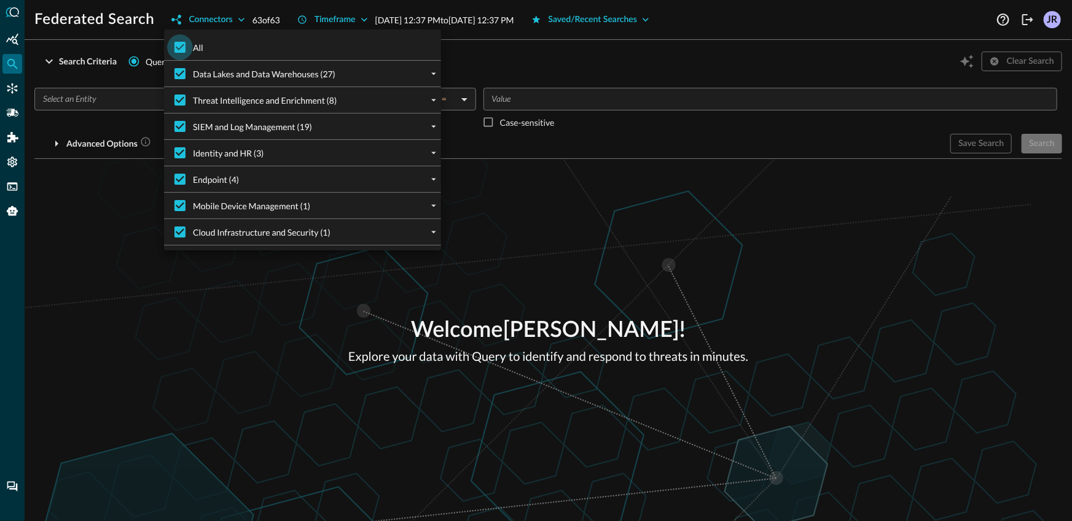
checkbox input "false"
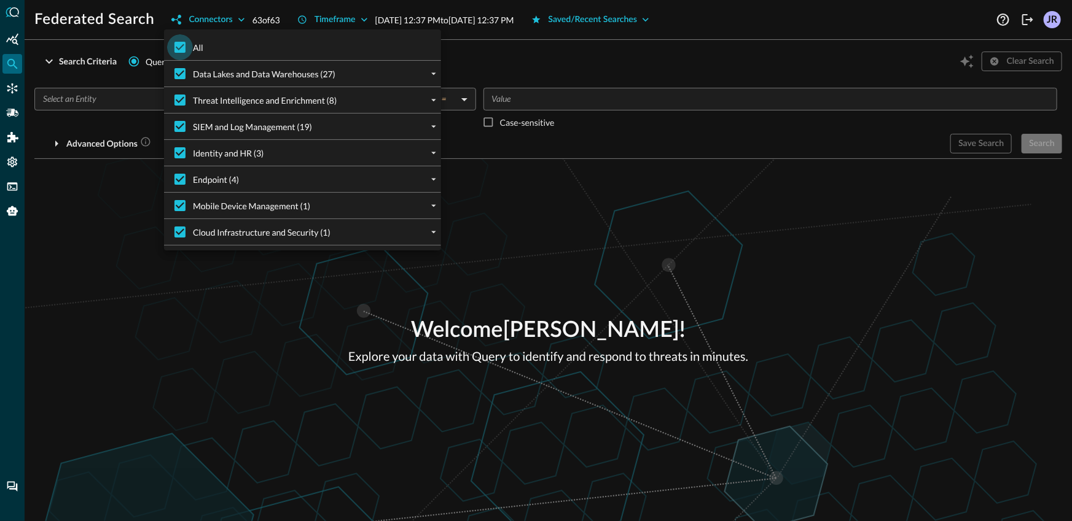
checkbox input "false"
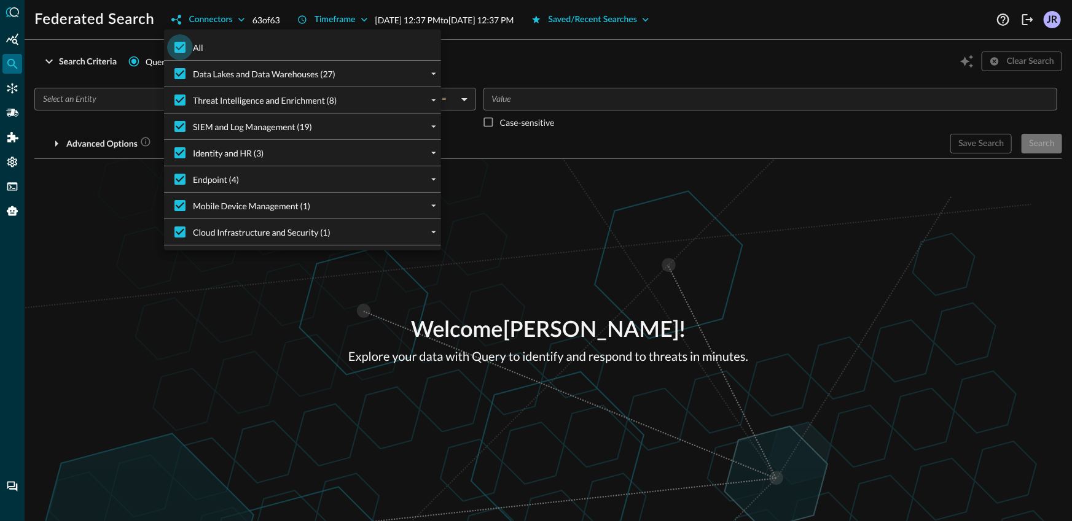
checkbox input "false"
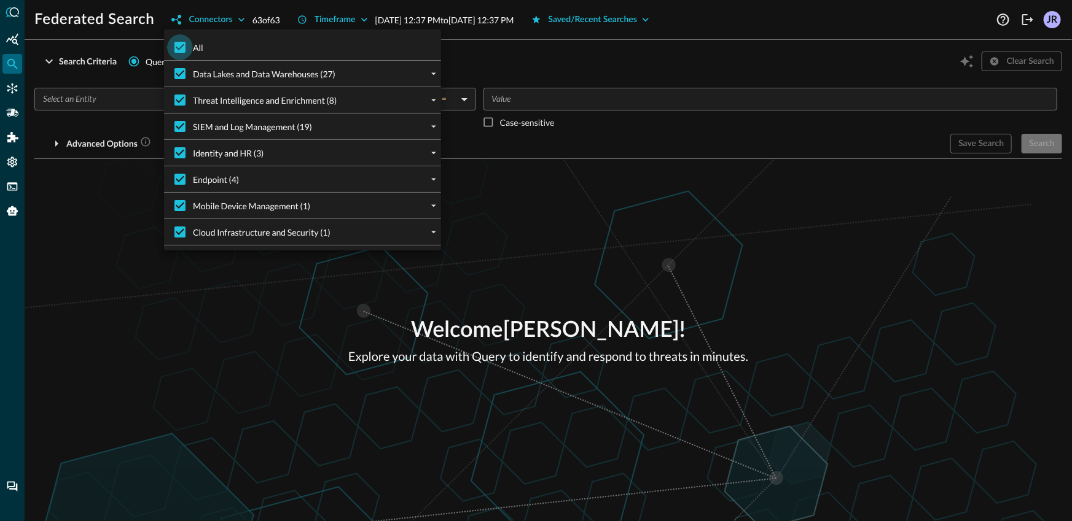
checkbox input "false"
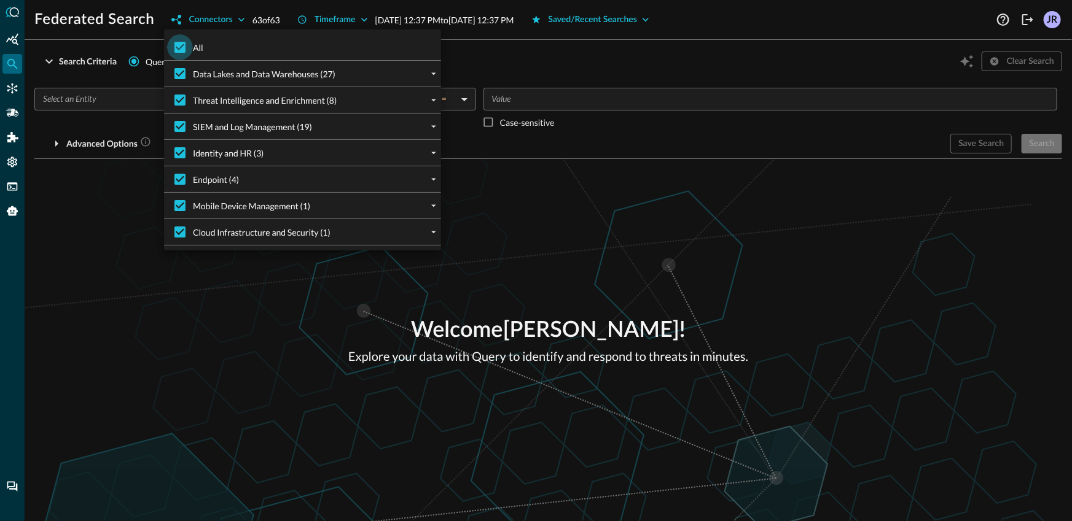
checkbox input "false"
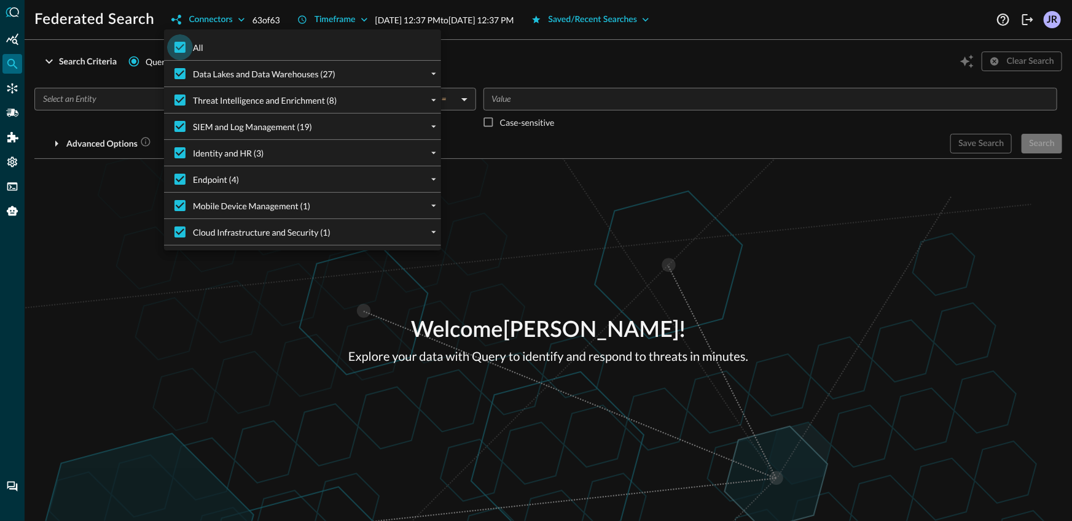
checkbox input "false"
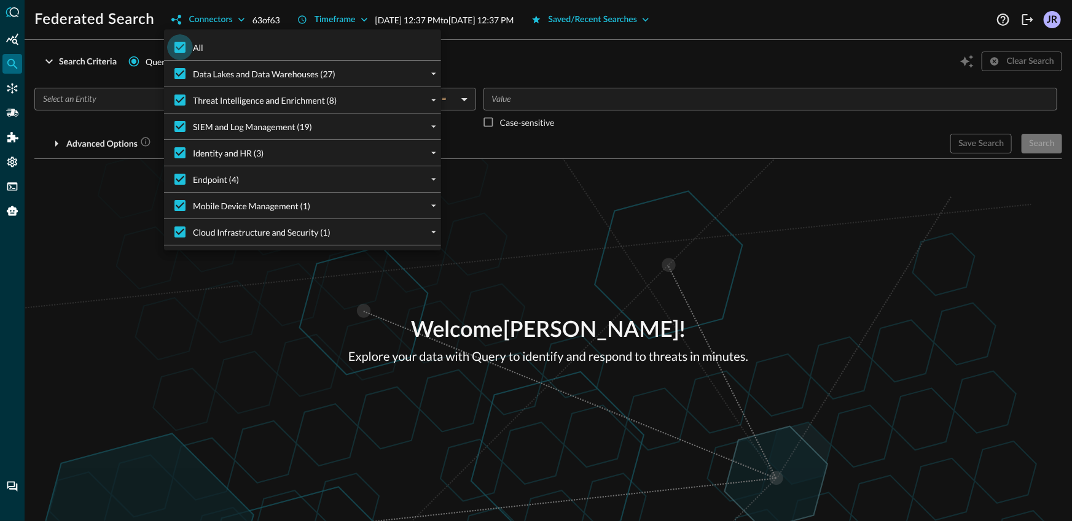
checkbox input "false"
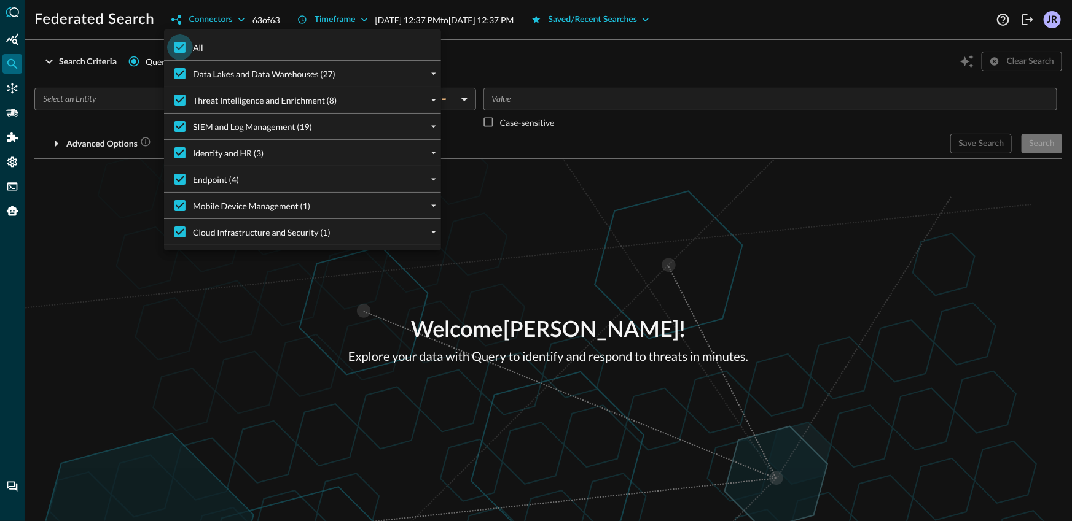
checkbox input "false"
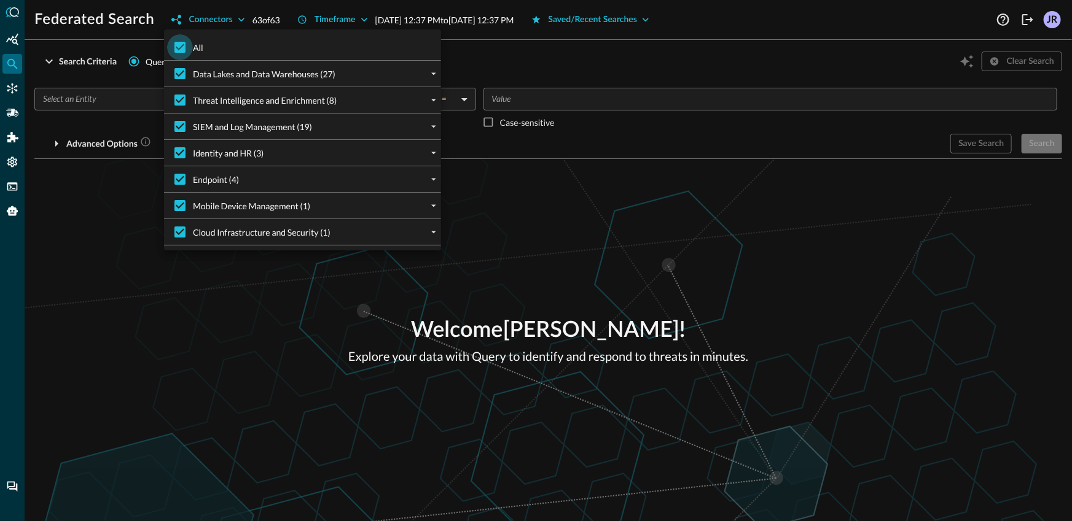
checkbox input "false"
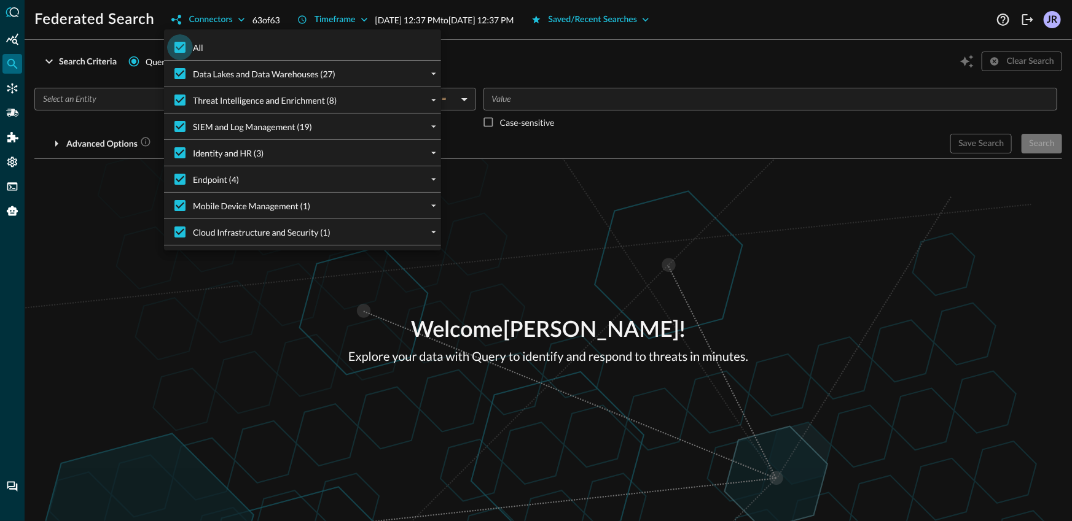
checkbox input "false"
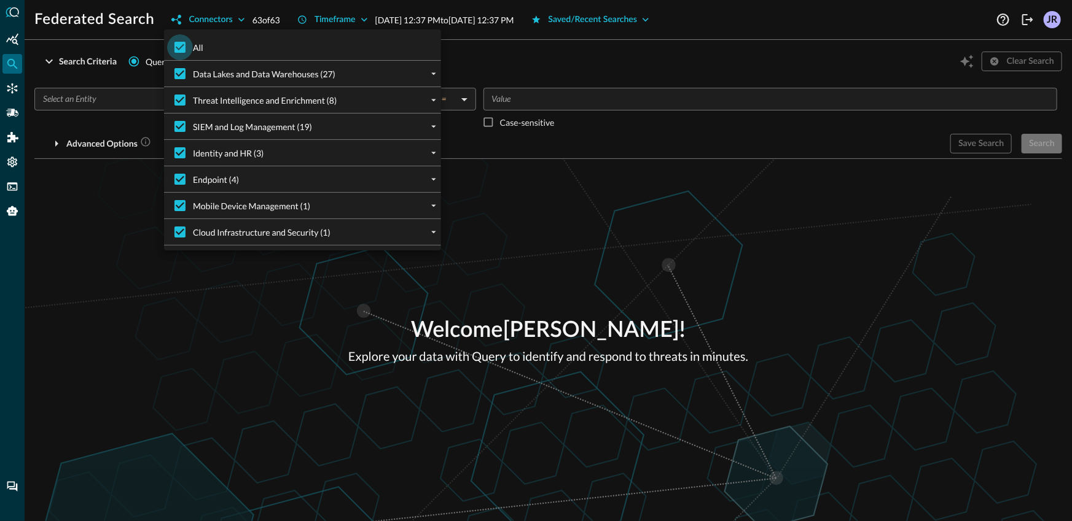
checkbox input "false"
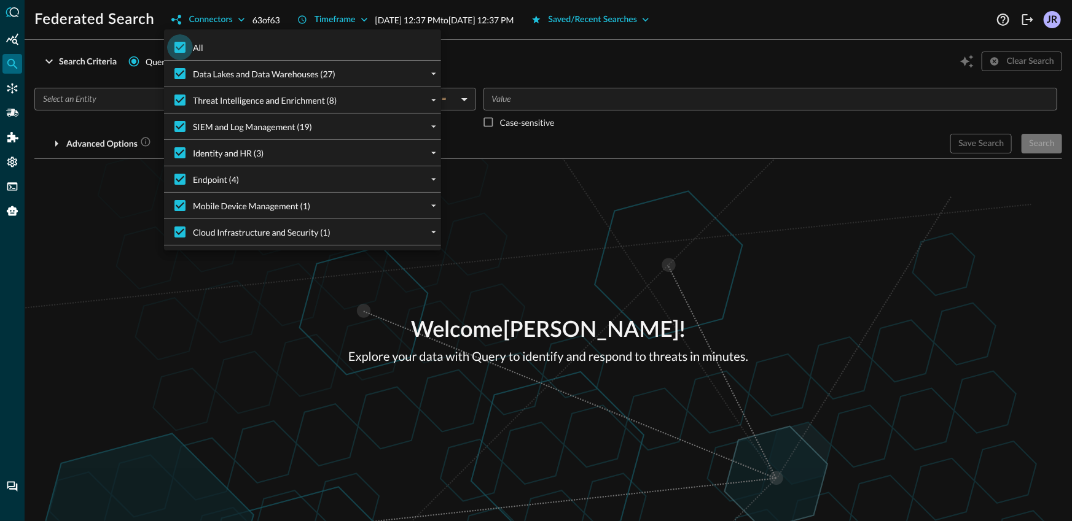
checkbox input "false"
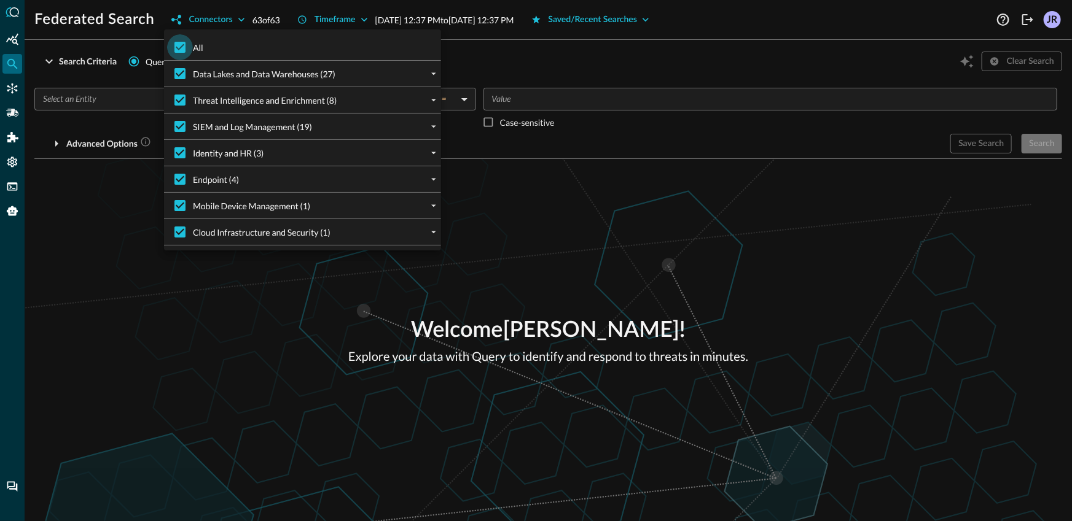
checkbox input "false"
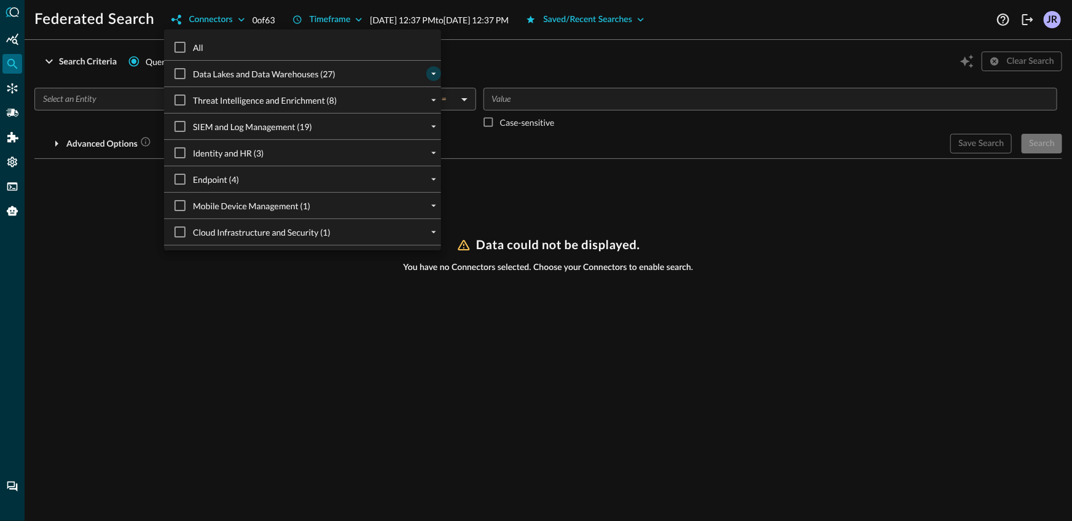
click at [434, 72] on icon "expand" at bounding box center [433, 73] width 11 height 11
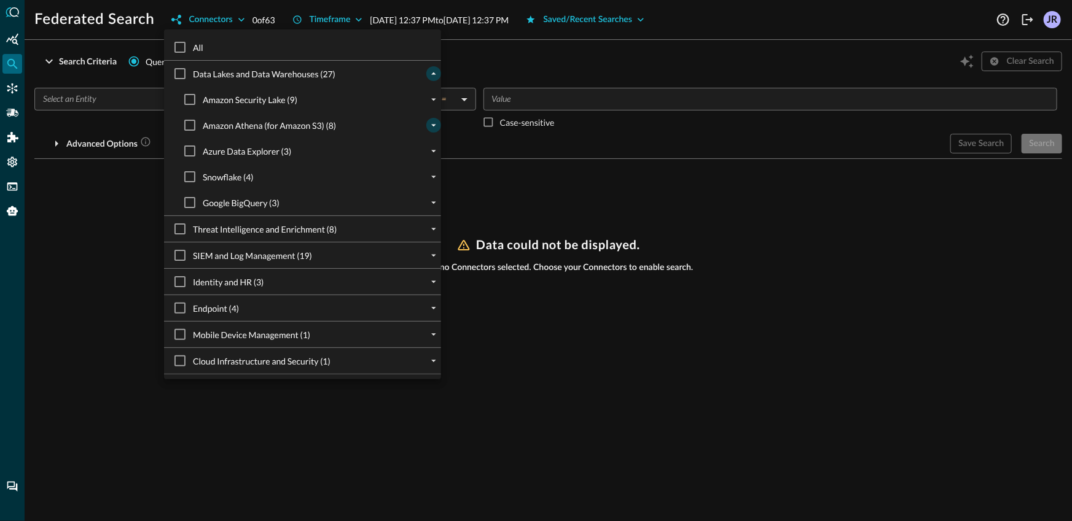
click at [434, 128] on icon "expand" at bounding box center [433, 125] width 11 height 11
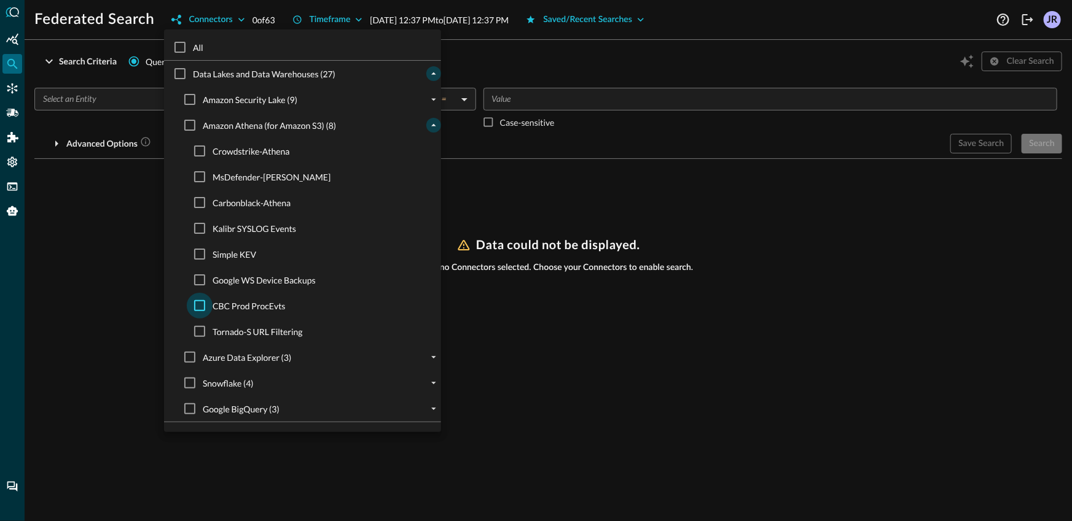
click at [195, 311] on input "CBC Prod ProcEvts" at bounding box center [200, 306] width 26 height 26
checkbox input "true"
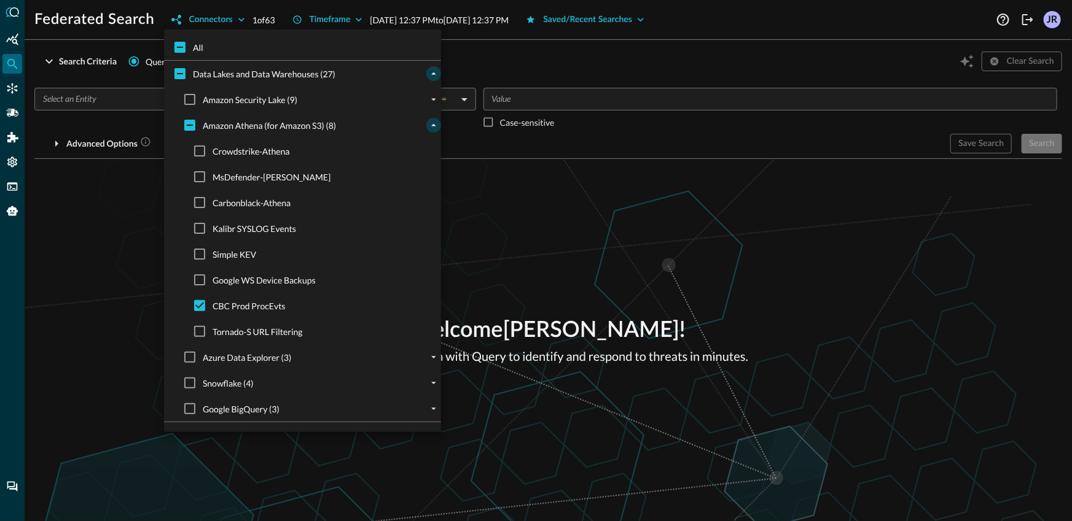
click at [106, 276] on div at bounding box center [536, 260] width 1072 height 521
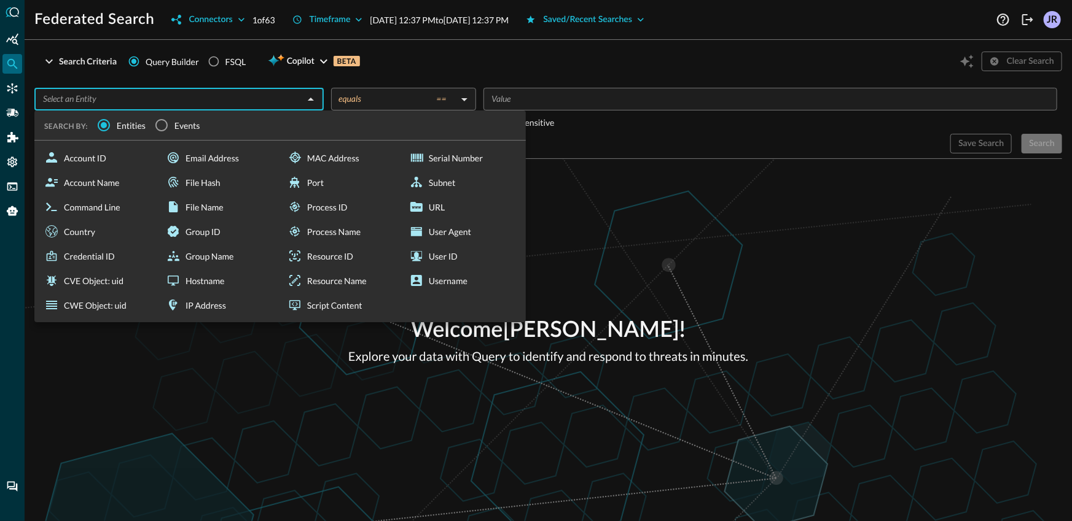
click at [148, 105] on input "text" at bounding box center [169, 98] width 262 height 15
click at [162, 123] on input "Events" at bounding box center [162, 125] width 26 height 26
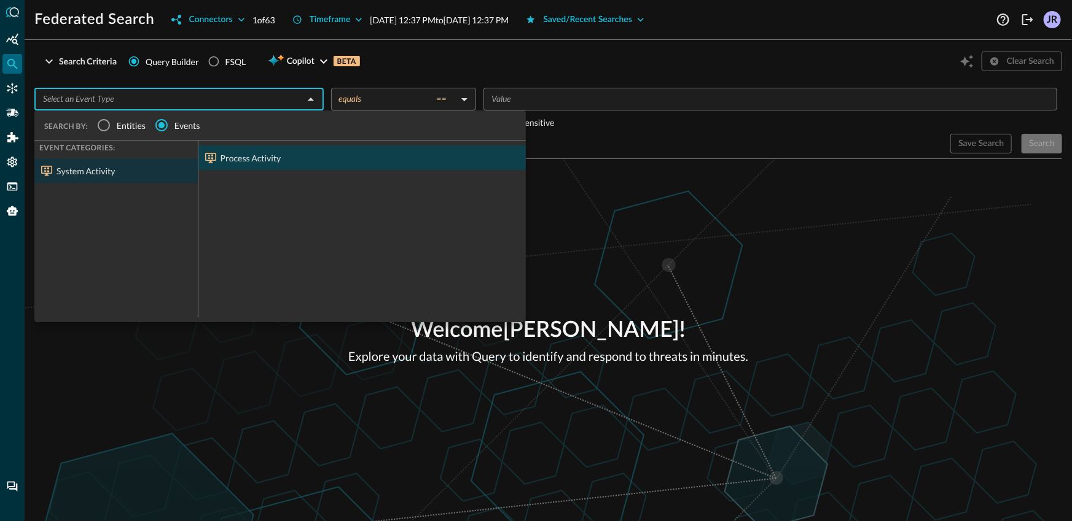
click at [252, 168] on div "Process Activity" at bounding box center [361, 158] width 327 height 25
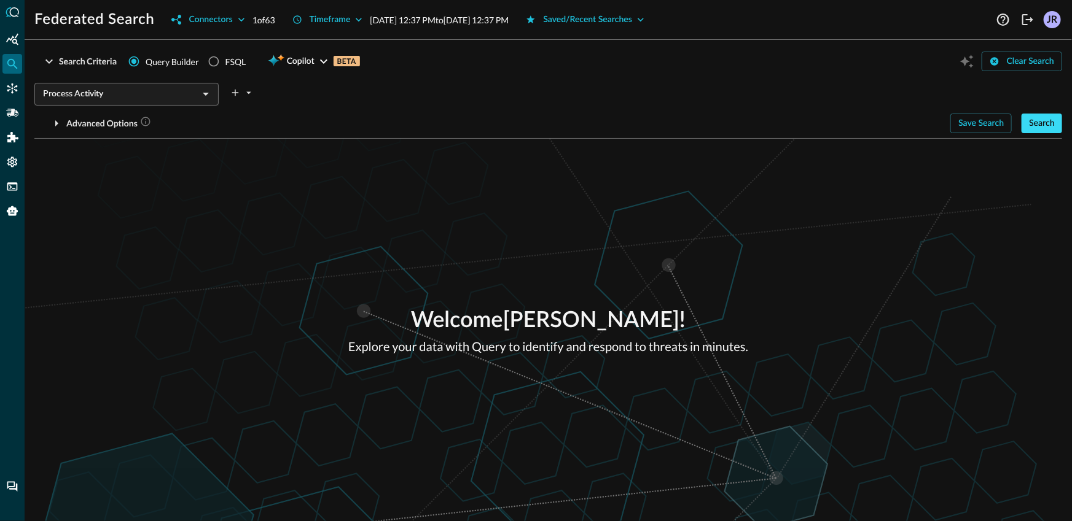
click at [1031, 122] on button "Search" at bounding box center [1041, 124] width 41 height 20
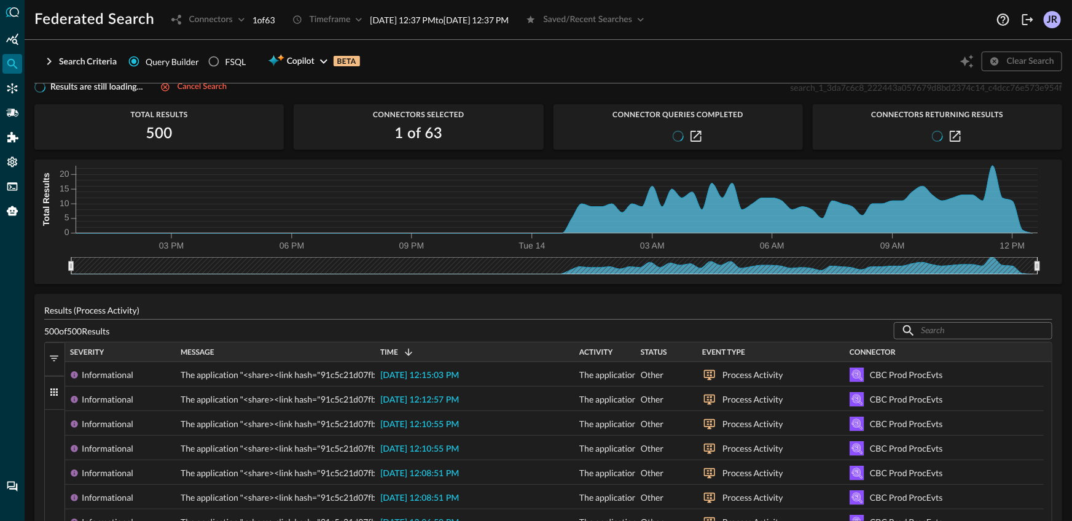
scroll to position [16, 0]
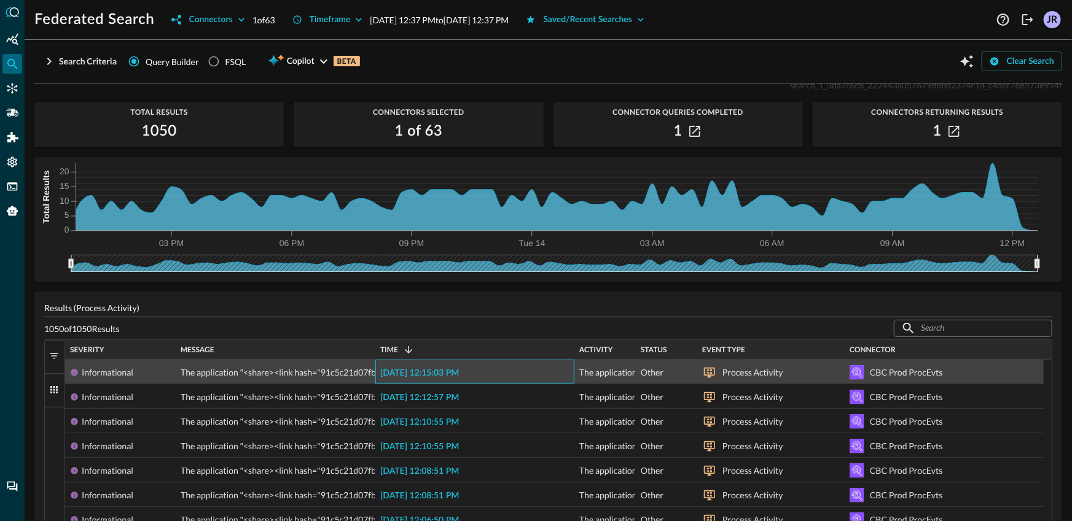
click at [421, 375] on span "2025-10-14 12:15:03 PM" at bounding box center [419, 373] width 79 height 9
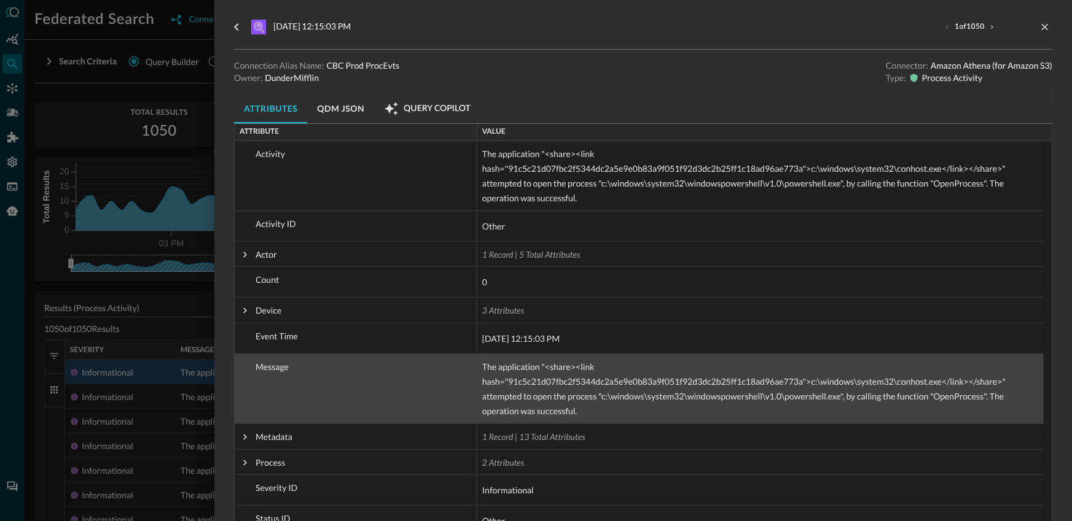
scroll to position [77, 0]
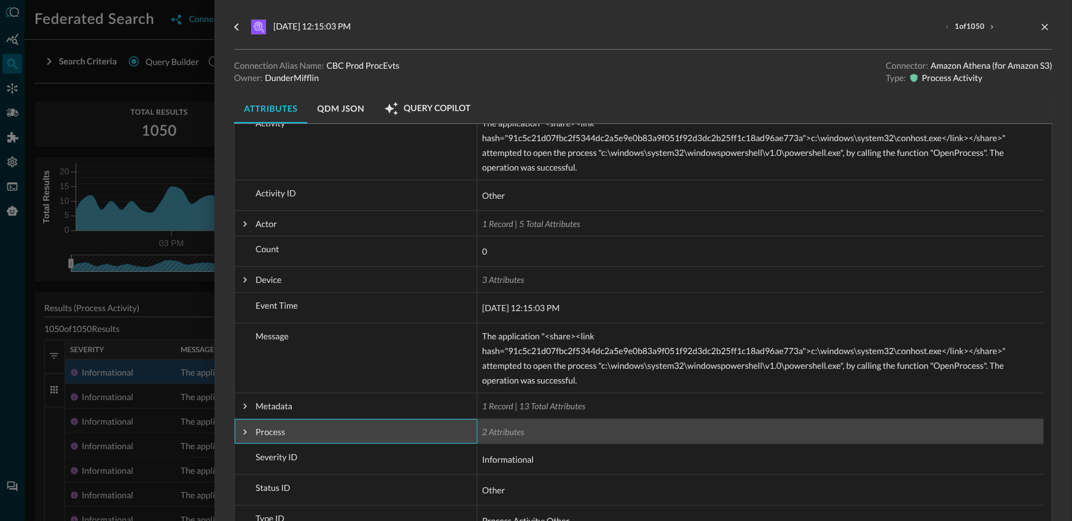
drag, startPoint x: 235, startPoint y: 430, endPoint x: 241, endPoint y: 430, distance: 6.8
click at [236, 430] on div "Process" at bounding box center [356, 431] width 243 height 25
click at [245, 431] on span at bounding box center [244, 432] width 11 height 11
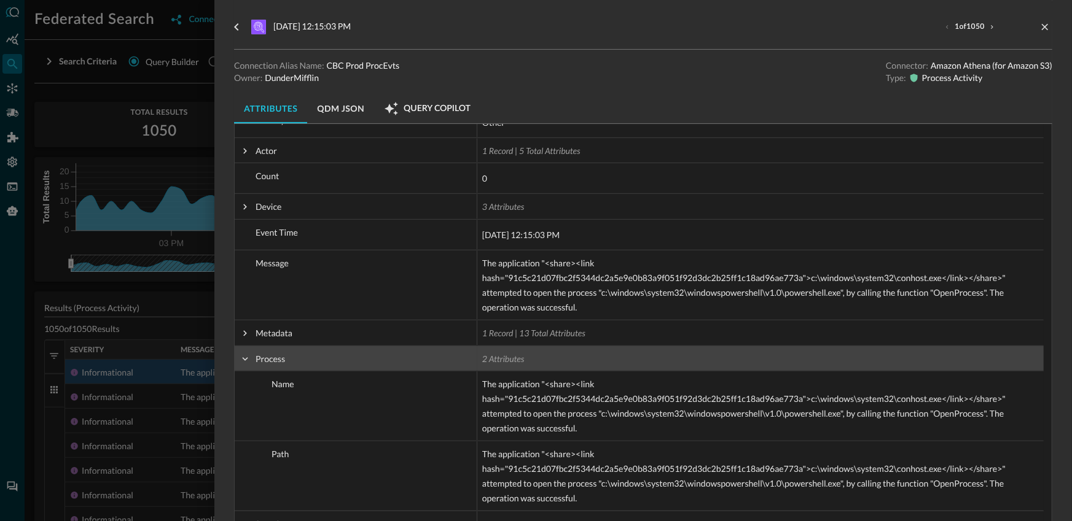
scroll to position [251, 0]
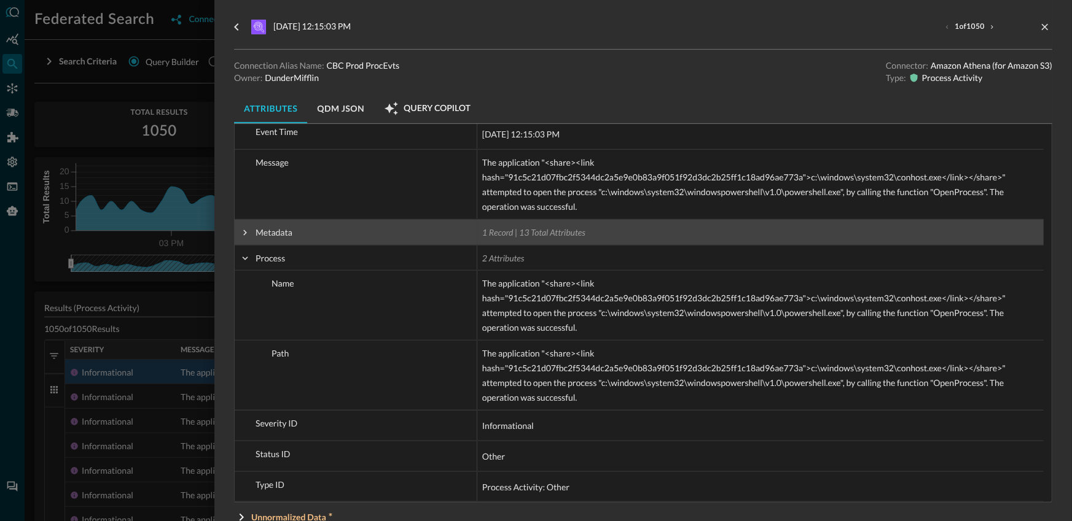
click at [249, 230] on span at bounding box center [244, 232] width 11 height 11
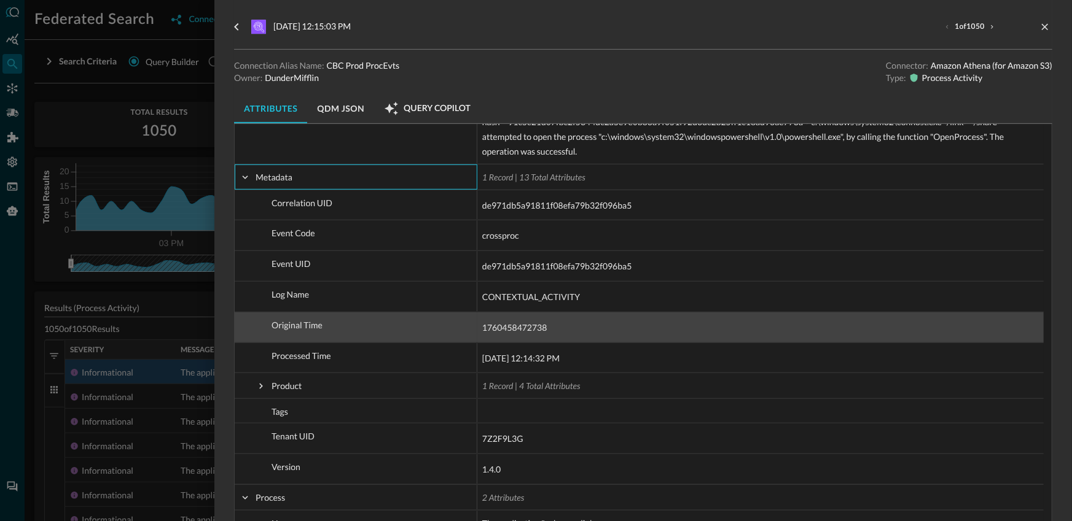
scroll to position [340, 0]
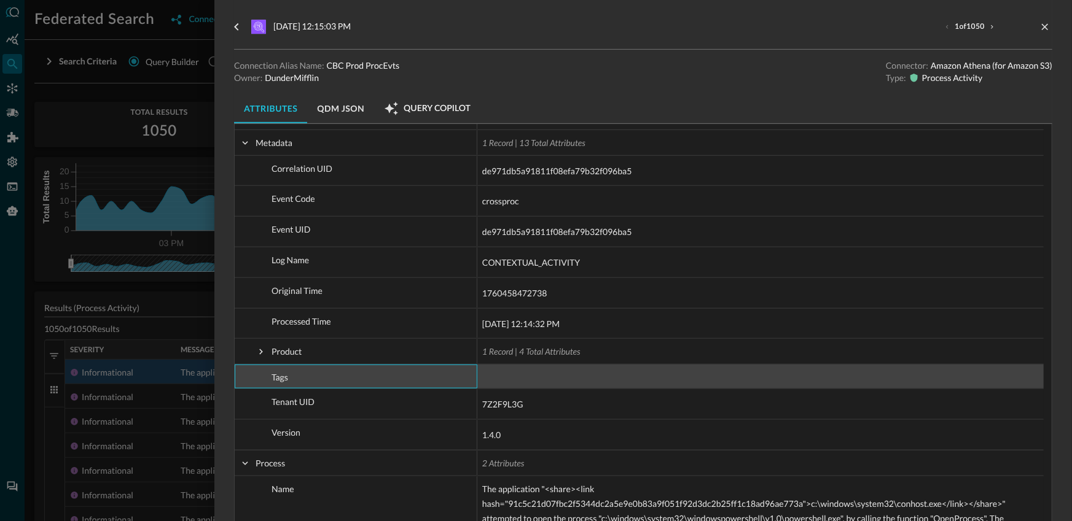
click at [263, 365] on span "Tags" at bounding box center [363, 377] width 217 height 25
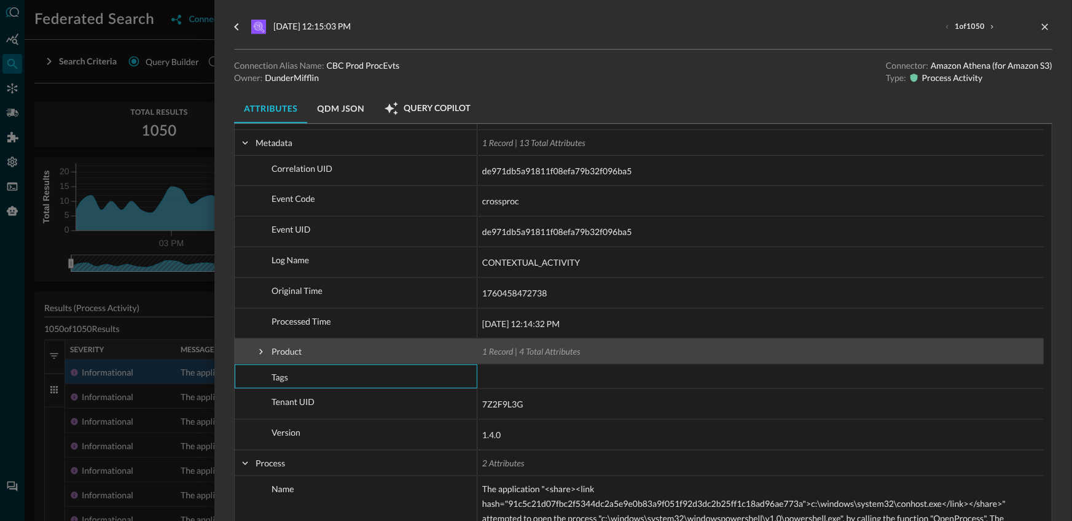
click at [263, 356] on span at bounding box center [260, 351] width 11 height 11
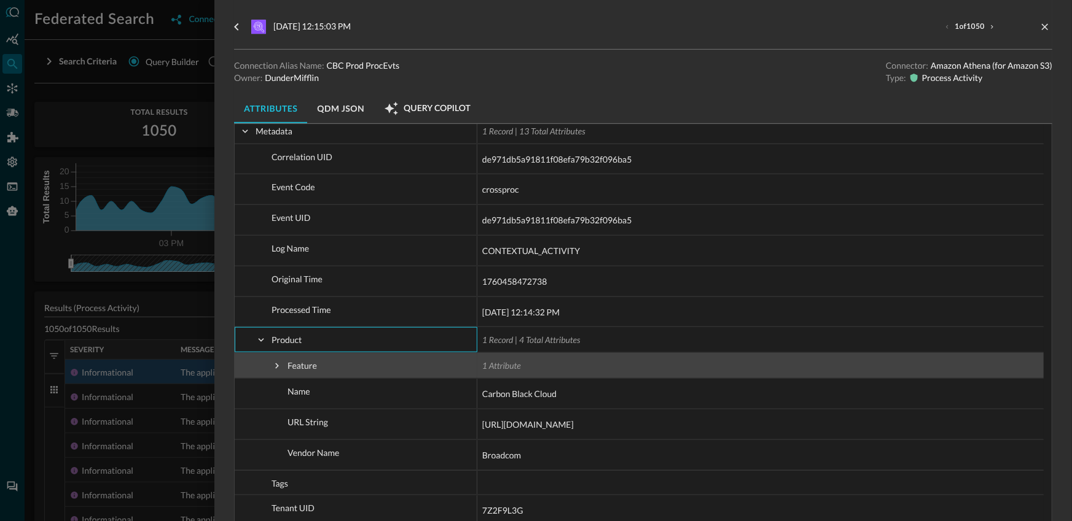
click at [272, 357] on span at bounding box center [276, 366] width 11 height 25
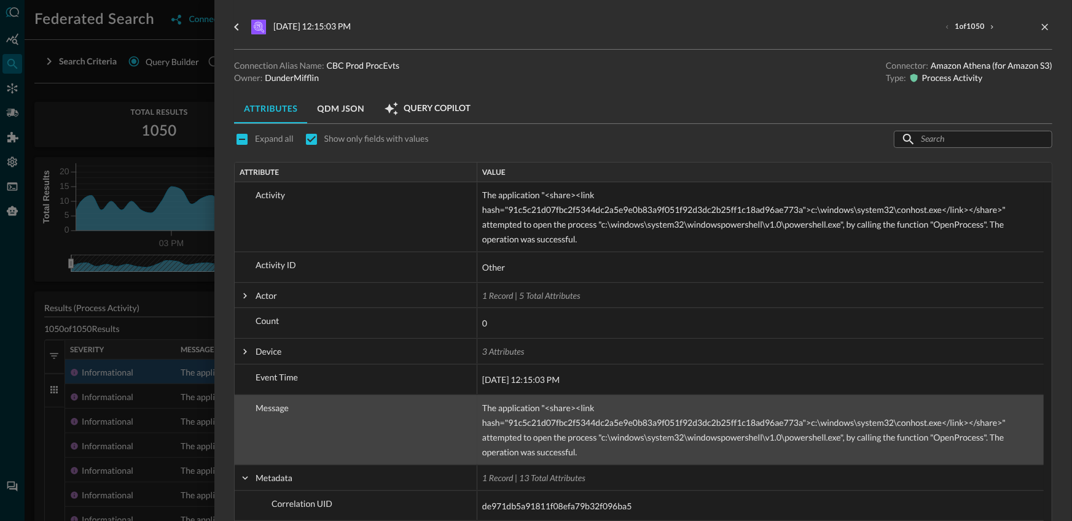
scroll to position [0, 0]
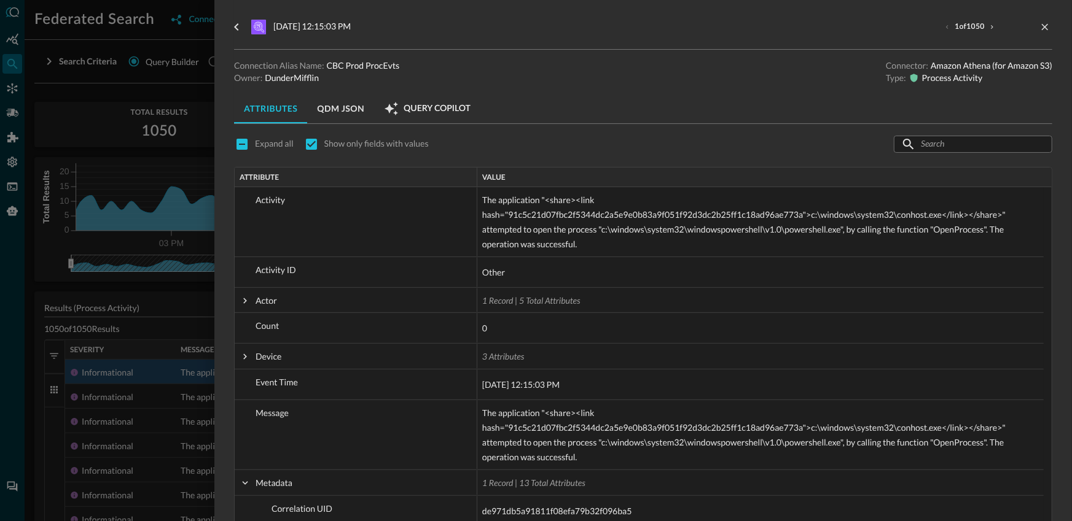
click at [158, 300] on div at bounding box center [536, 260] width 1072 height 521
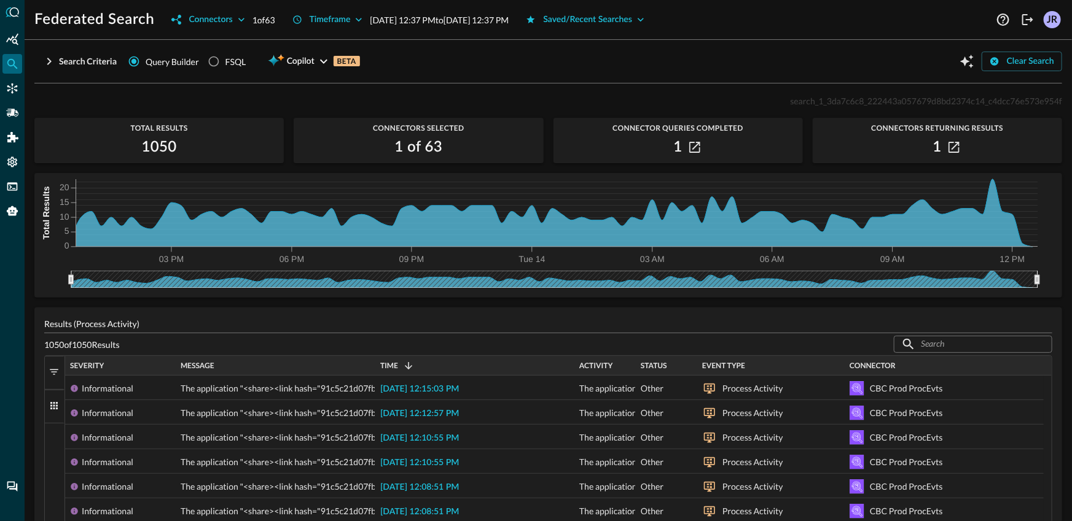
click at [470, 62] on div "Search Criteria Query Builder FSQL Copilot BETA Clear Search" at bounding box center [547, 61] width 1027 height 23
click at [491, 74] on div "Search Criteria Query Builder FSQL Copilot BETA Clear Search Process Activity ​…" at bounding box center [547, 67] width 1027 height 34
click at [944, 138] on div "1" at bounding box center [936, 148] width 249 height 20
click at [948, 147] on icon "button" at bounding box center [953, 147] width 11 height 11
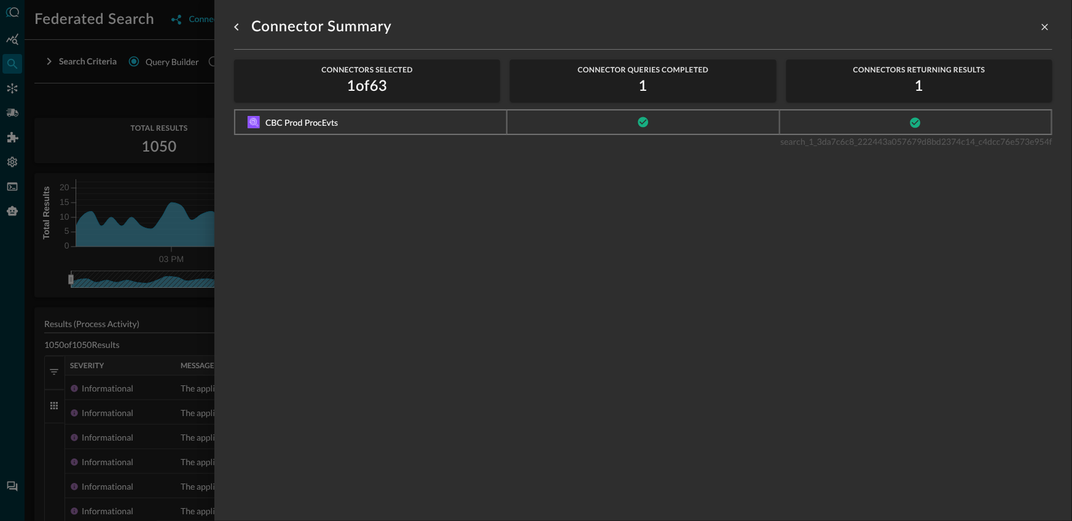
click at [127, 153] on div at bounding box center [536, 260] width 1072 height 521
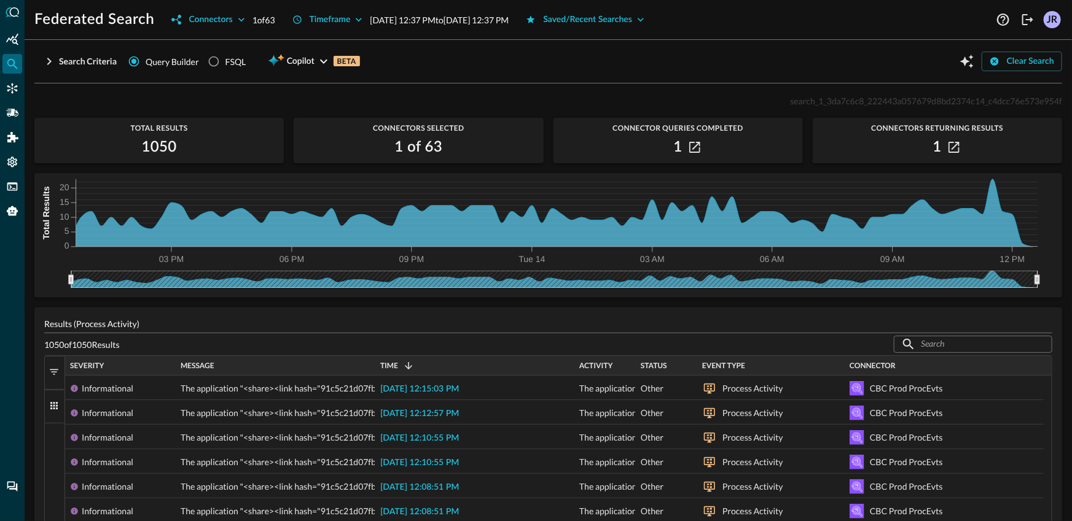
click at [337, 89] on div "Search Criteria Query Builder FSQL Copilot BETA Clear Search Process Activity ​…" at bounding box center [547, 286] width 1027 height 472
